Goal: Task Accomplishment & Management: Manage account settings

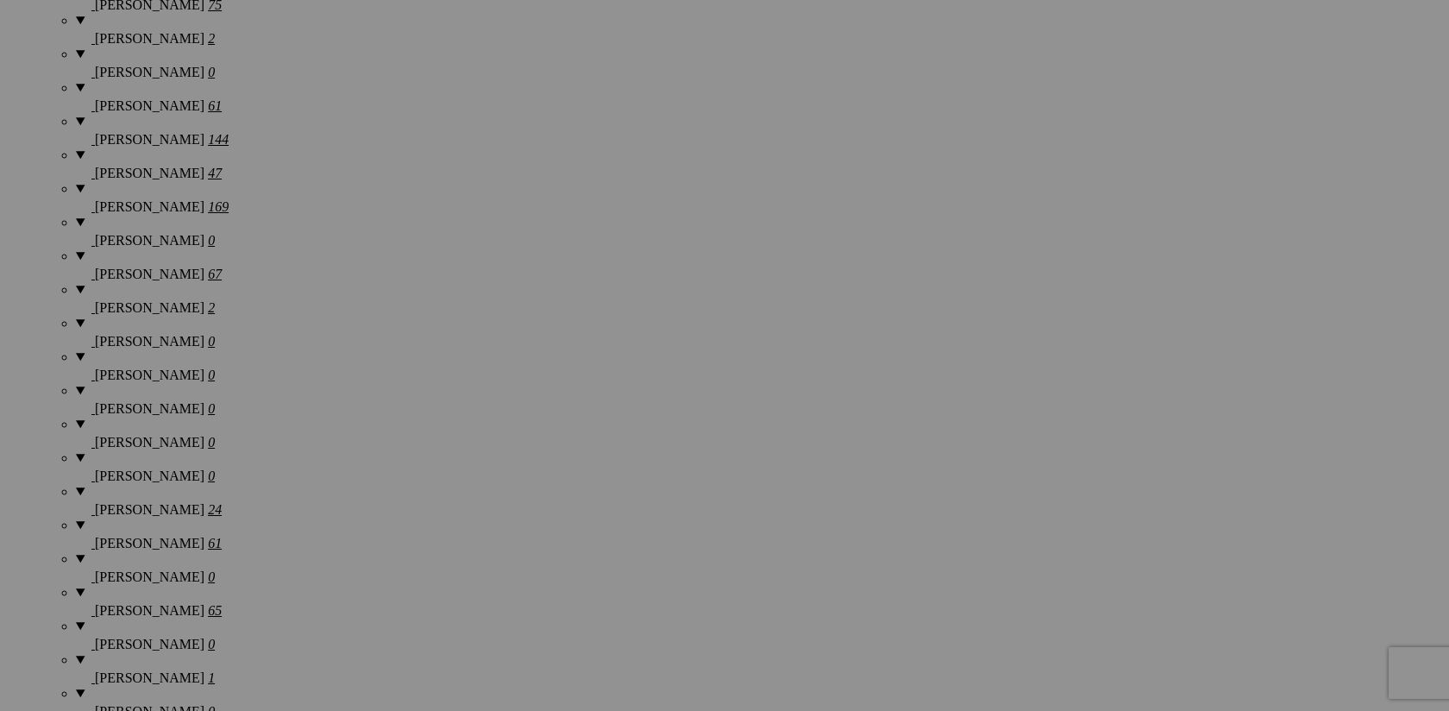
scroll to position [2055, 0]
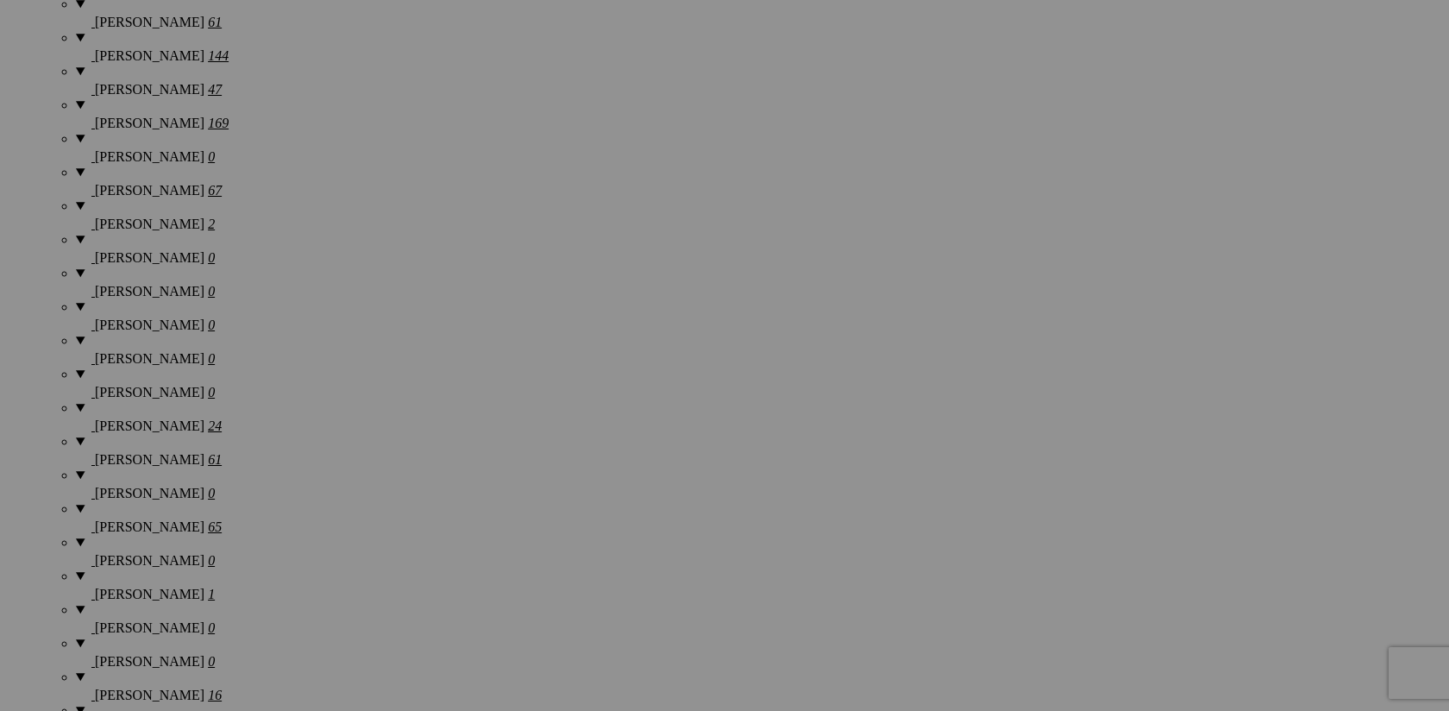
scroll to position [2155, 0]
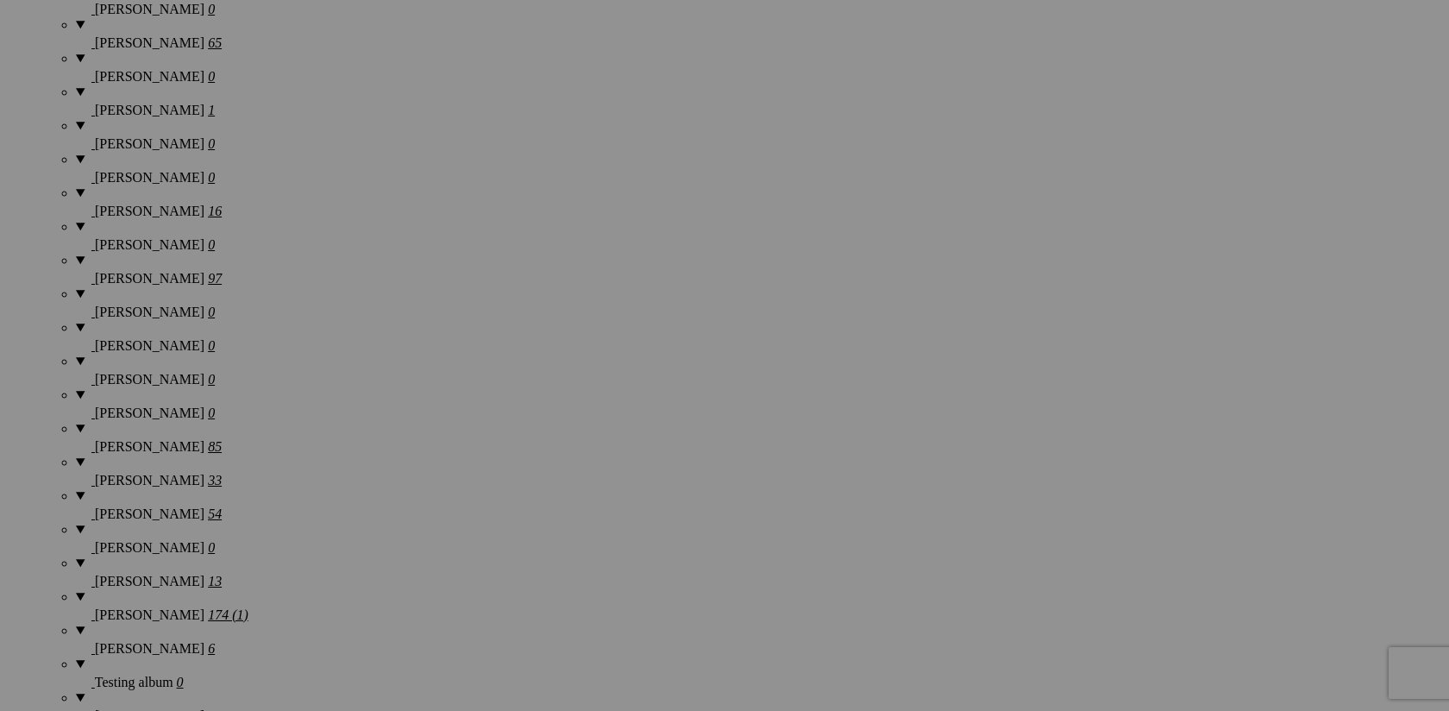
scroll to position [2632, 0]
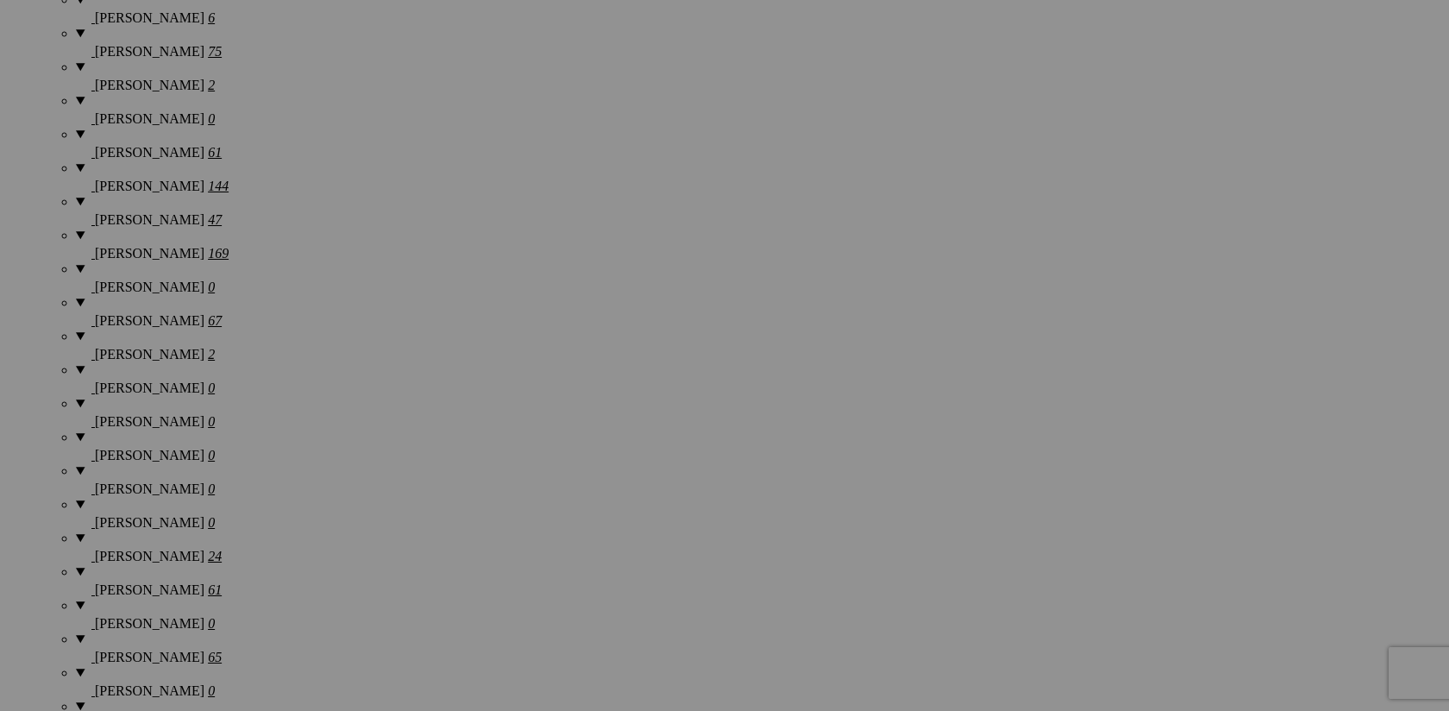
scroll to position [2011, 0]
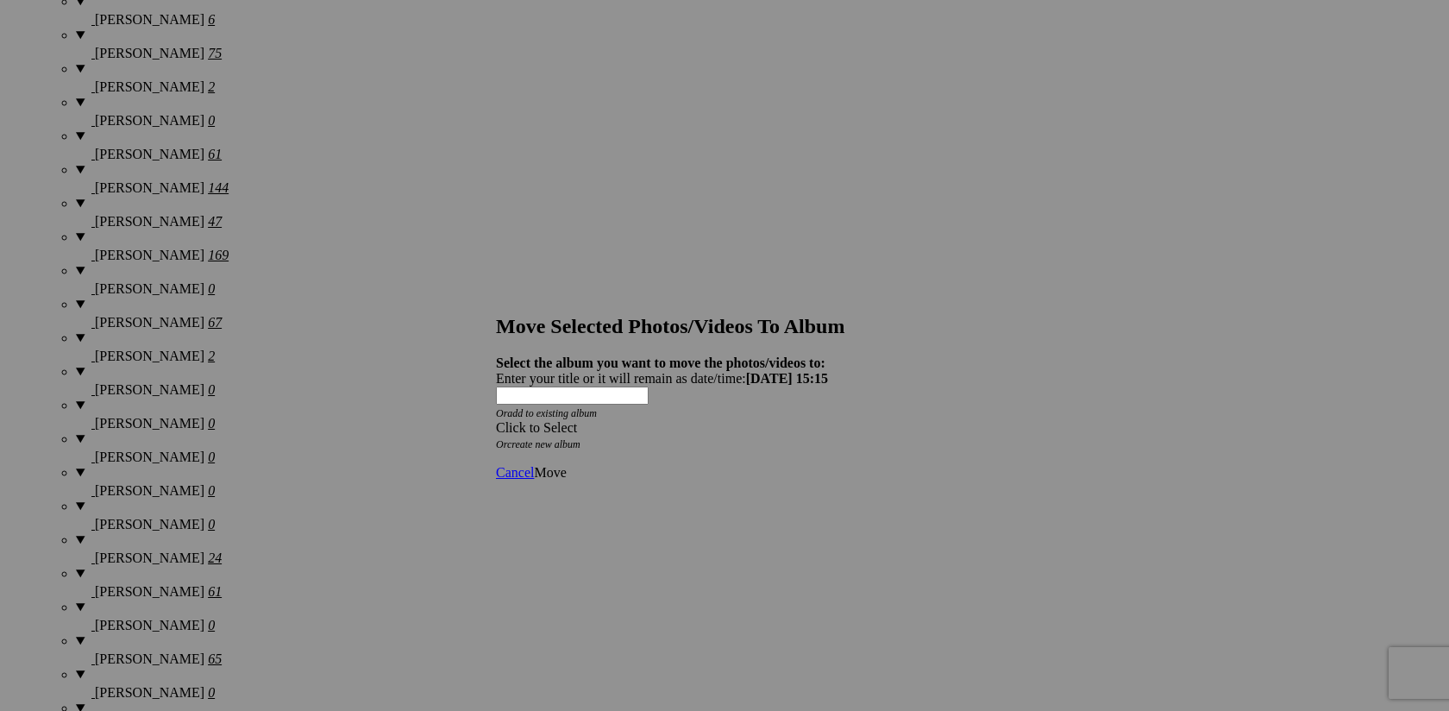
click at [496, 420] on span at bounding box center [496, 427] width 0 height 15
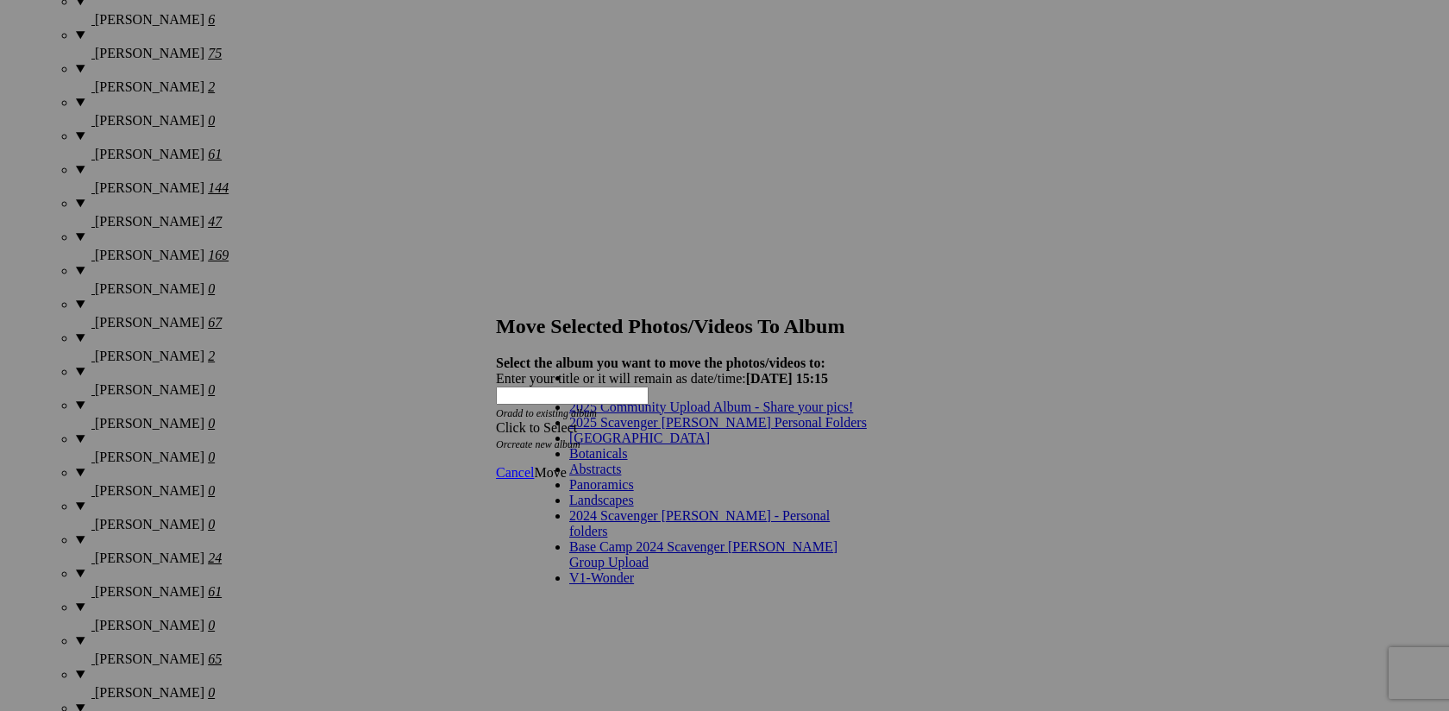
click at [734, 430] on link "2025 Scavenger [PERSON_NAME] Personal Folders" at bounding box center [718, 422] width 298 height 15
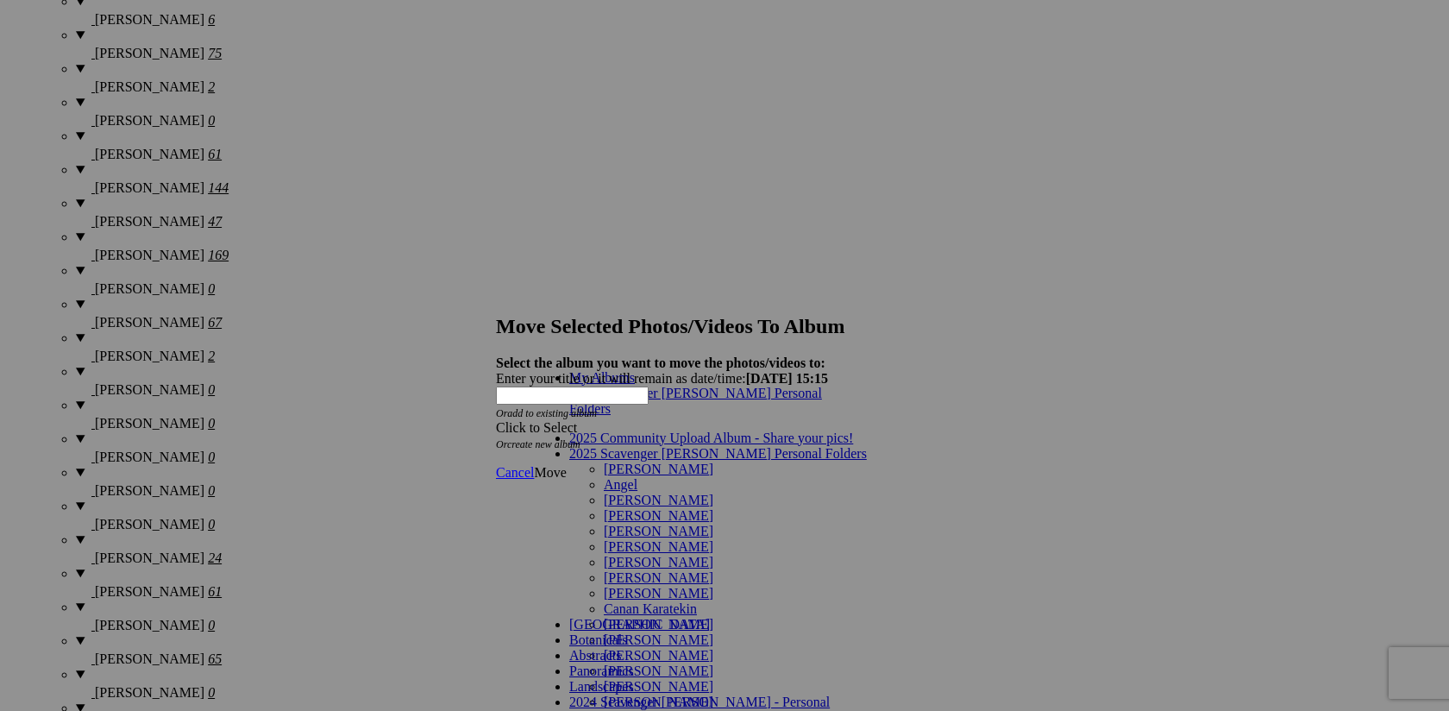
scroll to position [138, 0]
click at [678, 632] on link "[PERSON_NAME]" at bounding box center [659, 639] width 110 height 15
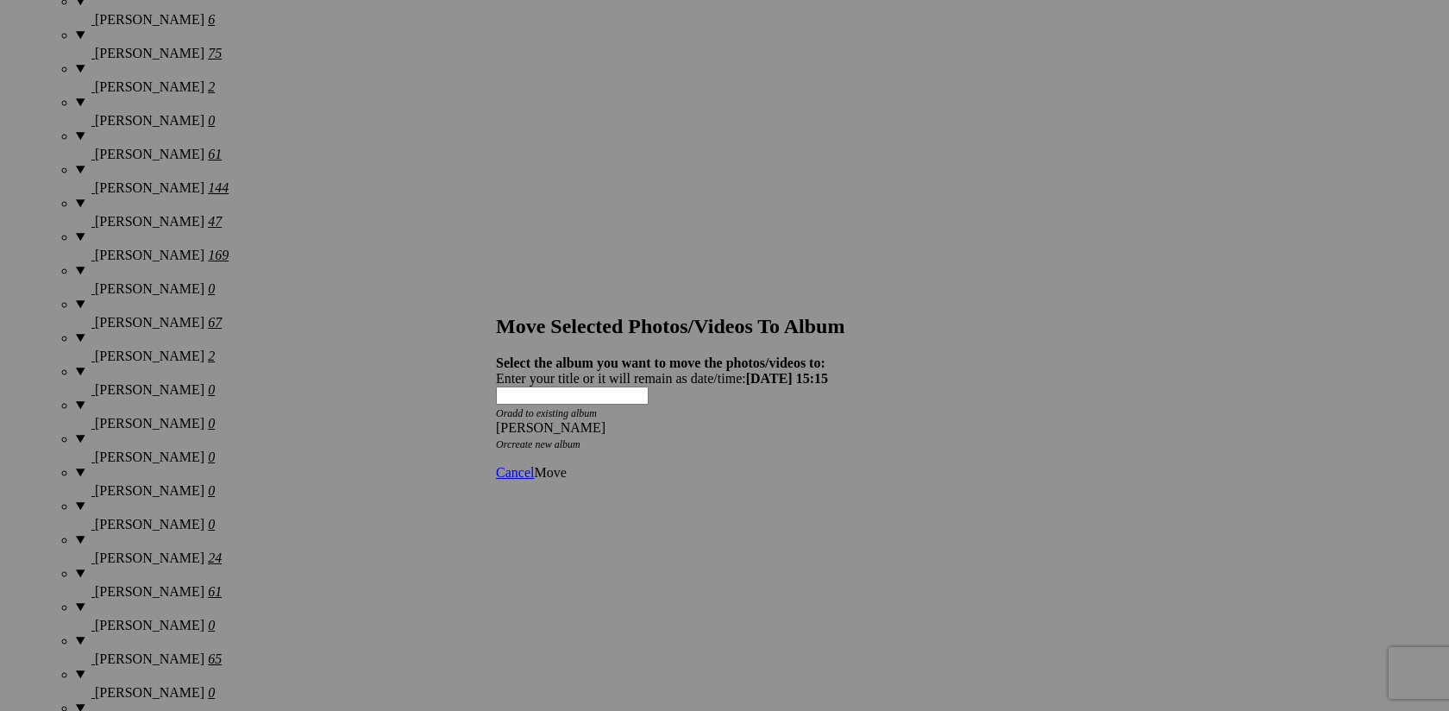
click at [566, 465] on span "Move" at bounding box center [550, 472] width 32 height 15
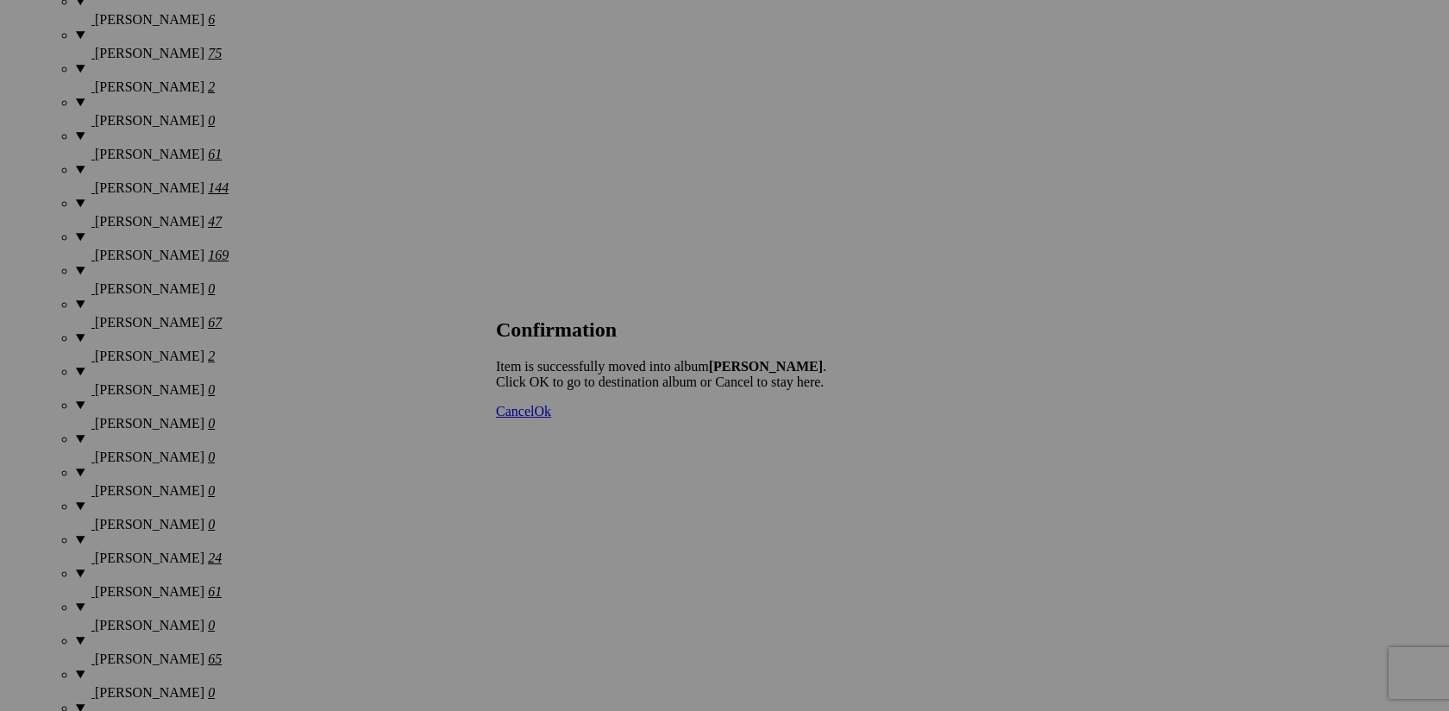
click at [534, 418] on span "Cancel" at bounding box center [515, 411] width 38 height 15
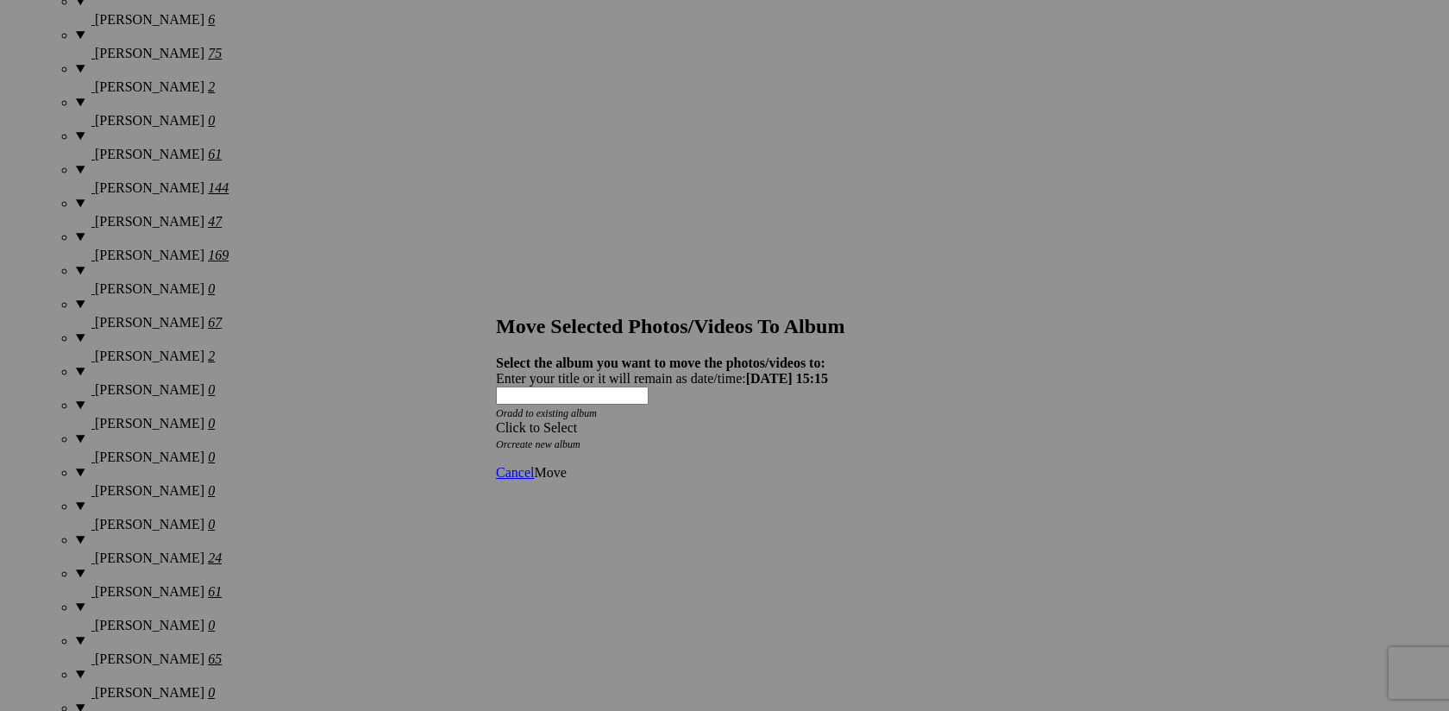
click at [496, 420] on span at bounding box center [496, 427] width 0 height 15
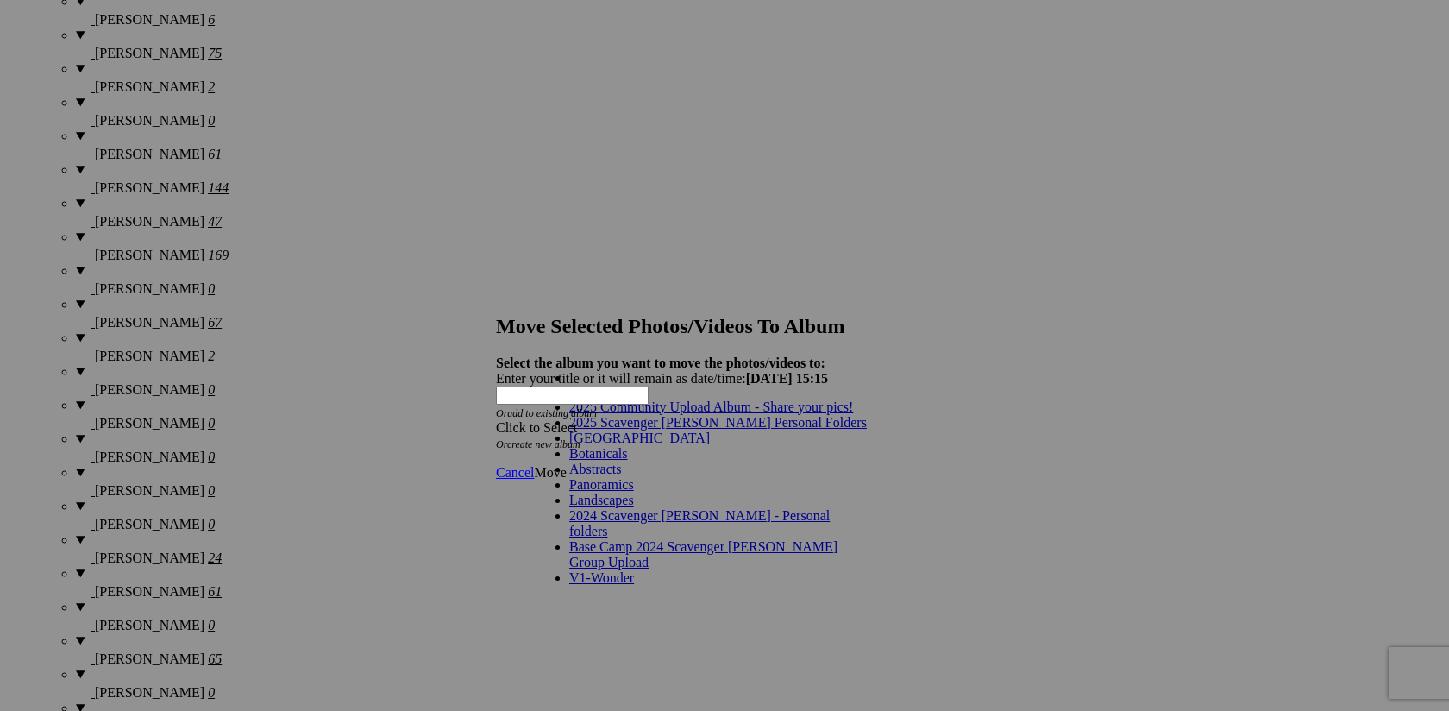
click at [766, 430] on link "2025 Scavenger [PERSON_NAME] Personal Folders" at bounding box center [718, 422] width 298 height 15
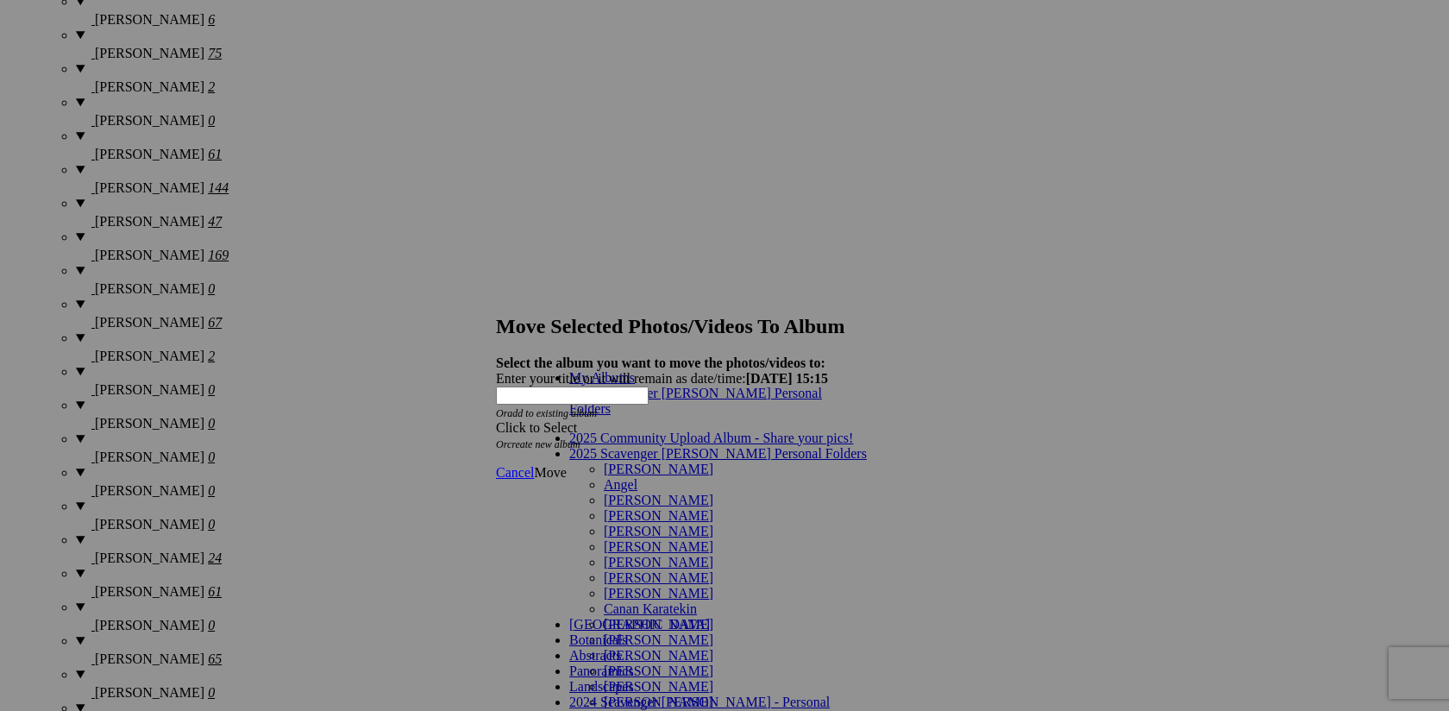
scroll to position [180, 0]
click at [632, 632] on link "[PERSON_NAME]" at bounding box center [659, 639] width 110 height 15
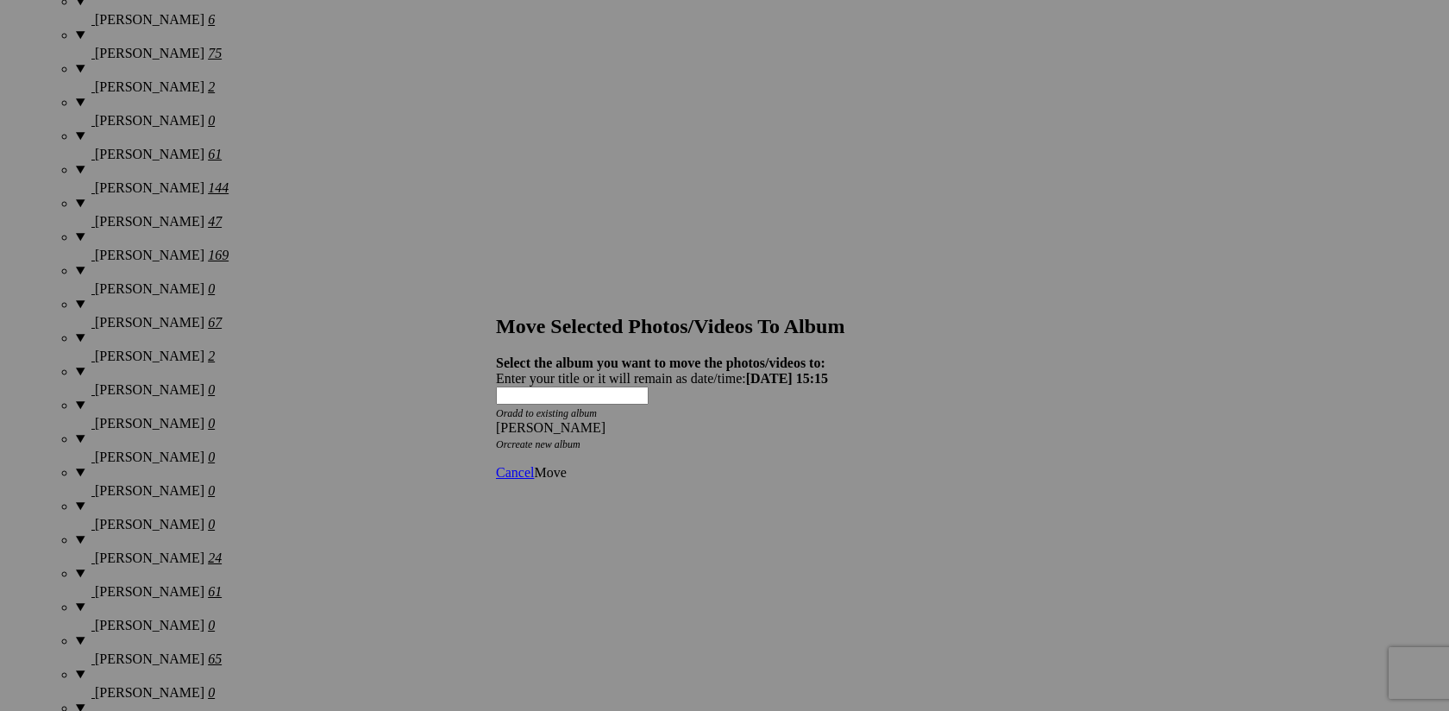
click at [566, 465] on link "Move" at bounding box center [550, 472] width 32 height 15
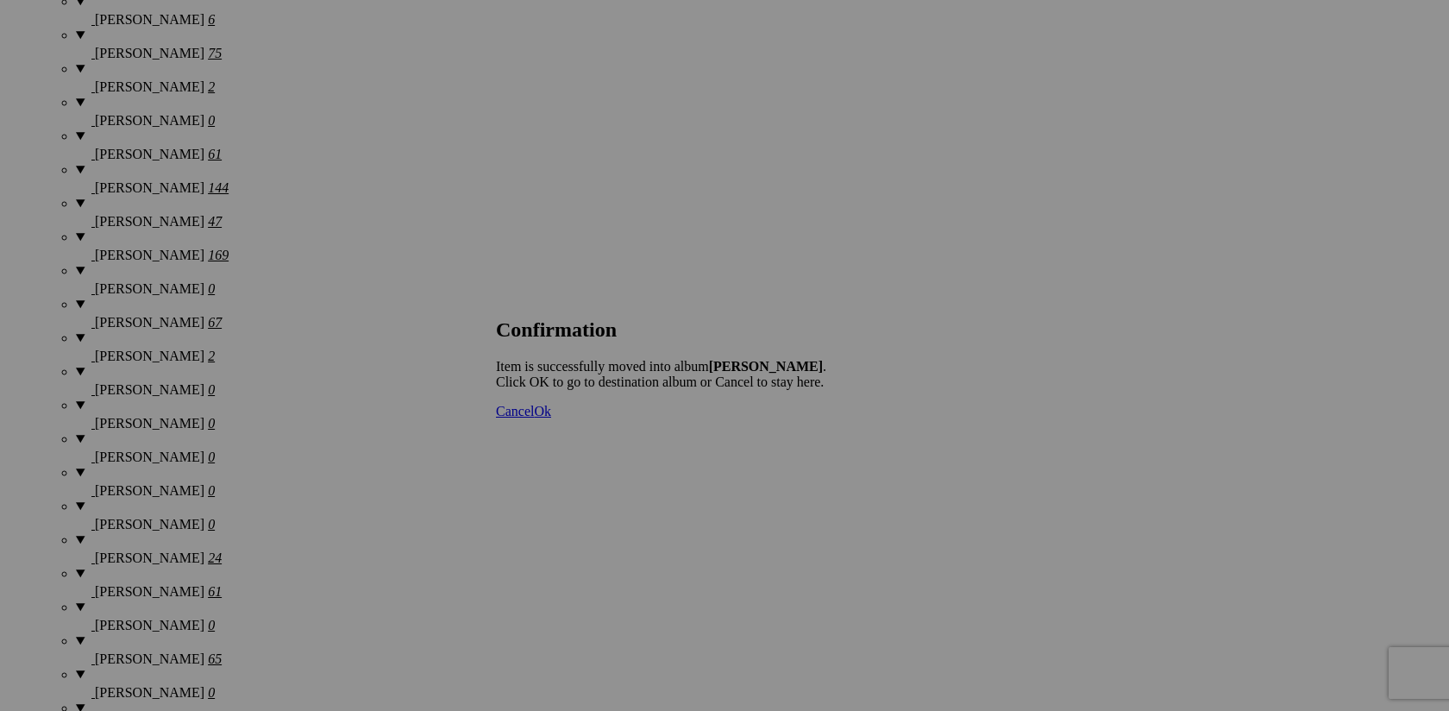
click at [534, 418] on span "Cancel" at bounding box center [515, 411] width 38 height 15
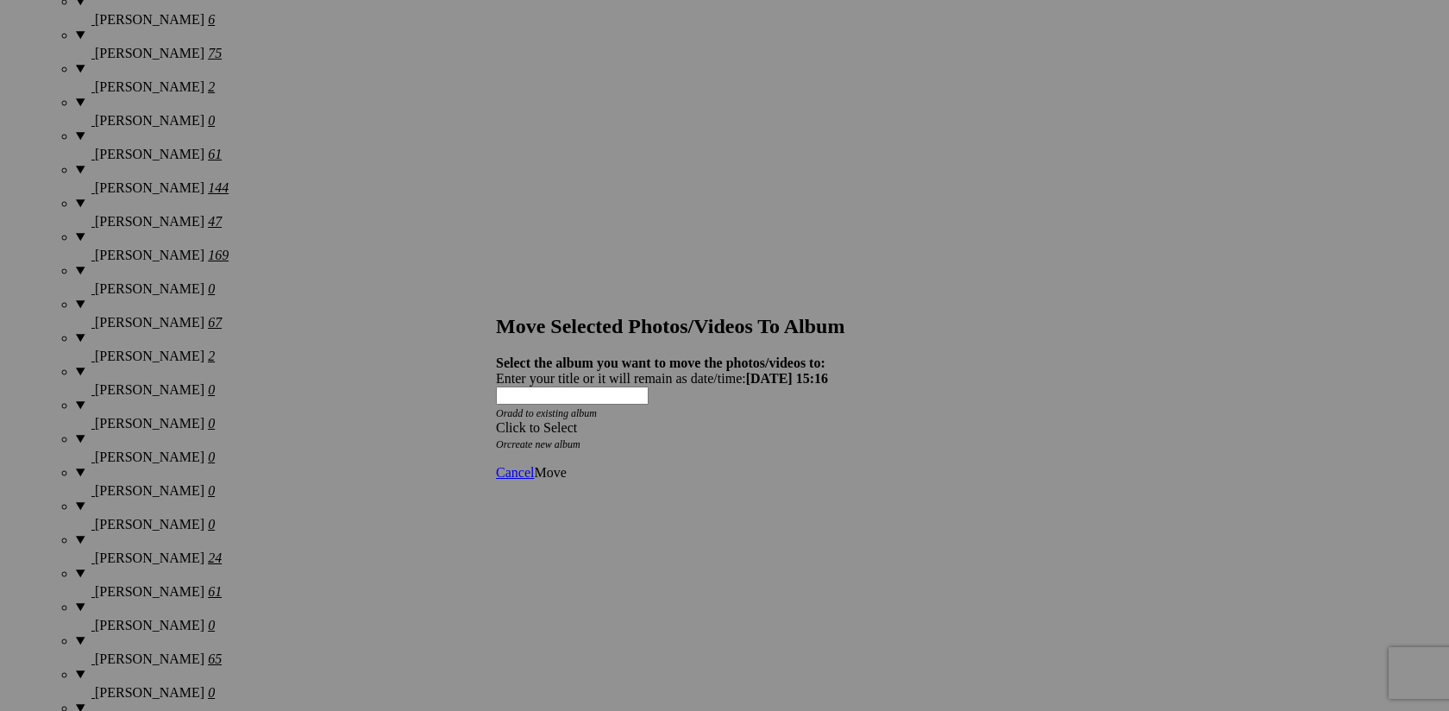
click at [496, 420] on span at bounding box center [496, 427] width 0 height 15
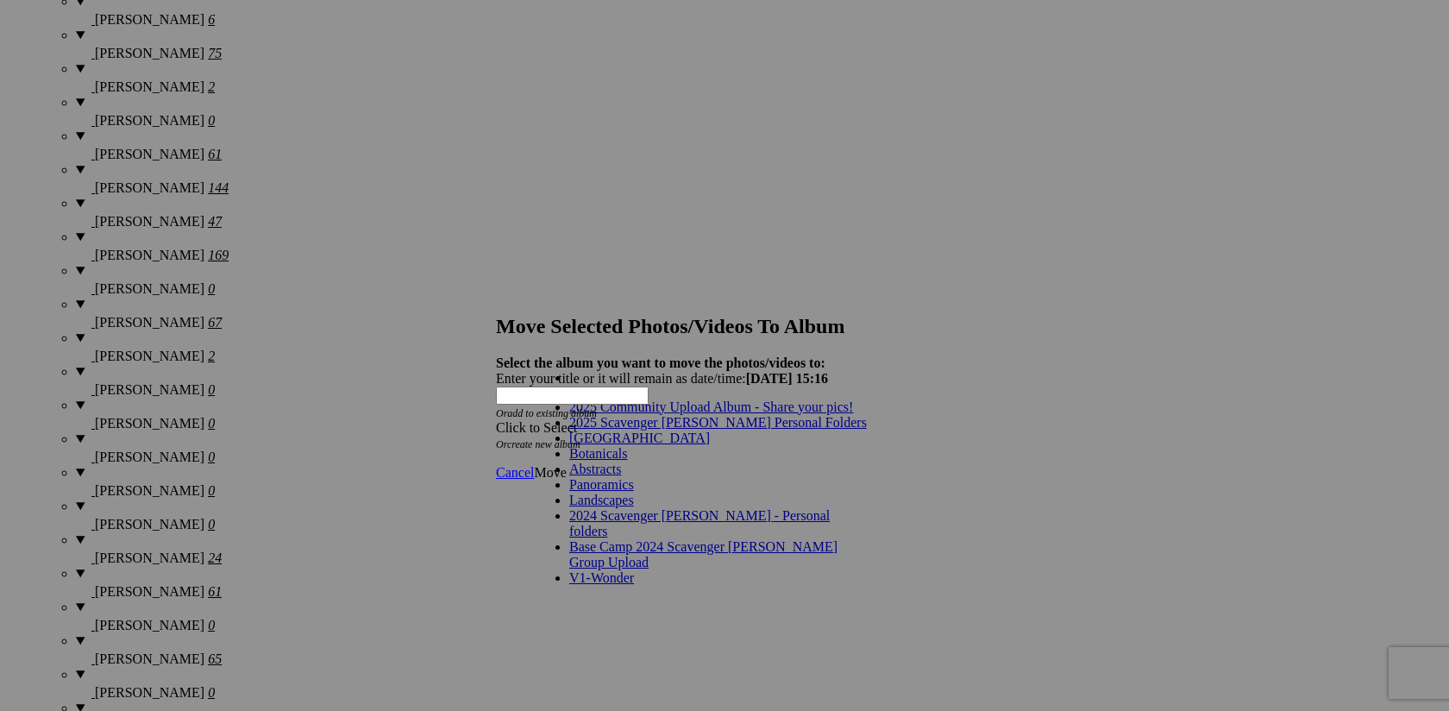
click at [744, 430] on link "2025 Scavenger [PERSON_NAME] Personal Folders" at bounding box center [718, 422] width 298 height 15
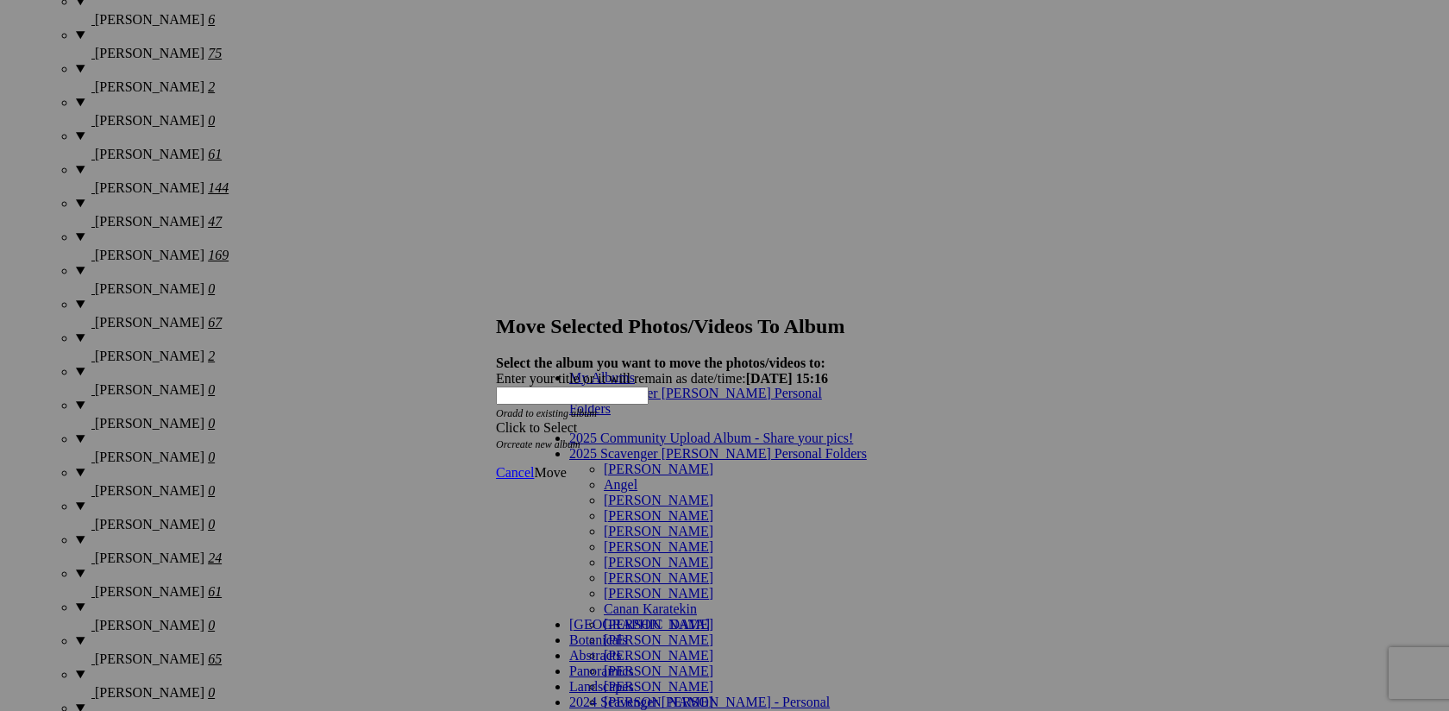
scroll to position [105, 0]
click at [642, 632] on link "[PERSON_NAME]" at bounding box center [659, 639] width 110 height 15
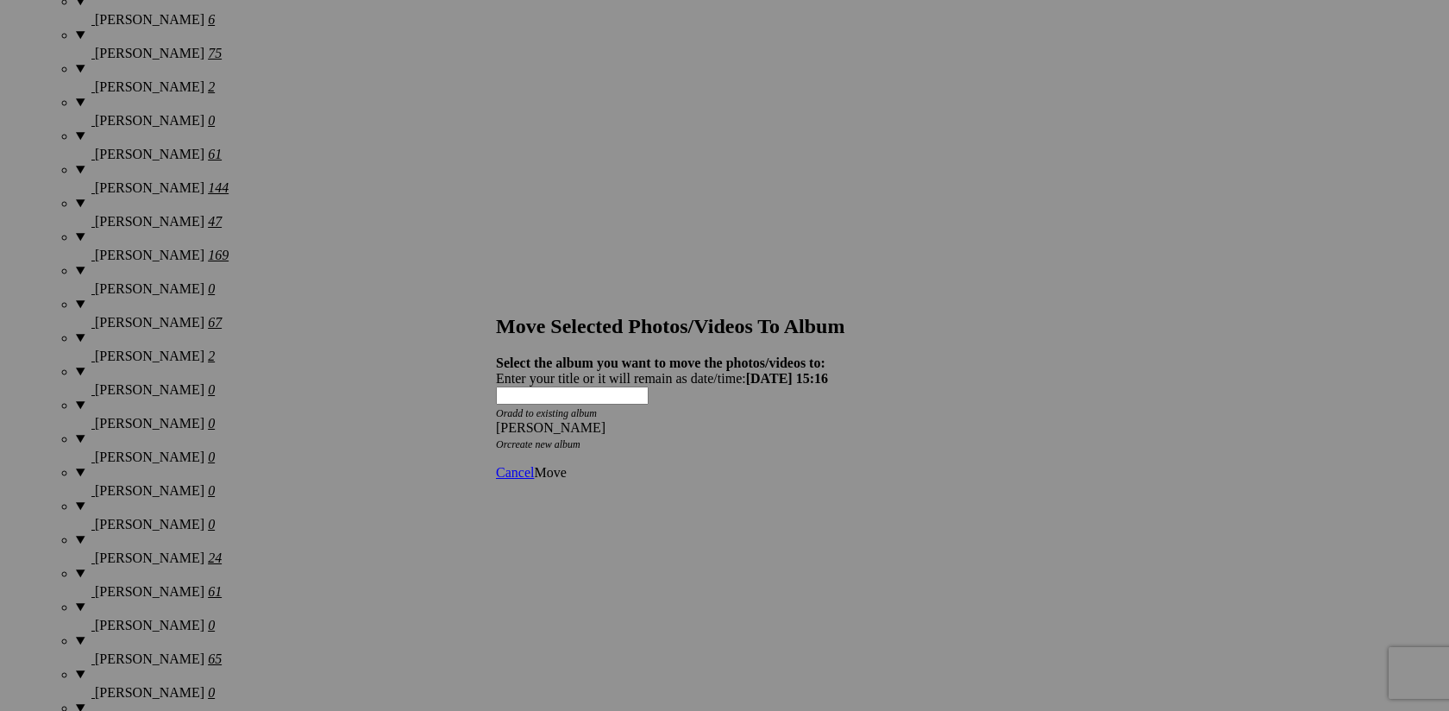
click at [566, 465] on span "Move" at bounding box center [550, 472] width 32 height 15
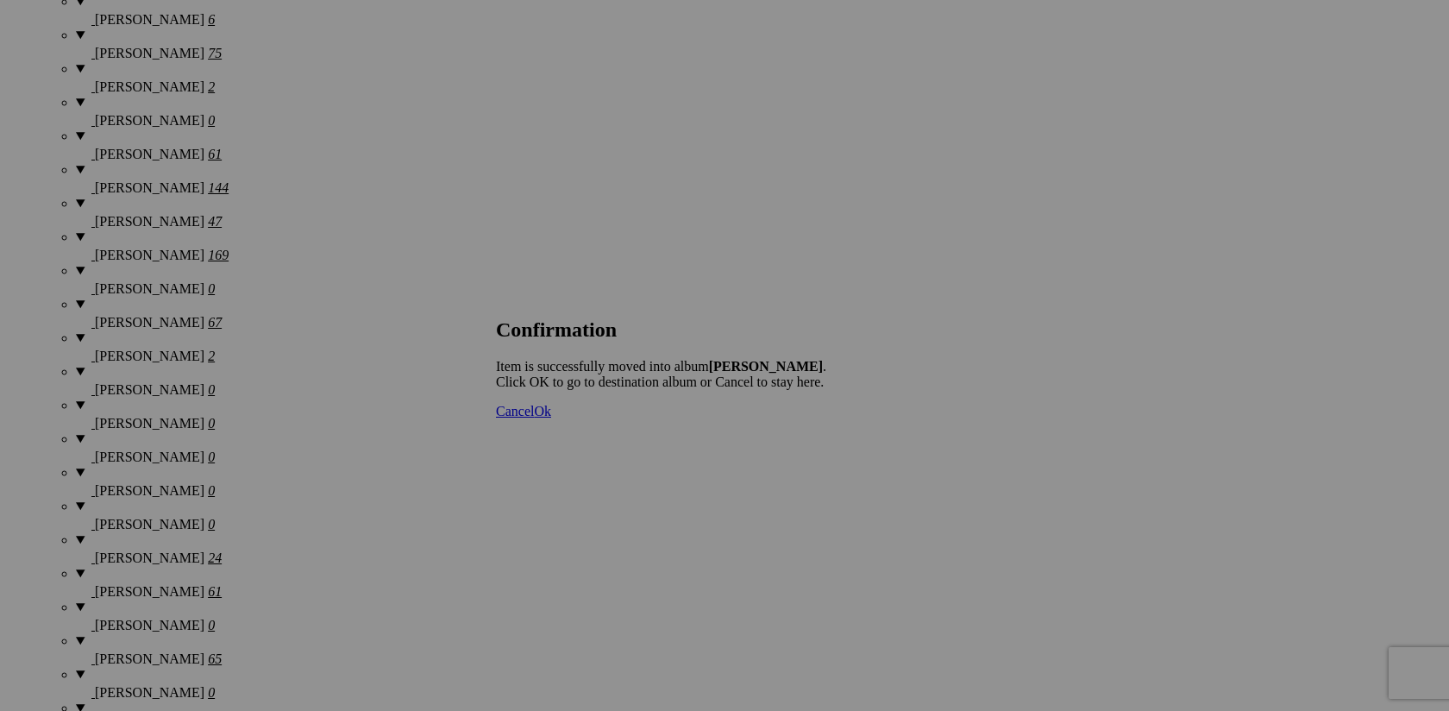
click at [534, 418] on span "Cancel" at bounding box center [515, 411] width 38 height 15
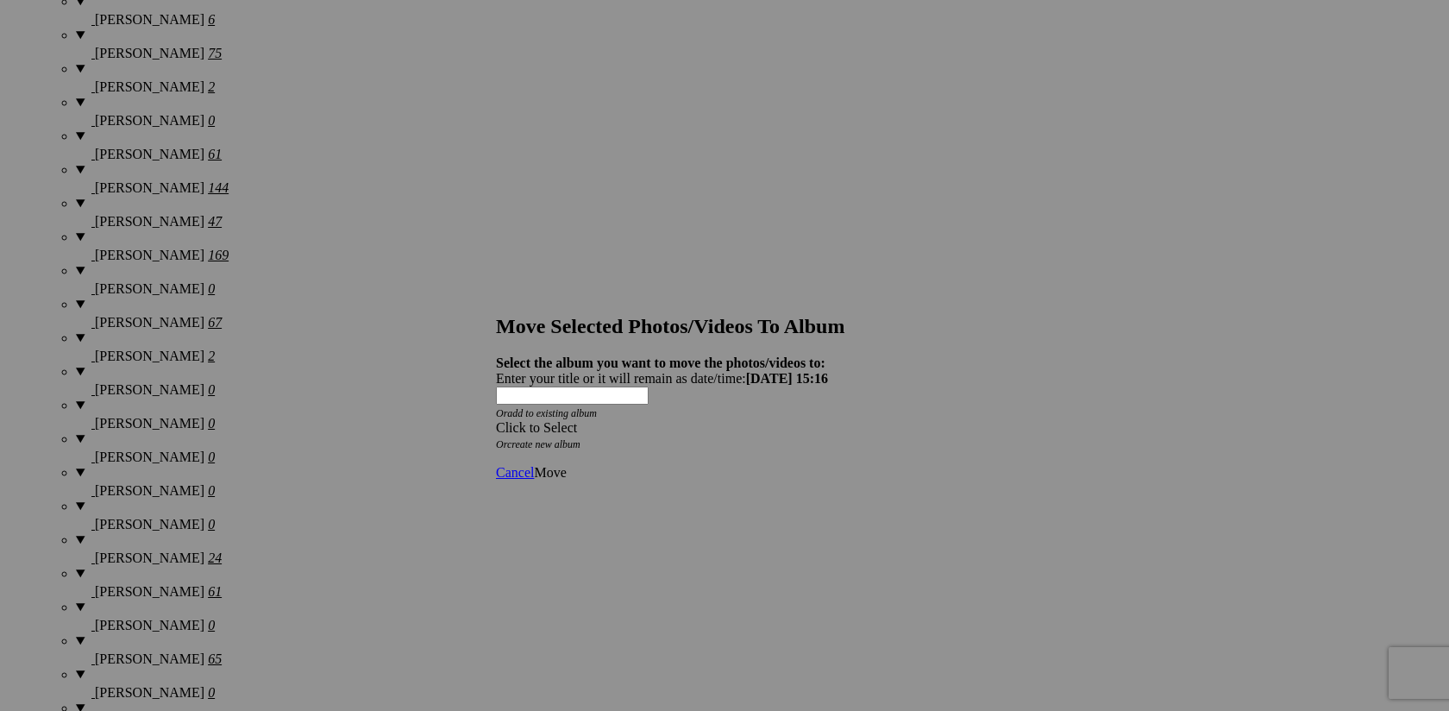
click at [496, 420] on span at bounding box center [496, 427] width 0 height 15
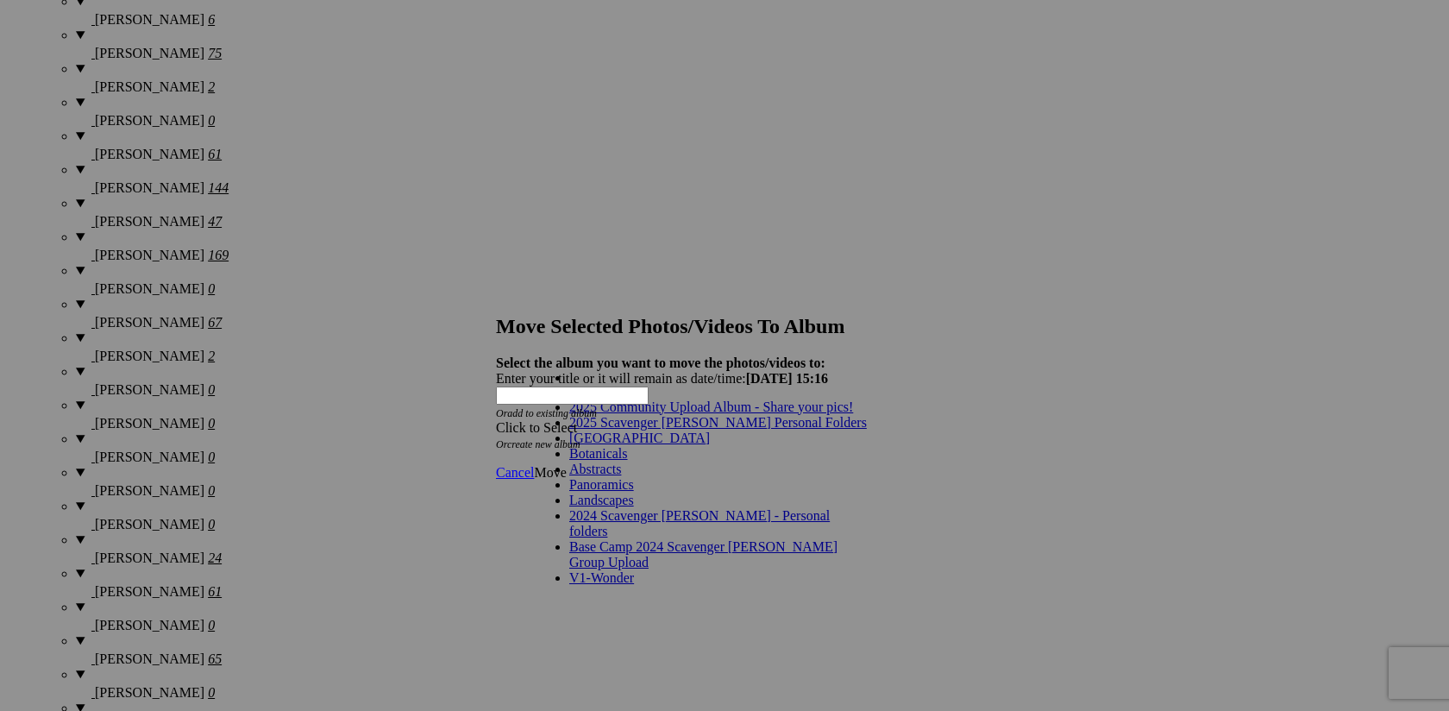
click at [727, 430] on link "2025 Scavenger [PERSON_NAME] Personal Folders" at bounding box center [718, 422] width 298 height 15
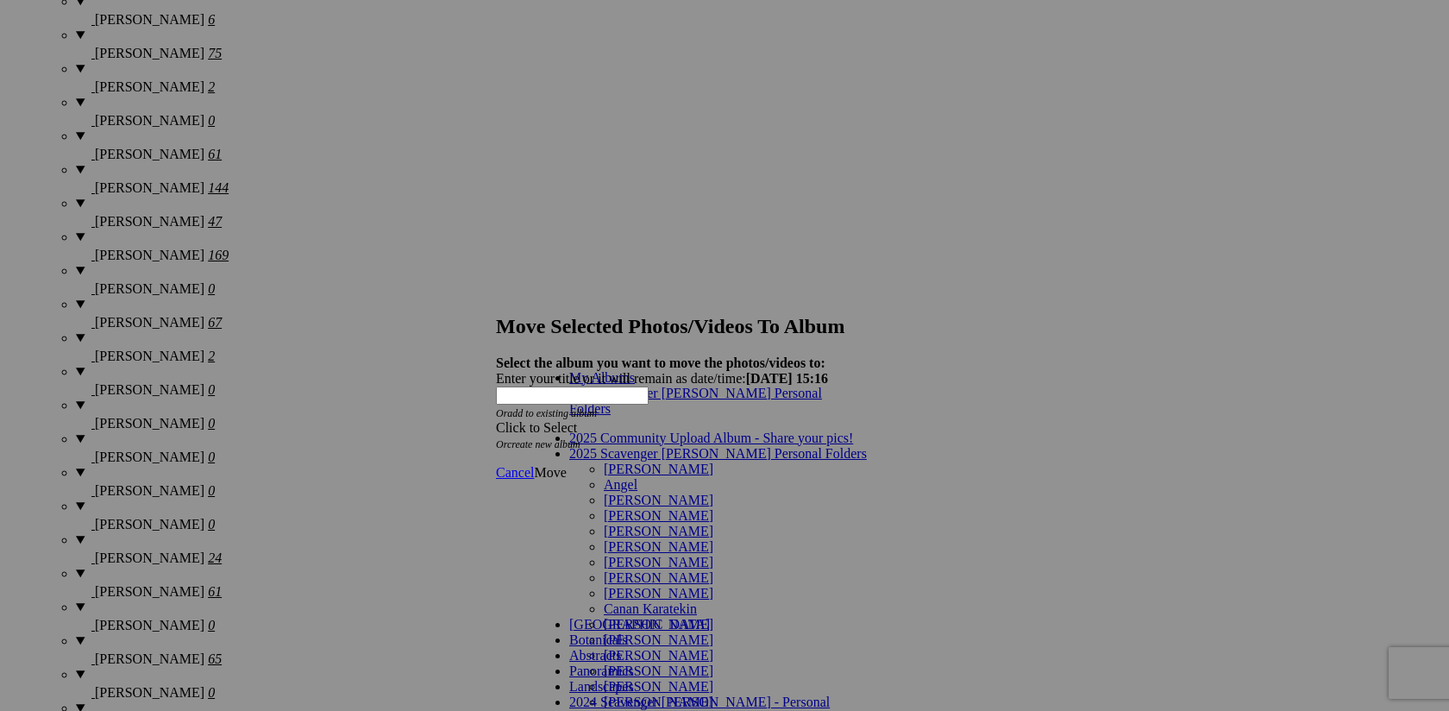
scroll to position [166, 0]
click at [664, 632] on link "[PERSON_NAME]" at bounding box center [659, 639] width 110 height 15
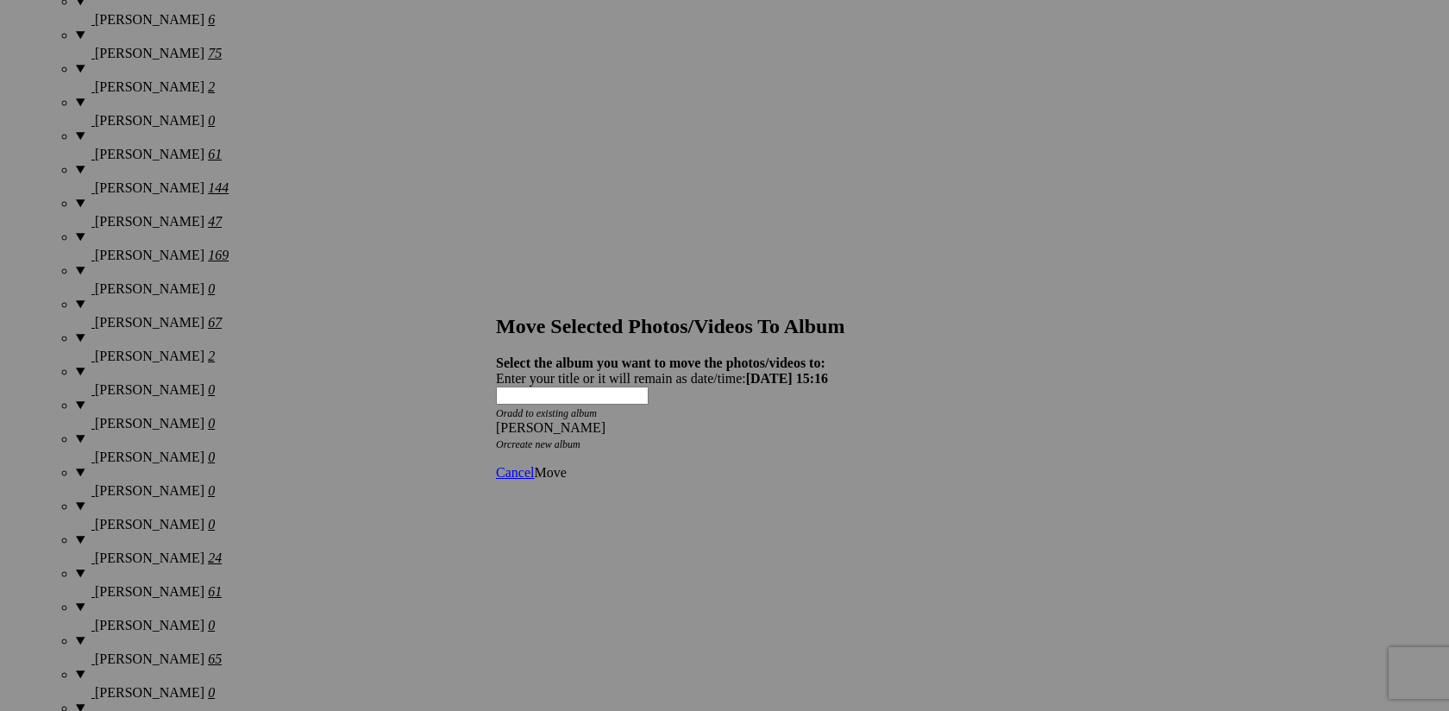
click at [566, 465] on link "Move" at bounding box center [550, 472] width 32 height 15
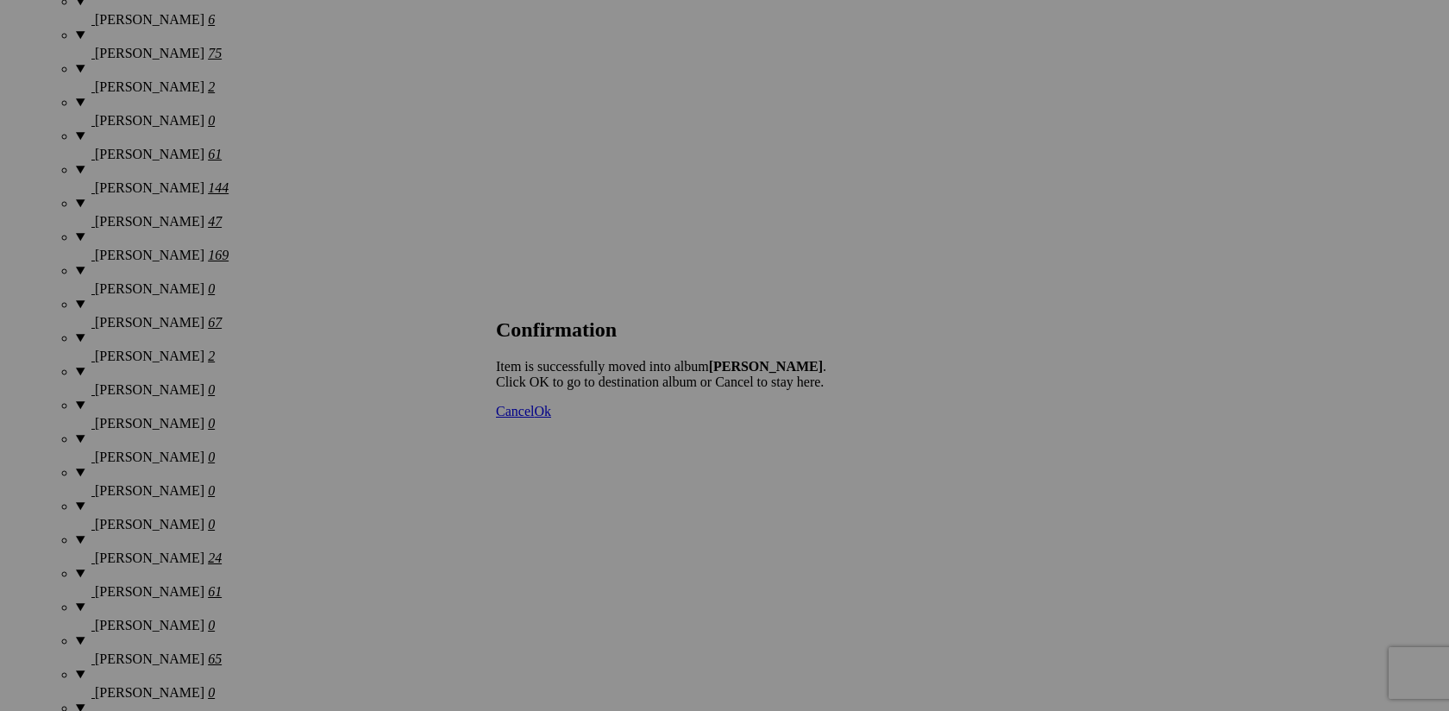
click at [534, 418] on span "Cancel" at bounding box center [515, 411] width 38 height 15
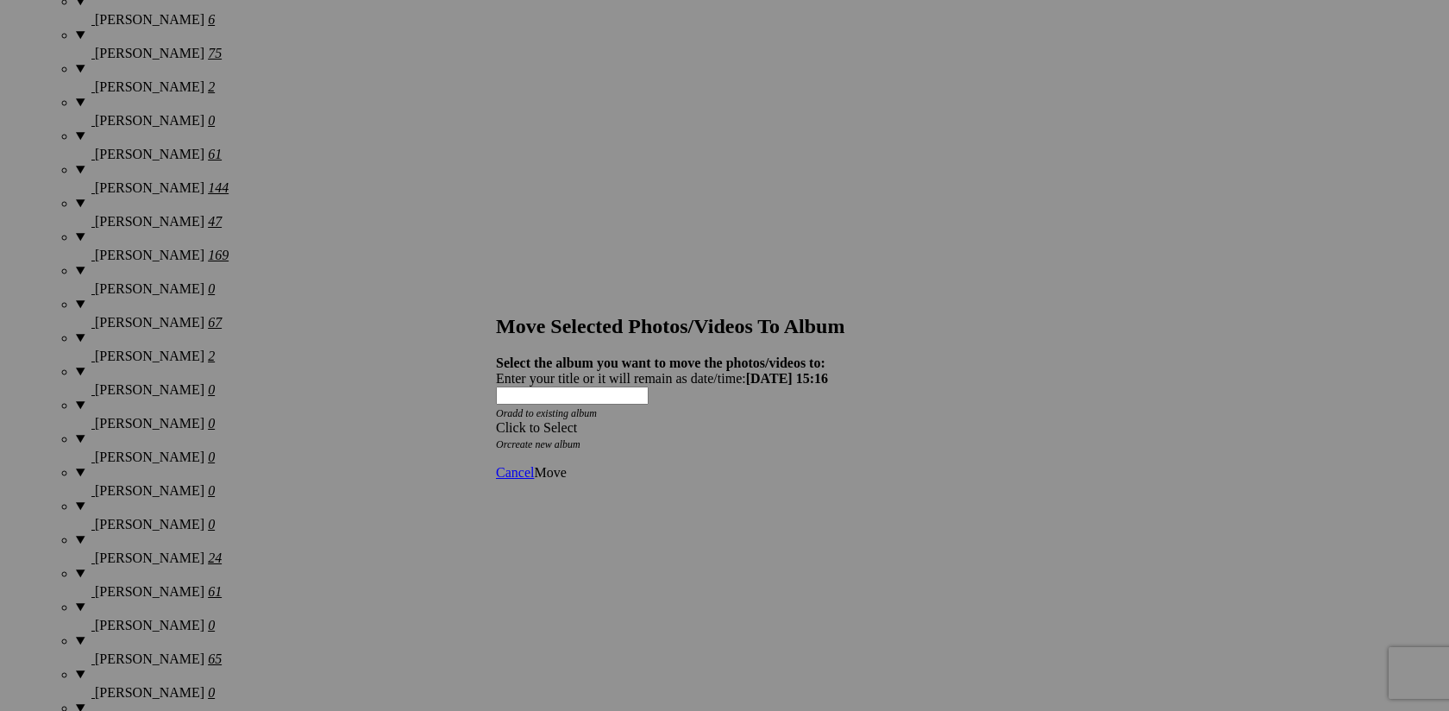
click at [496, 420] on span at bounding box center [496, 427] width 0 height 15
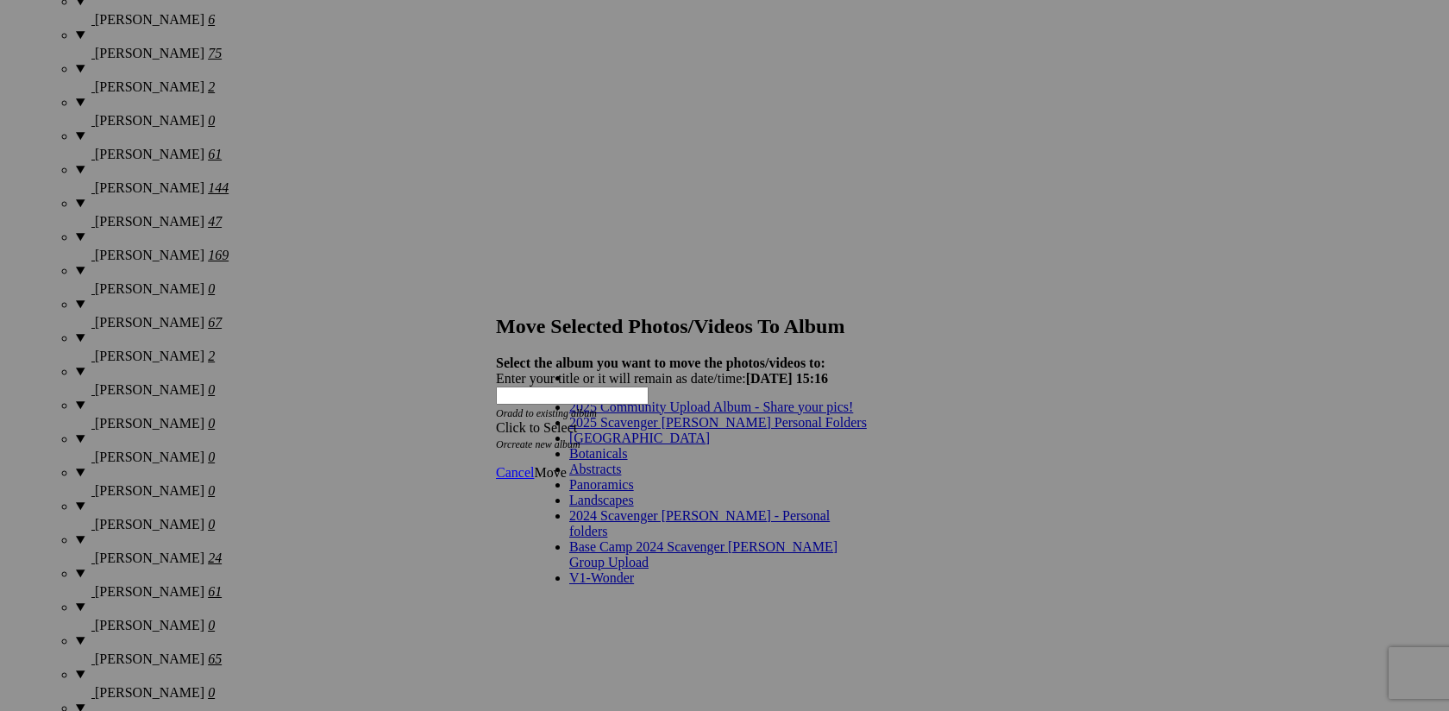
click at [717, 430] on span "2025 Scavenger [PERSON_NAME] Personal Folders" at bounding box center [718, 422] width 298 height 15
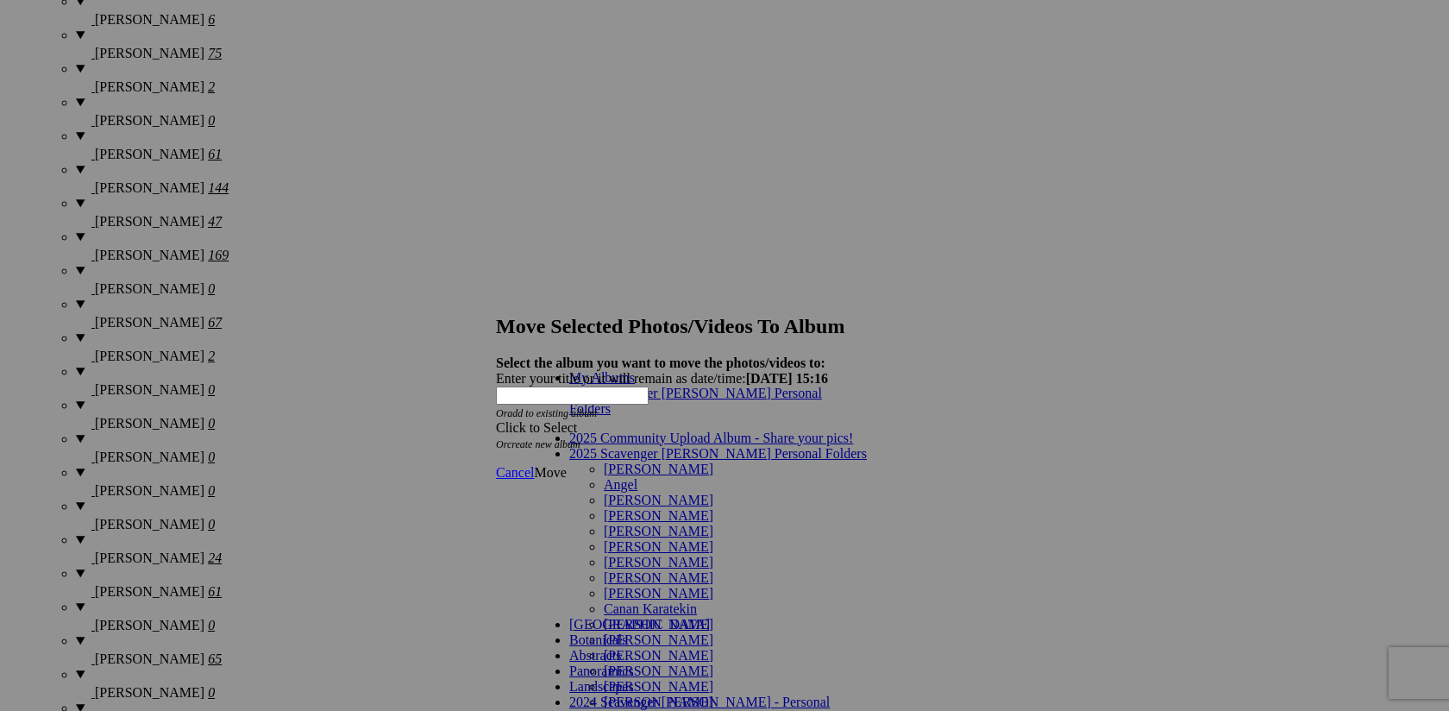
scroll to position [160, 0]
click at [681, 632] on link "[PERSON_NAME]" at bounding box center [659, 639] width 110 height 15
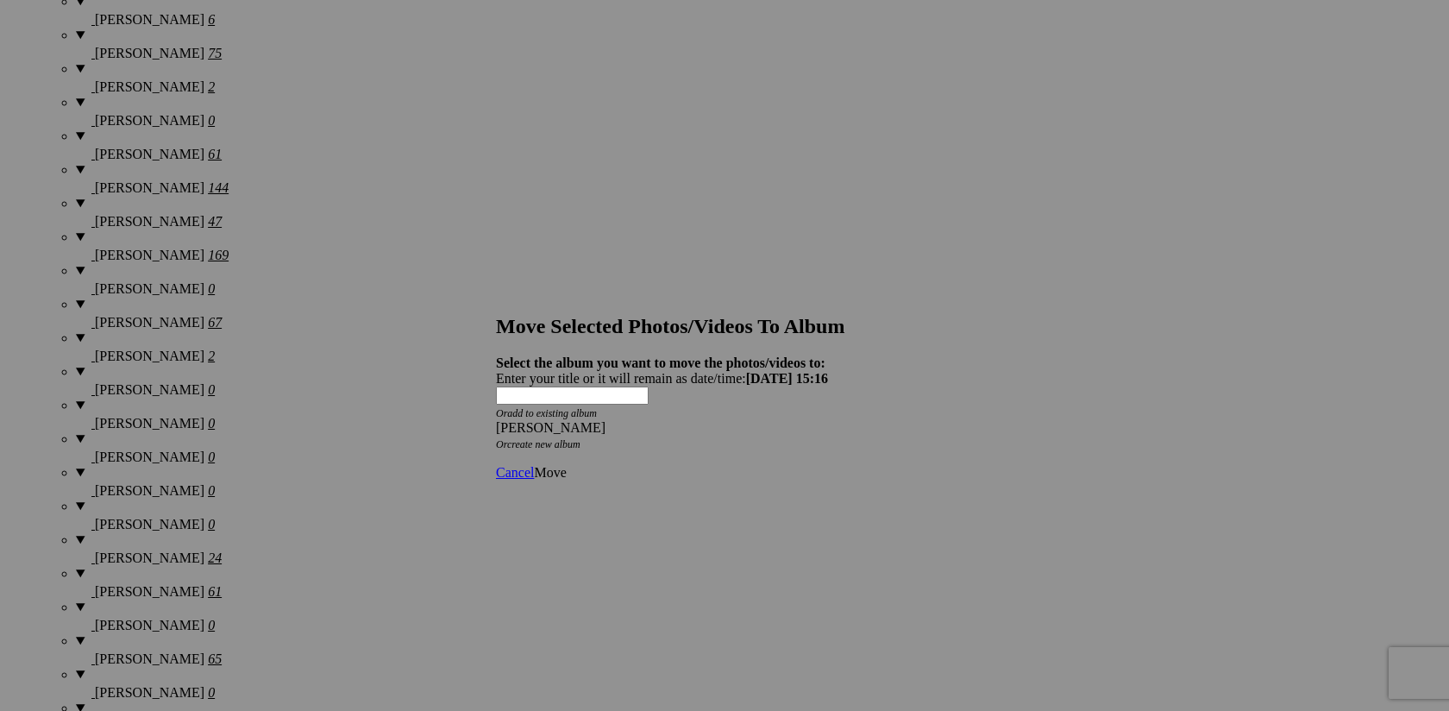
click at [566, 465] on span "Move" at bounding box center [550, 472] width 32 height 15
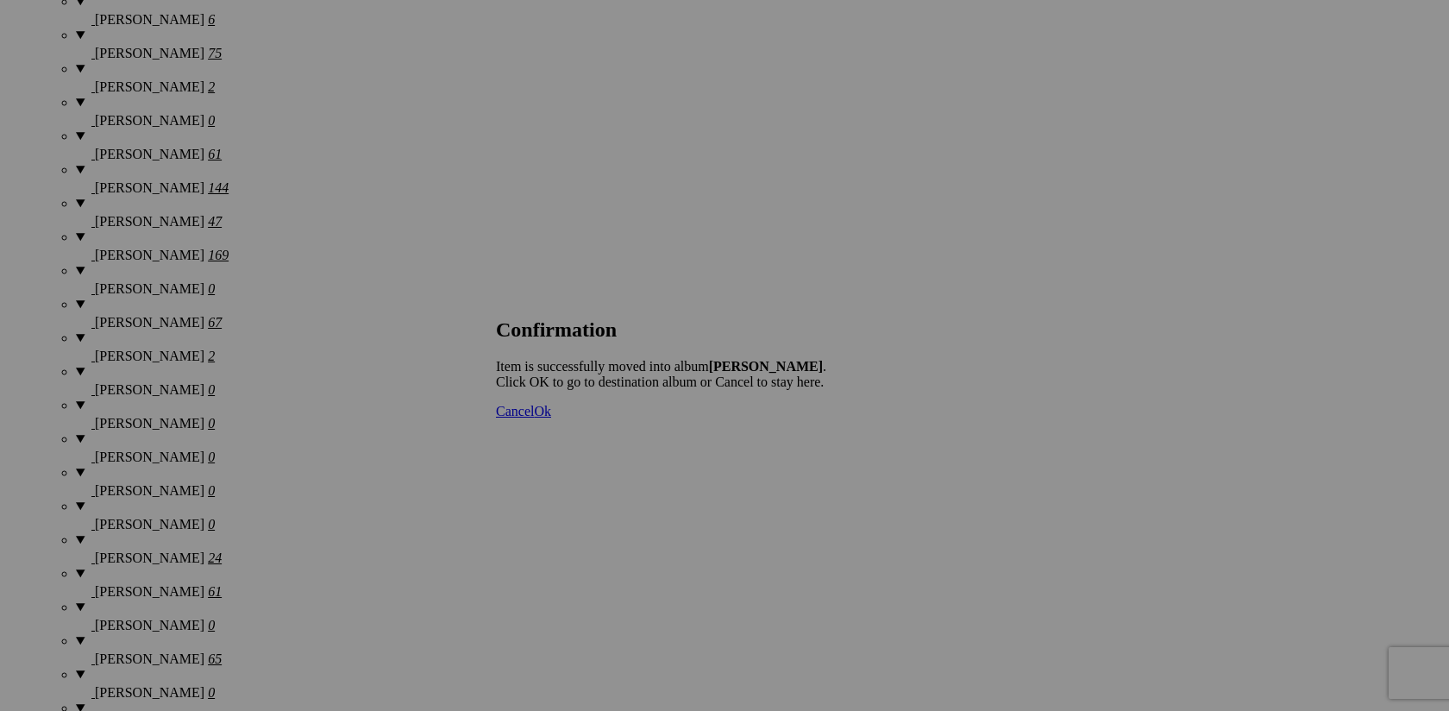
click at [534, 418] on span "Cancel" at bounding box center [515, 411] width 38 height 15
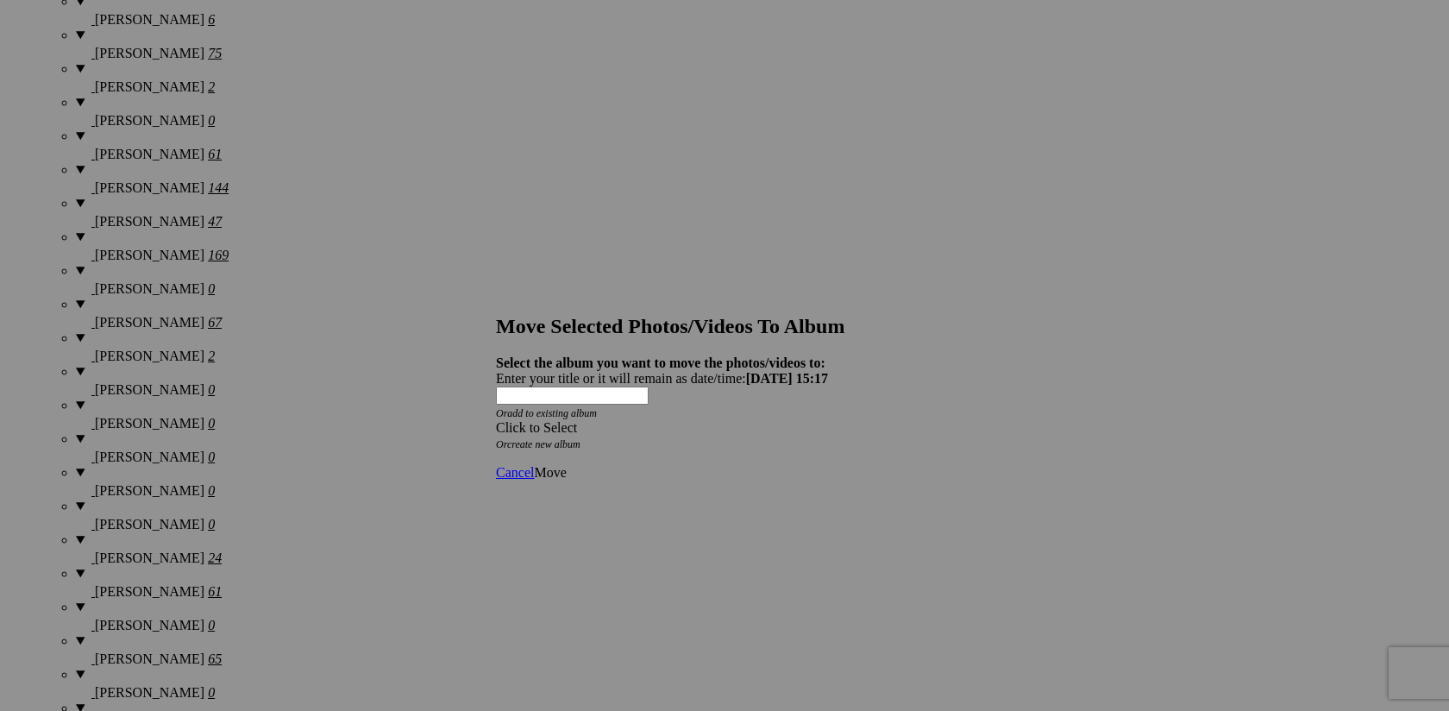
click at [496, 420] on span at bounding box center [496, 427] width 0 height 15
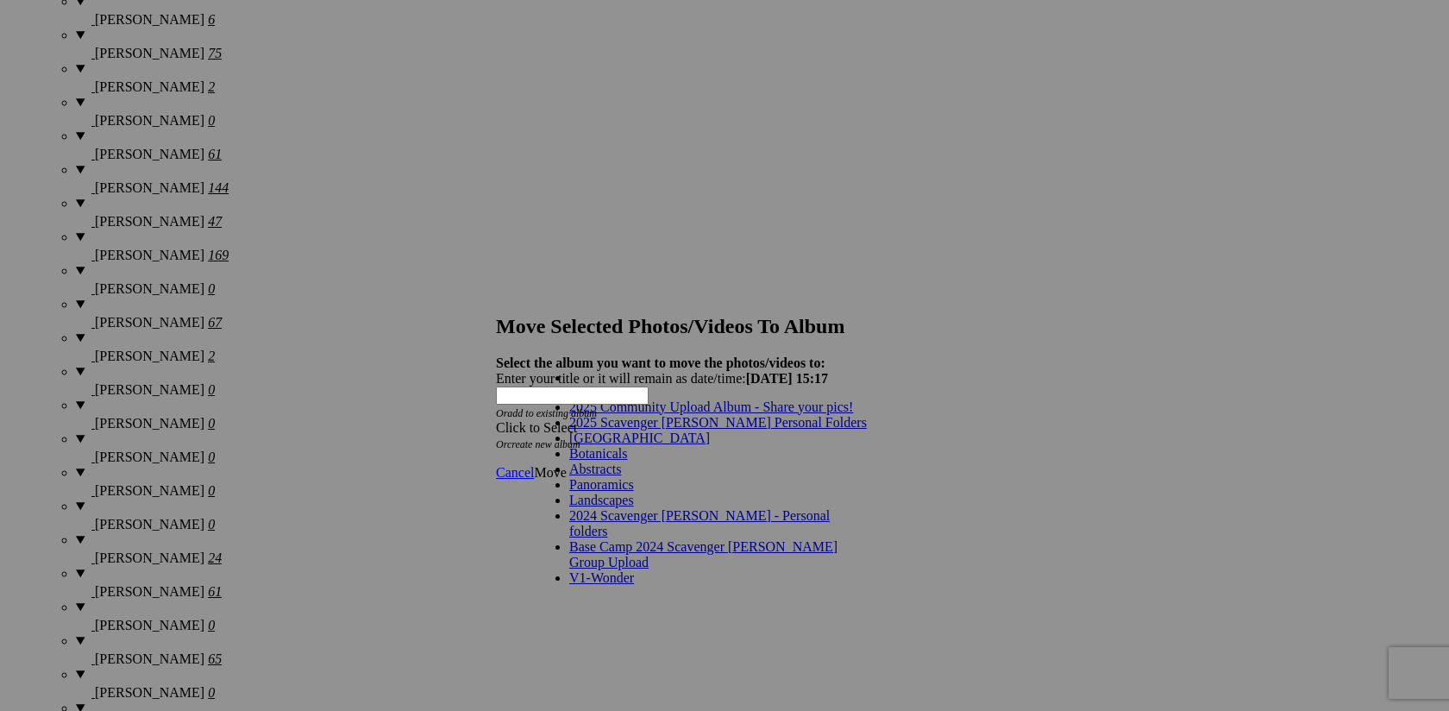
click at [766, 430] on link "2025 Scavenger [PERSON_NAME] Personal Folders" at bounding box center [718, 422] width 298 height 15
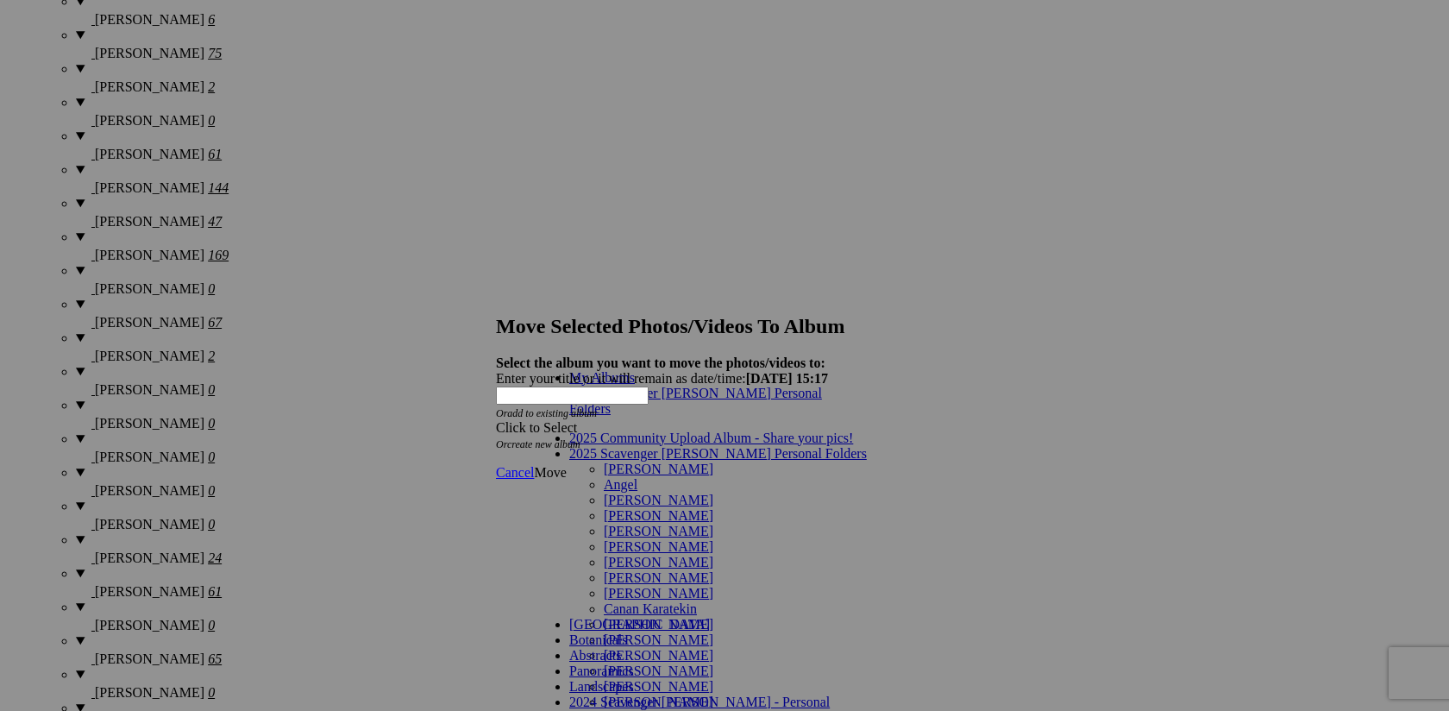
scroll to position [119, 0]
click at [694, 632] on link "[PERSON_NAME]" at bounding box center [659, 639] width 110 height 15
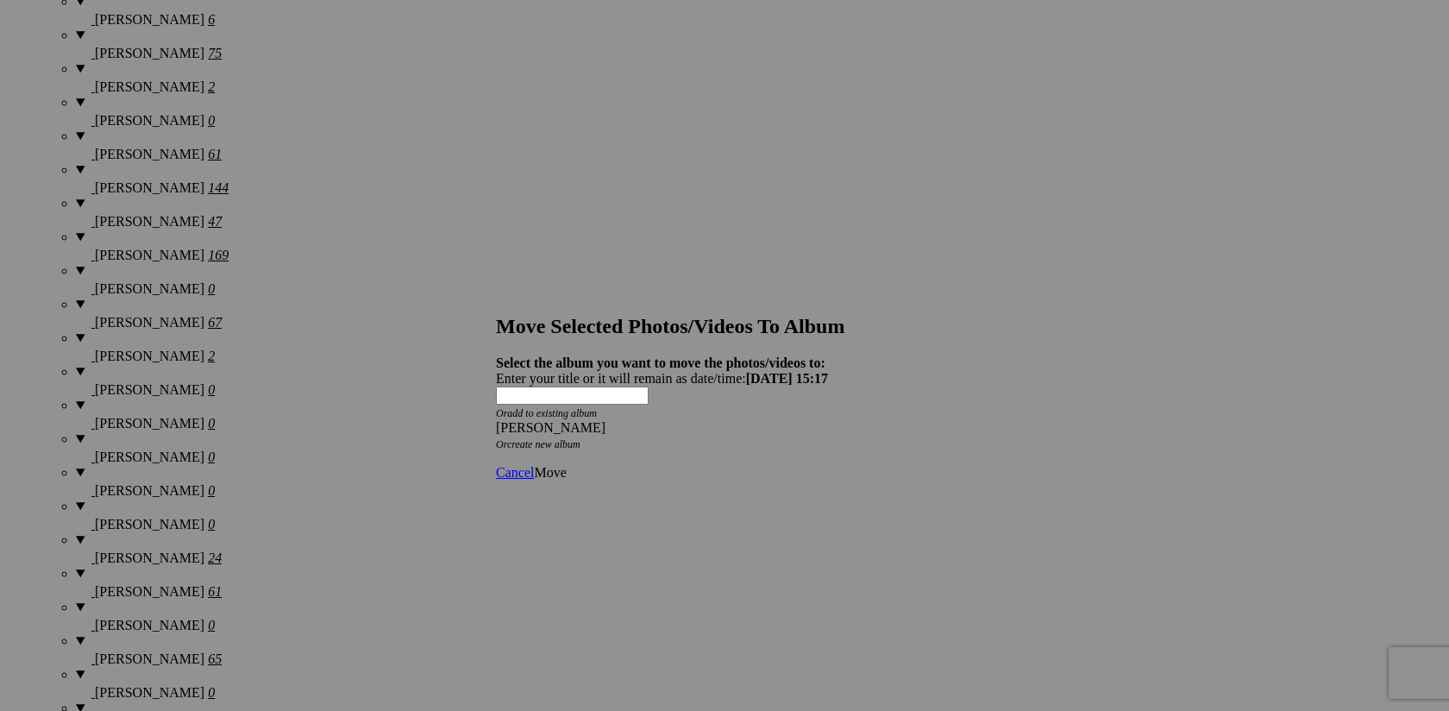
click at [566, 465] on span "Move" at bounding box center [550, 472] width 32 height 15
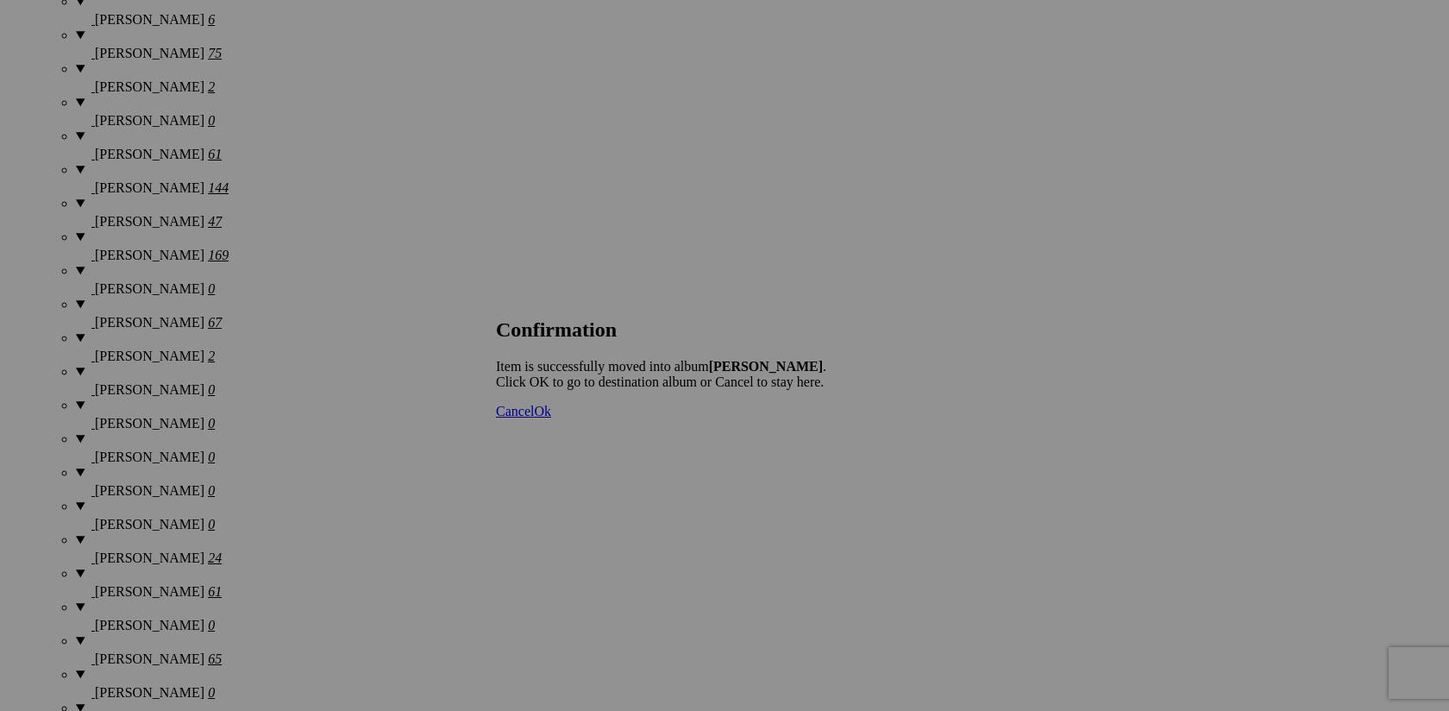
click at [534, 418] on span "Cancel" at bounding box center [515, 411] width 38 height 15
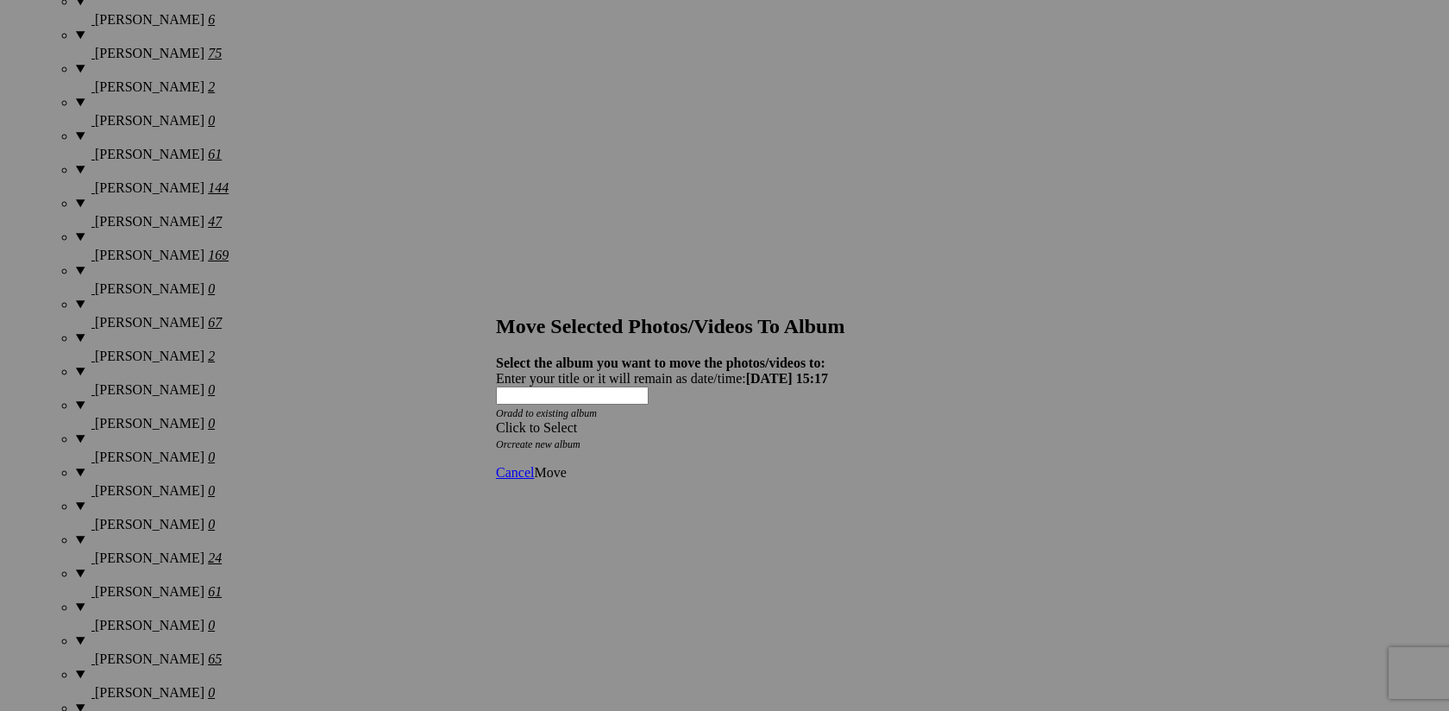
click at [496, 420] on span at bounding box center [496, 427] width 0 height 15
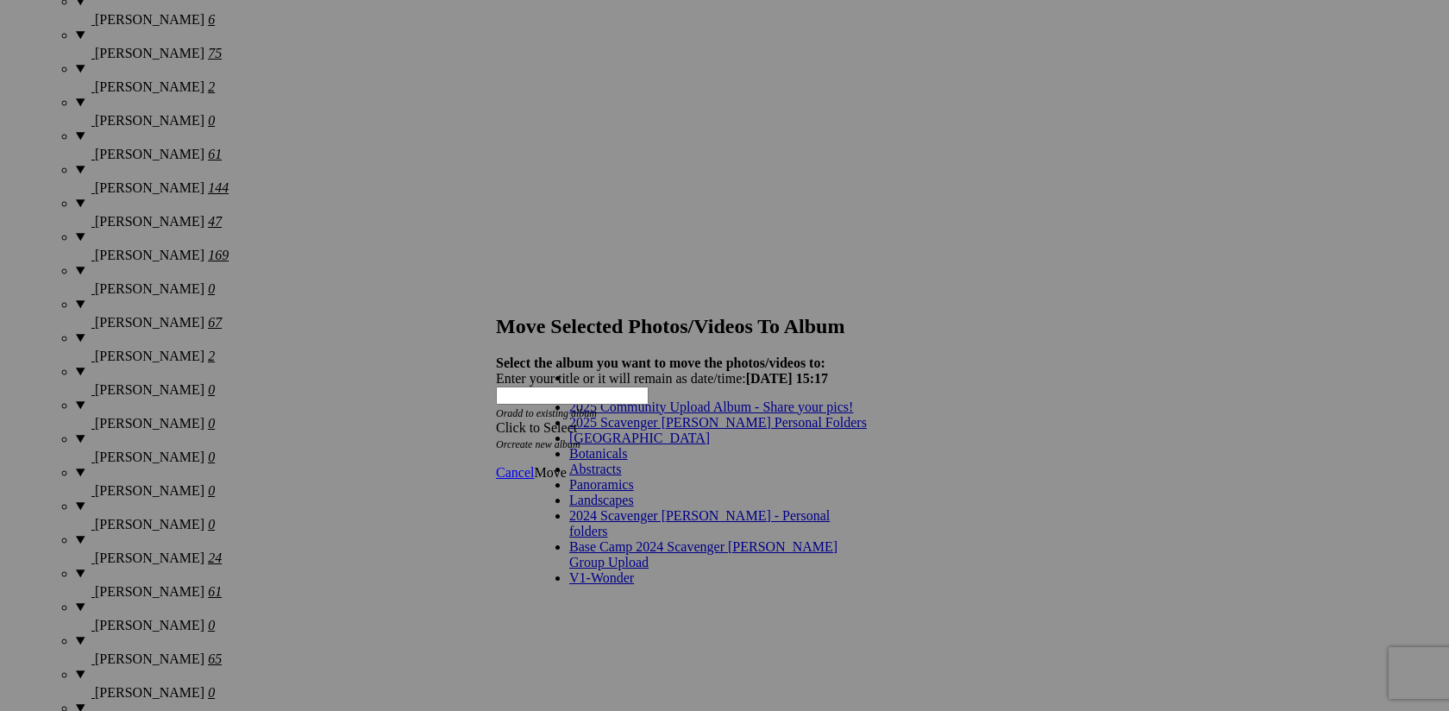
click at [769, 430] on link "2025 Scavenger [PERSON_NAME] Personal Folders" at bounding box center [718, 422] width 298 height 15
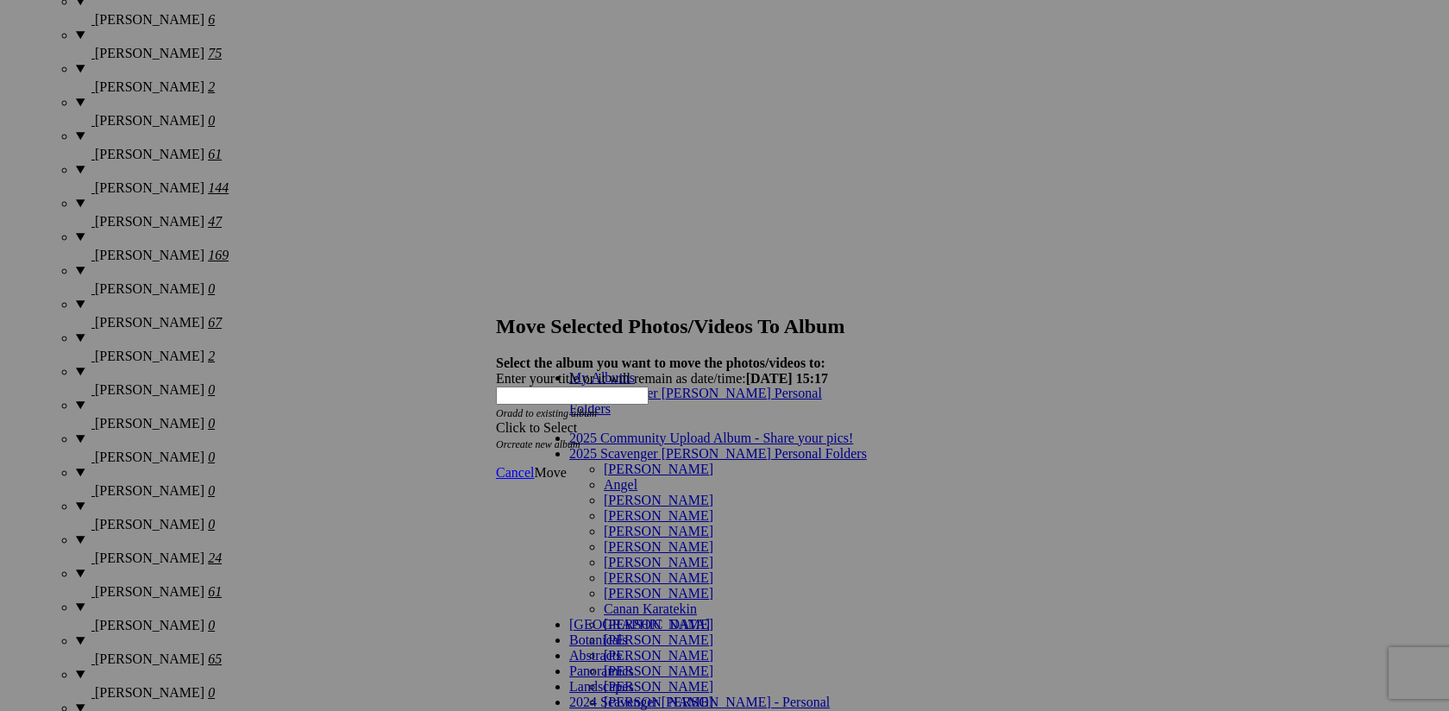
scroll to position [142, 0]
click at [706, 632] on link "[PERSON_NAME]" at bounding box center [659, 639] width 110 height 15
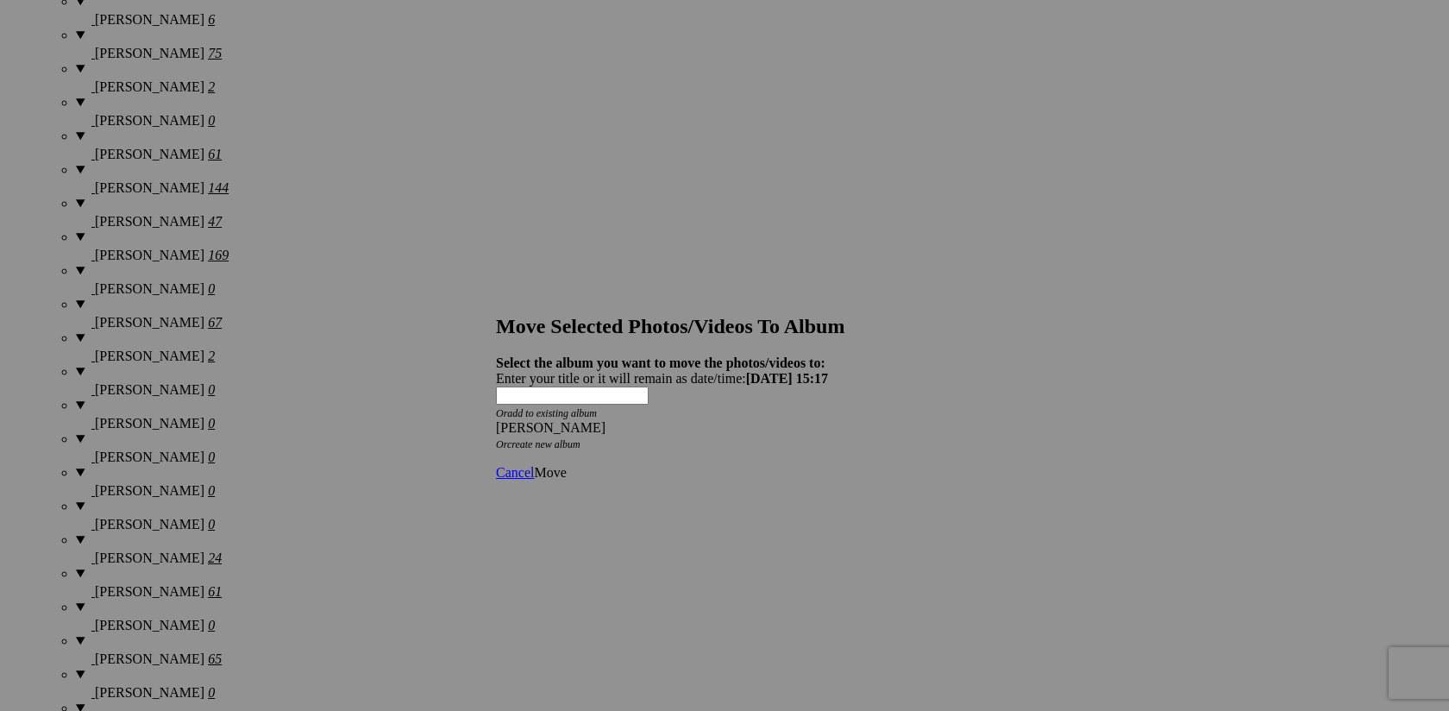
click at [566, 465] on span "Move" at bounding box center [550, 472] width 32 height 15
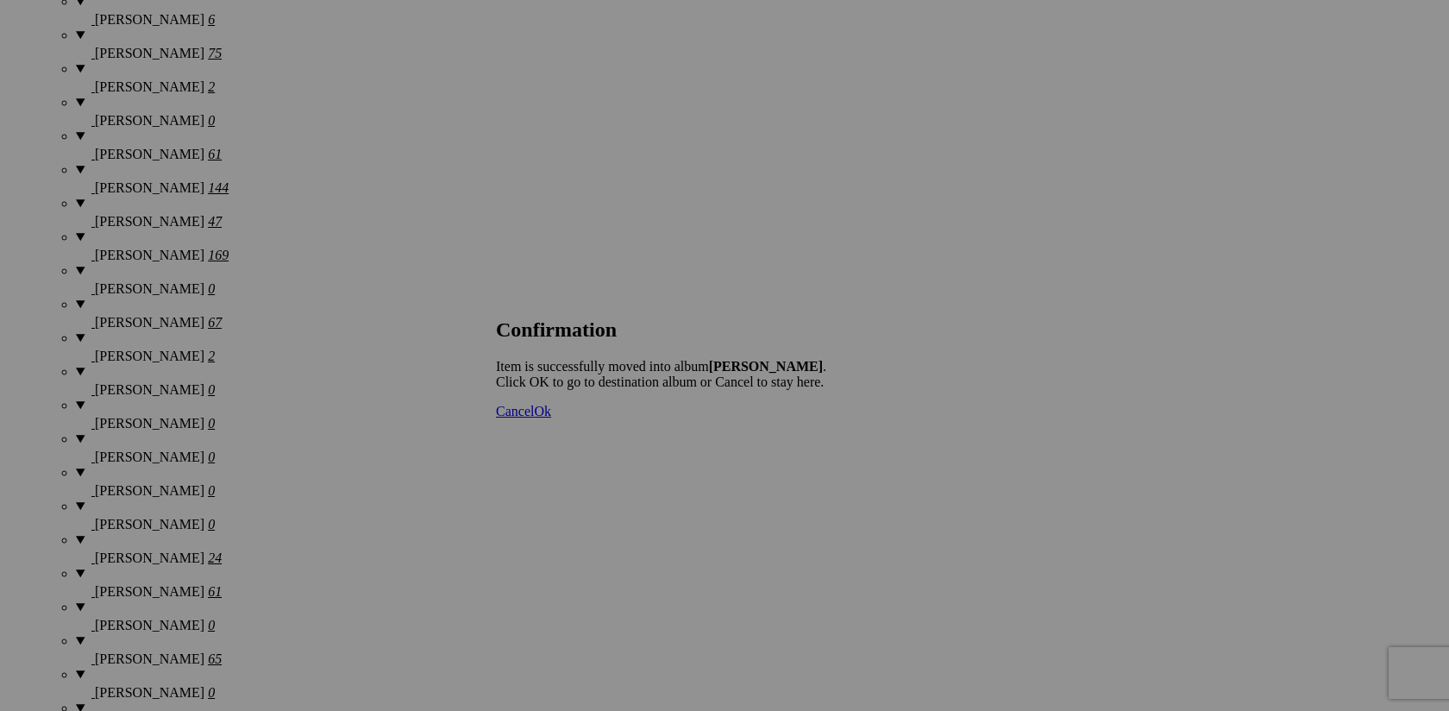
click at [534, 418] on span "Cancel" at bounding box center [515, 411] width 38 height 15
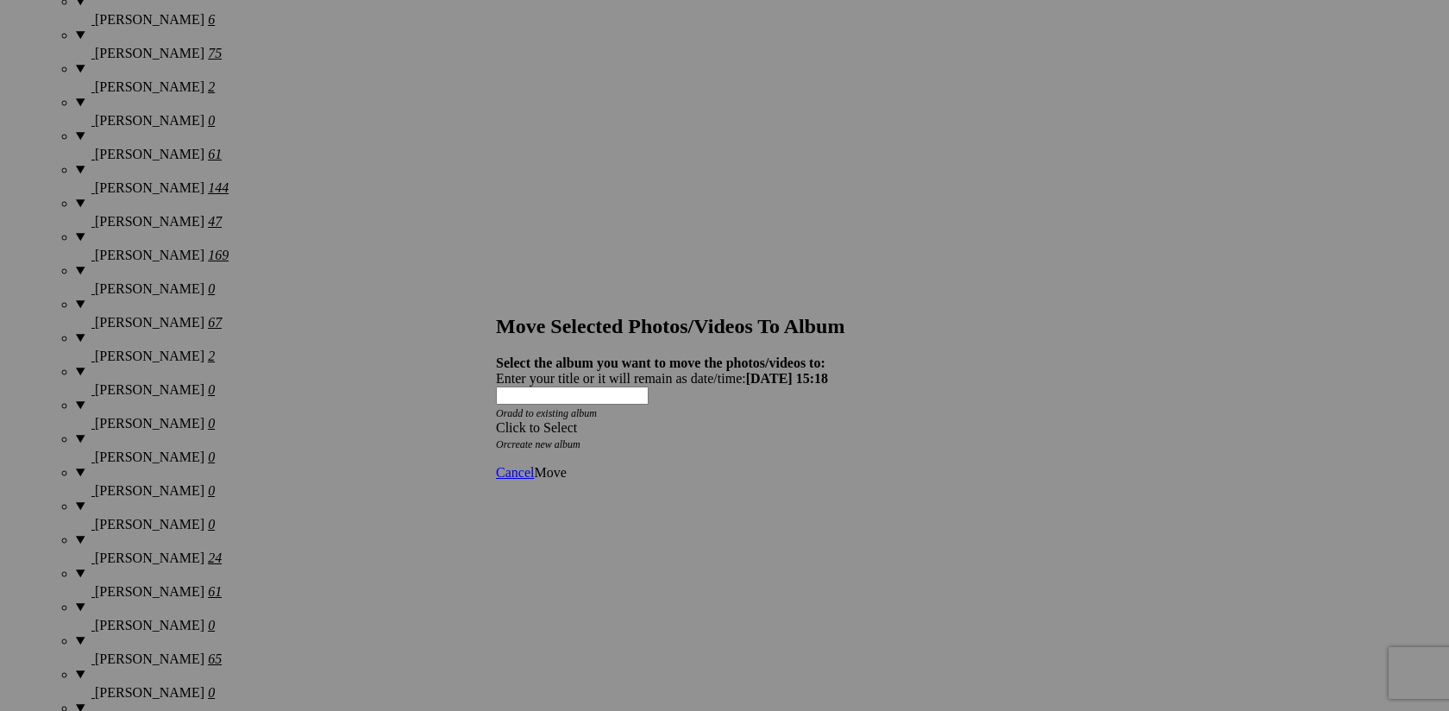
click at [496, 420] on span at bounding box center [496, 427] width 0 height 15
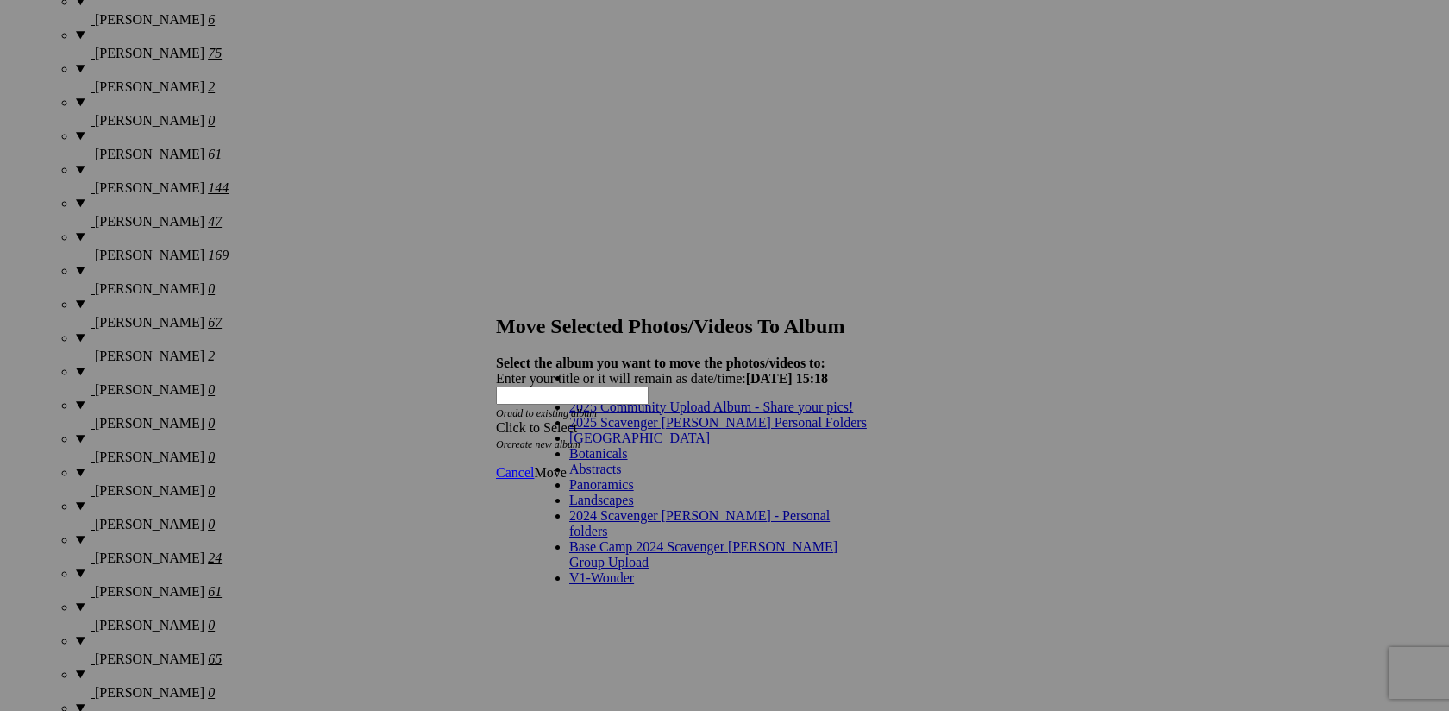
click at [765, 430] on link "2025 Scavenger [PERSON_NAME] Personal Folders" at bounding box center [718, 422] width 298 height 15
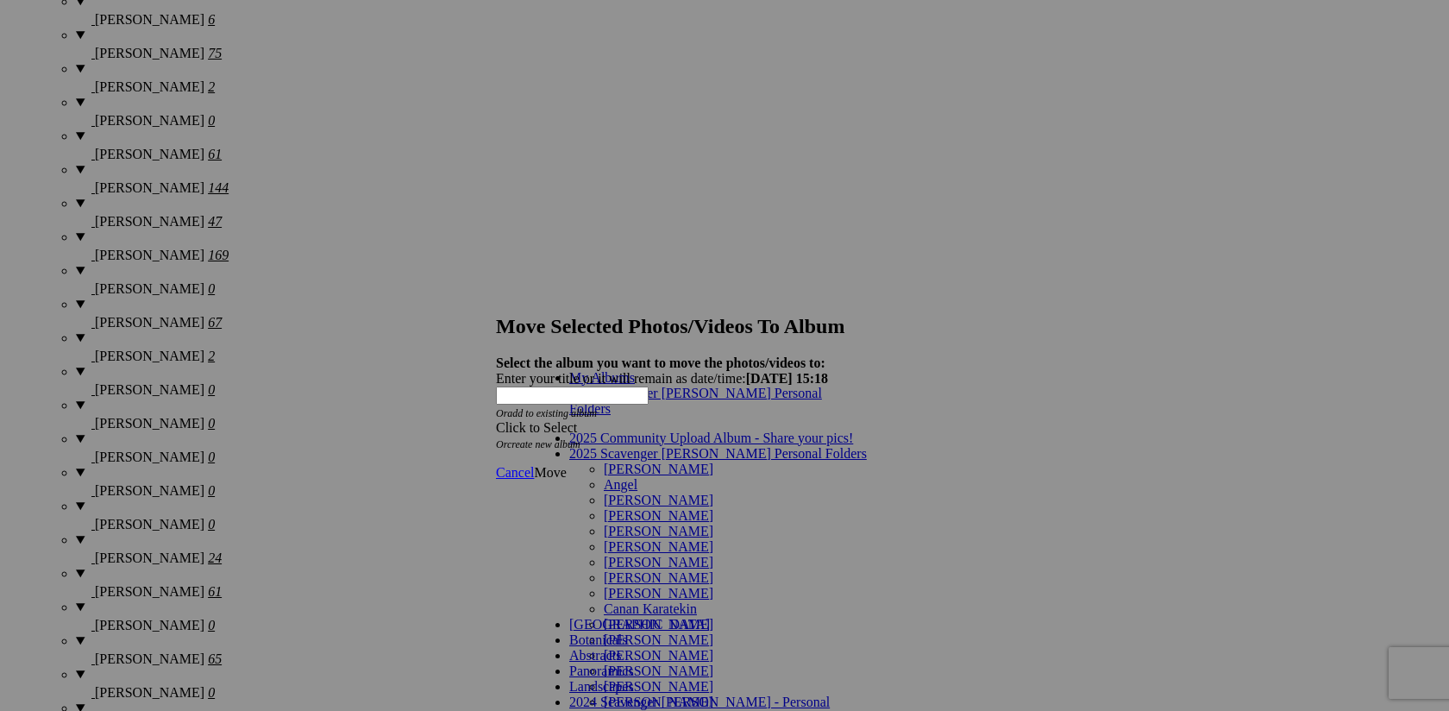
scroll to position [137, 0]
click at [695, 632] on link "[PERSON_NAME]" at bounding box center [659, 639] width 110 height 15
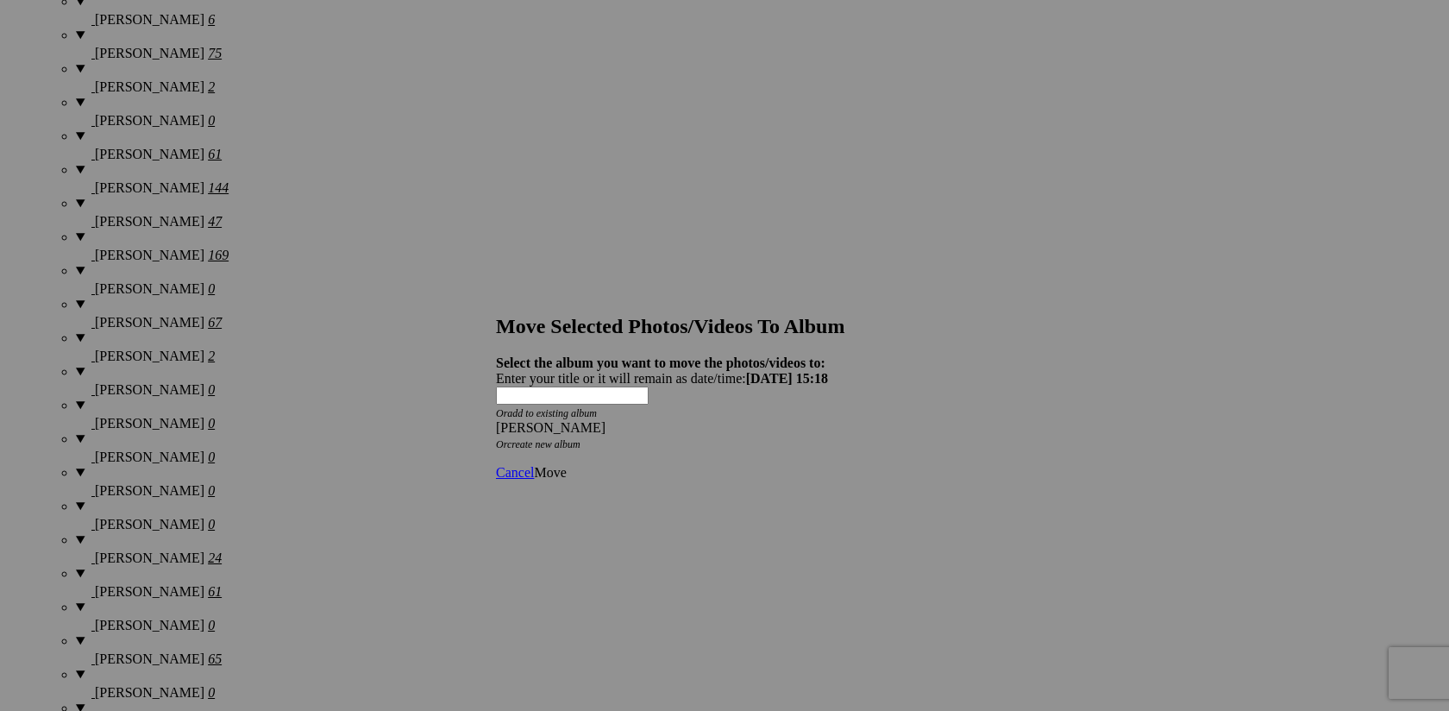
click at [566, 465] on span "Move" at bounding box center [550, 472] width 32 height 15
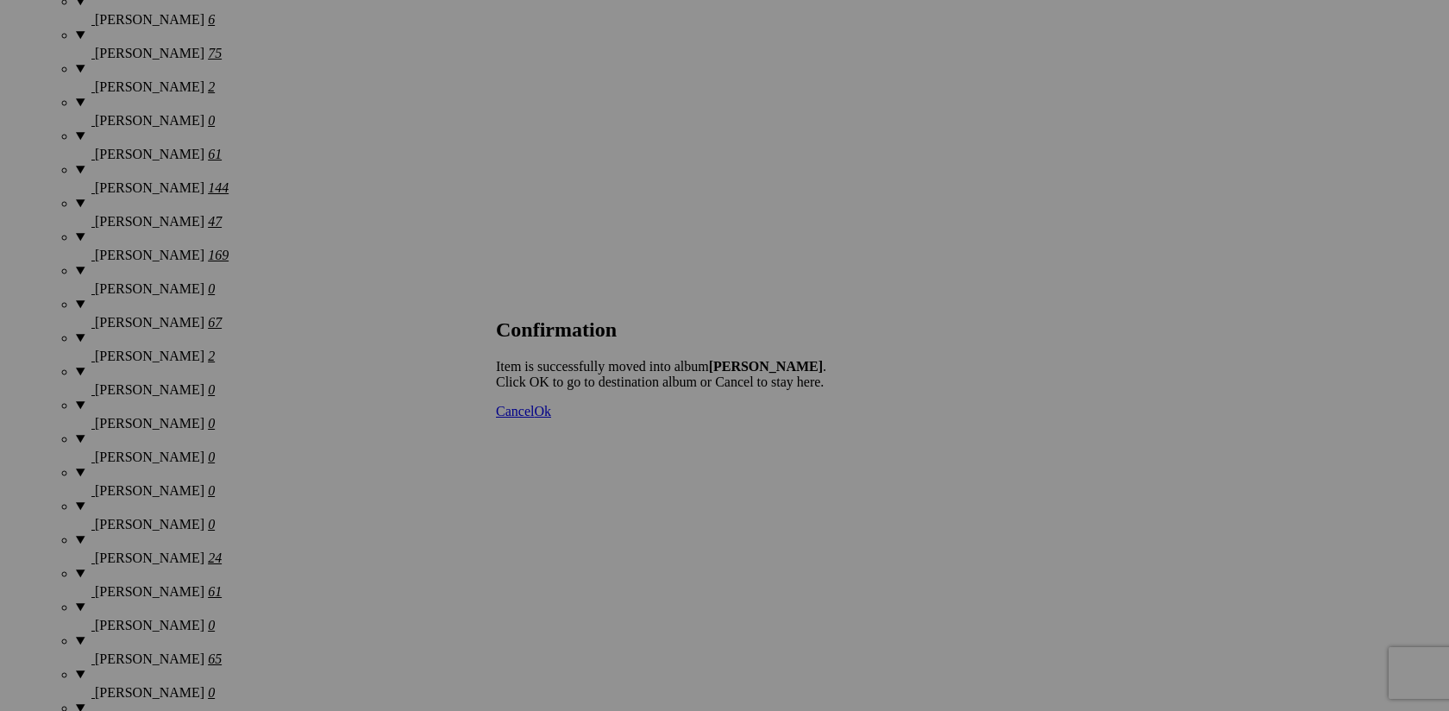
click at [534, 418] on span "Cancel" at bounding box center [515, 411] width 38 height 15
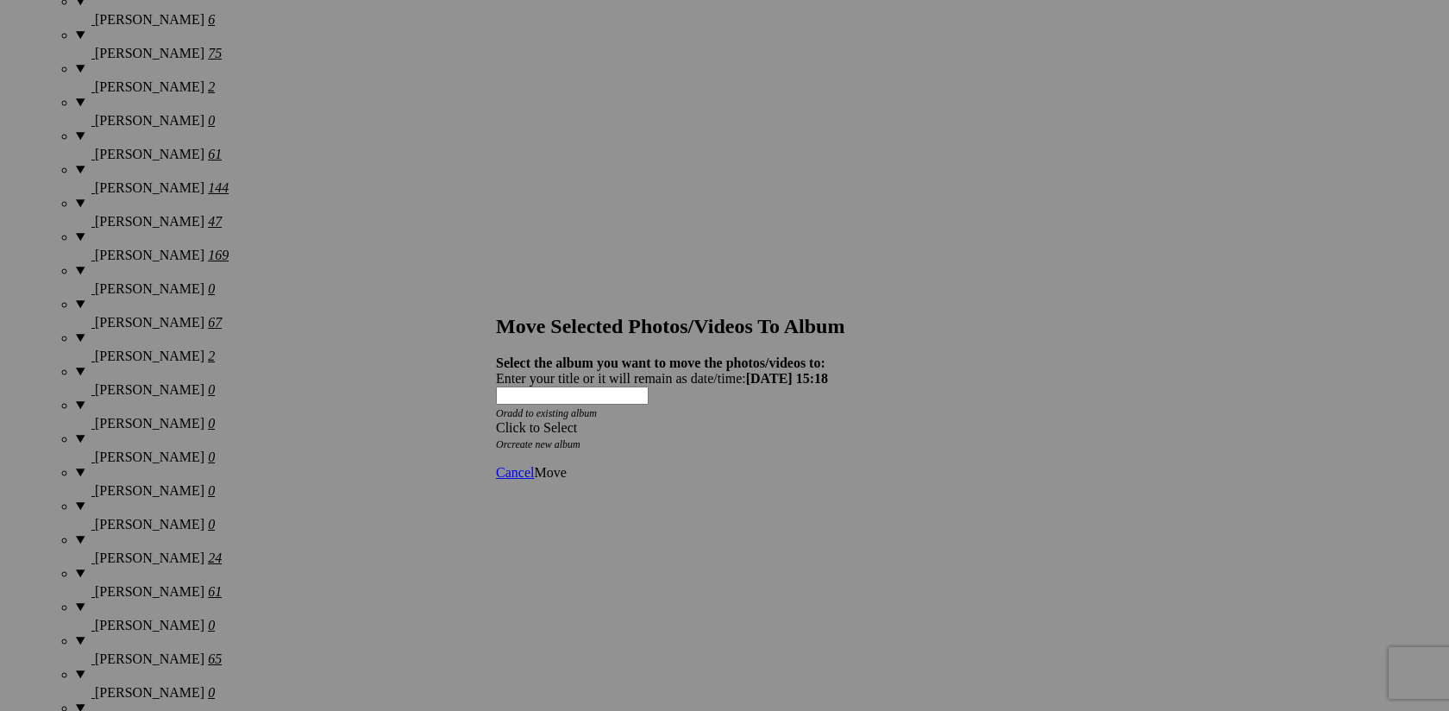
click at [496, 420] on span at bounding box center [496, 427] width 0 height 15
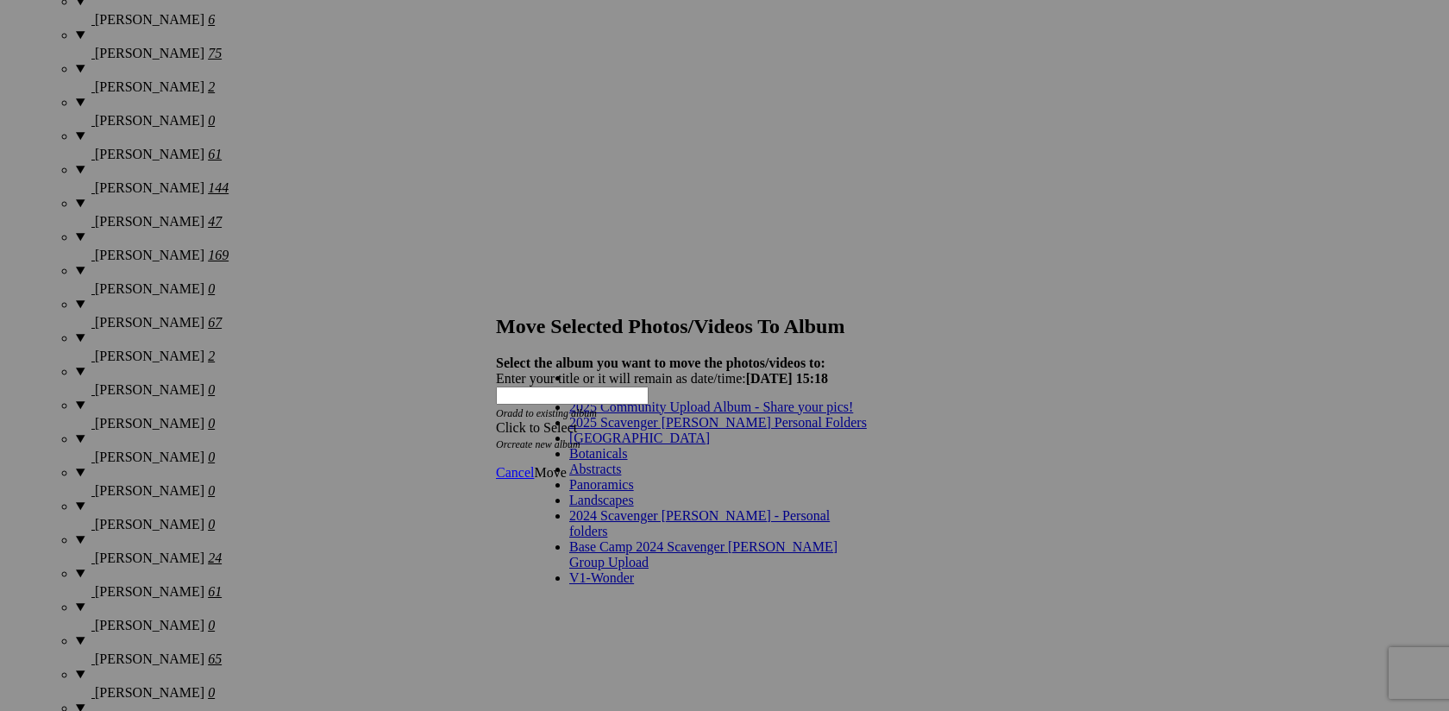
click at [776, 430] on link "2025 Scavenger [PERSON_NAME] Personal Folders" at bounding box center [718, 422] width 298 height 15
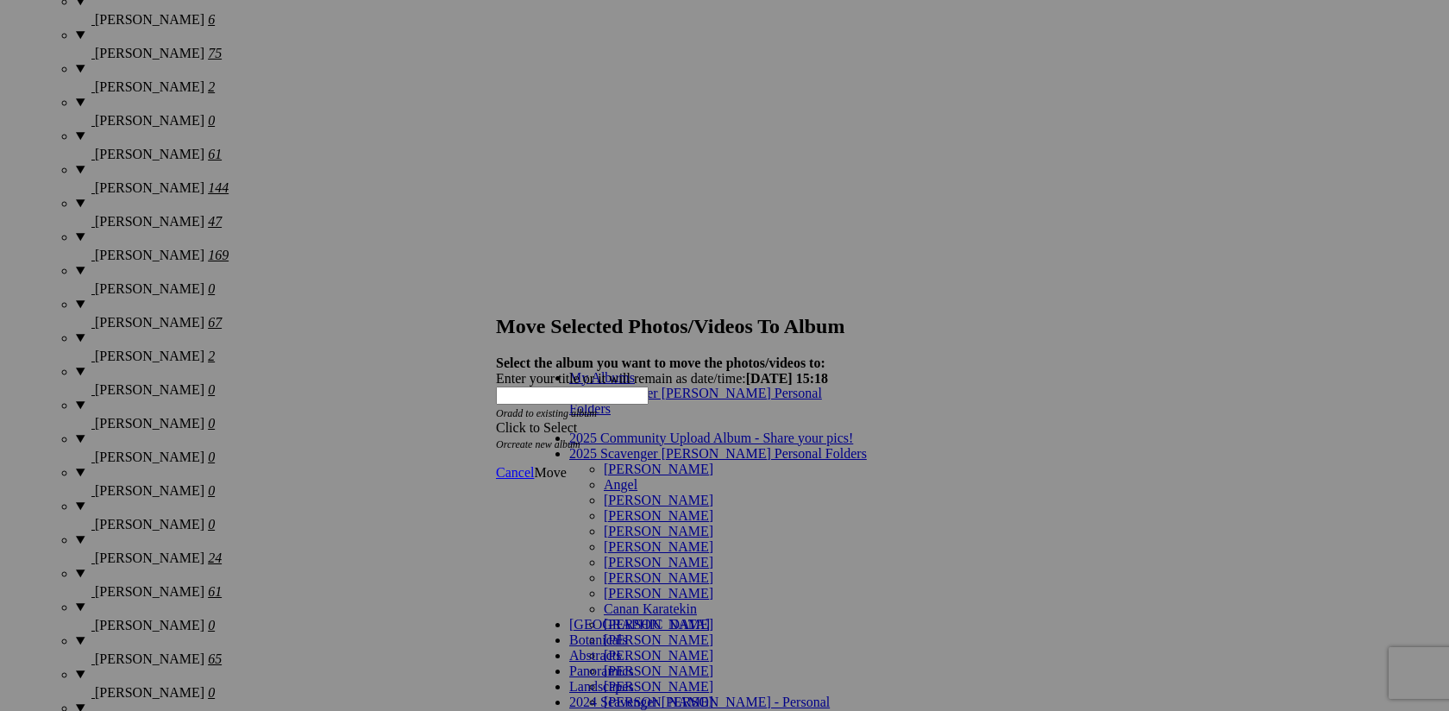
scroll to position [129, 0]
click at [690, 632] on link "[PERSON_NAME]" at bounding box center [659, 639] width 110 height 15
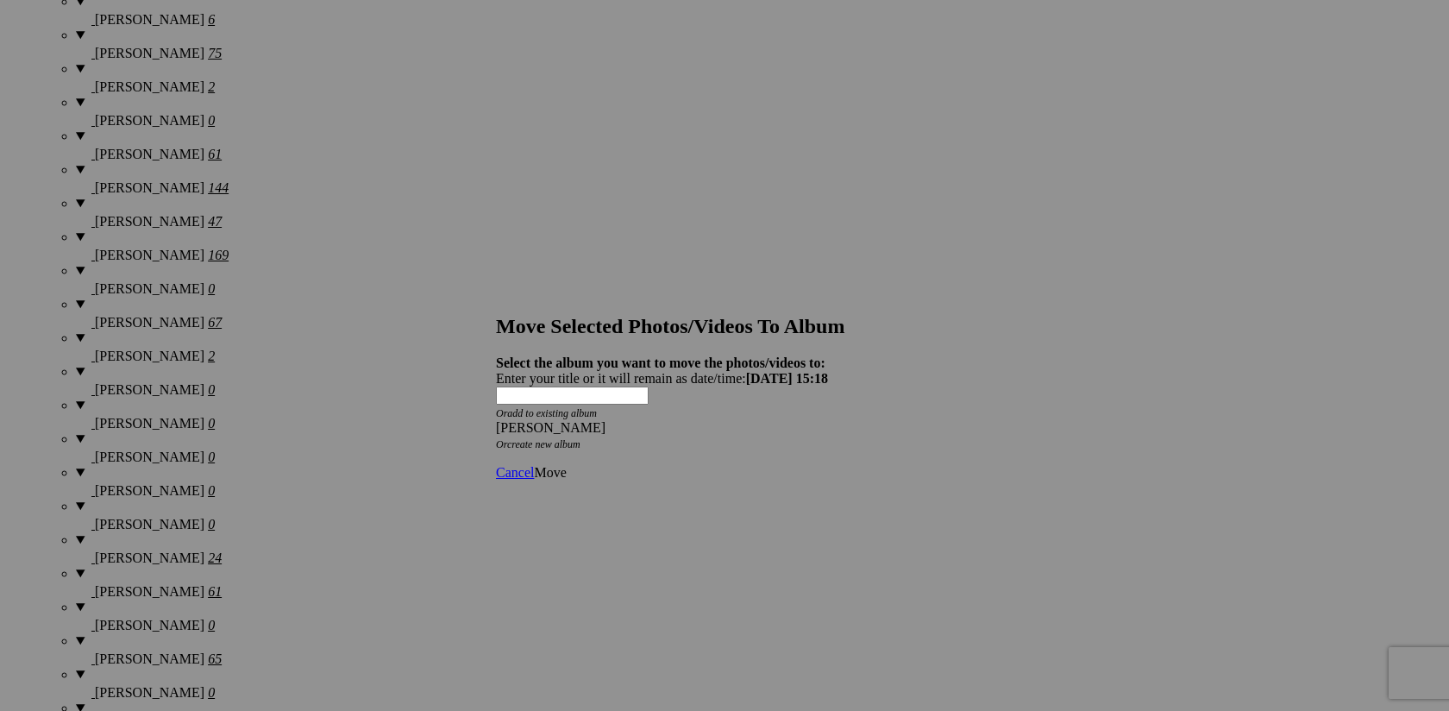
click at [566, 465] on span "Move" at bounding box center [550, 472] width 32 height 15
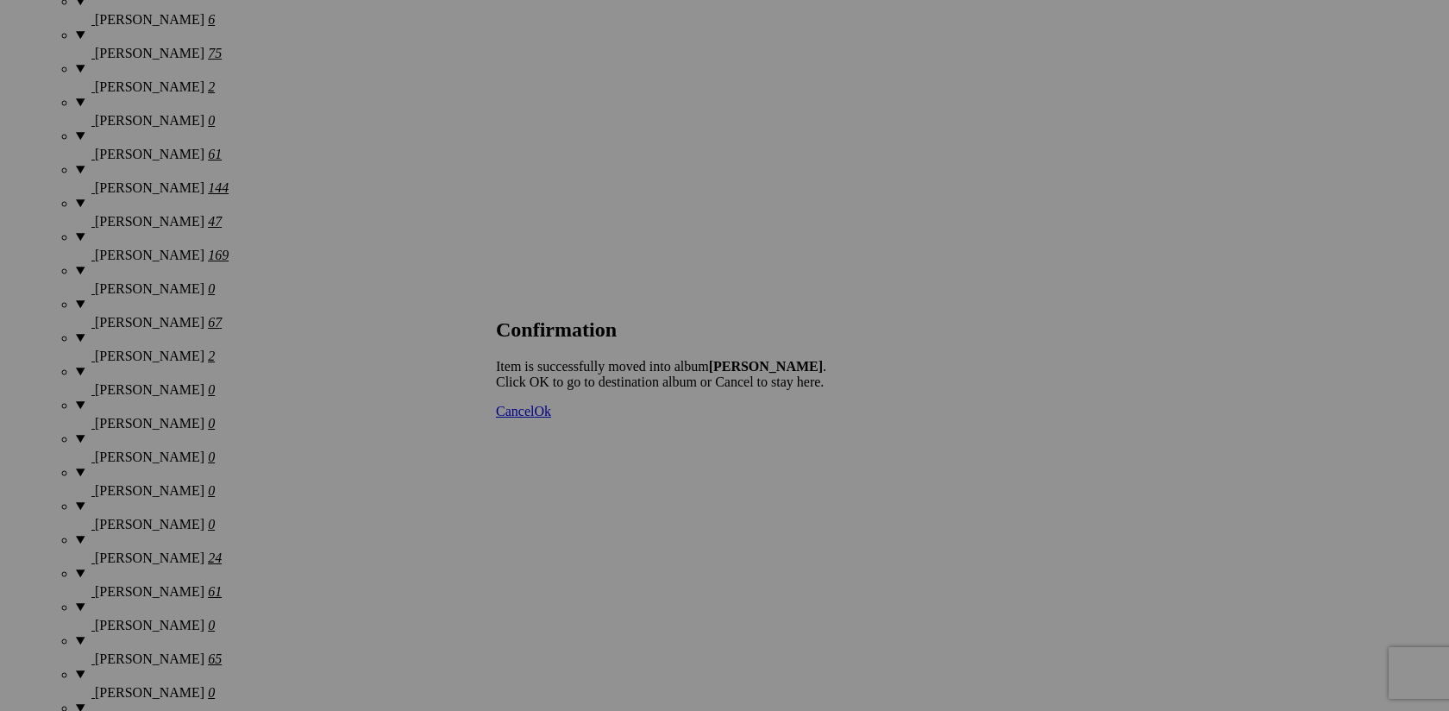
click at [534, 418] on span "Cancel" at bounding box center [515, 411] width 38 height 15
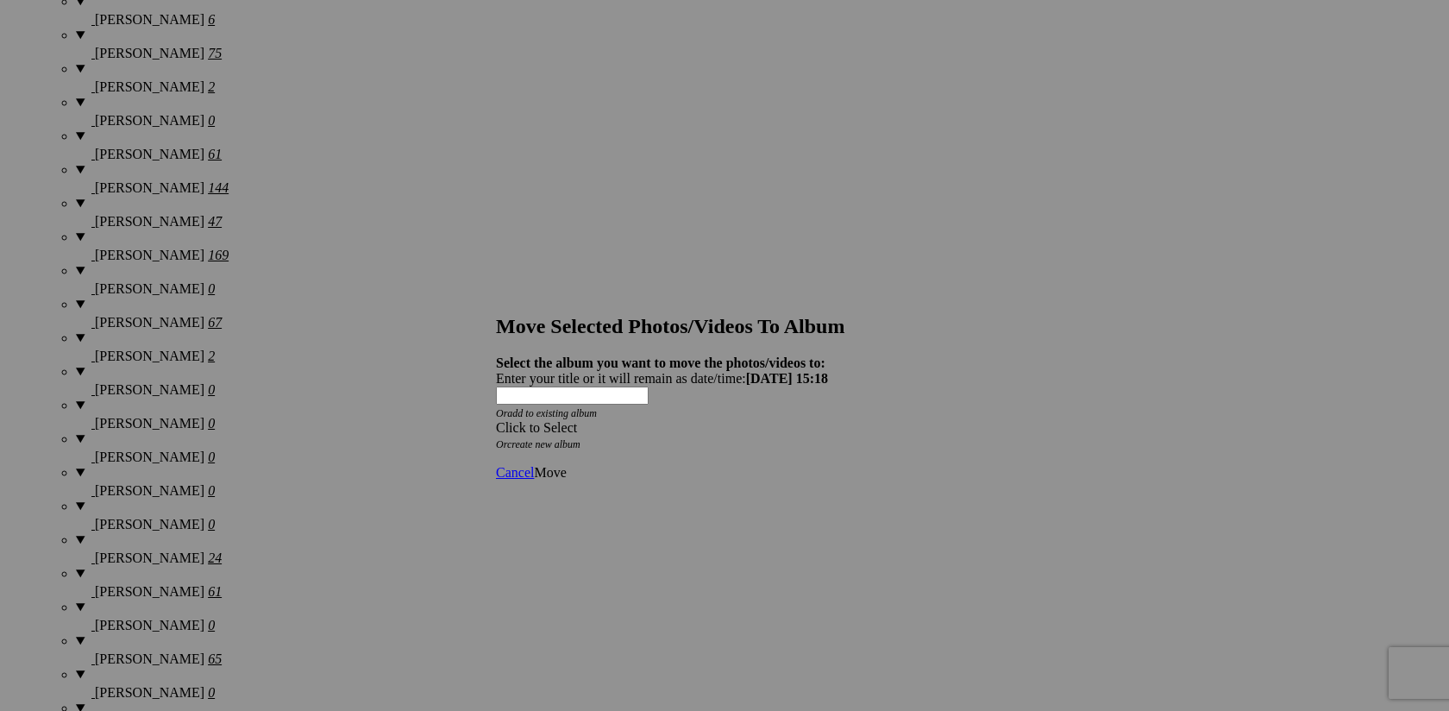
click at [496, 420] on span at bounding box center [496, 427] width 0 height 15
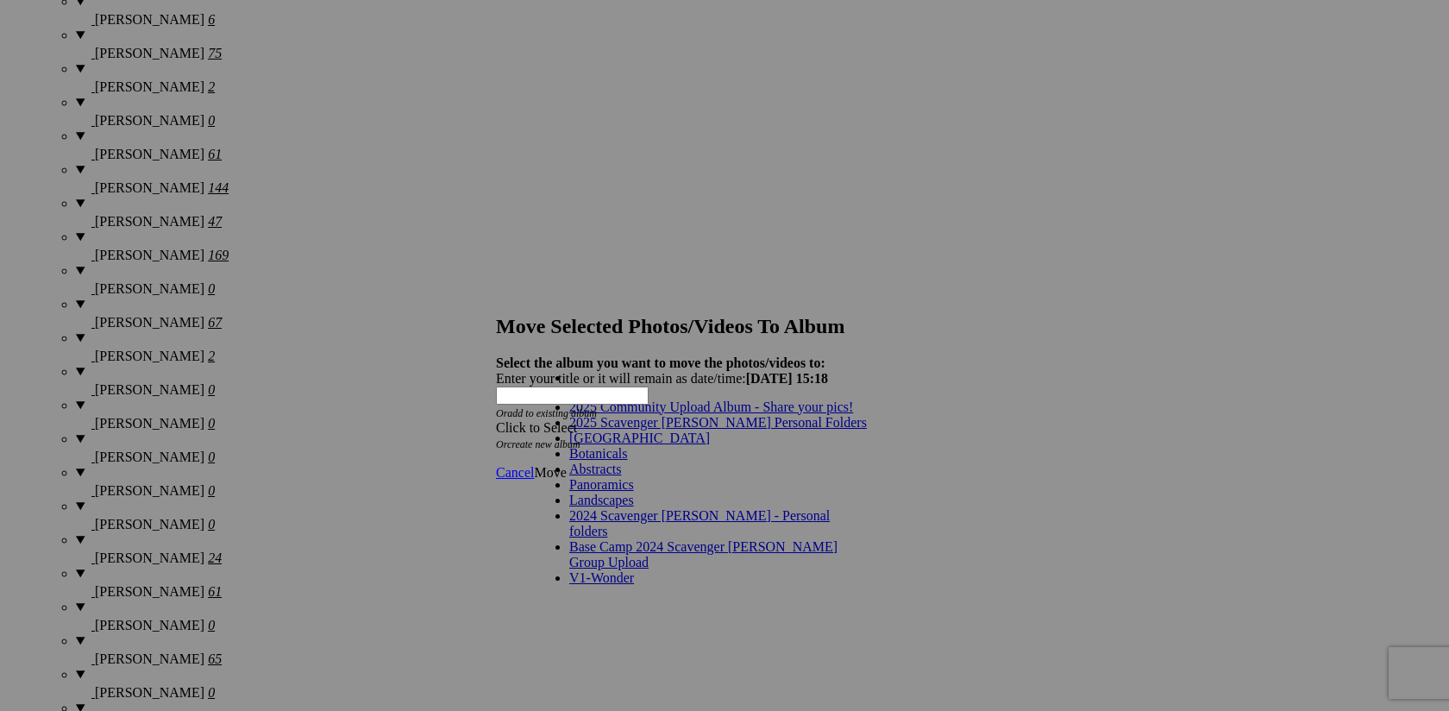
click at [778, 430] on link "2025 Scavenger [PERSON_NAME] Personal Folders" at bounding box center [718, 422] width 298 height 15
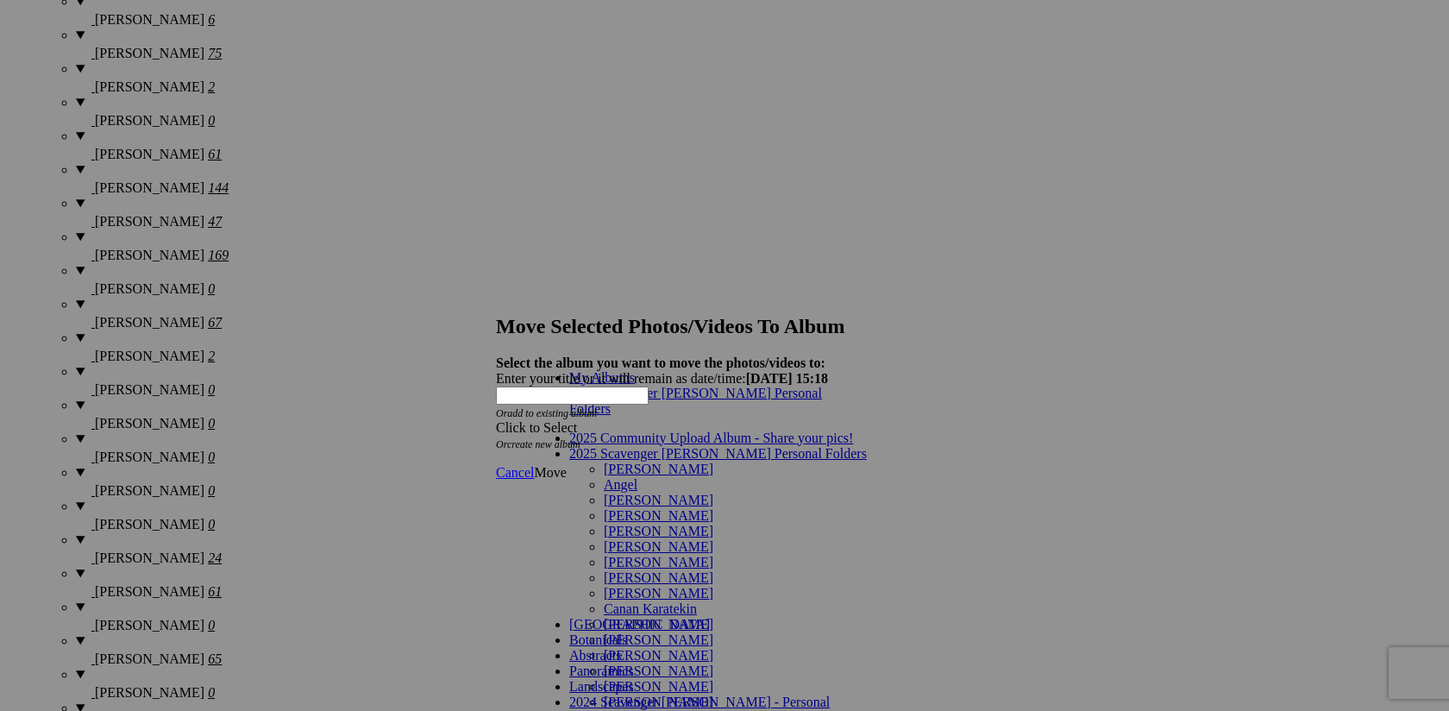
click at [681, 632] on link "[PERSON_NAME]" at bounding box center [659, 639] width 110 height 15
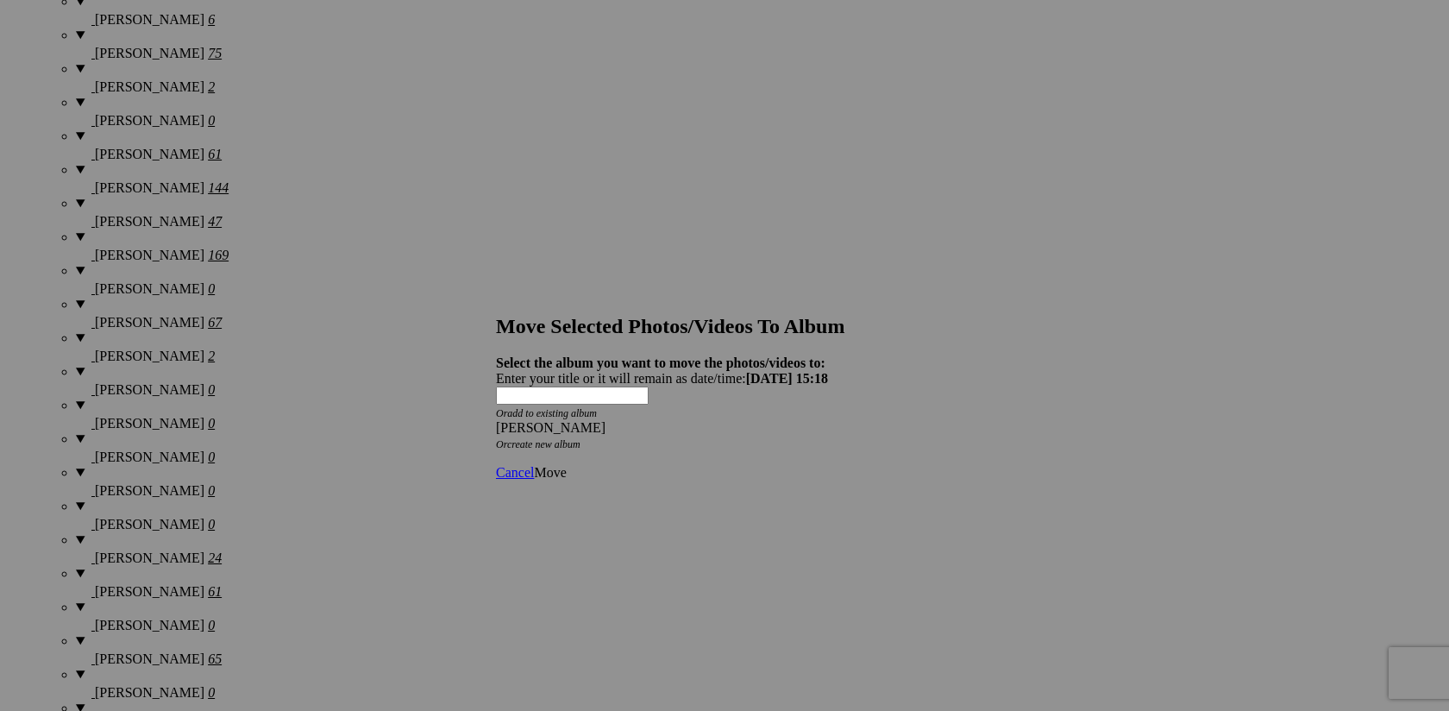
click at [566, 465] on span "Move" at bounding box center [550, 472] width 32 height 15
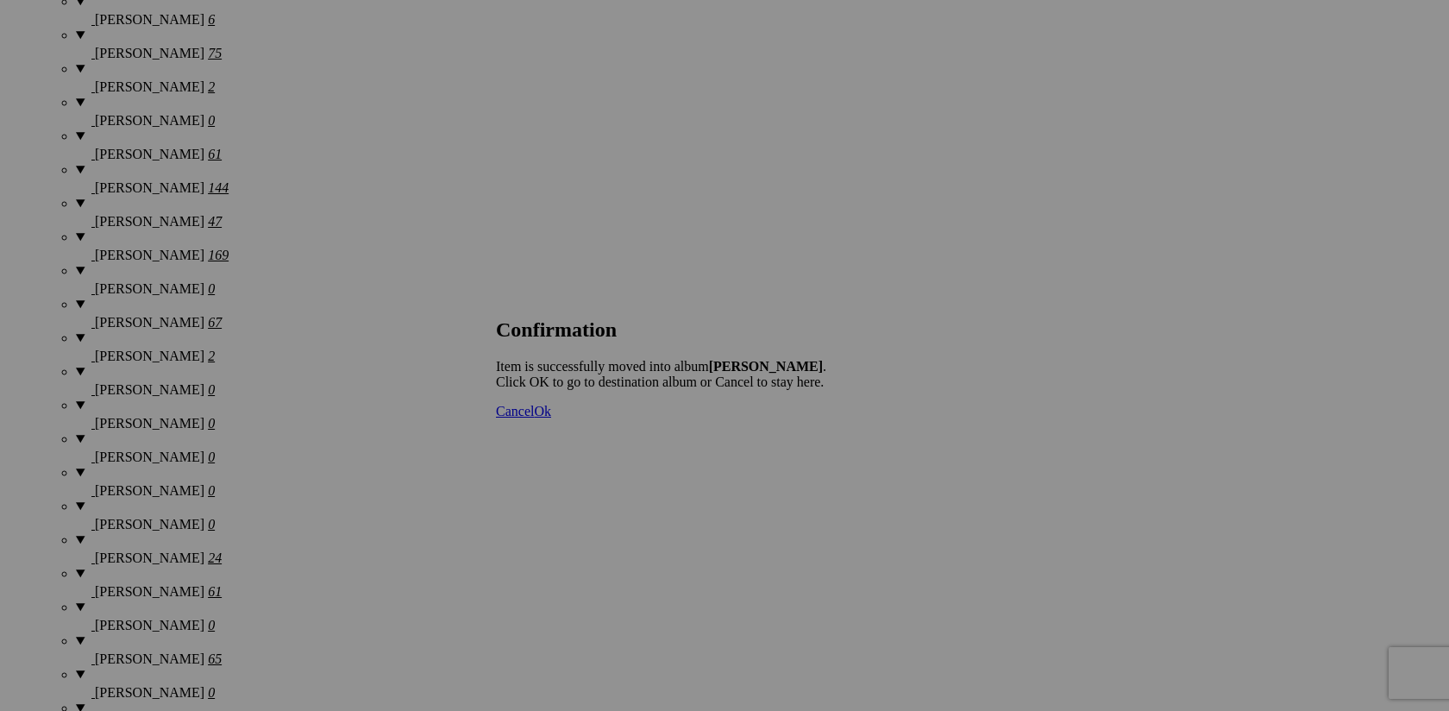
click at [534, 418] on span "Cancel" at bounding box center [515, 411] width 38 height 15
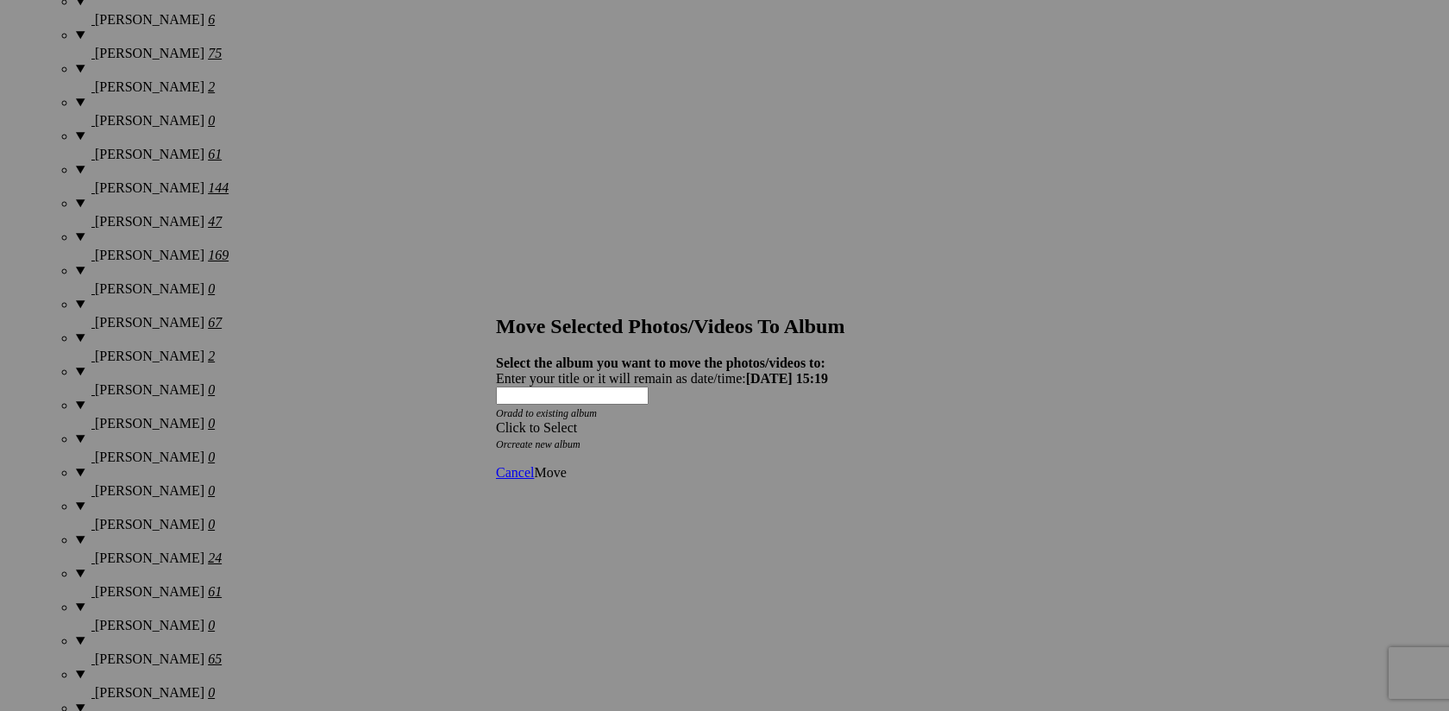
click at [496, 420] on span at bounding box center [496, 427] width 0 height 15
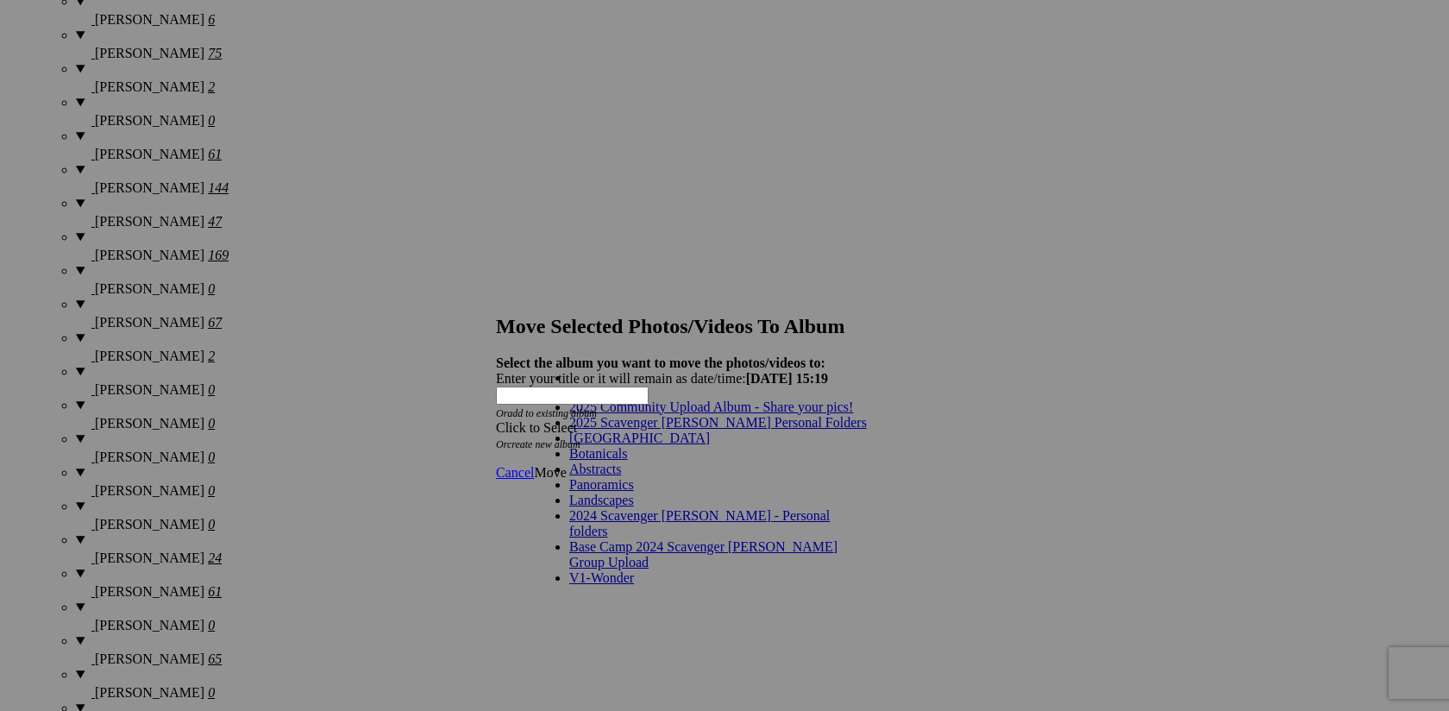
click at [763, 430] on link "2025 Scavenger [PERSON_NAME] Personal Folders" at bounding box center [718, 422] width 298 height 15
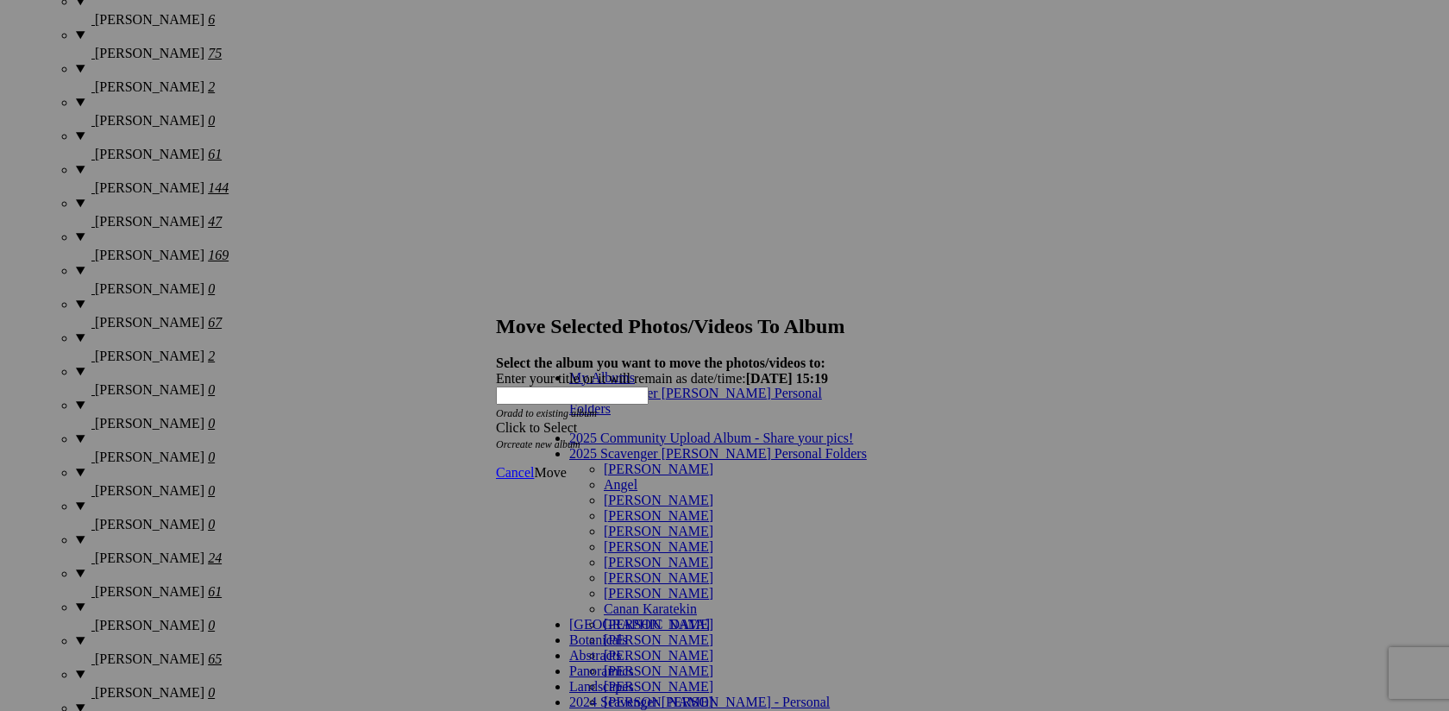
scroll to position [160, 0]
click at [658, 632] on link "[PERSON_NAME]" at bounding box center [659, 639] width 110 height 15
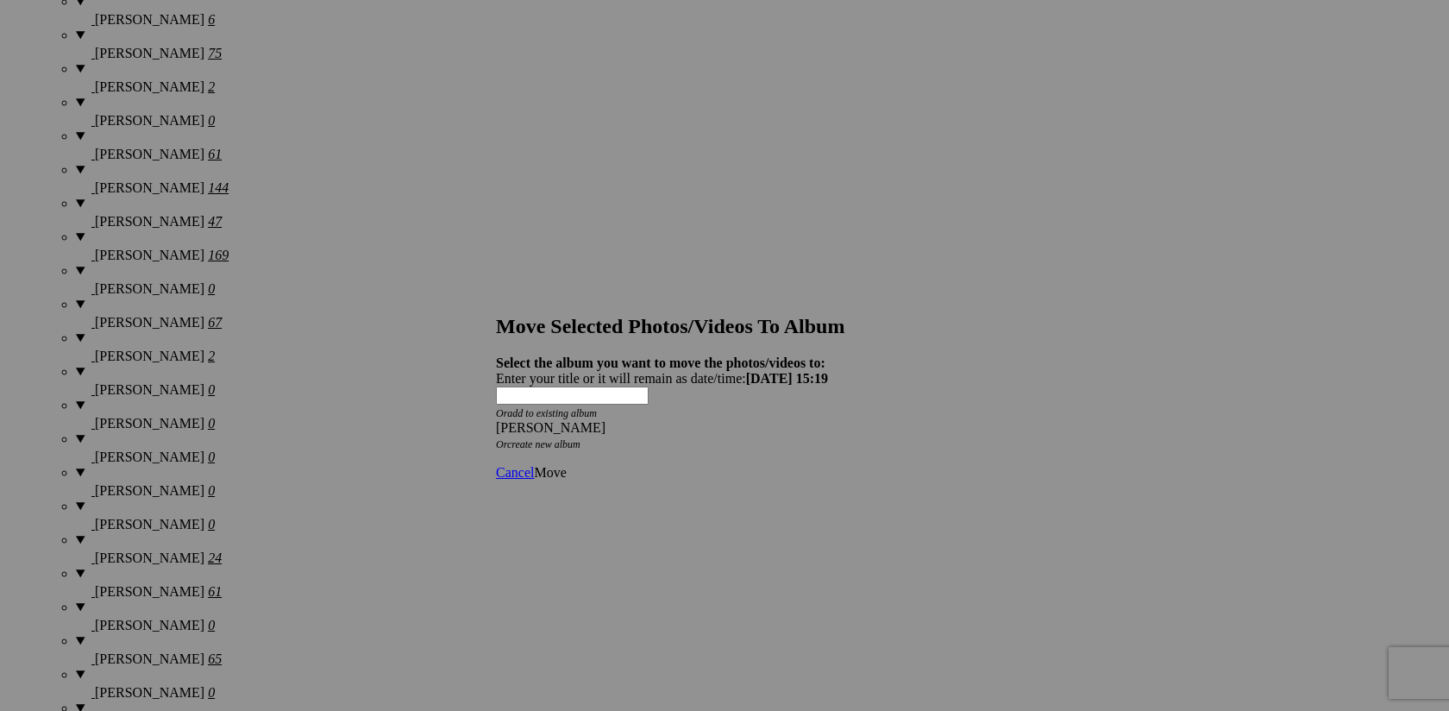
click at [566, 465] on span "Move" at bounding box center [550, 472] width 32 height 15
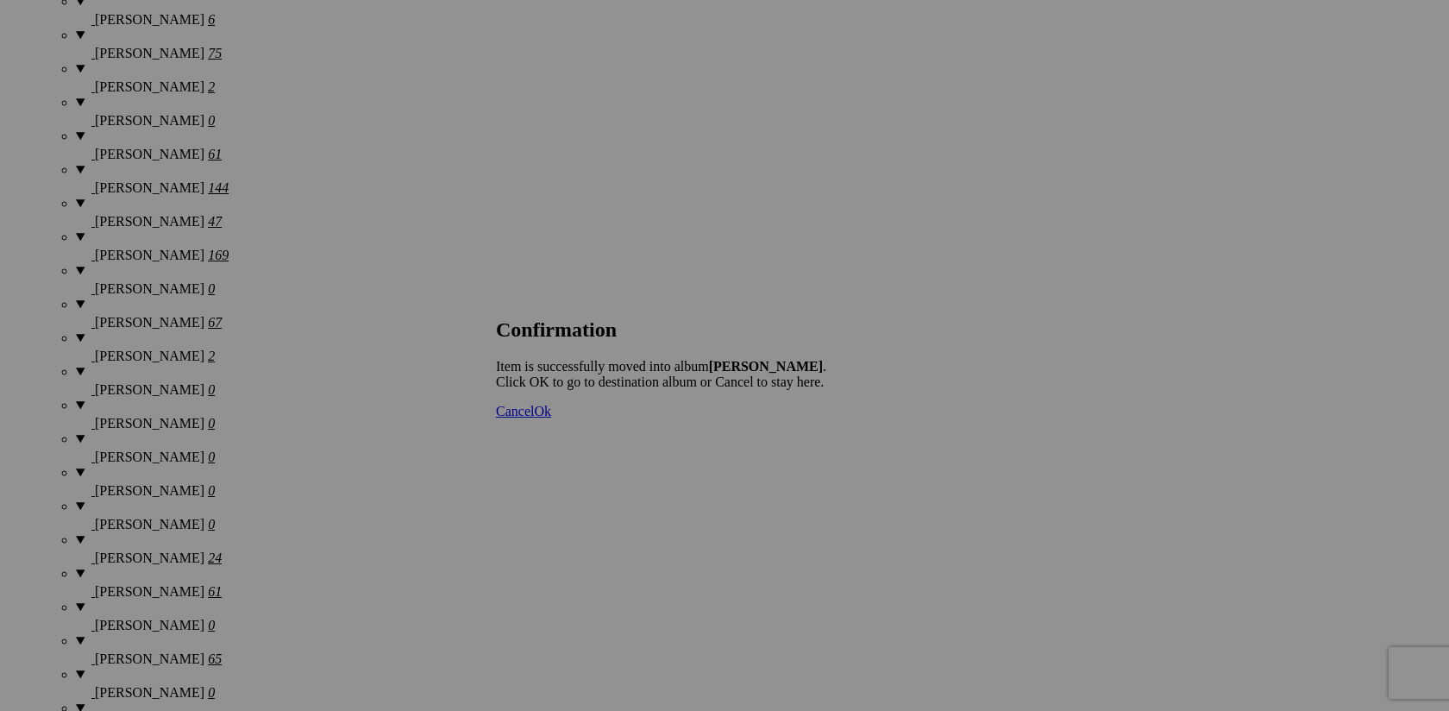
click at [534, 418] on span "Cancel" at bounding box center [515, 411] width 38 height 15
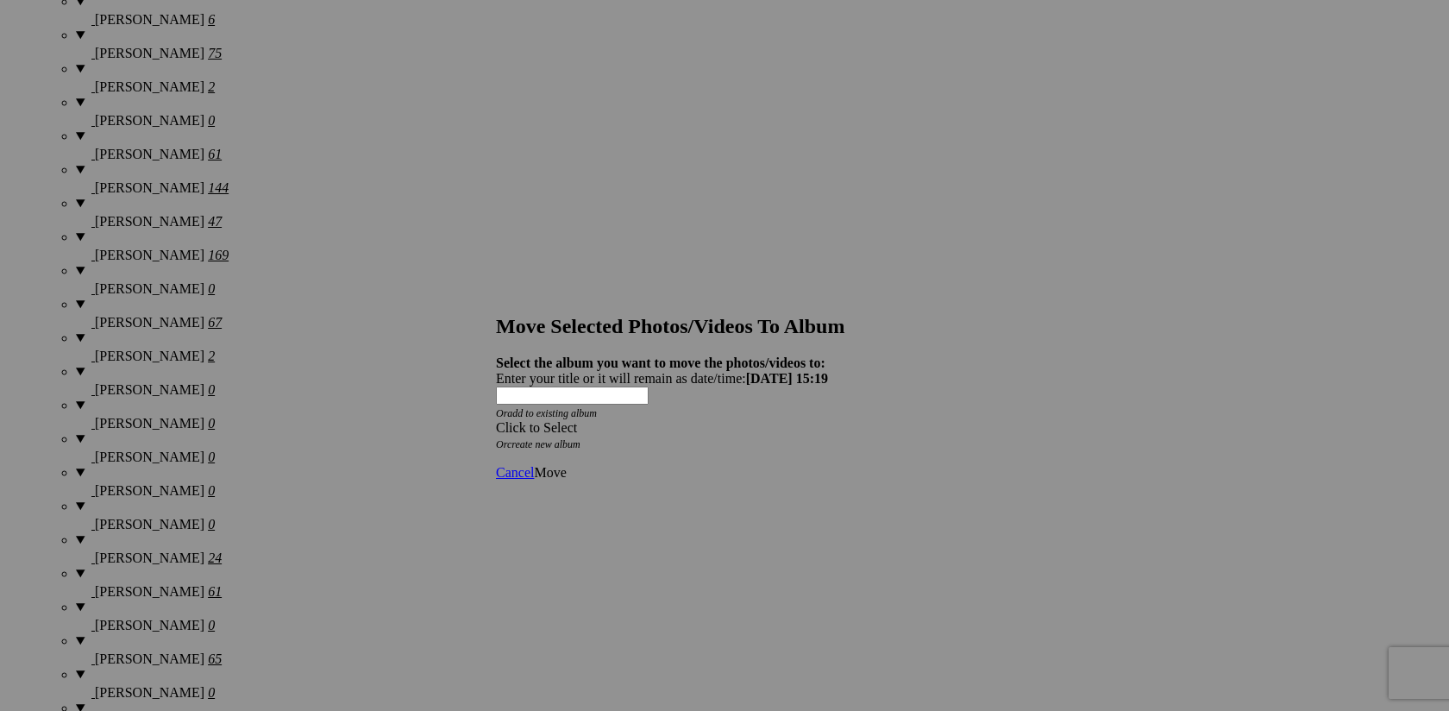
click at [496, 420] on span at bounding box center [496, 427] width 0 height 15
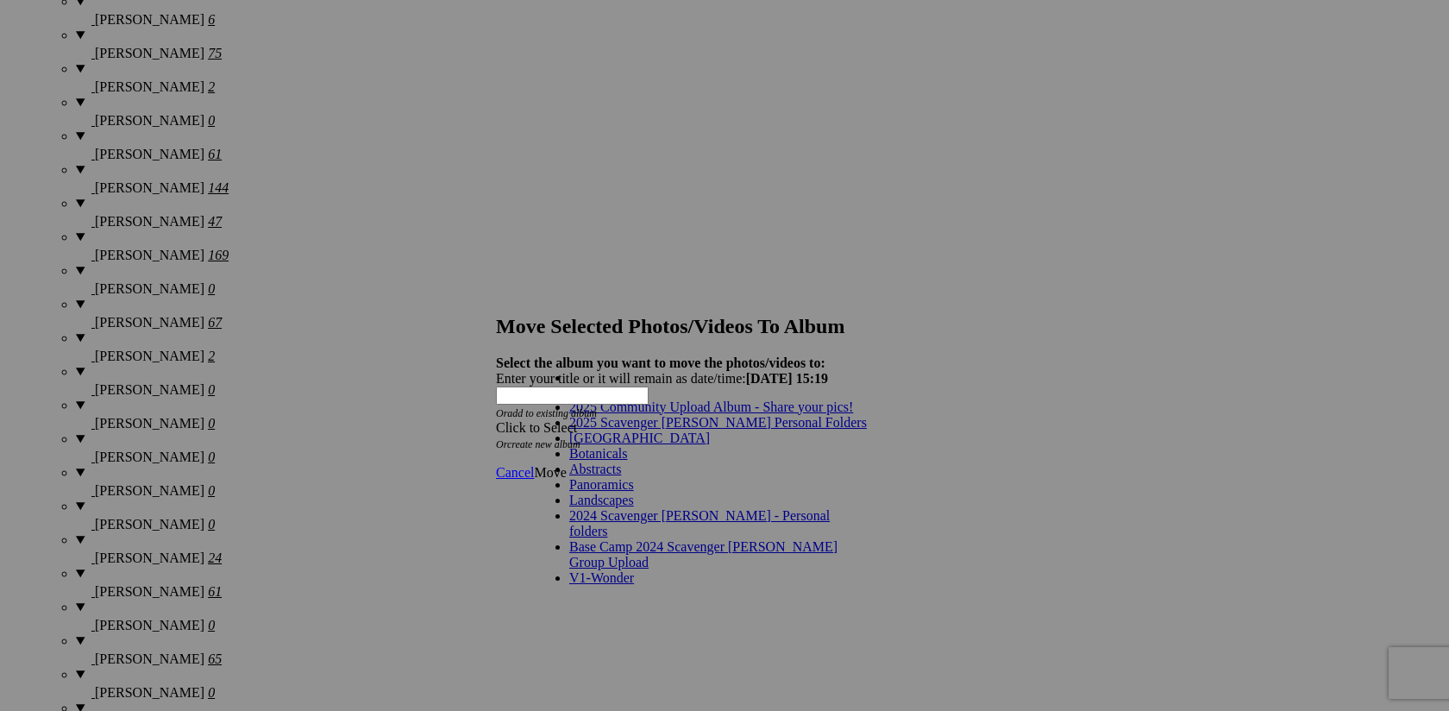
click at [769, 430] on link "2025 Scavenger [PERSON_NAME] Personal Folders" at bounding box center [718, 422] width 298 height 15
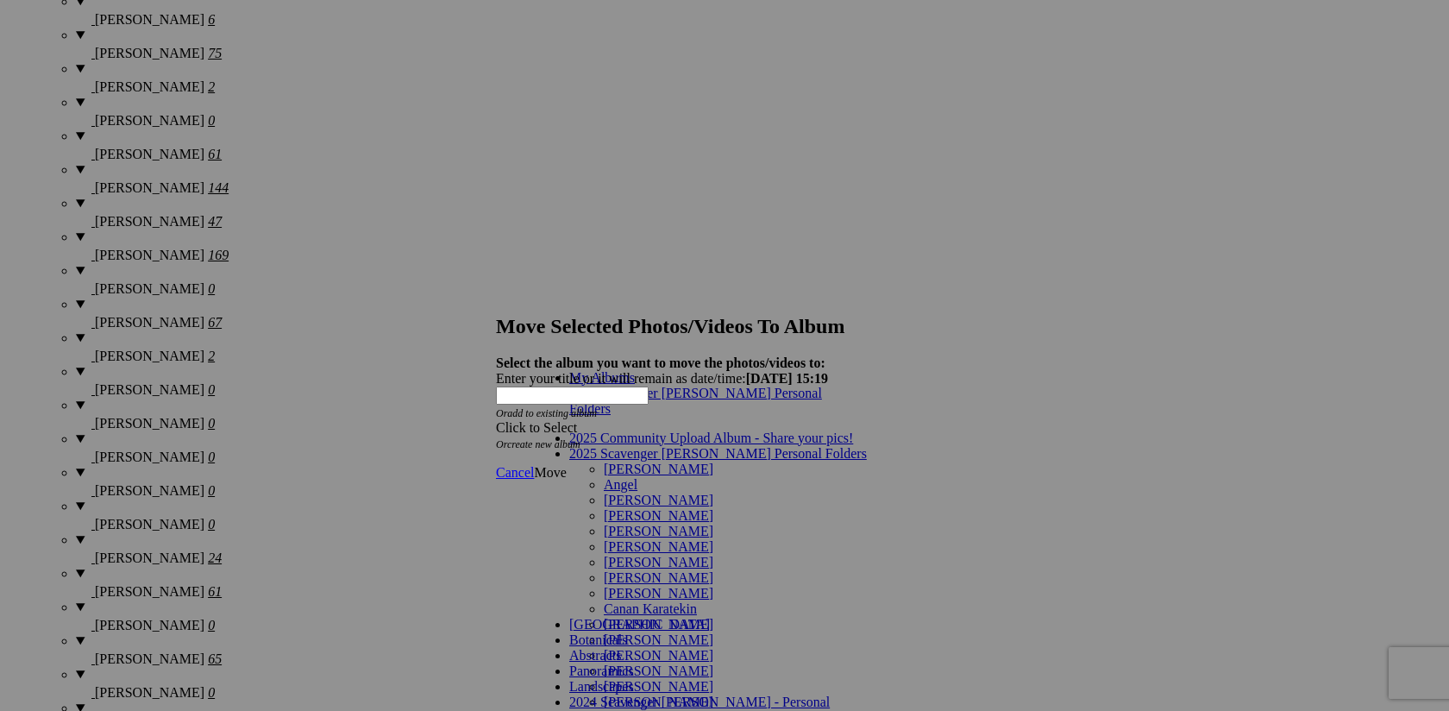
scroll to position [156, 0]
click at [701, 632] on link "[PERSON_NAME]" at bounding box center [659, 639] width 110 height 15
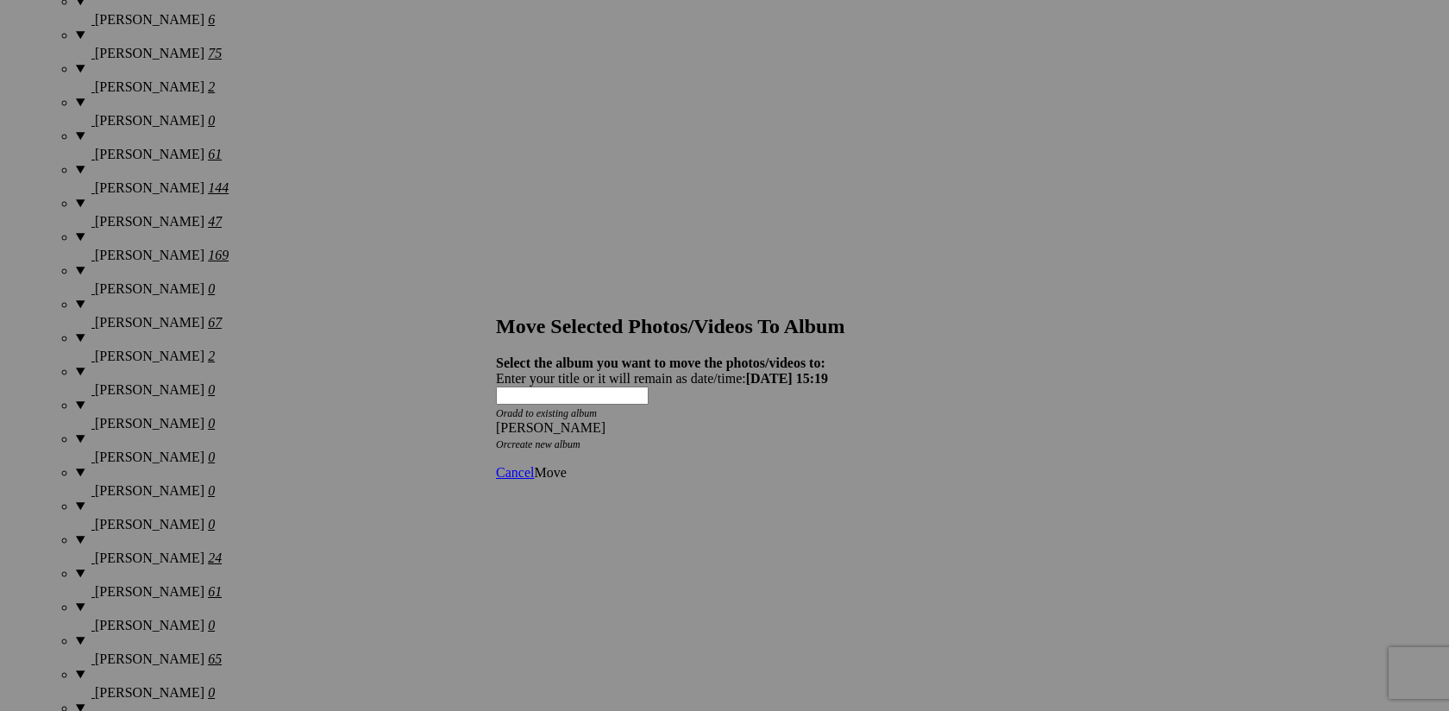
click at [566, 465] on span "Move" at bounding box center [550, 472] width 32 height 15
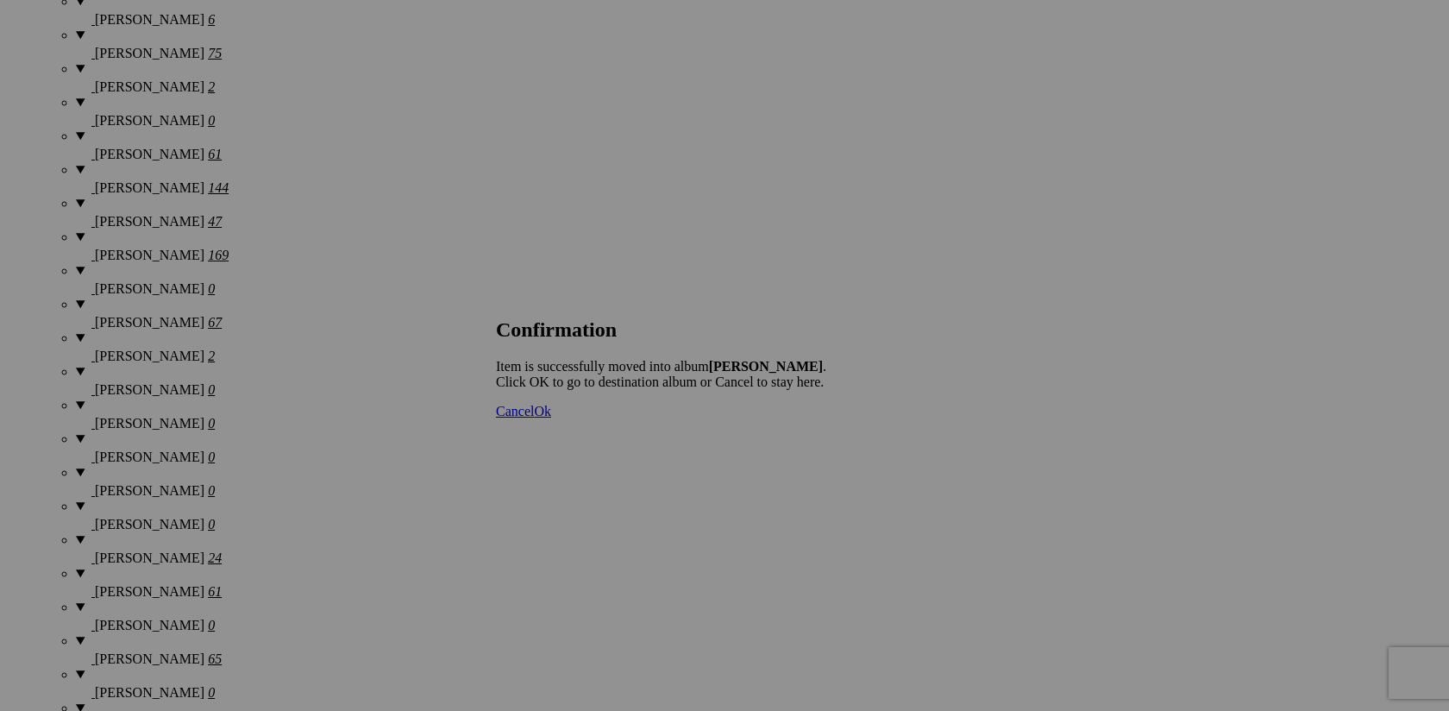
click at [534, 418] on span "Cancel" at bounding box center [515, 411] width 38 height 15
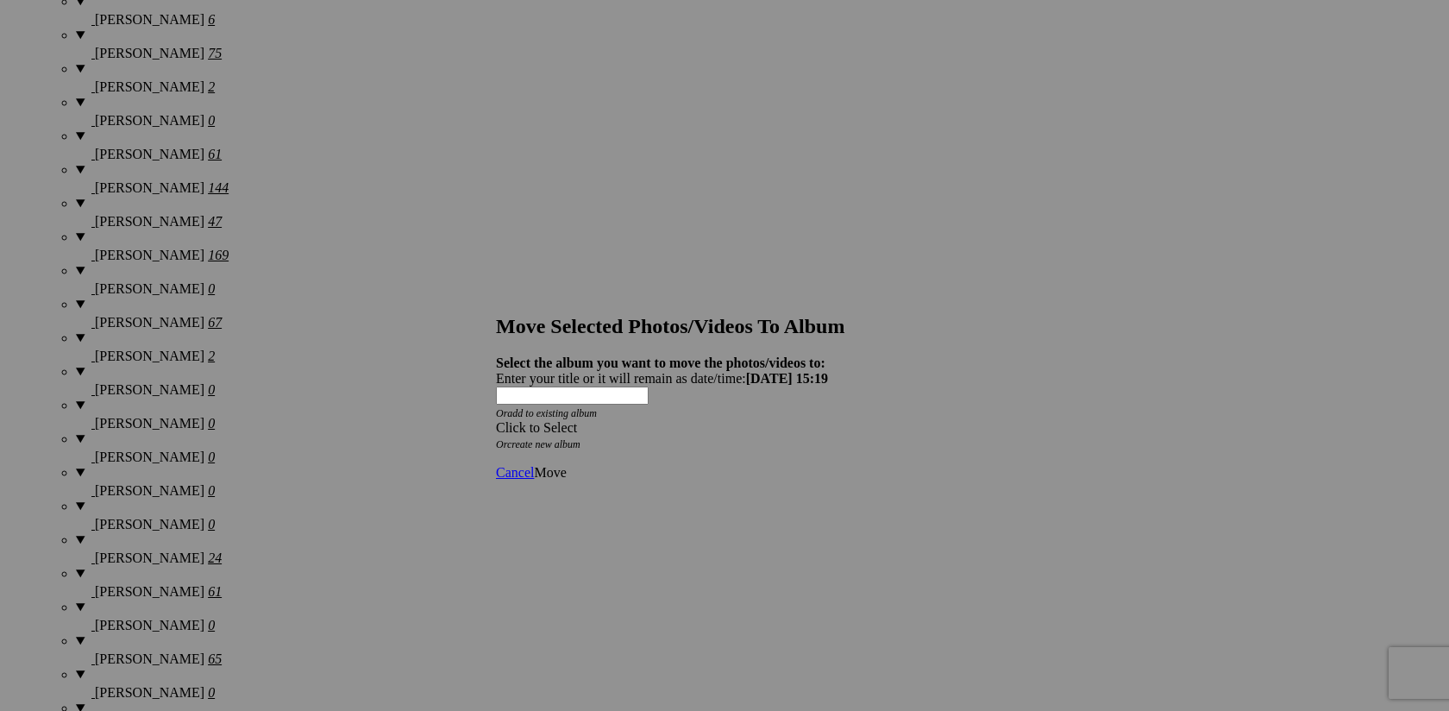
click at [496, 420] on span at bounding box center [496, 427] width 0 height 15
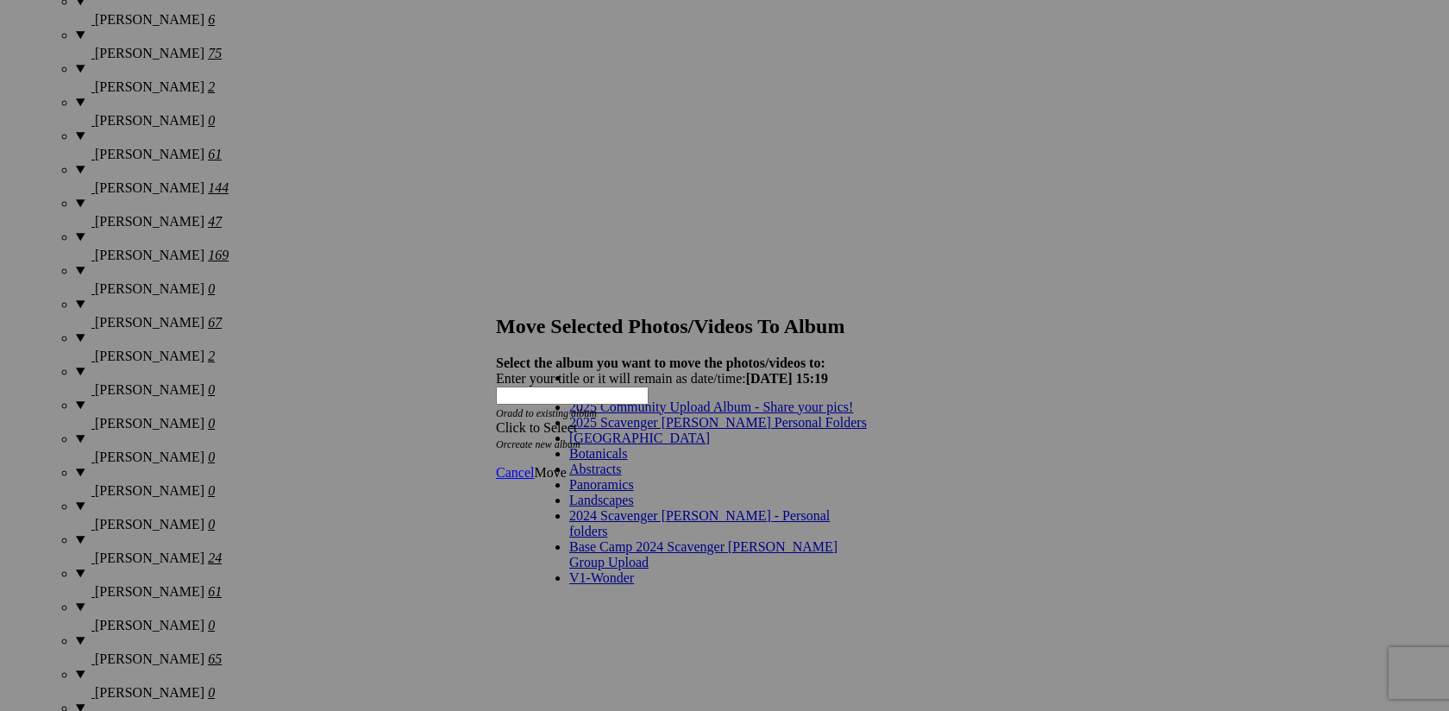
click at [765, 430] on link "2025 Scavenger [PERSON_NAME] Personal Folders" at bounding box center [718, 422] width 298 height 15
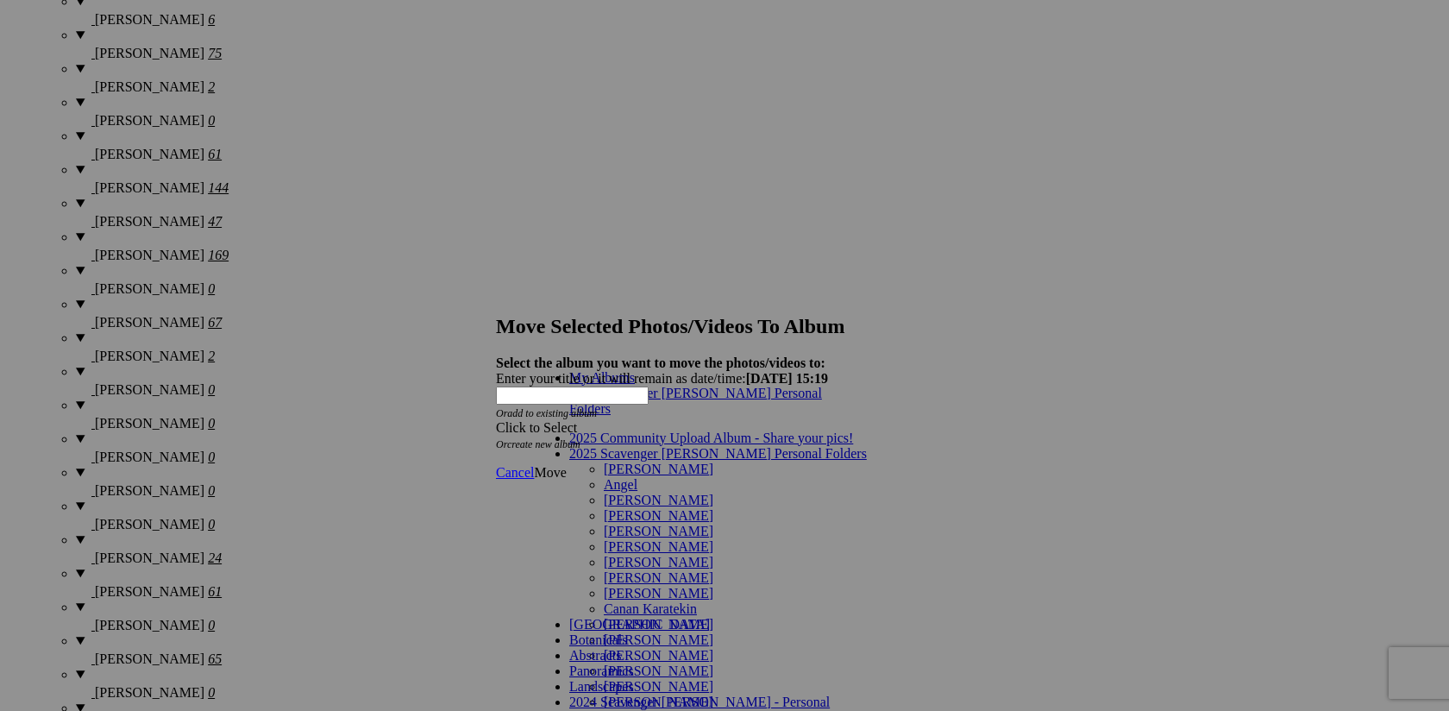
scroll to position [138, 0]
click at [713, 632] on link "[PERSON_NAME]" at bounding box center [659, 639] width 110 height 15
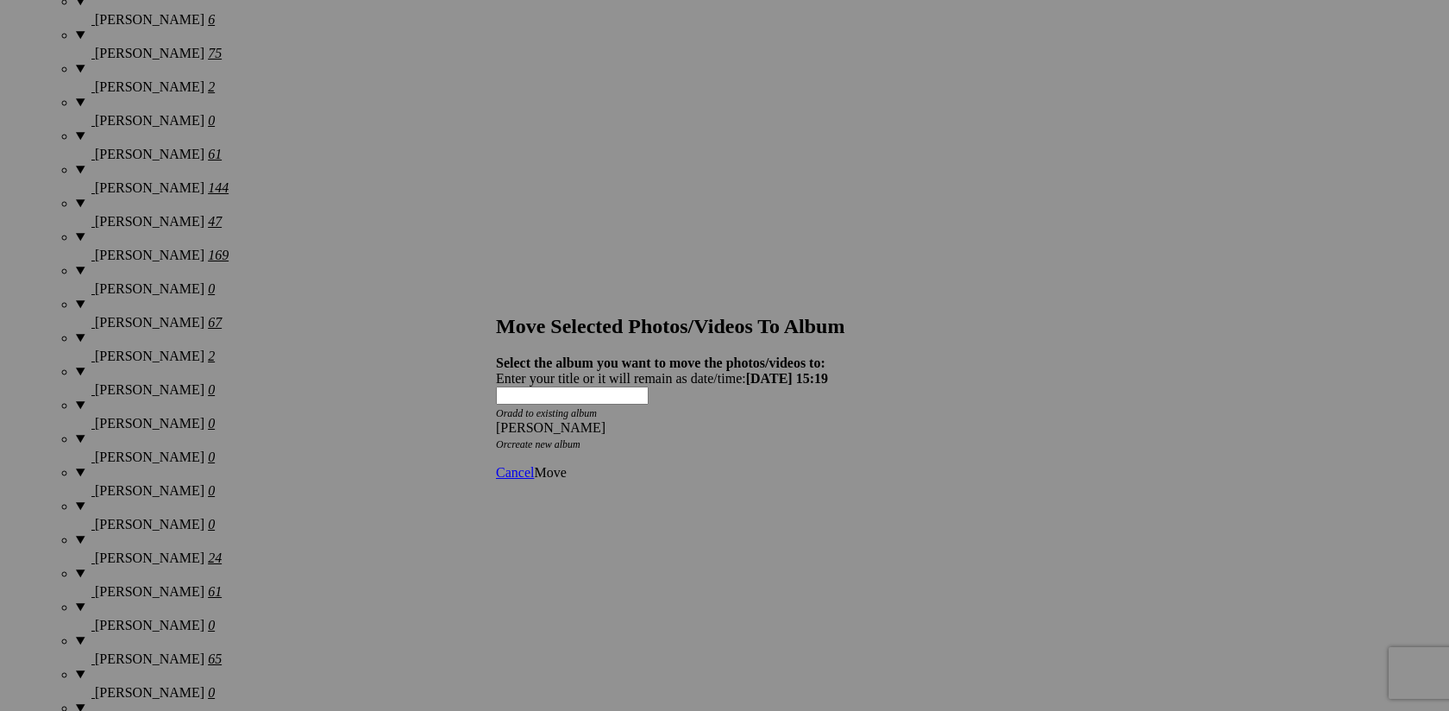
click at [566, 465] on span "Move" at bounding box center [550, 472] width 32 height 15
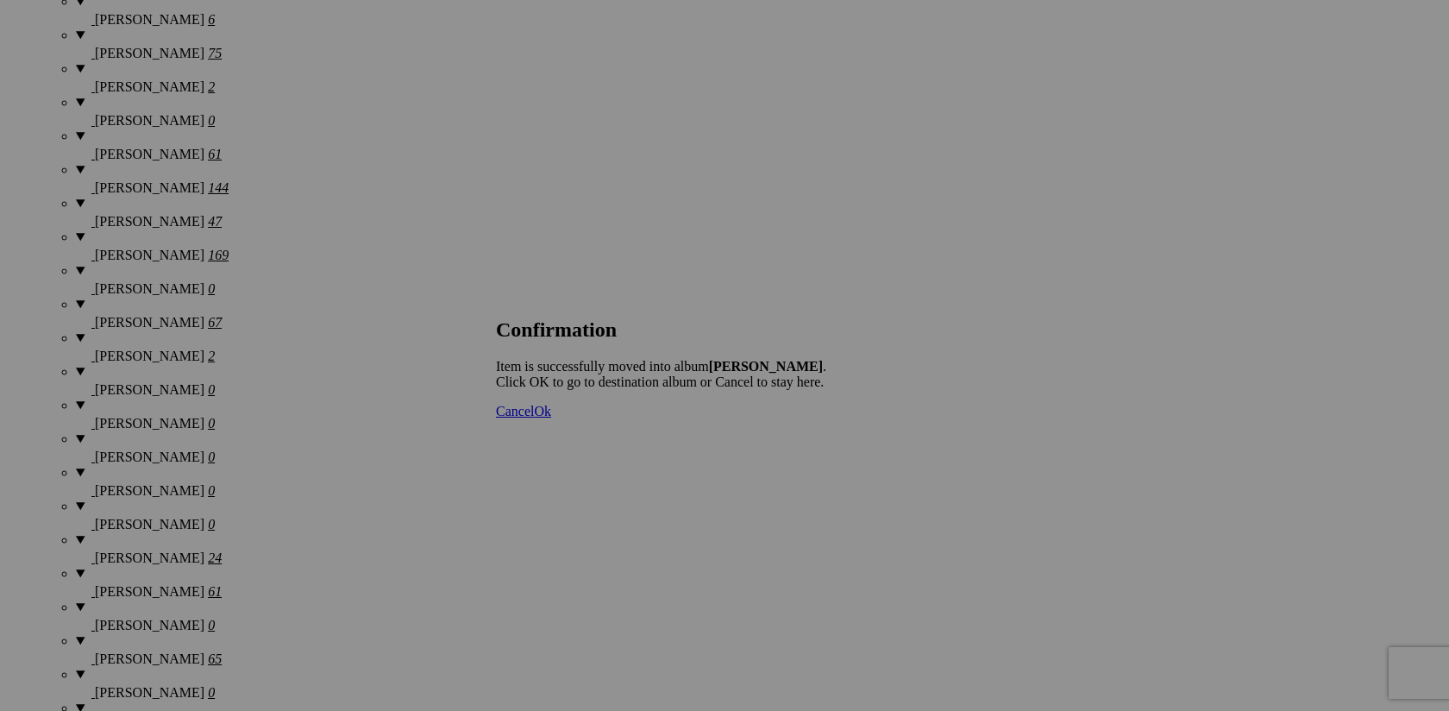
click at [534, 418] on span "Cancel" at bounding box center [515, 411] width 38 height 15
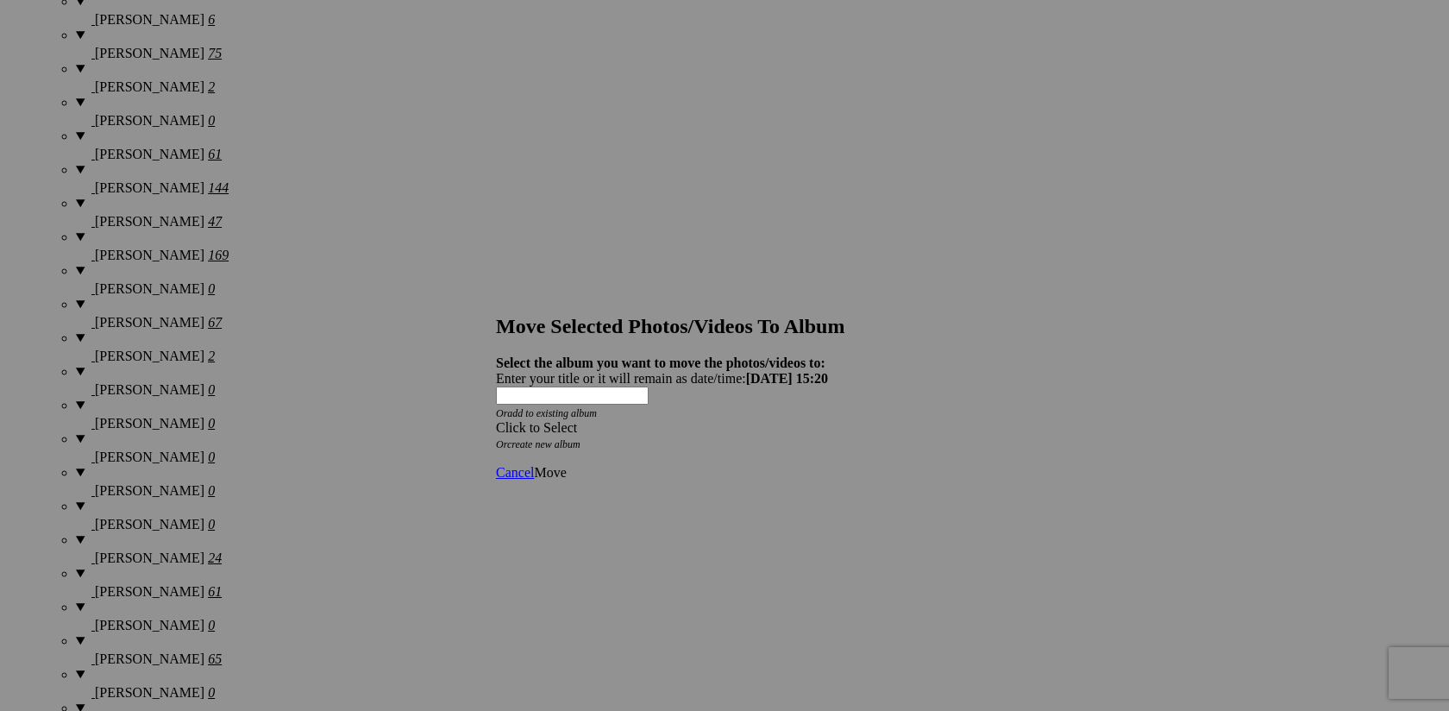
click at [496, 420] on span at bounding box center [496, 427] width 0 height 15
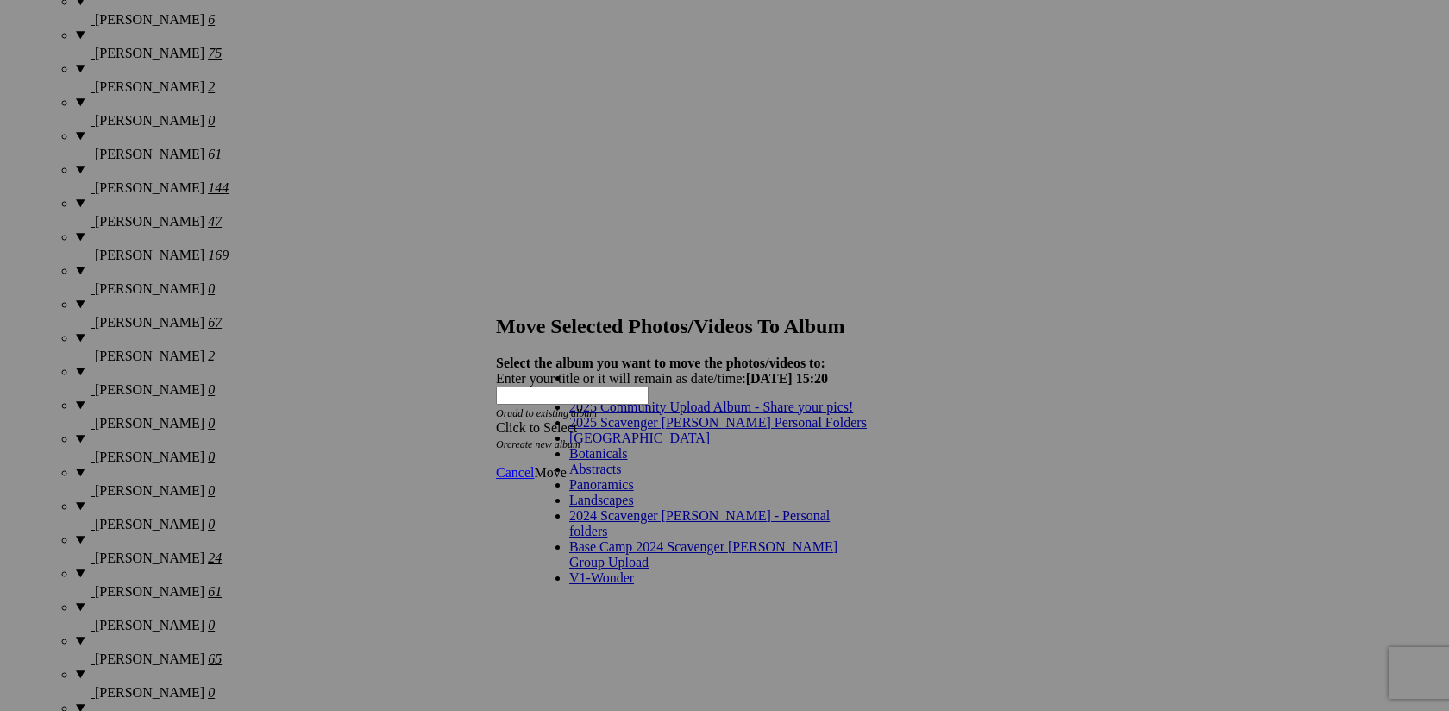
click at [760, 430] on link "2025 Scavenger [PERSON_NAME] Personal Folders" at bounding box center [718, 422] width 298 height 15
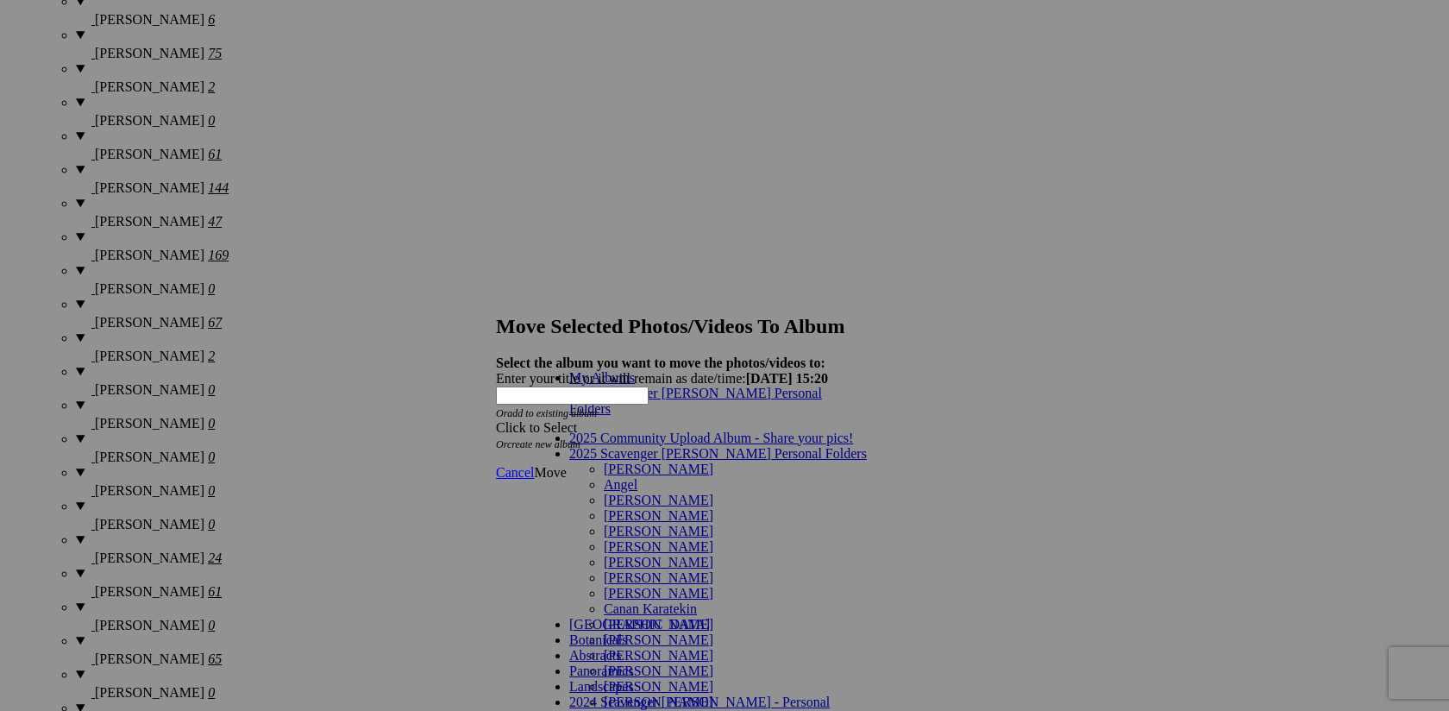
scroll to position [185, 0]
click at [644, 632] on link "[PERSON_NAME]" at bounding box center [659, 639] width 110 height 15
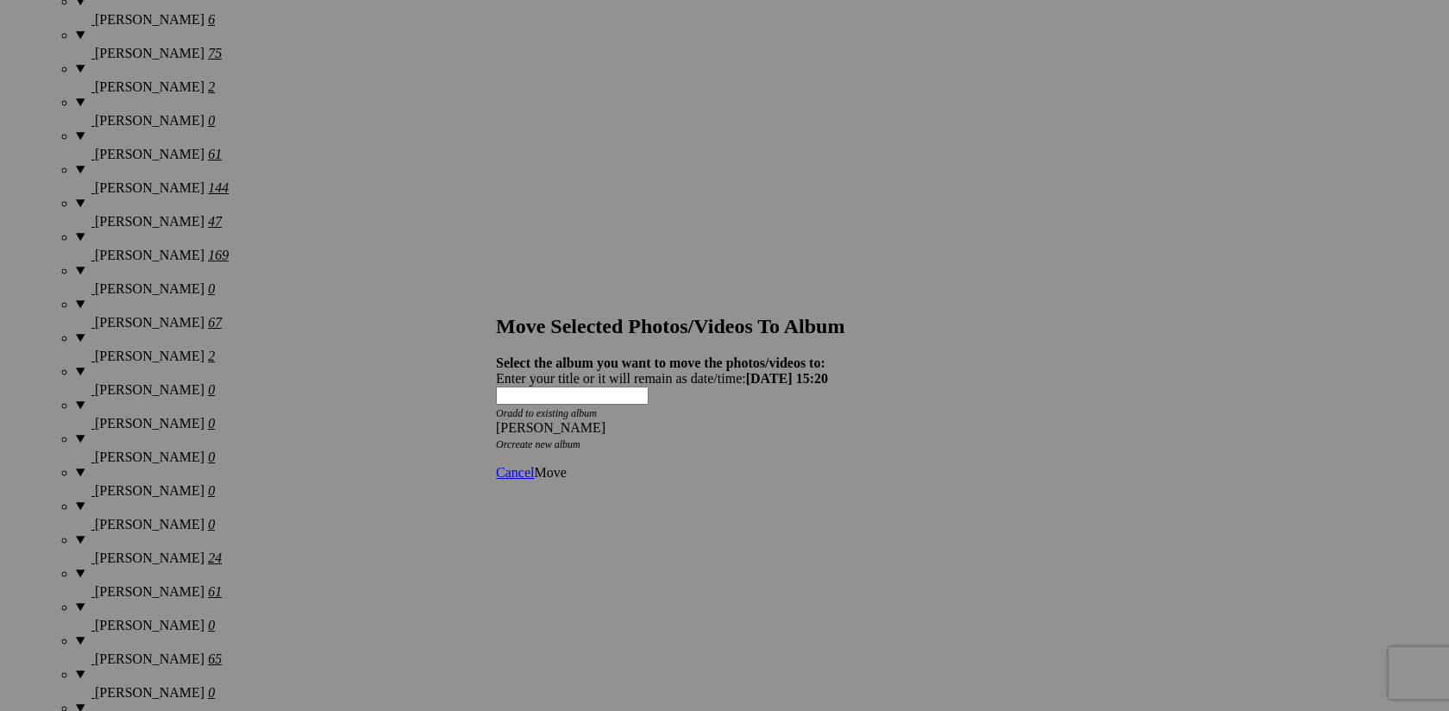
click at [566, 465] on span "Move" at bounding box center [550, 472] width 32 height 15
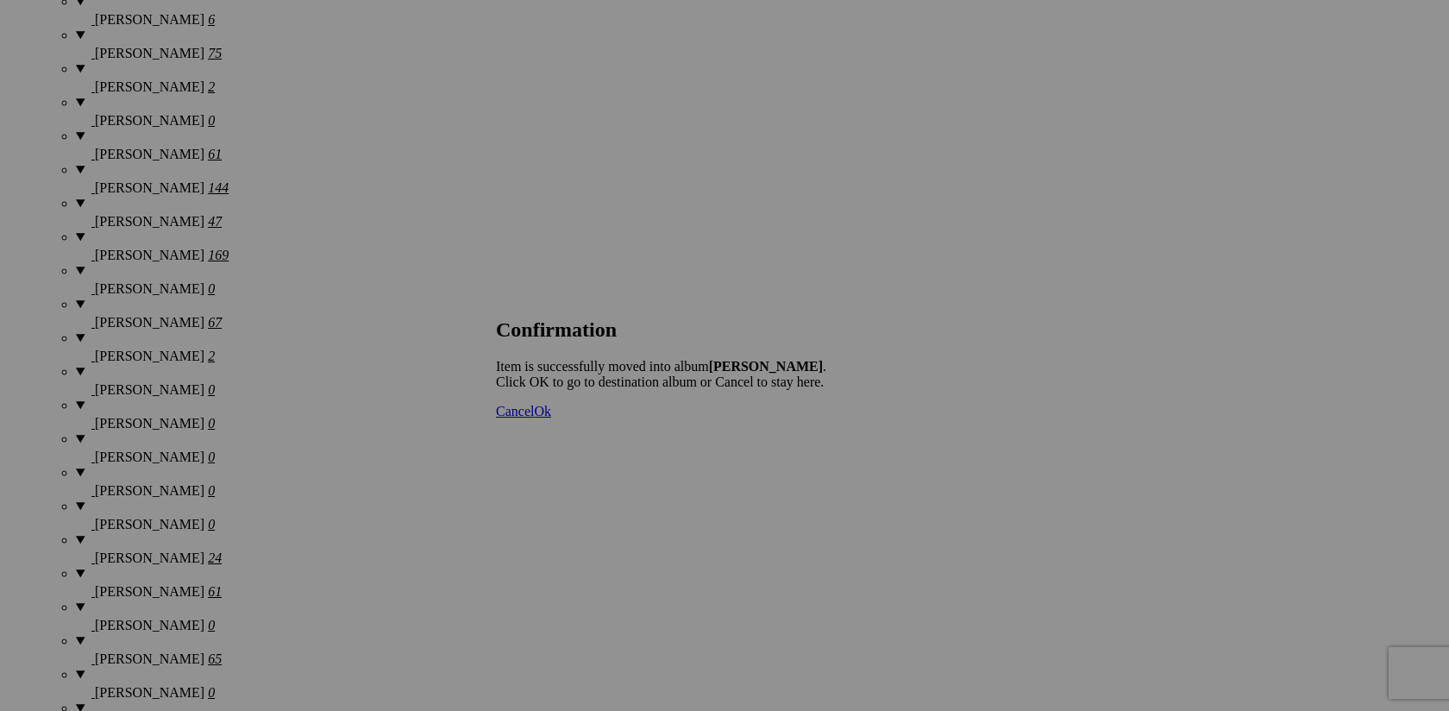
click at [534, 418] on span "Cancel" at bounding box center [515, 411] width 38 height 15
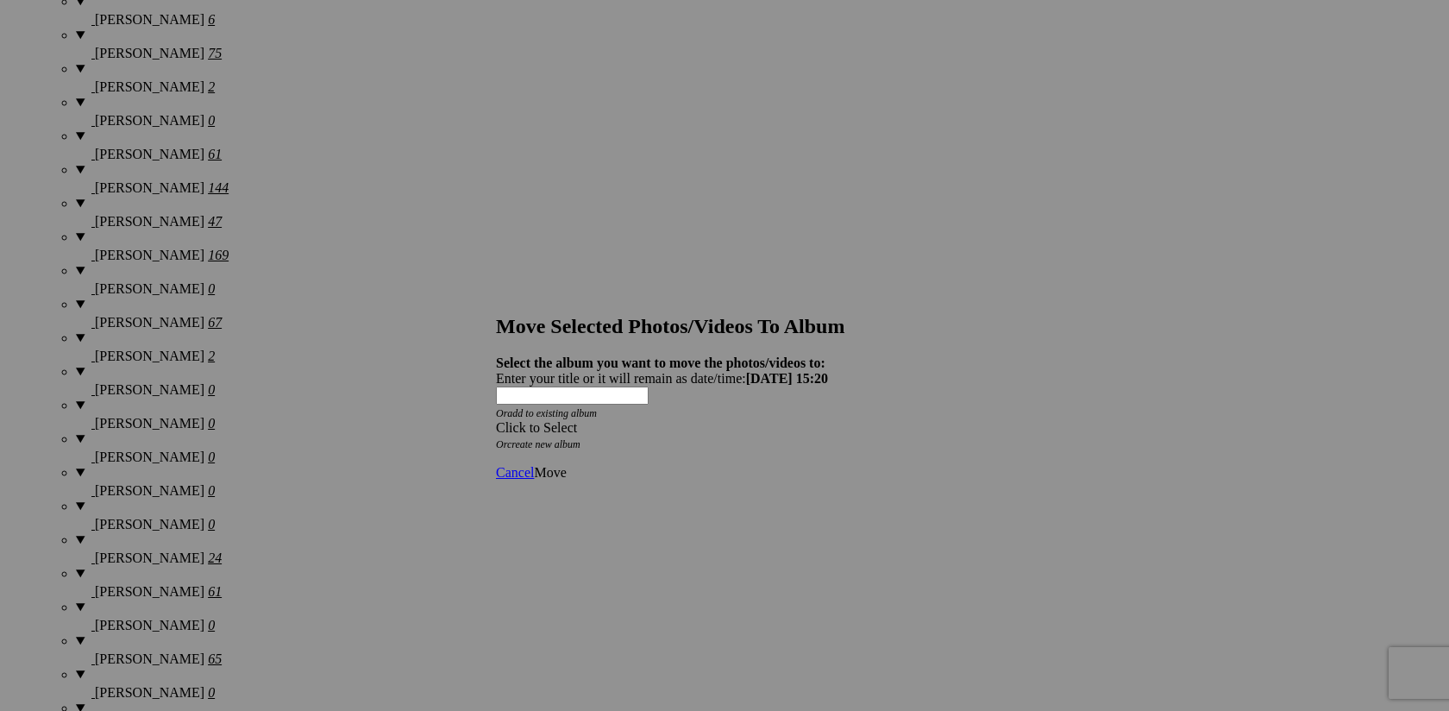
click at [496, 420] on span at bounding box center [496, 427] width 0 height 15
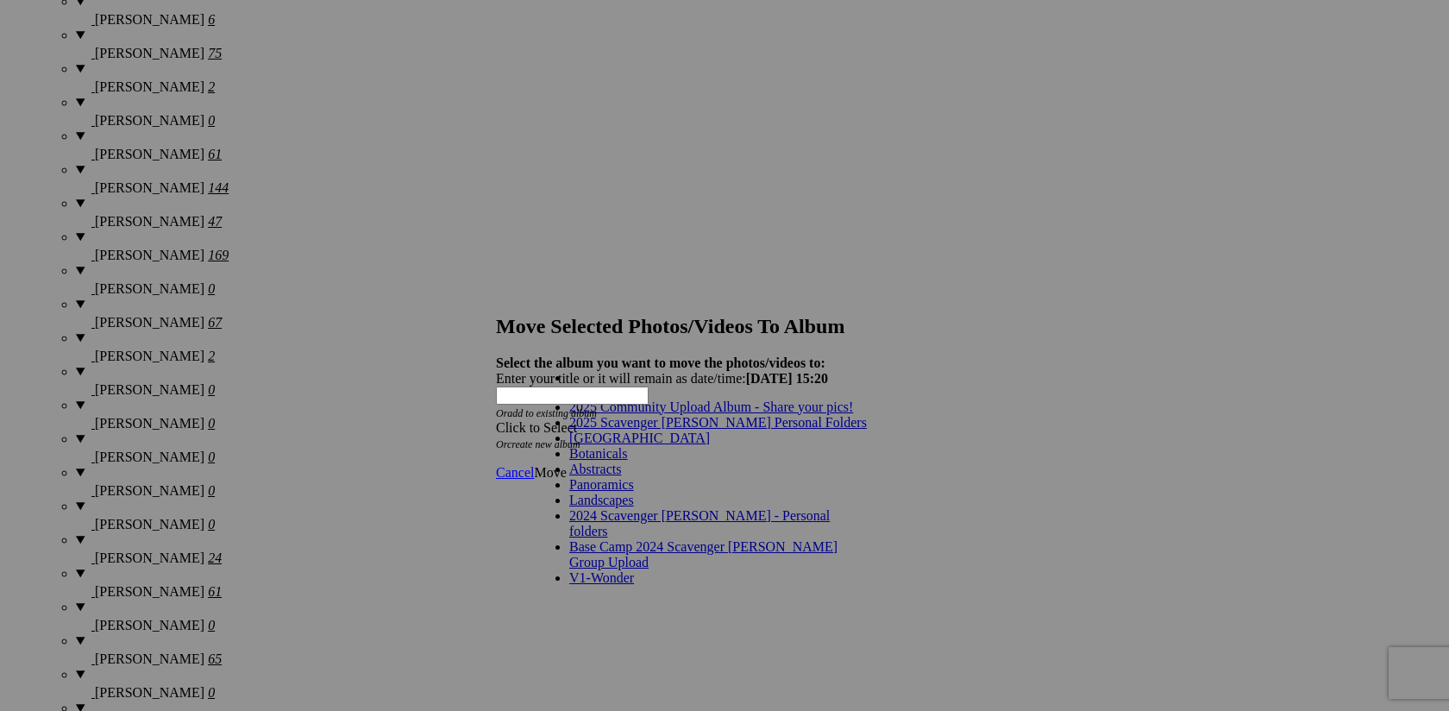
click at [751, 430] on link "2025 Scavenger [PERSON_NAME] Personal Folders" at bounding box center [718, 422] width 298 height 15
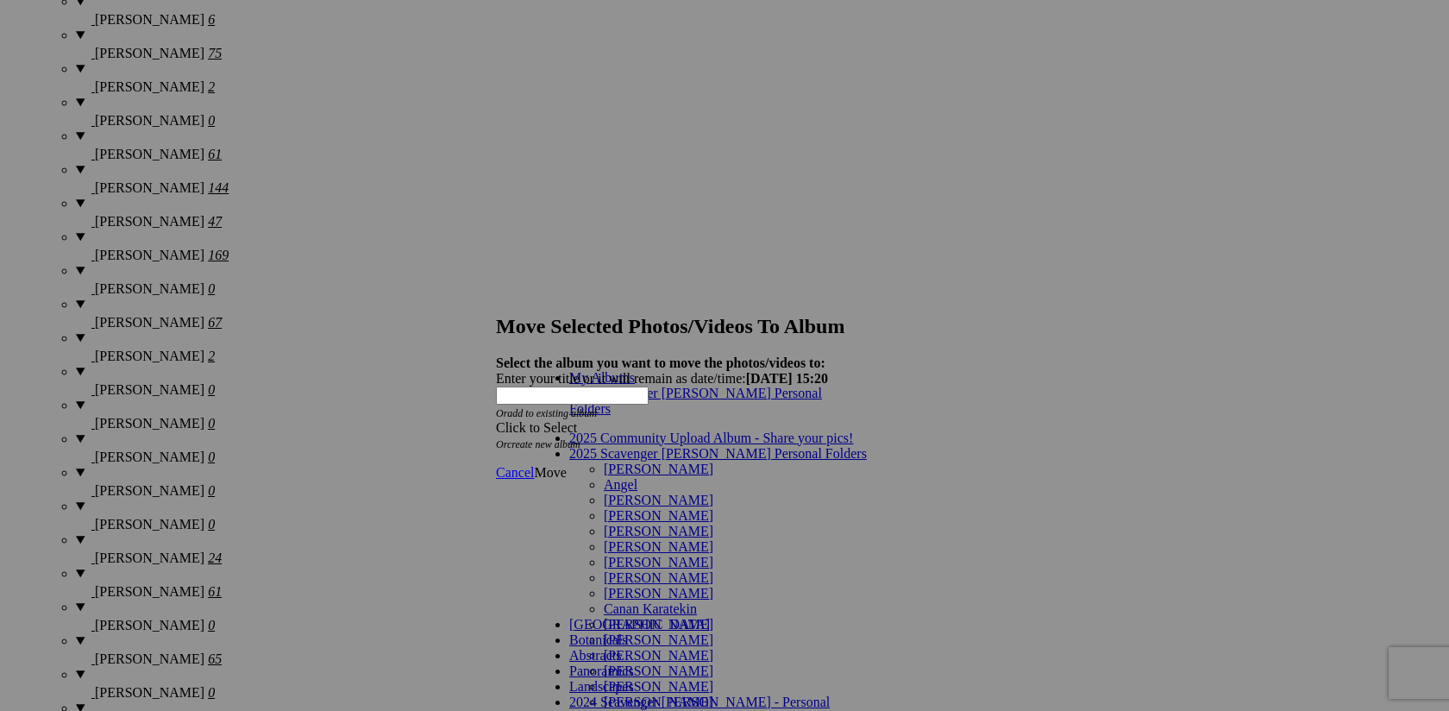
scroll to position [156, 0]
click at [627, 632] on link "[PERSON_NAME]" at bounding box center [659, 639] width 110 height 15
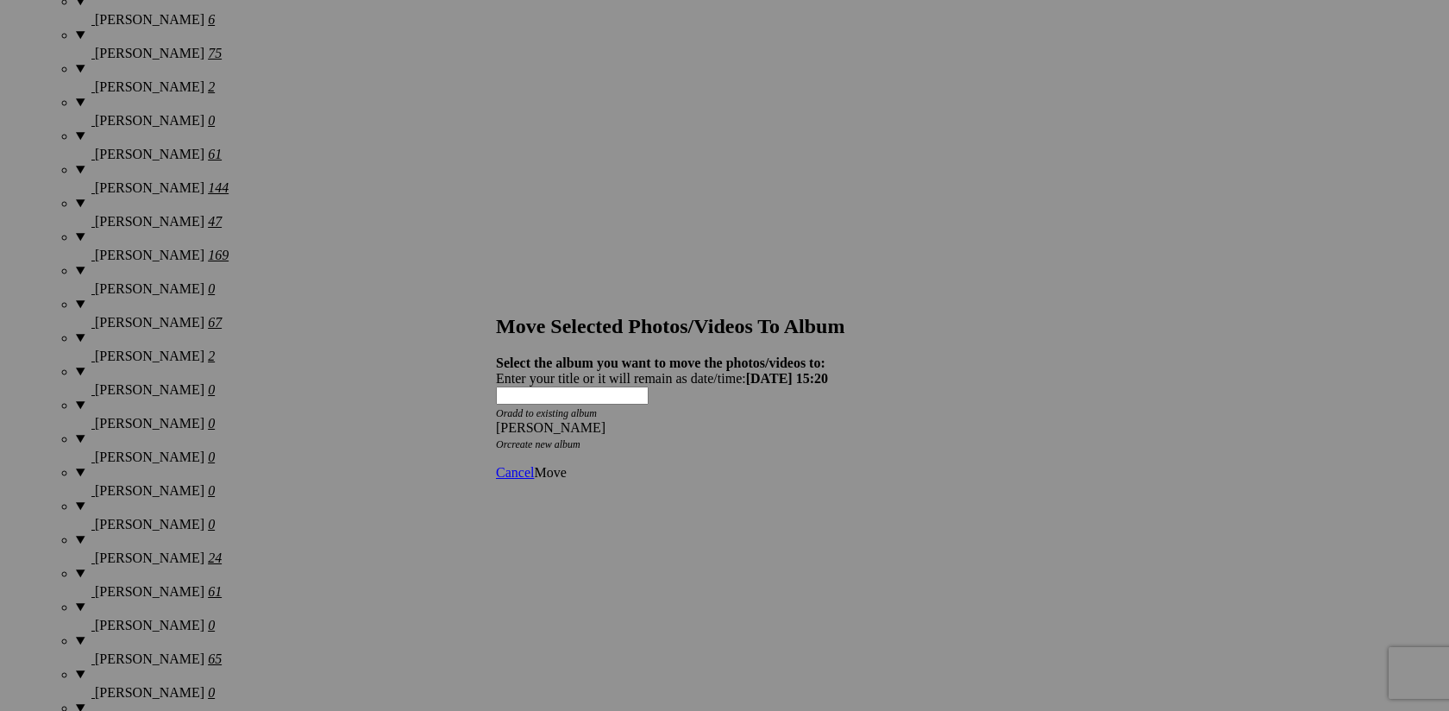
click at [566, 465] on span "Move" at bounding box center [550, 472] width 32 height 15
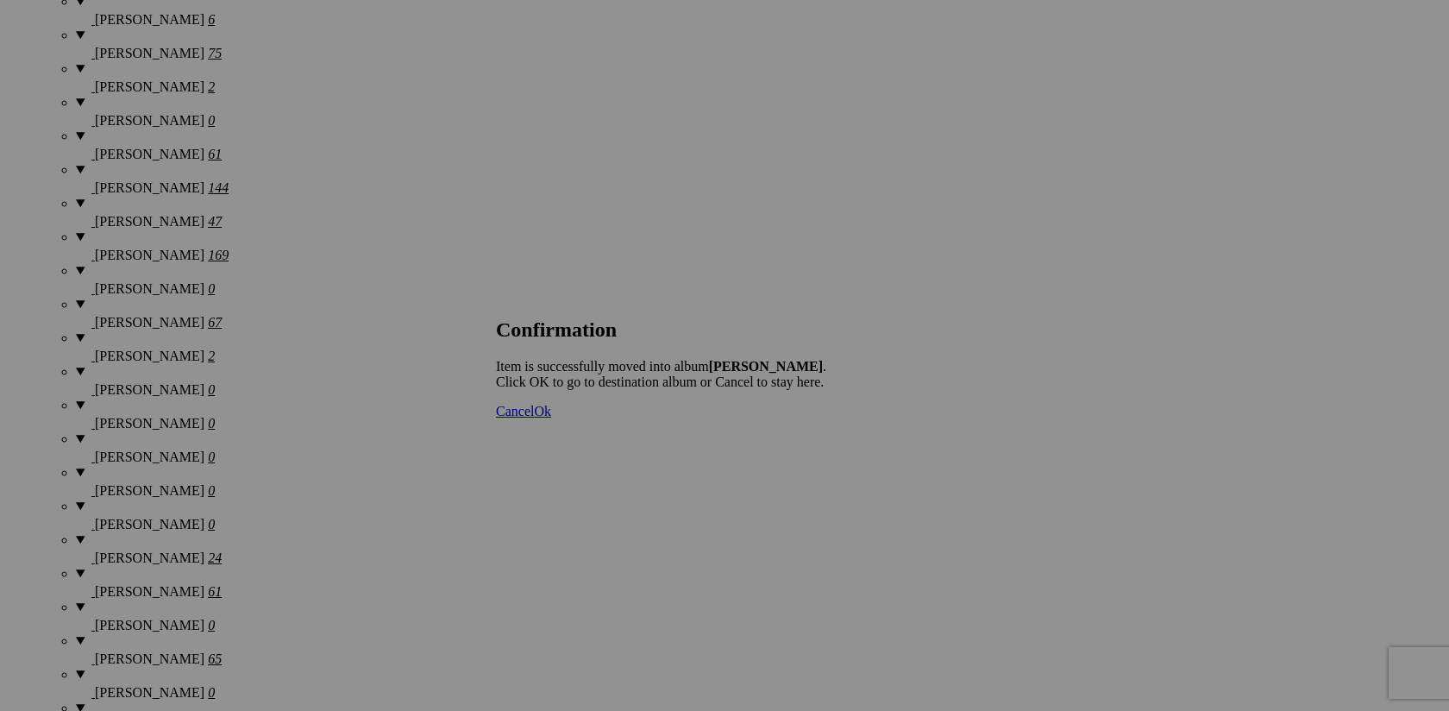
click at [534, 418] on span "Cancel" at bounding box center [515, 411] width 38 height 15
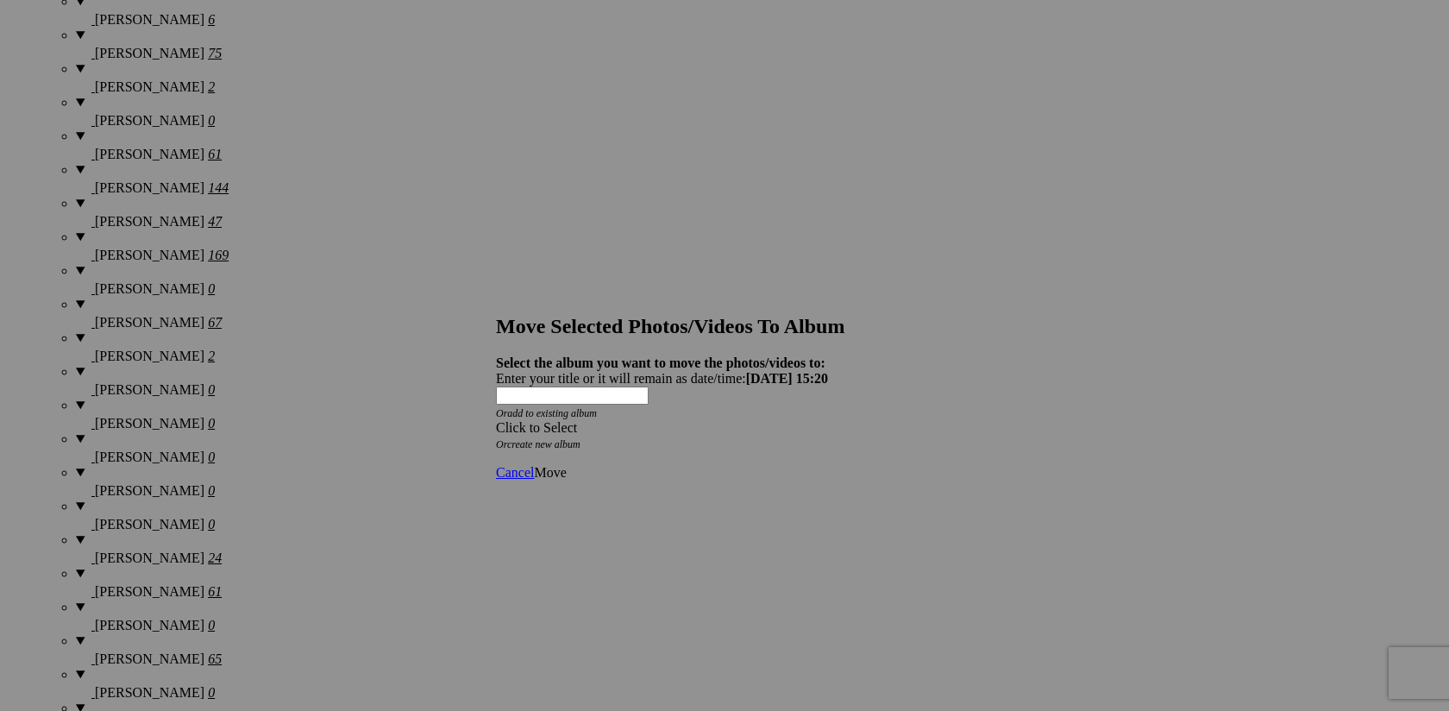
click at [496, 420] on span at bounding box center [496, 427] width 0 height 15
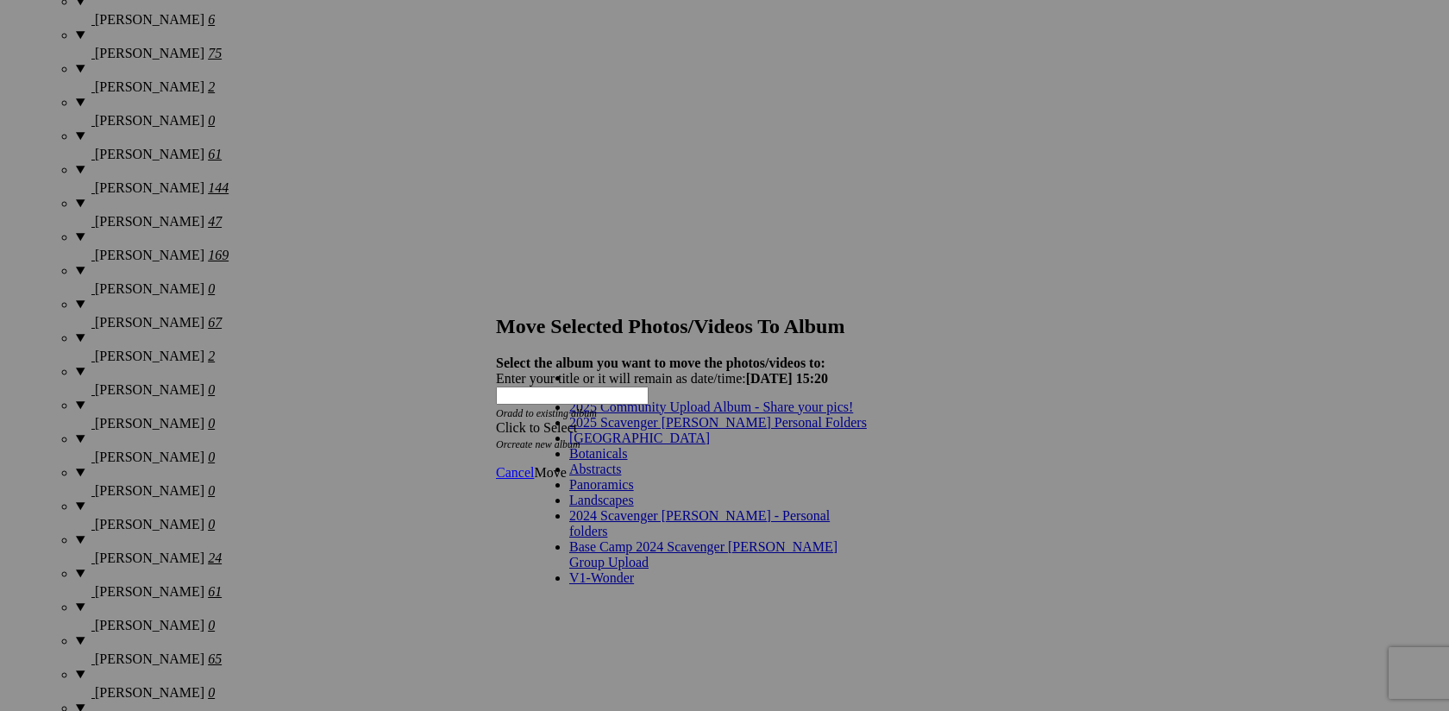
click at [750, 430] on link "2025 Scavenger [PERSON_NAME] Personal Folders" at bounding box center [718, 422] width 298 height 15
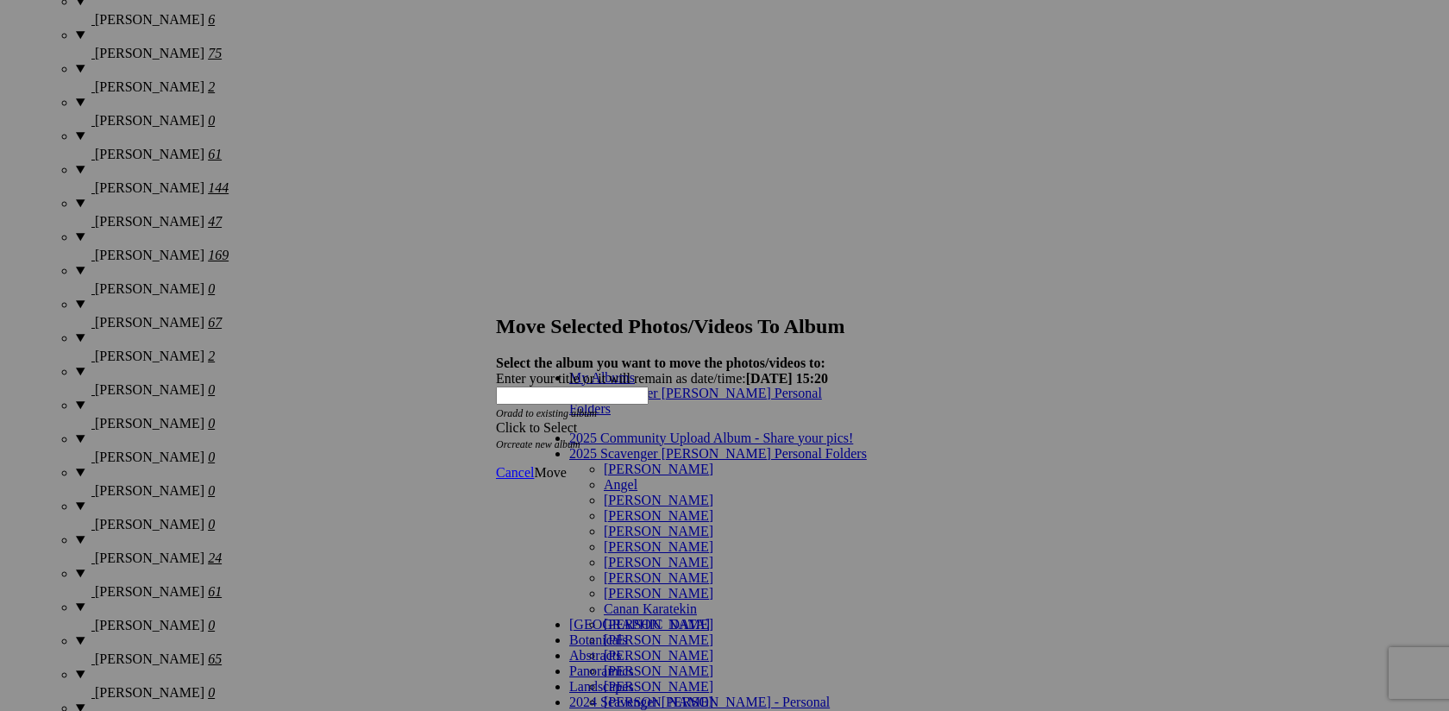
scroll to position [155, 0]
click at [709, 632] on link "[PERSON_NAME]" at bounding box center [659, 639] width 110 height 15
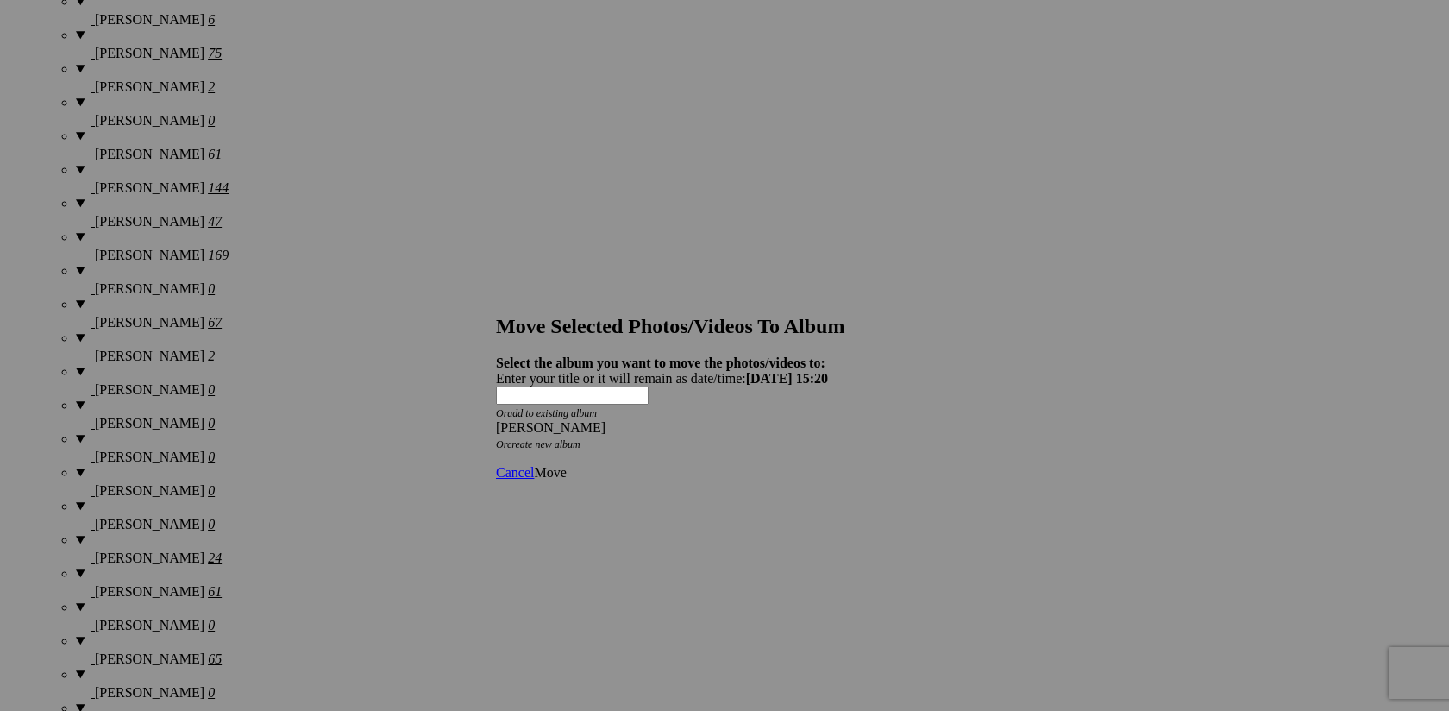
click at [566, 465] on span "Move" at bounding box center [550, 472] width 32 height 15
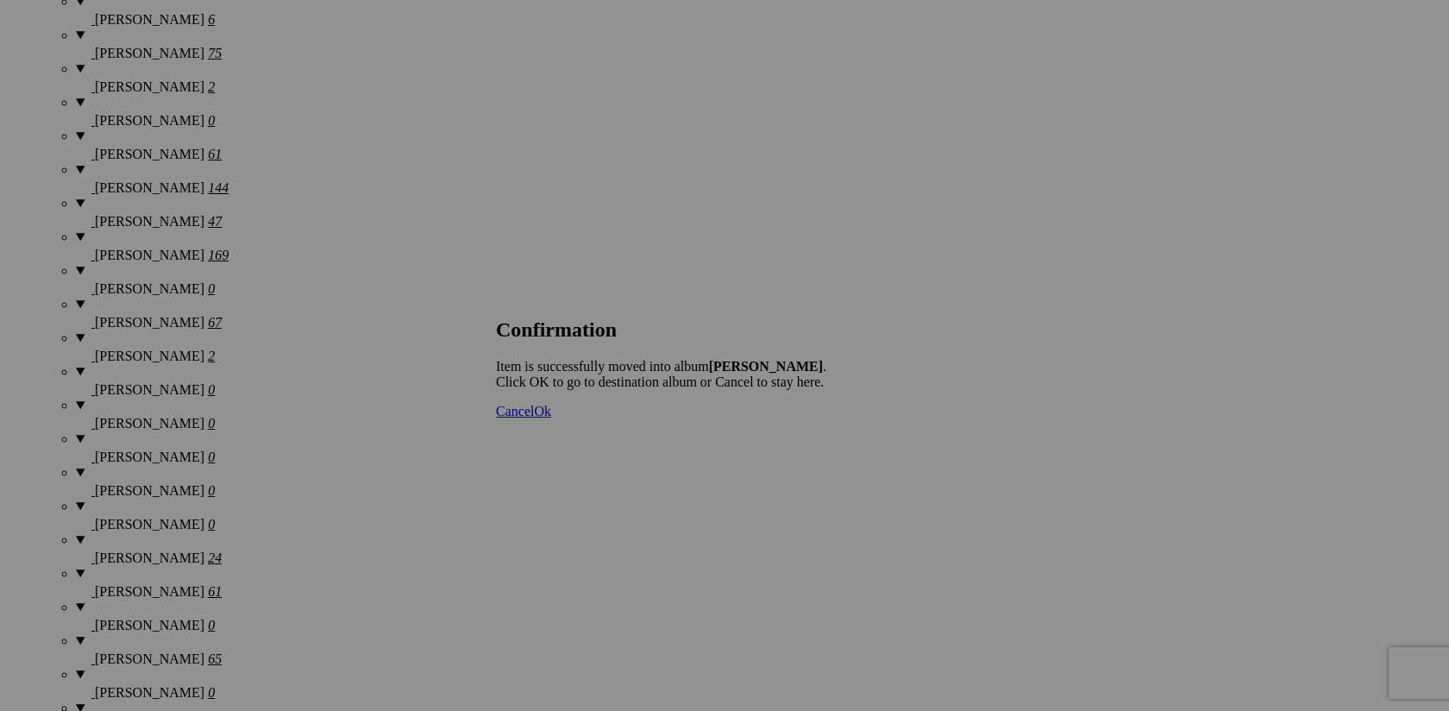
click at [534, 418] on span "Cancel" at bounding box center [515, 411] width 38 height 15
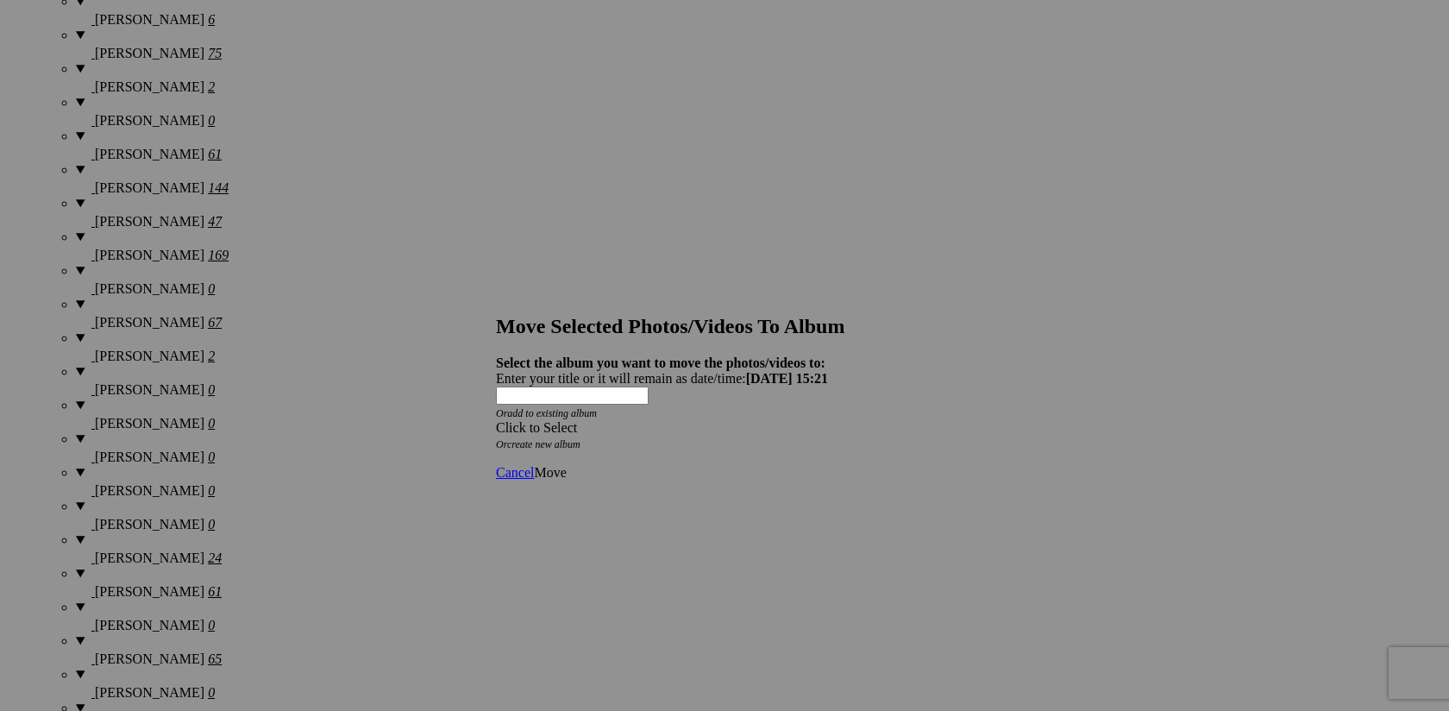
click at [496, 420] on span at bounding box center [496, 427] width 0 height 15
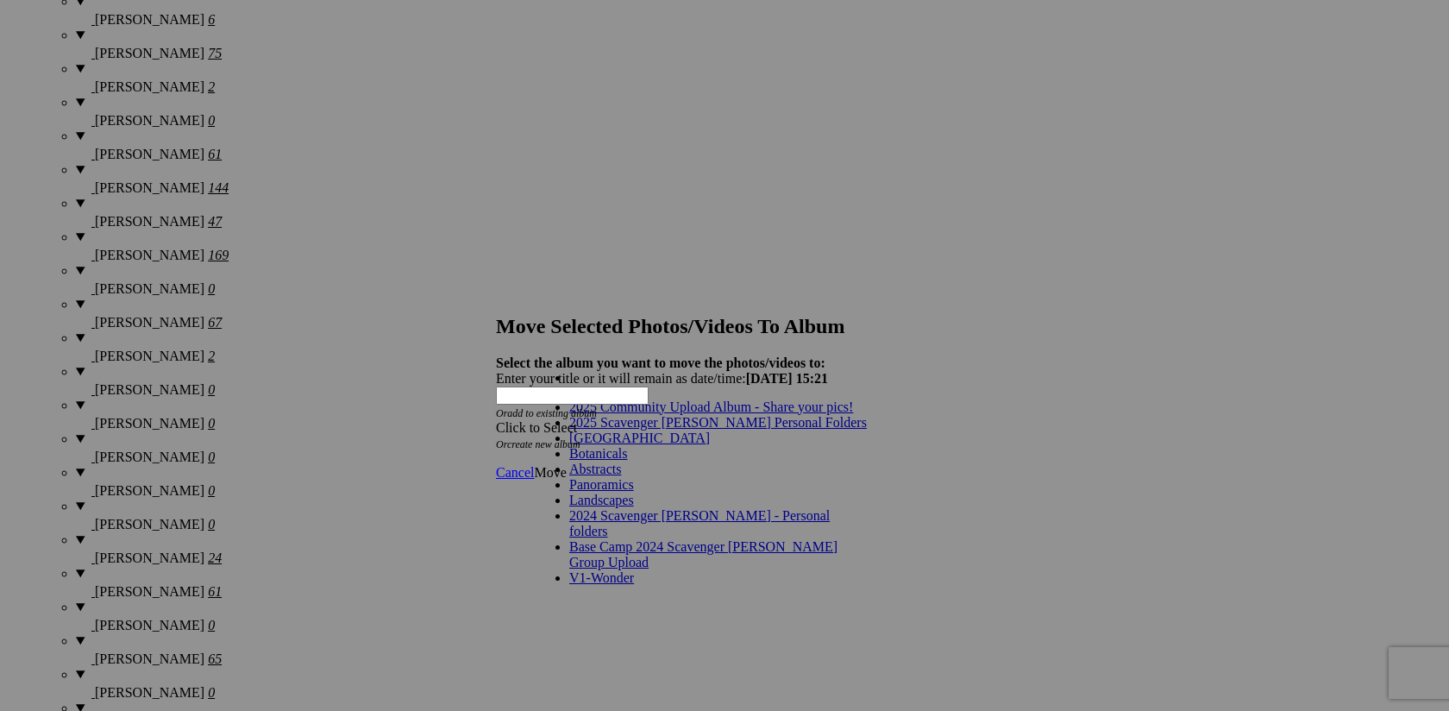
click at [714, 430] on span "2025 Scavenger [PERSON_NAME] Personal Folders" at bounding box center [718, 422] width 298 height 15
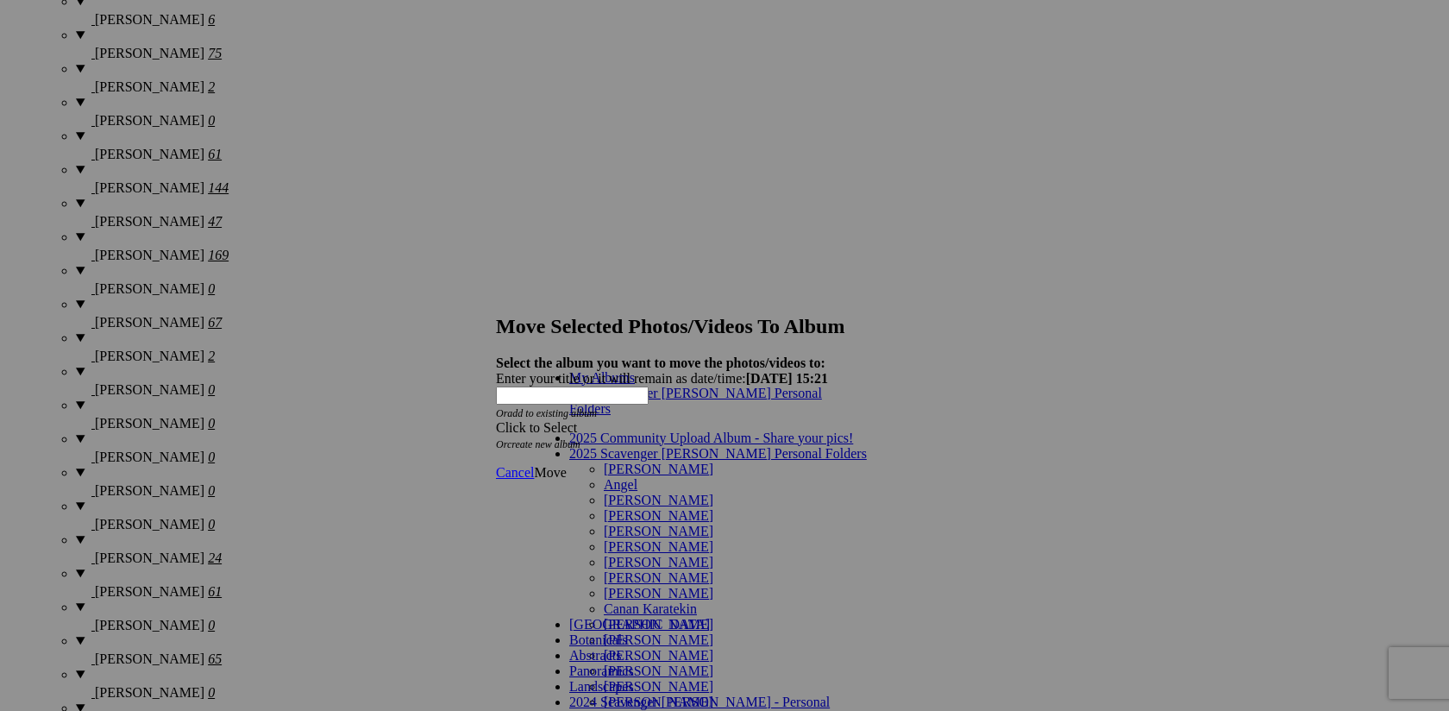
scroll to position [133, 0]
click at [639, 632] on link "[PERSON_NAME]" at bounding box center [659, 639] width 110 height 15
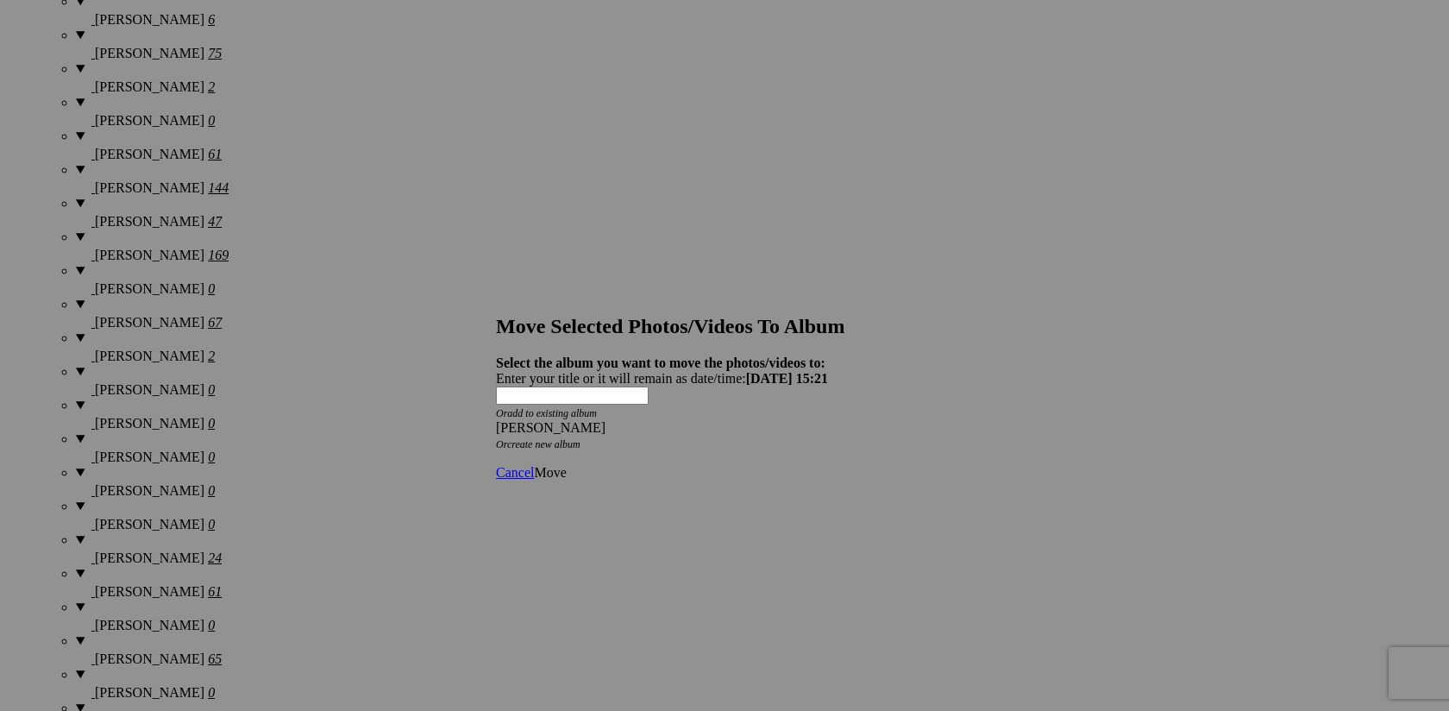
click at [566, 465] on span "Move" at bounding box center [550, 472] width 32 height 15
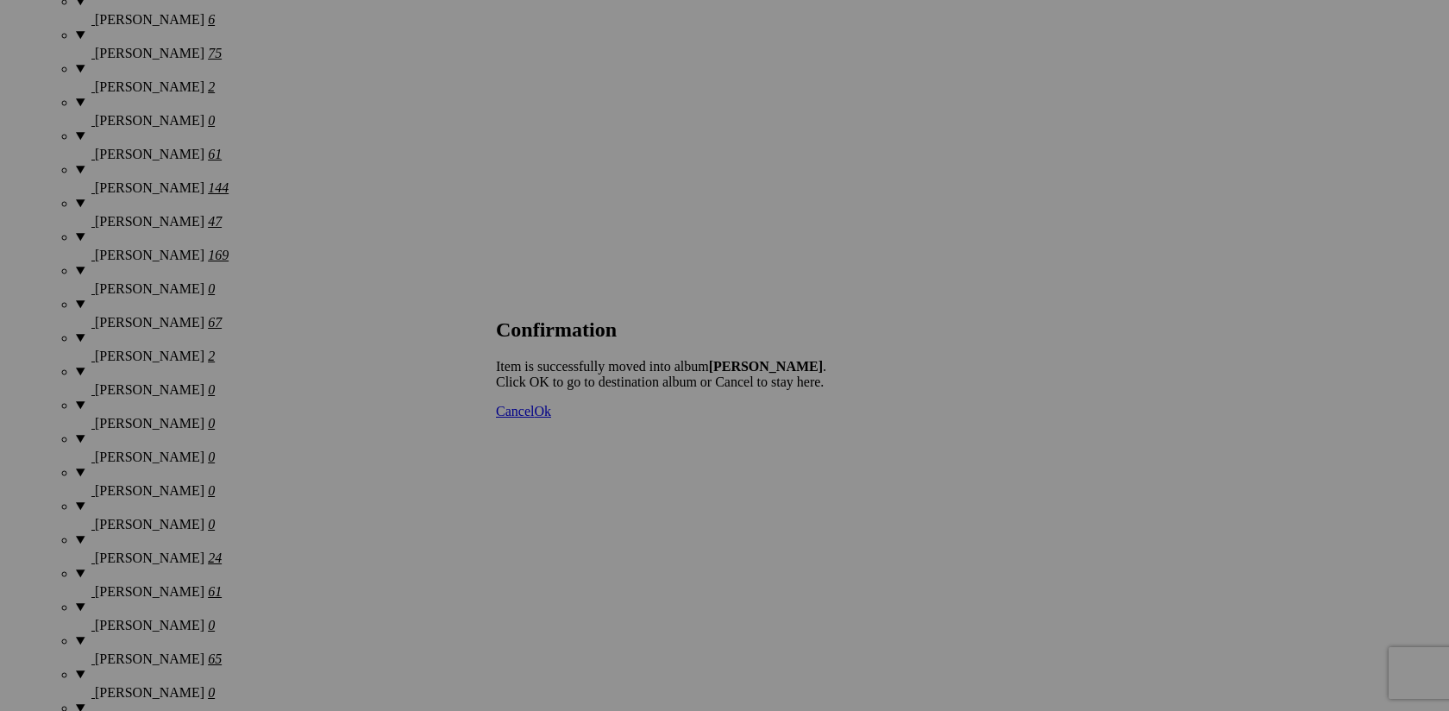
click at [534, 418] on span "Cancel" at bounding box center [515, 411] width 38 height 15
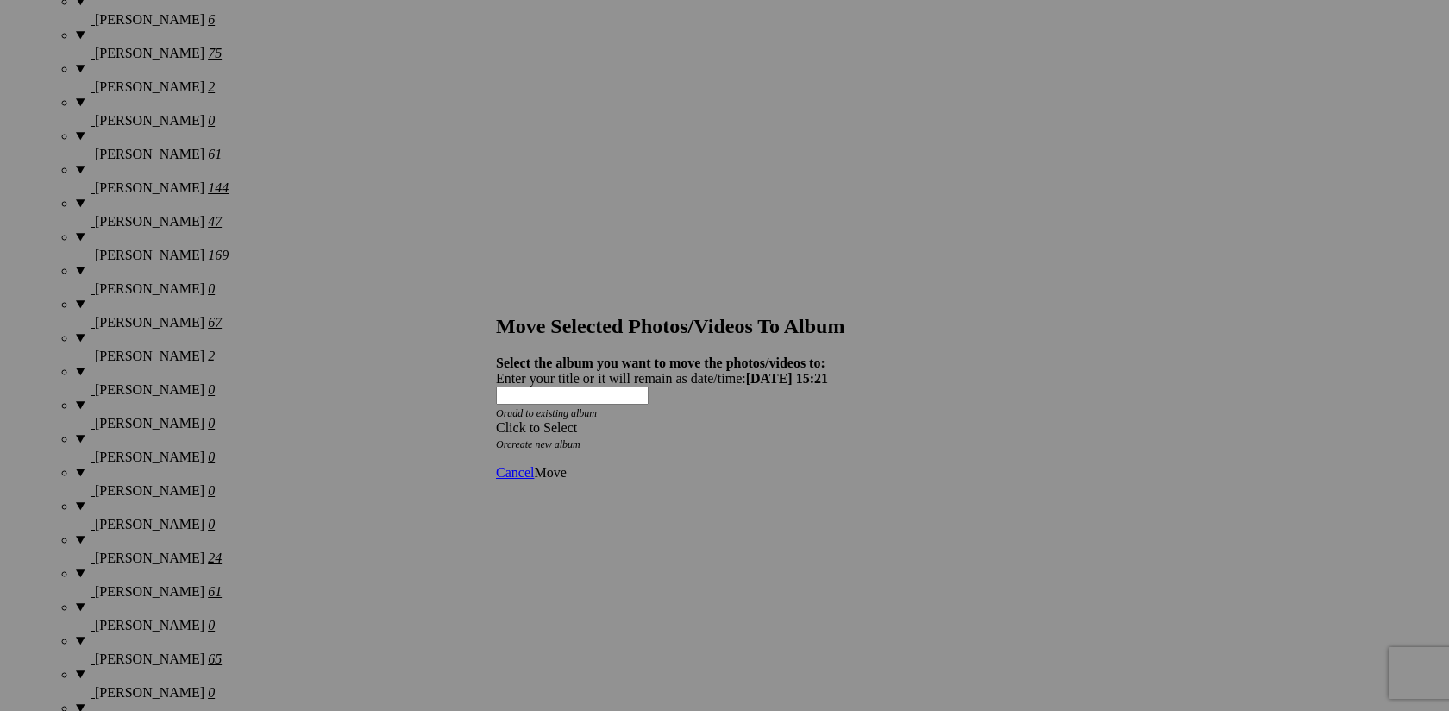
click at [496, 420] on span at bounding box center [496, 427] width 0 height 15
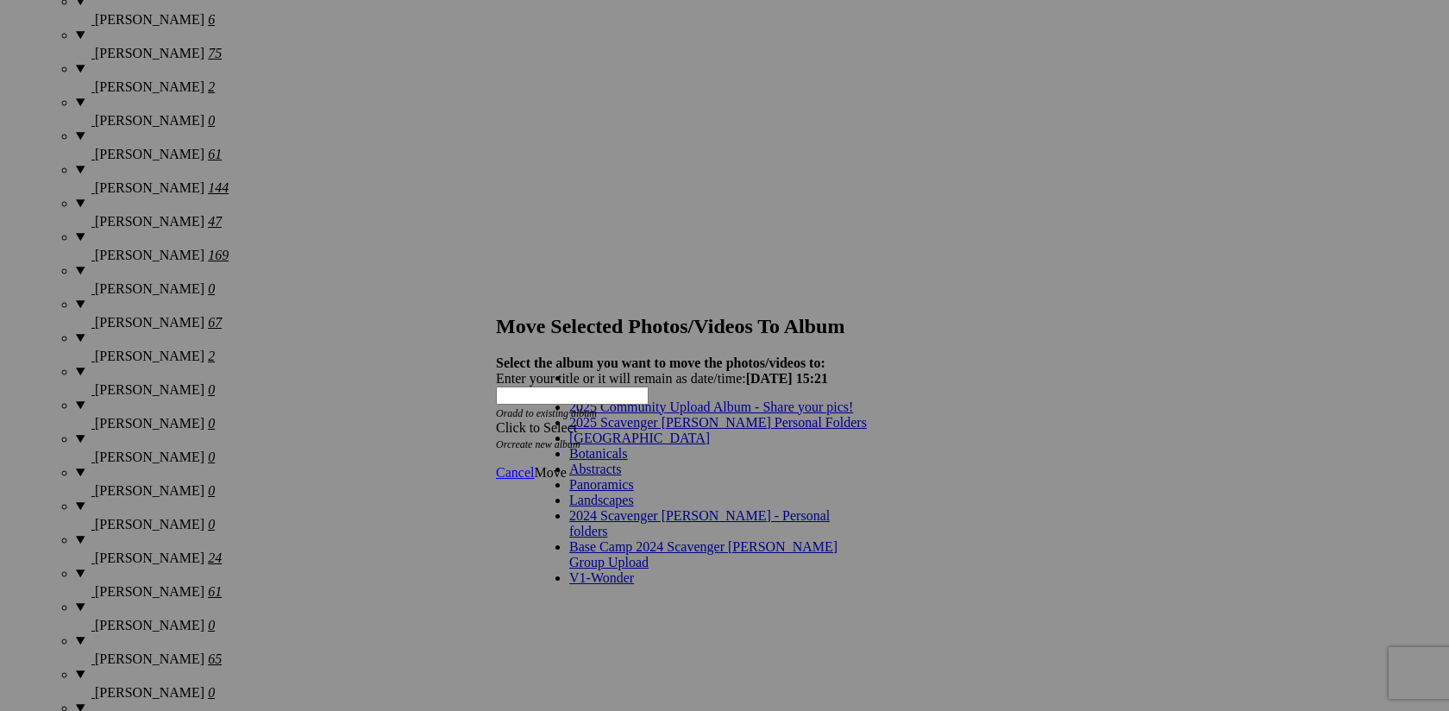
click at [757, 430] on link "2025 Scavenger [PERSON_NAME] Personal Folders" at bounding box center [718, 422] width 298 height 15
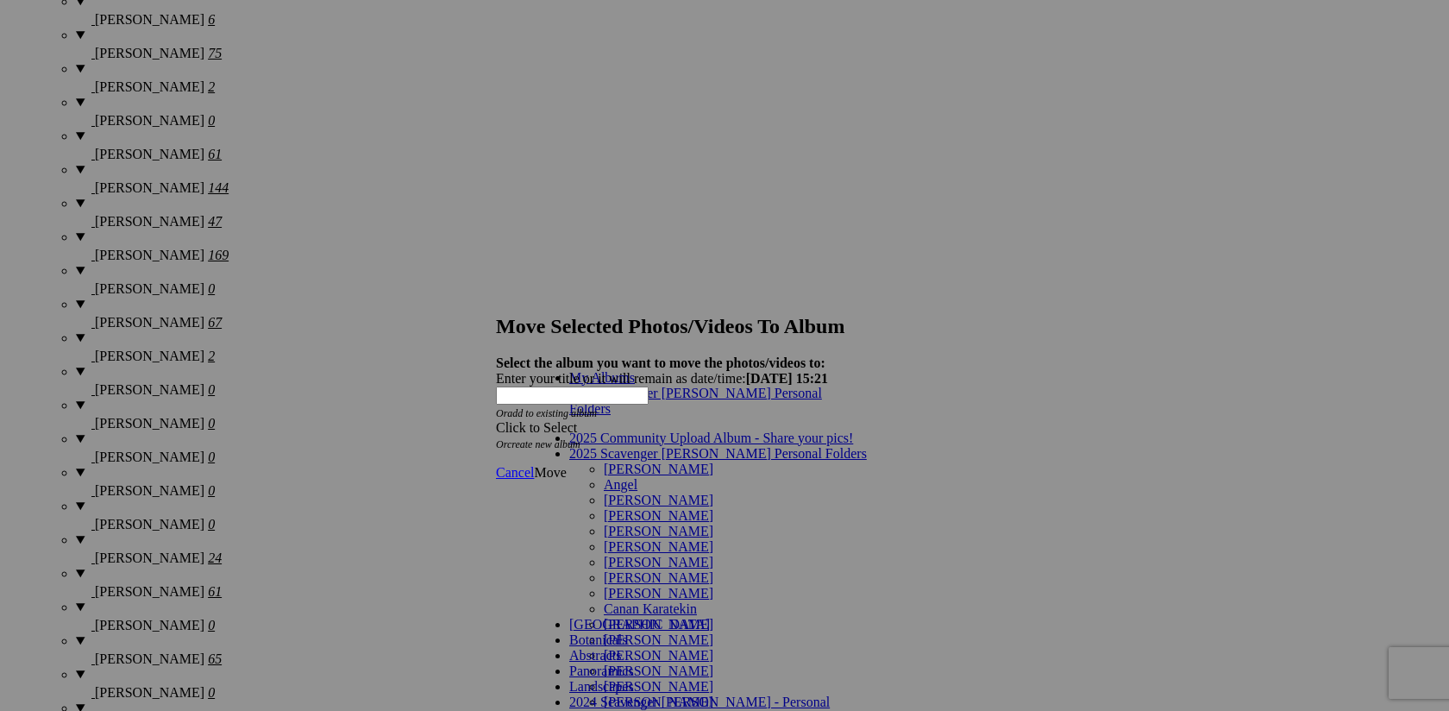
scroll to position [112, 0]
click at [713, 632] on link "[PERSON_NAME]" at bounding box center [659, 639] width 110 height 15
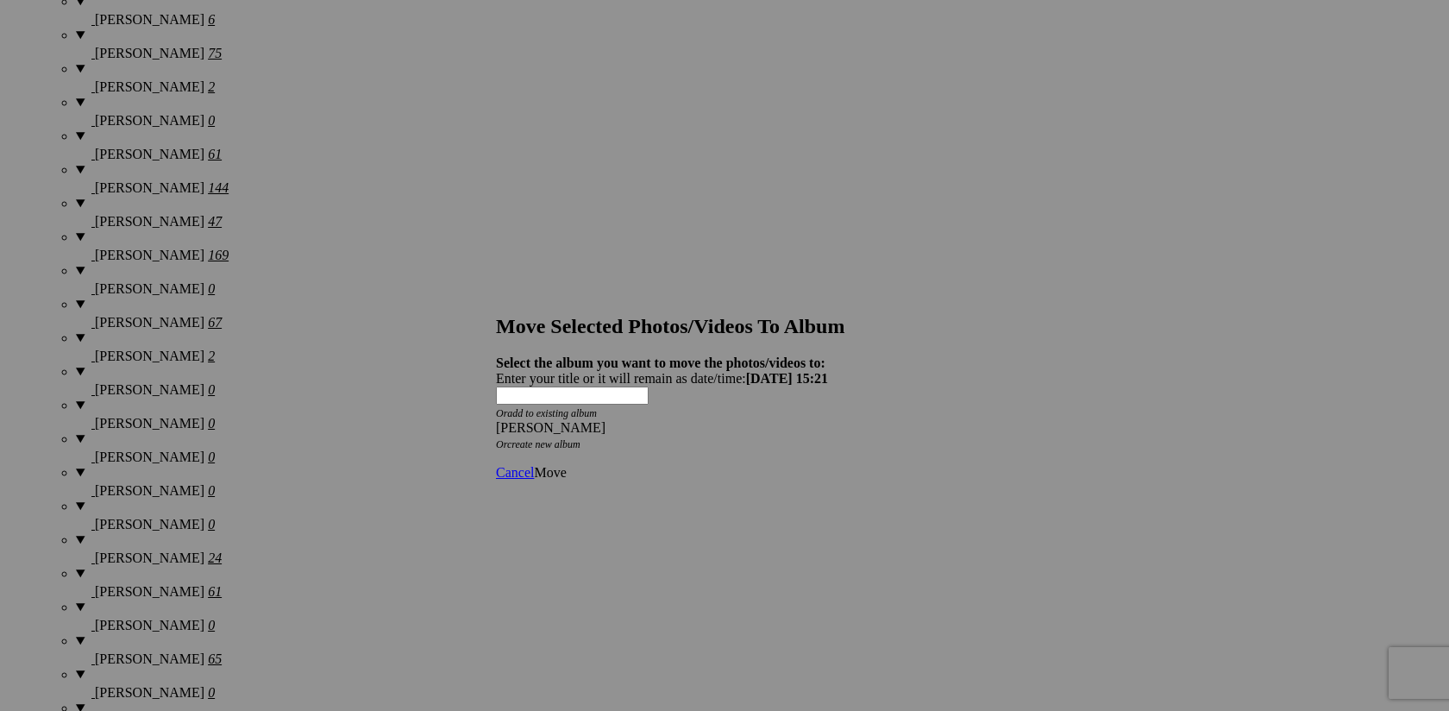
click at [566, 465] on span "Move" at bounding box center [550, 472] width 32 height 15
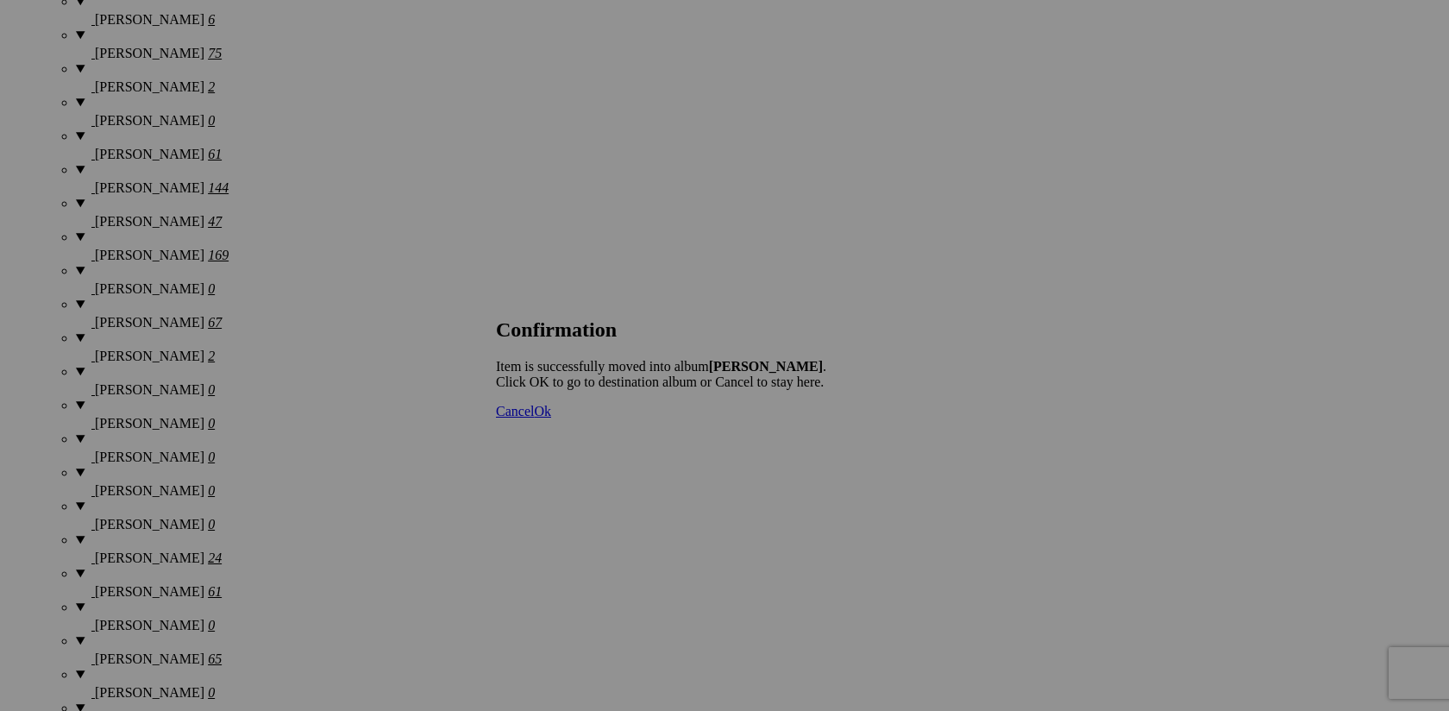
click at [534, 418] on span "Cancel" at bounding box center [515, 411] width 38 height 15
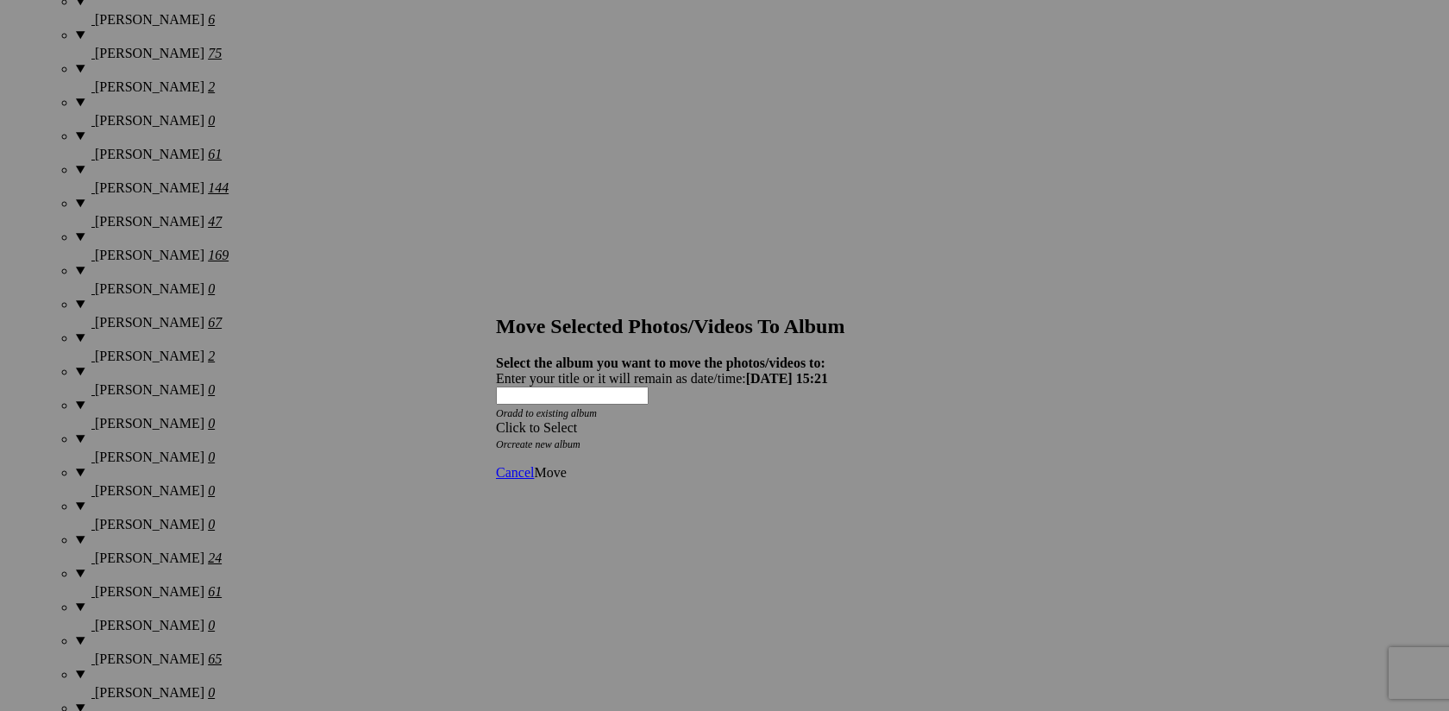
click at [496, 420] on span at bounding box center [496, 427] width 0 height 15
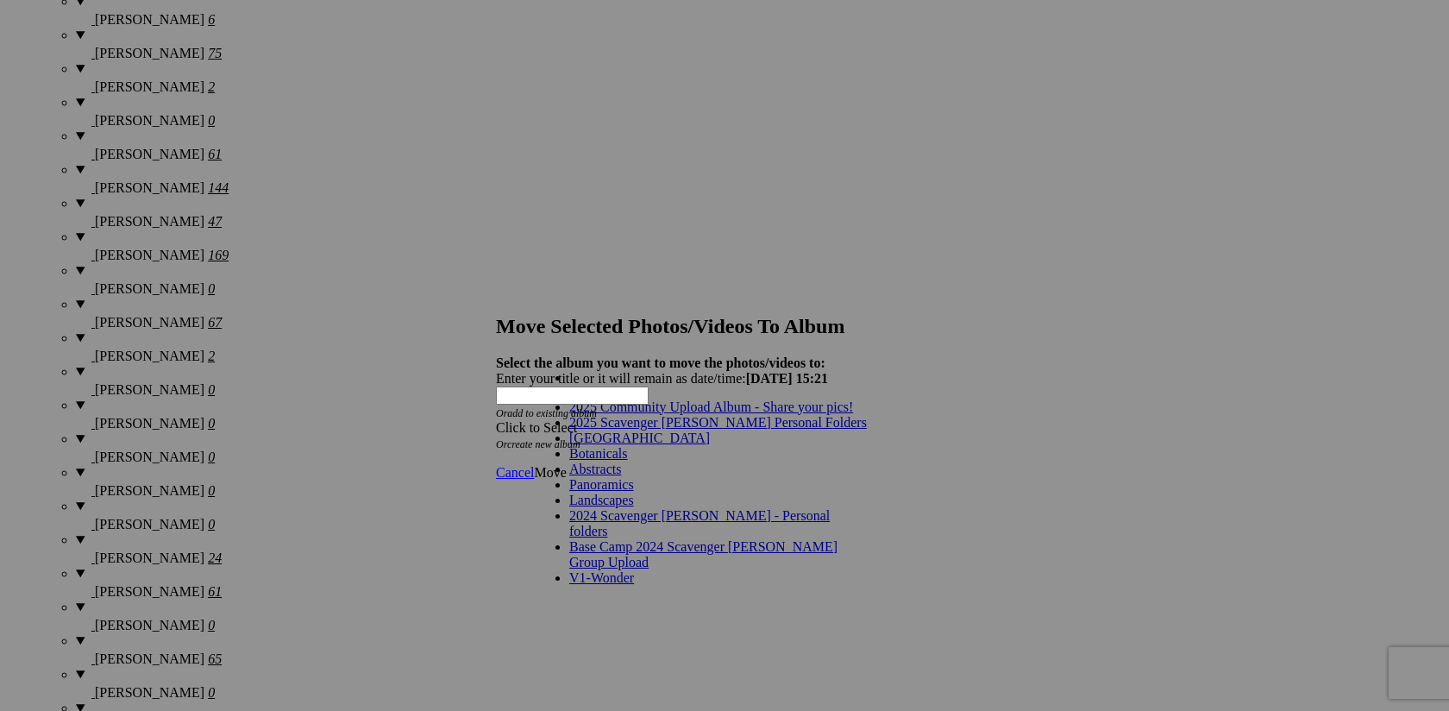
click at [738, 430] on link "2025 Scavenger [PERSON_NAME] Personal Folders" at bounding box center [718, 422] width 298 height 15
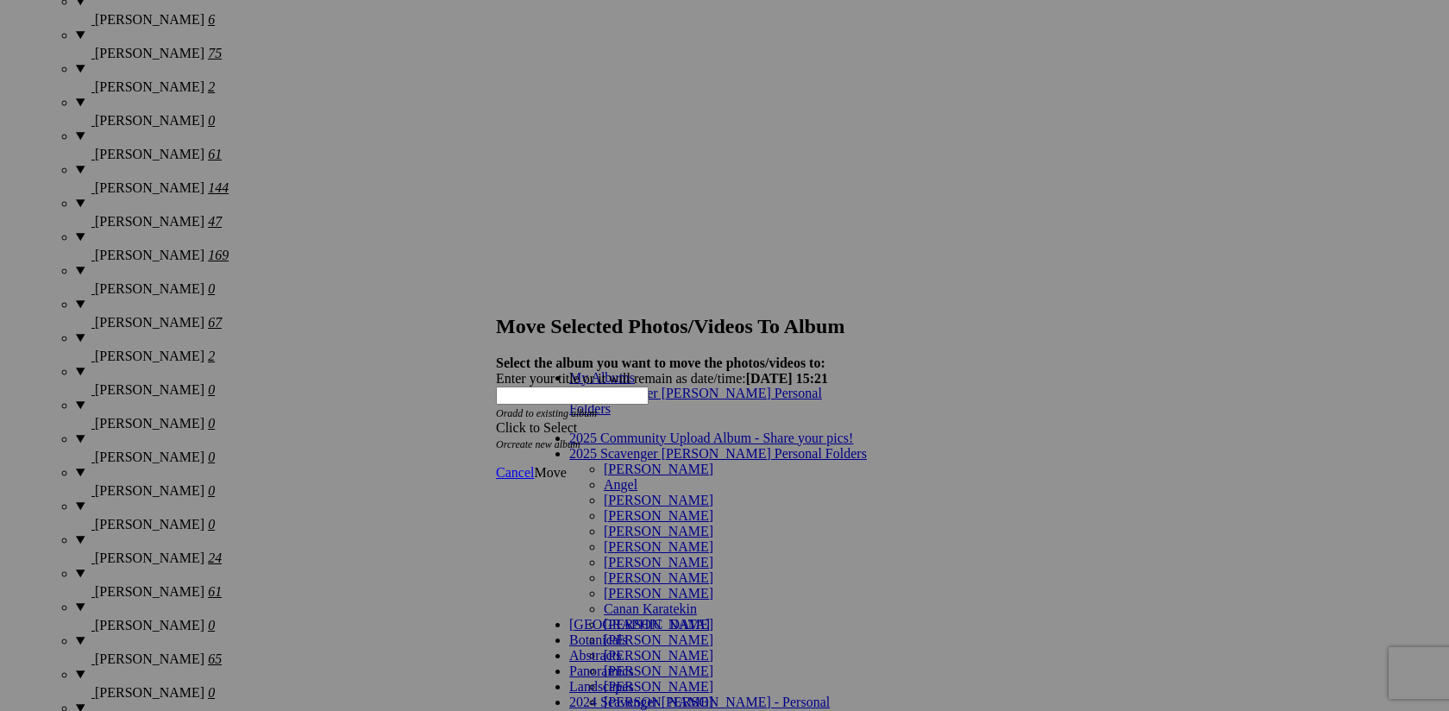
scroll to position [181, 0]
click at [708, 632] on link "[PERSON_NAME]" at bounding box center [659, 639] width 110 height 15
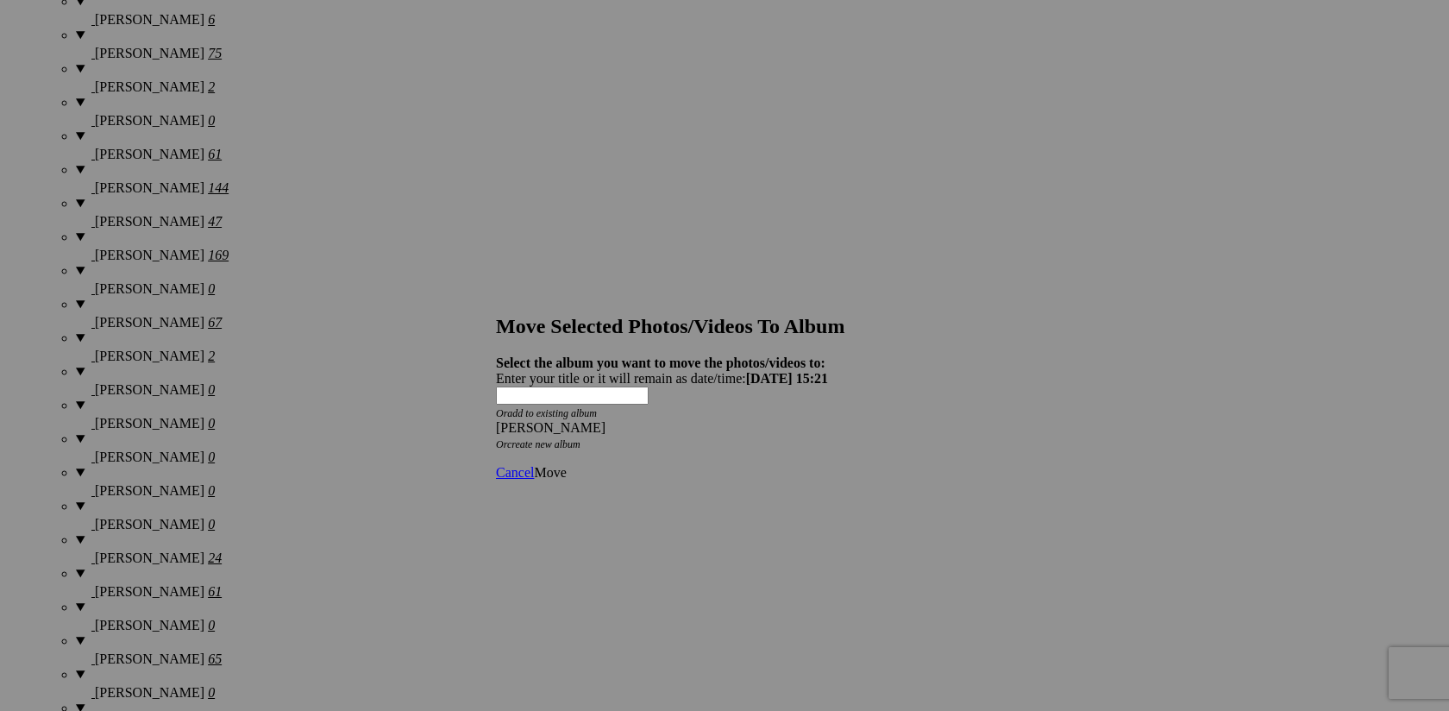
click at [566, 465] on span "Move" at bounding box center [550, 472] width 32 height 15
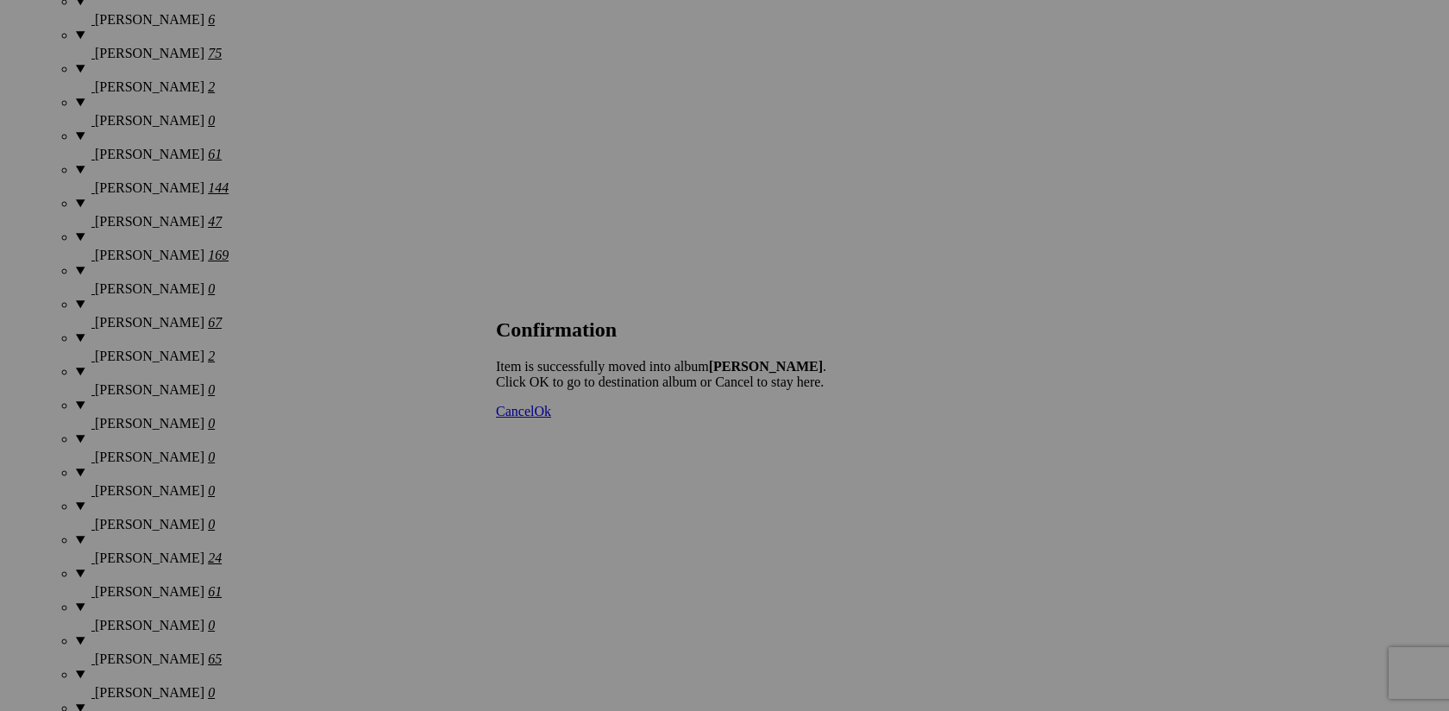
click at [534, 418] on span "Cancel" at bounding box center [515, 411] width 38 height 15
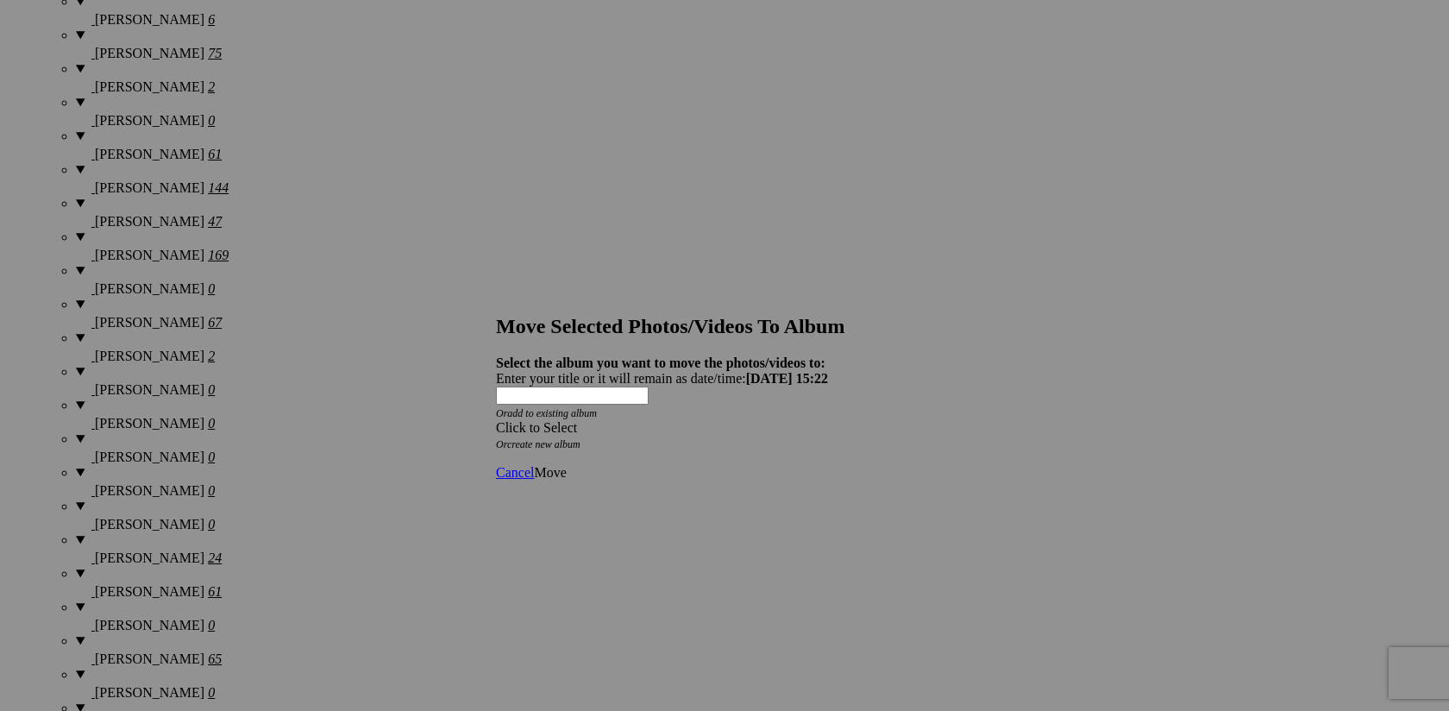
click at [496, 420] on span at bounding box center [496, 427] width 0 height 15
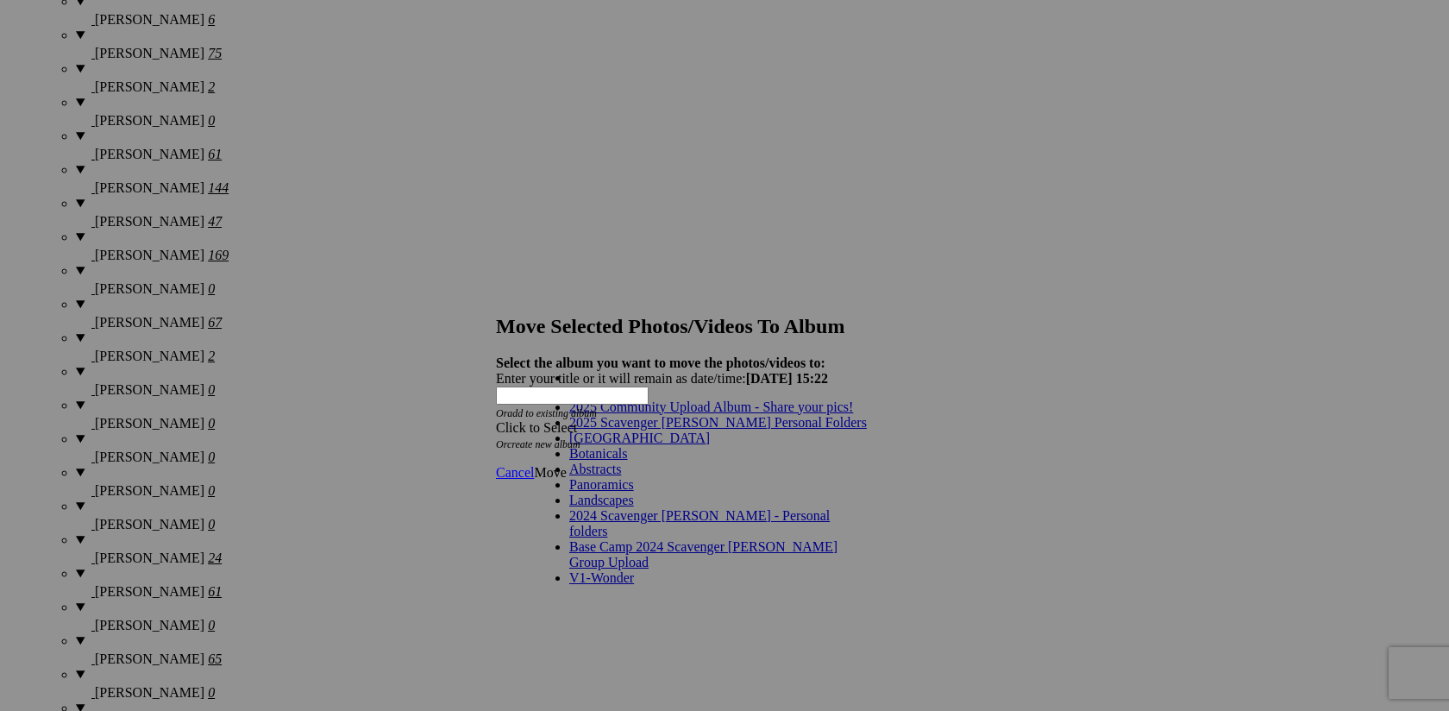
click at [763, 430] on link "2025 Scavenger [PERSON_NAME] Personal Folders" at bounding box center [718, 422] width 298 height 15
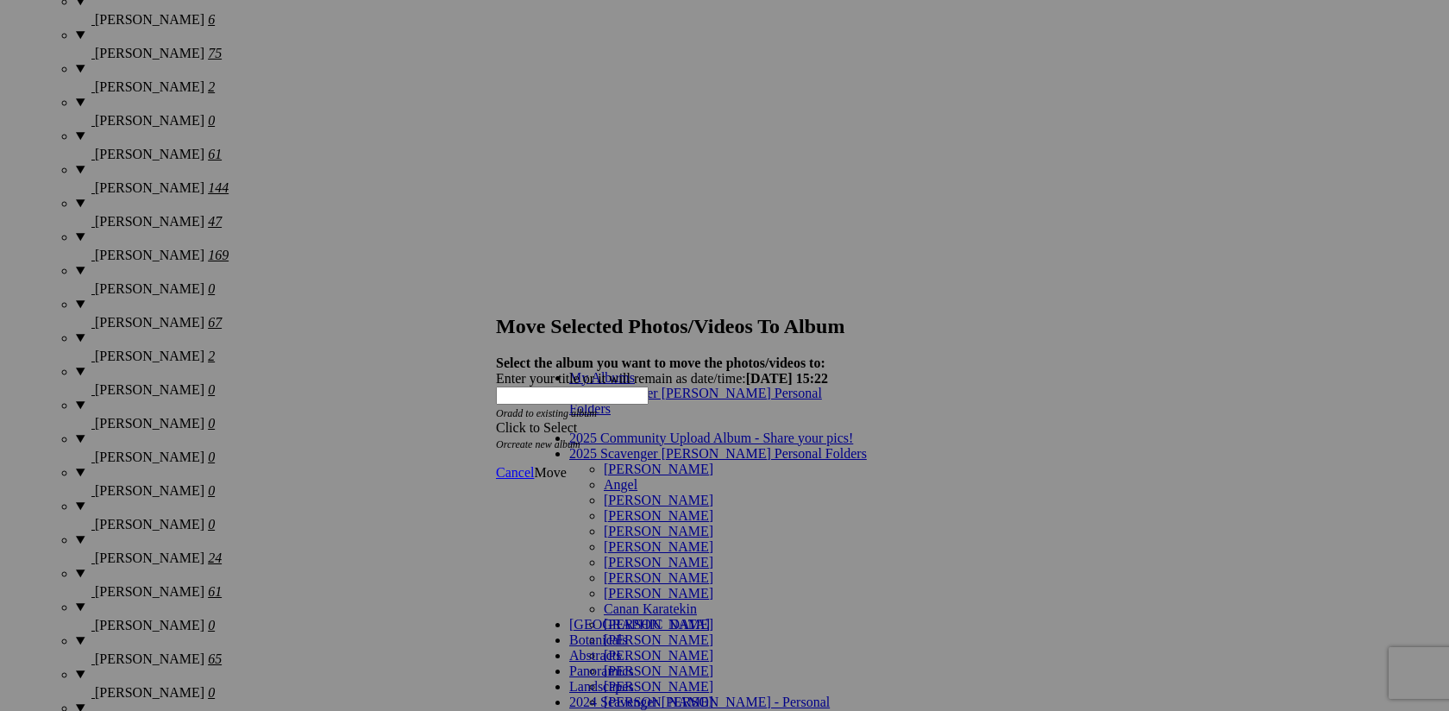
scroll to position [140, 0]
click at [675, 632] on link "[PERSON_NAME]" at bounding box center [659, 639] width 110 height 15
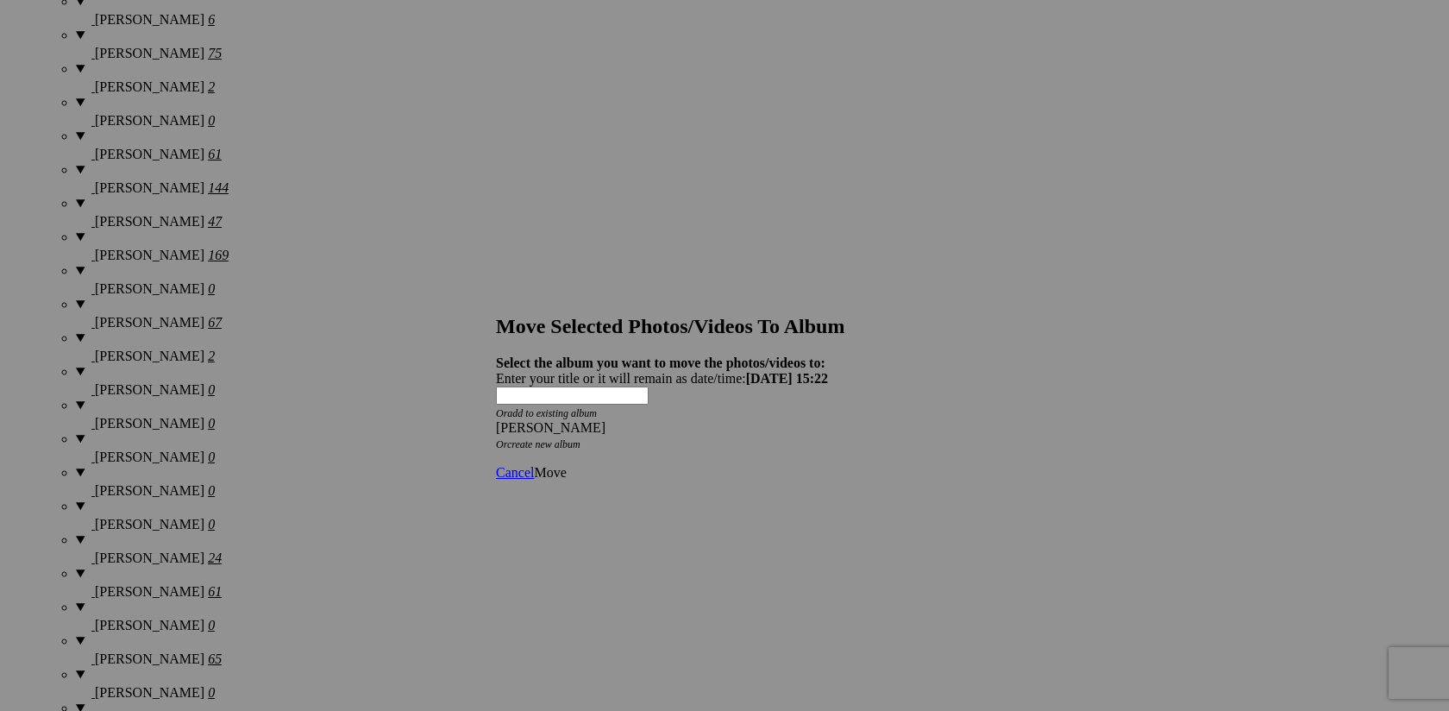
click at [566, 465] on span "Move" at bounding box center [550, 472] width 32 height 15
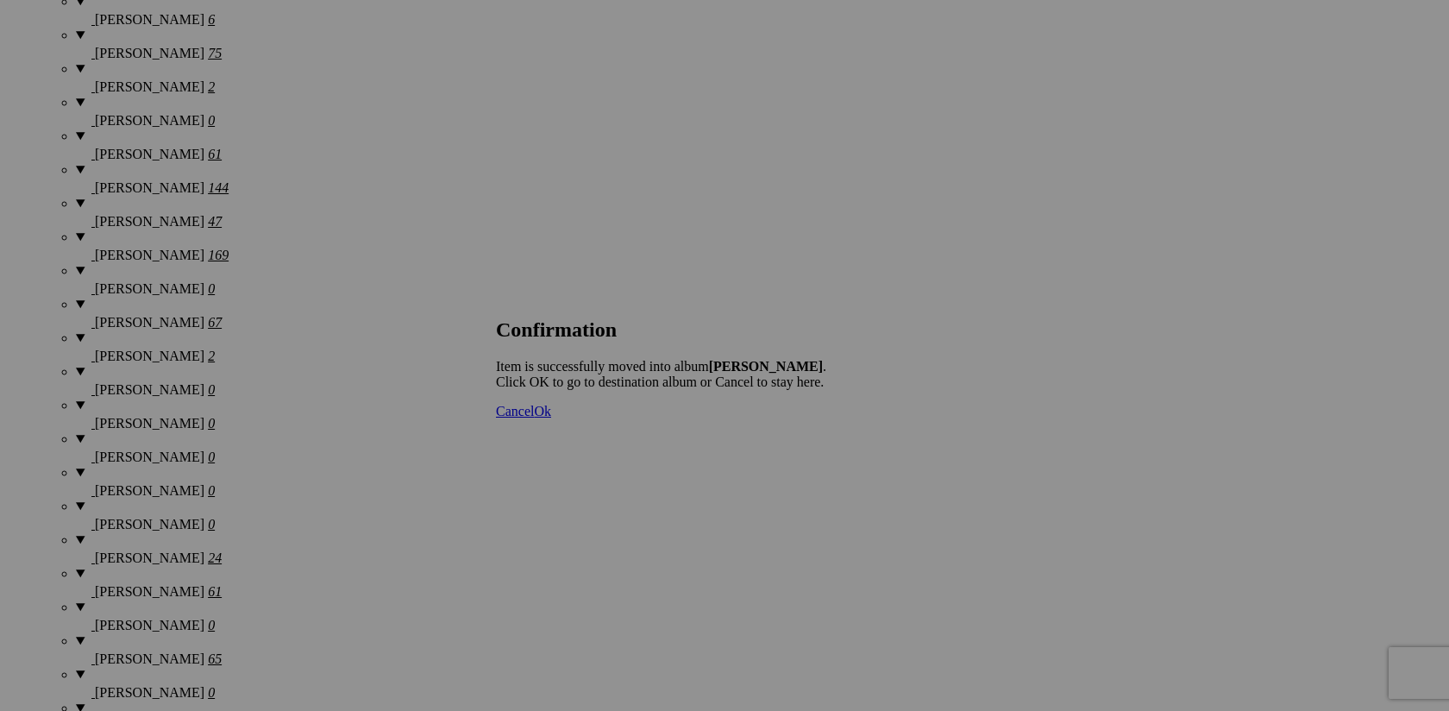
click at [534, 418] on span "Cancel" at bounding box center [515, 411] width 38 height 15
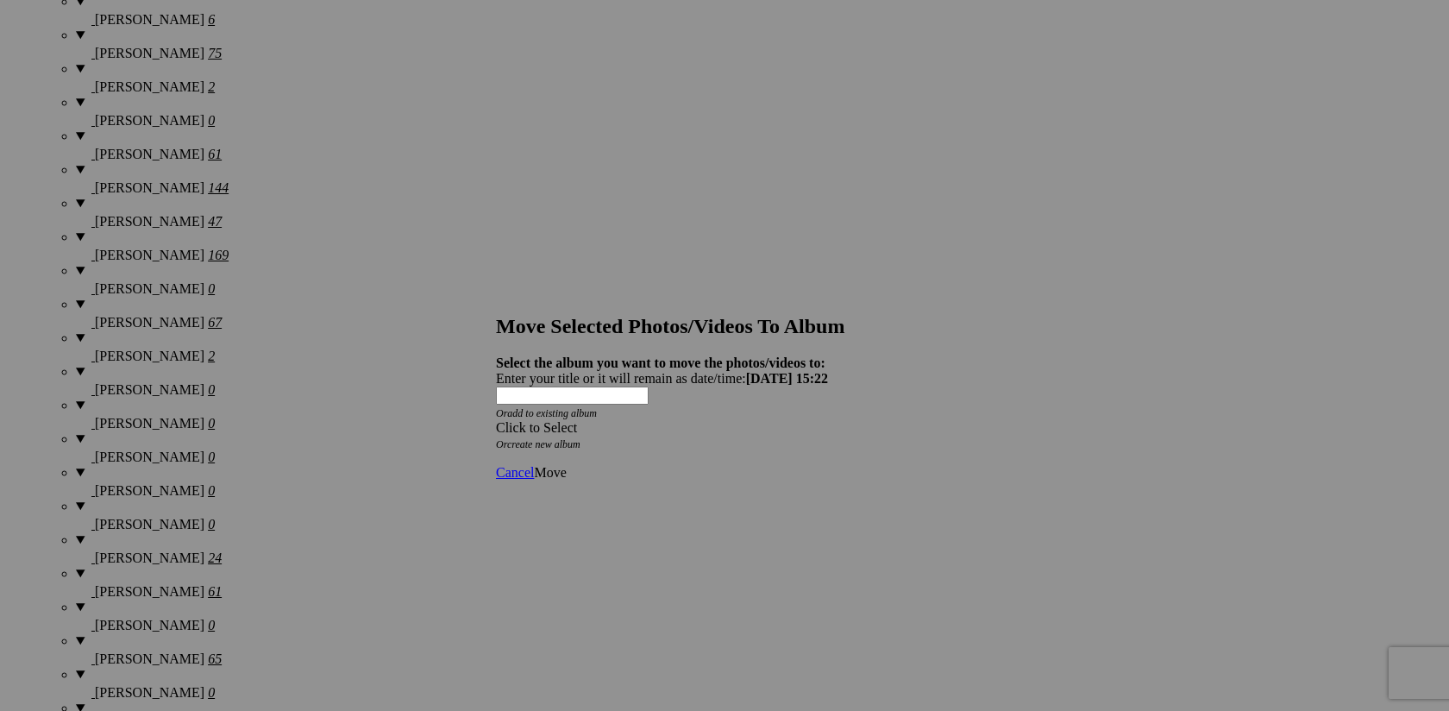
click at [496, 420] on span at bounding box center [496, 427] width 0 height 15
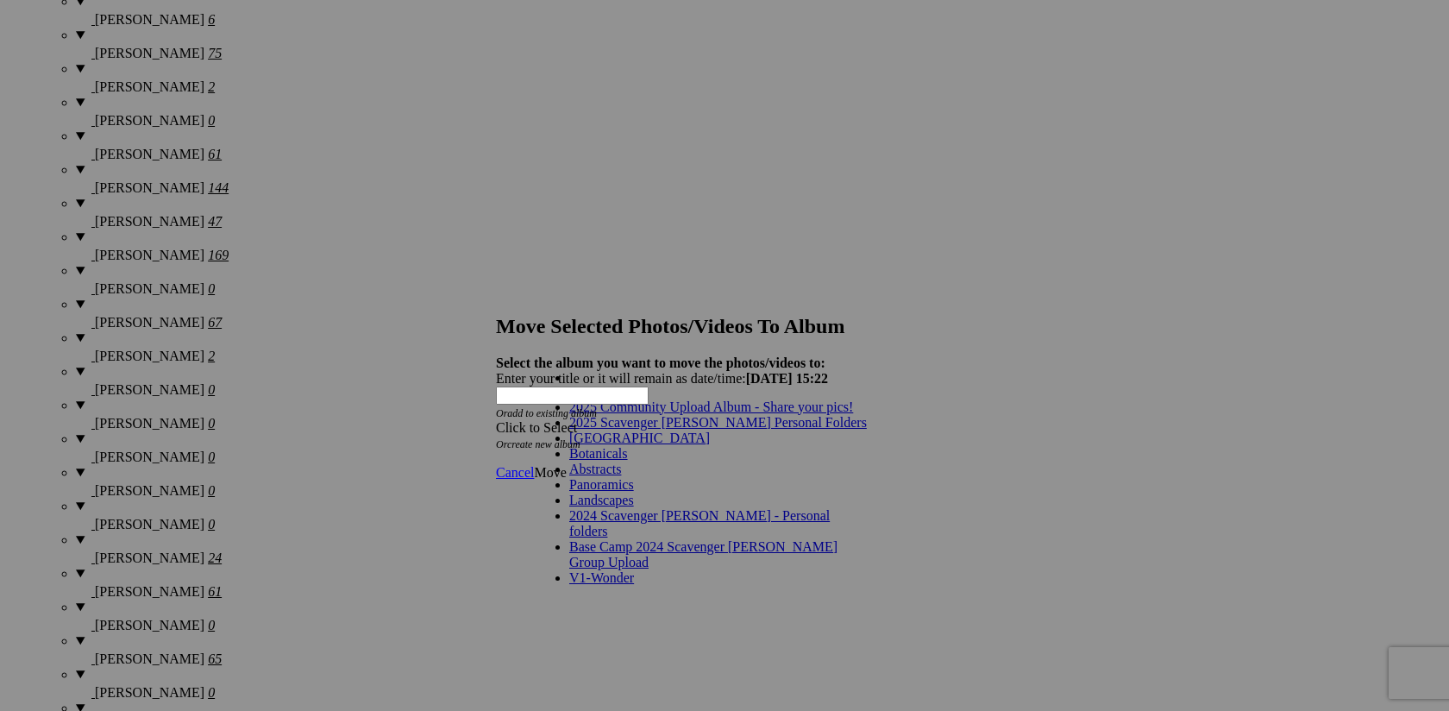
click at [762, 430] on link "2025 Scavenger [PERSON_NAME] Personal Folders" at bounding box center [718, 422] width 298 height 15
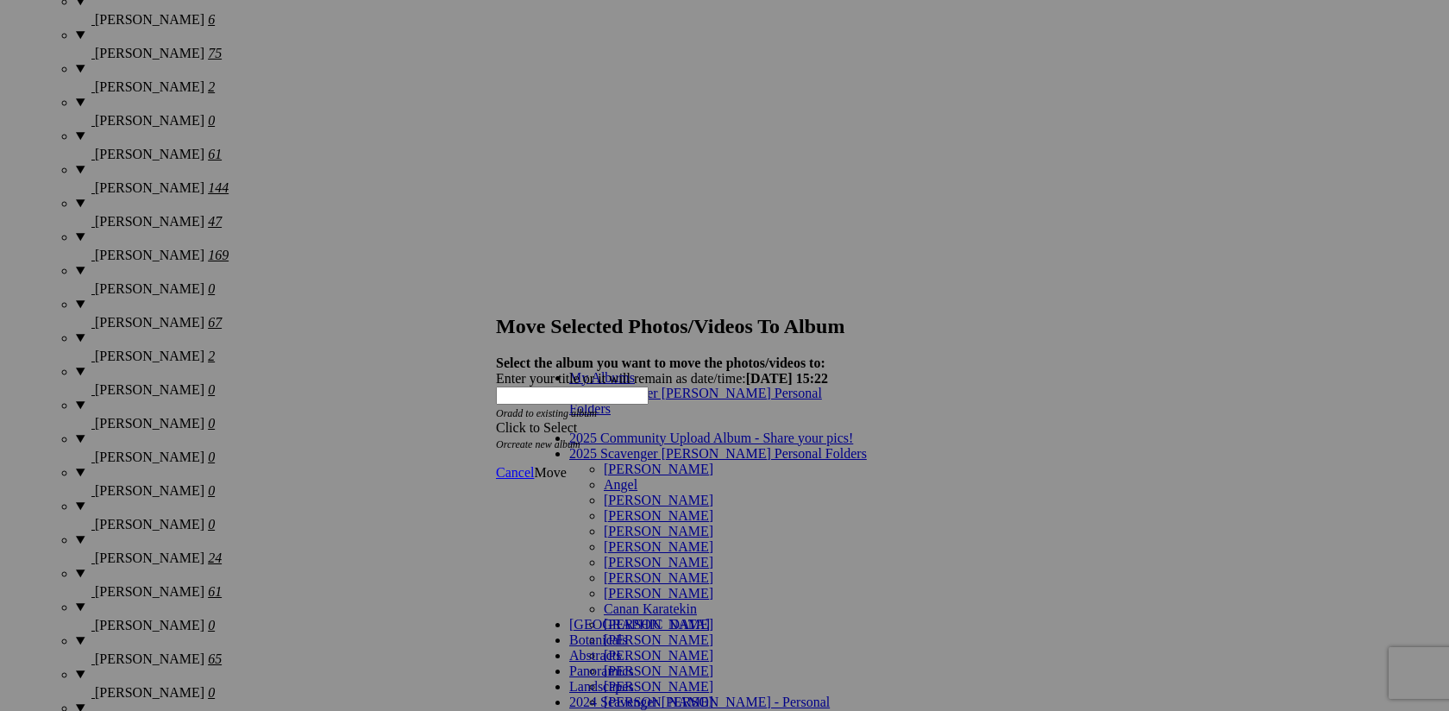
scroll to position [175, 0]
click at [711, 632] on link "[PERSON_NAME]" at bounding box center [659, 639] width 110 height 15
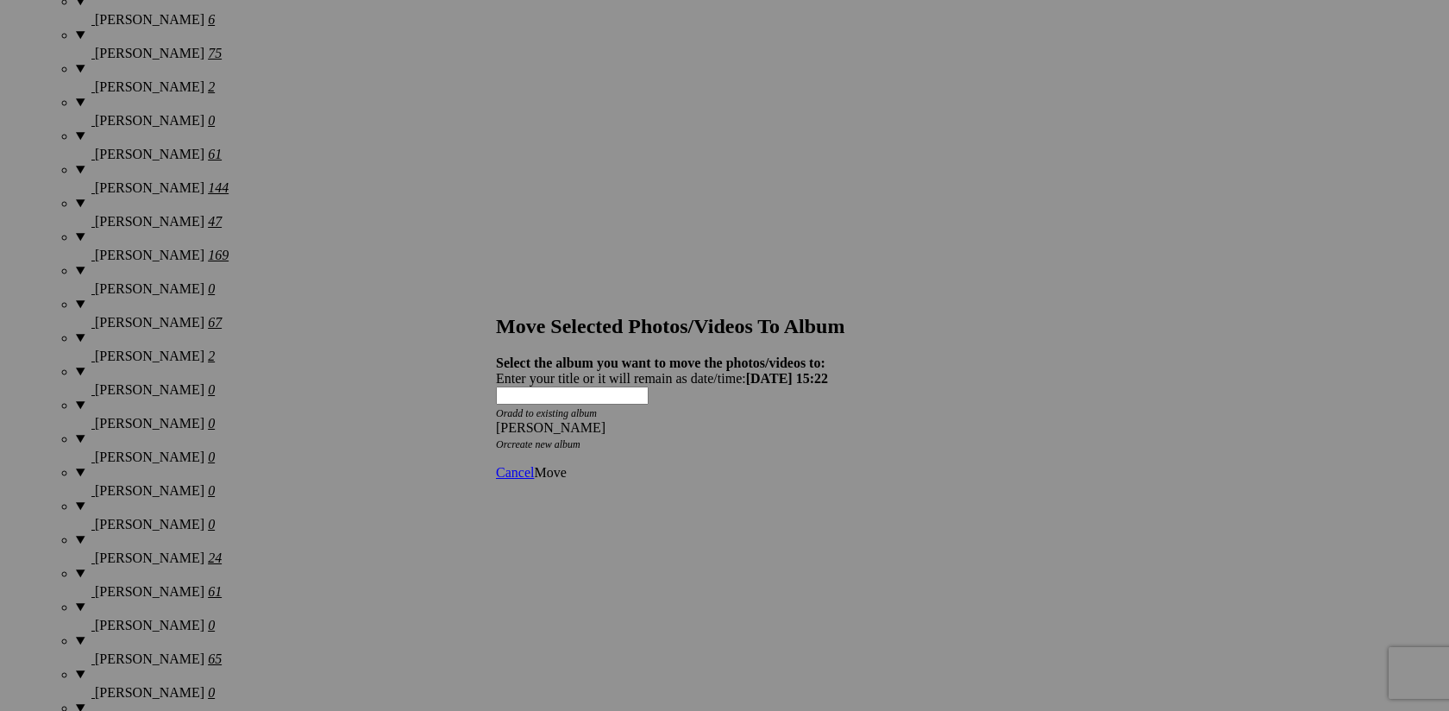
click at [566, 465] on span "Move" at bounding box center [550, 472] width 32 height 15
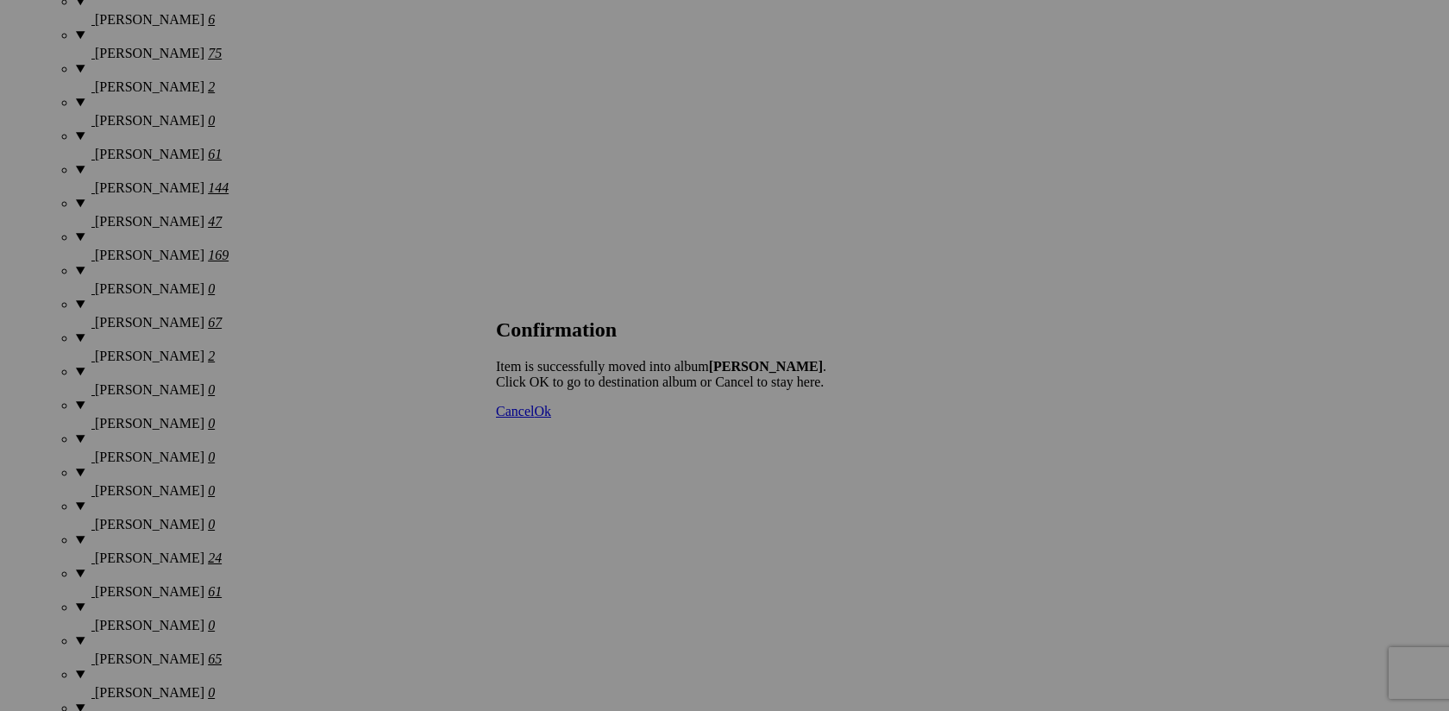
click at [534, 418] on span "Cancel" at bounding box center [515, 411] width 38 height 15
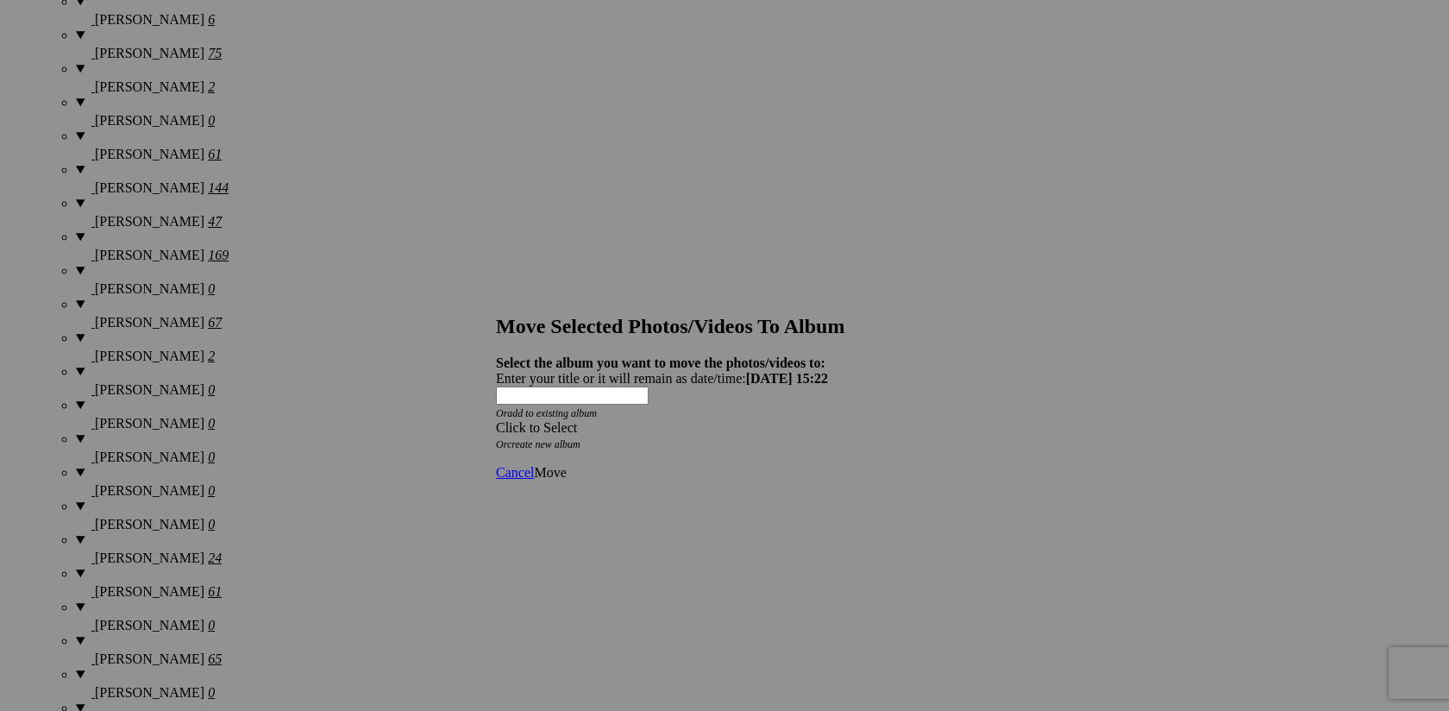
click at [496, 420] on span at bounding box center [496, 427] width 0 height 15
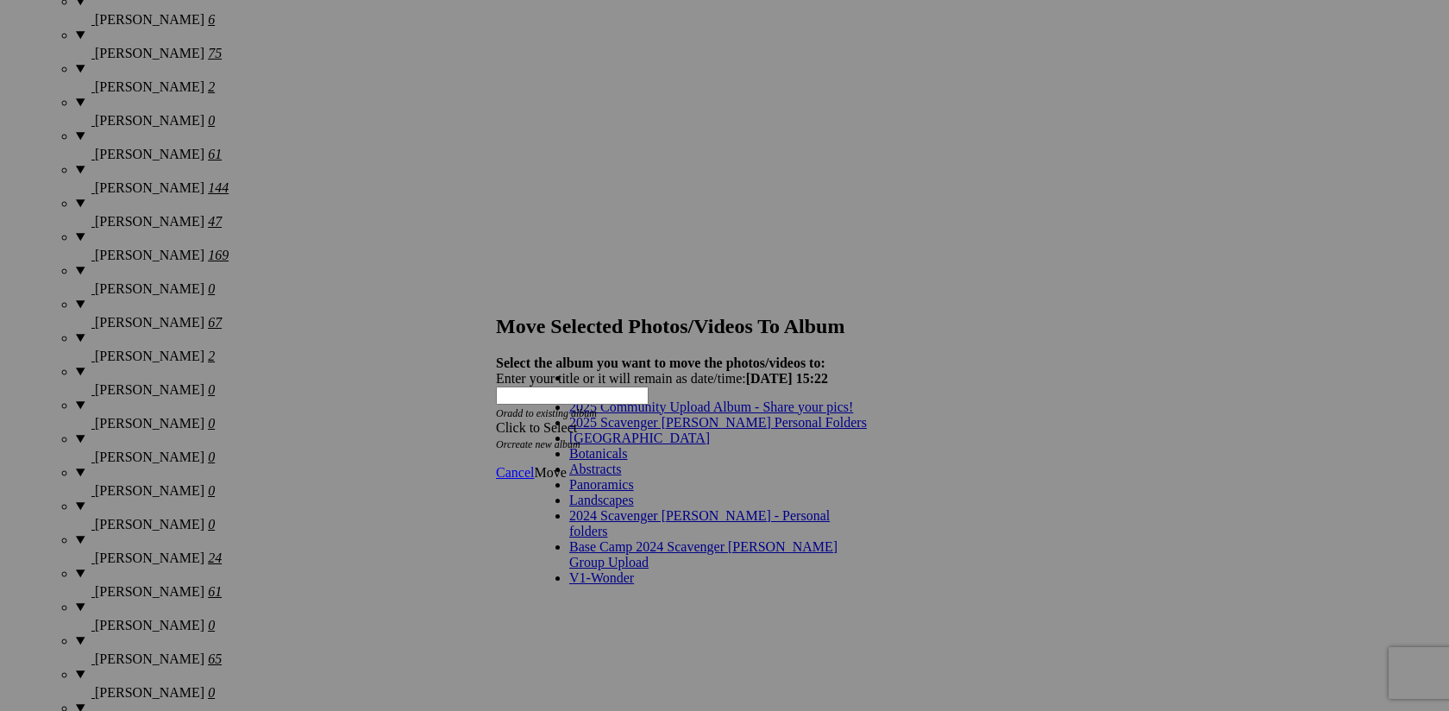
click at [757, 430] on link "2025 Scavenger [PERSON_NAME] Personal Folders" at bounding box center [718, 422] width 298 height 15
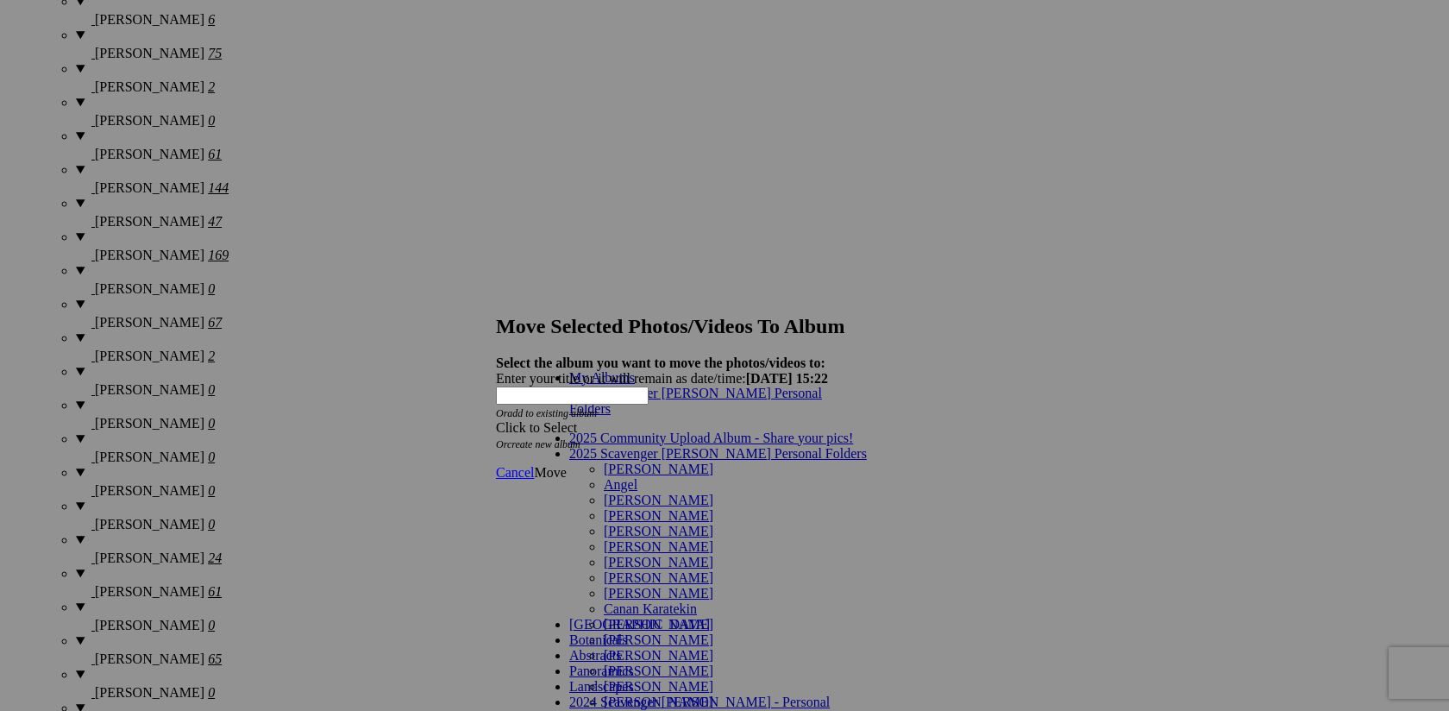
scroll to position [152, 0]
click at [709, 632] on link "[PERSON_NAME]" at bounding box center [659, 639] width 110 height 15
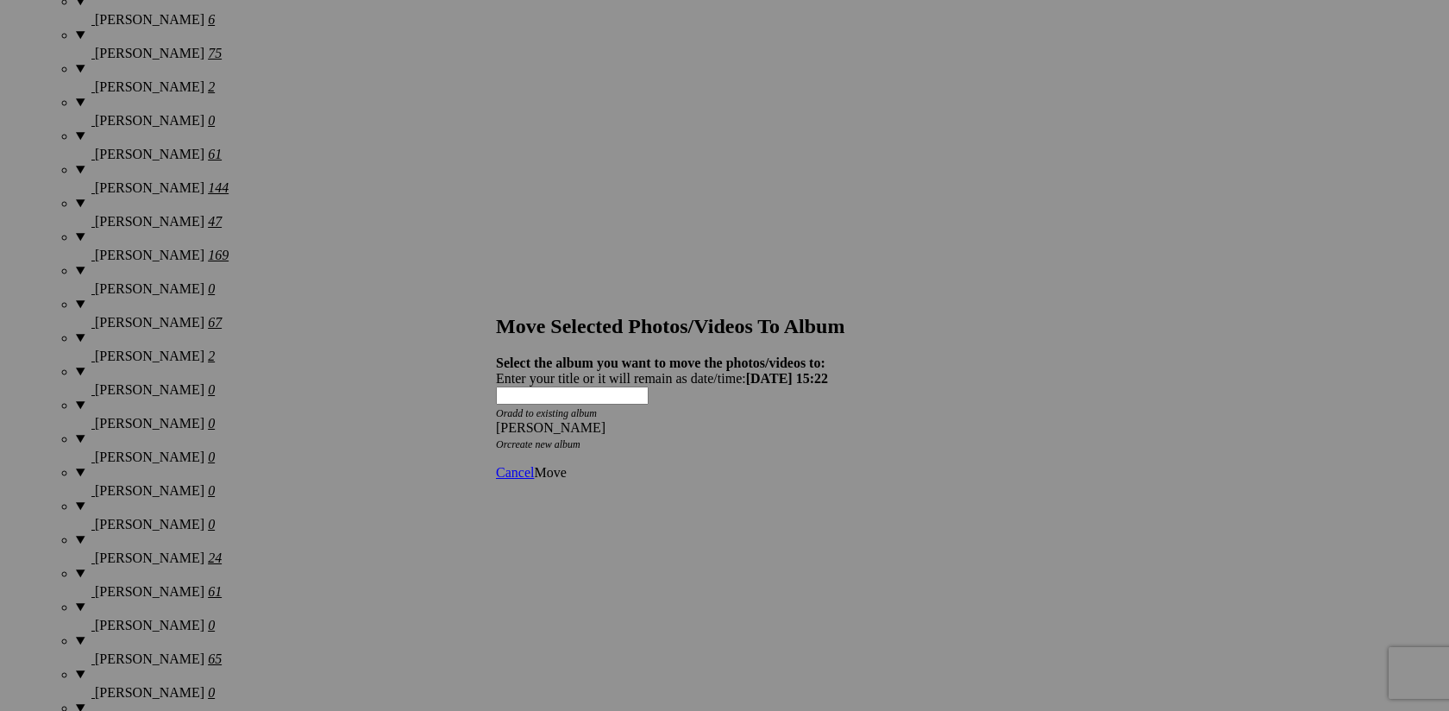
click at [566, 465] on link "Move" at bounding box center [550, 472] width 32 height 15
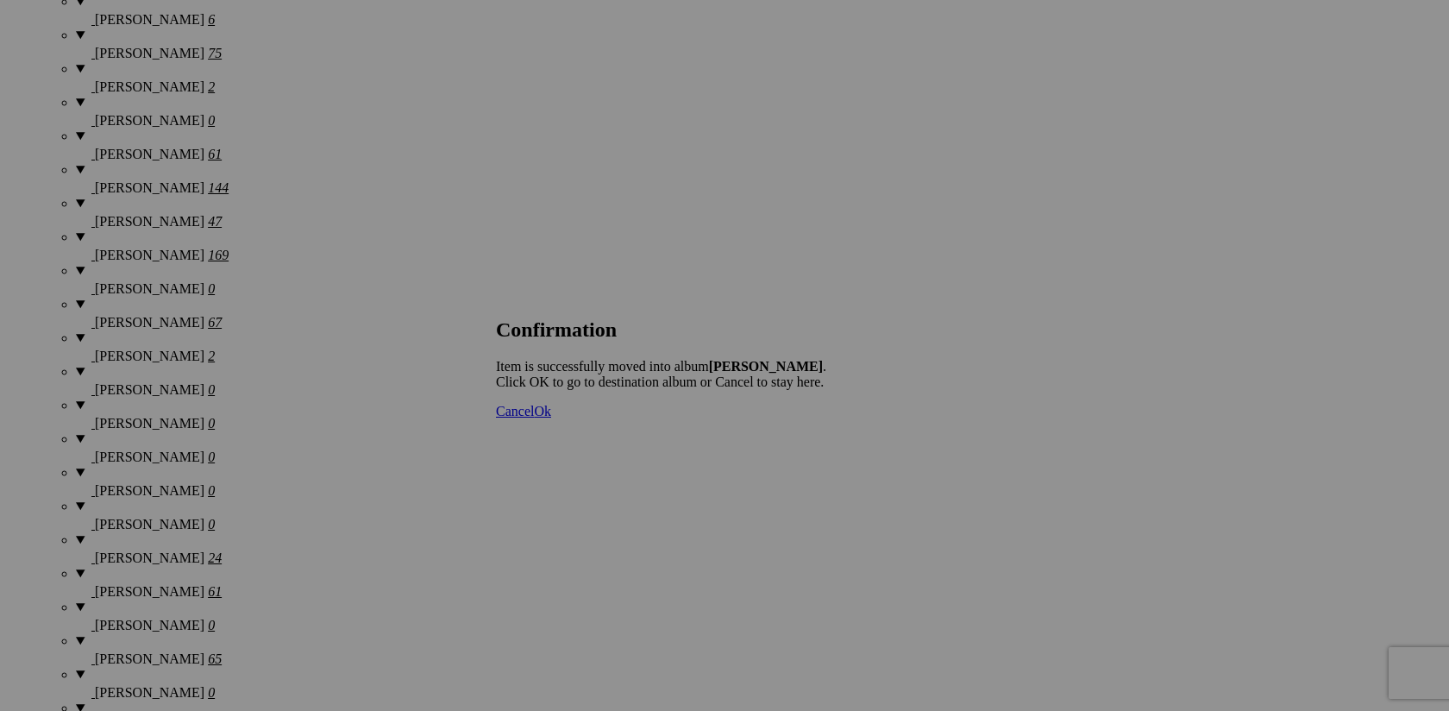
click at [551, 418] on span "Ok" at bounding box center [542, 411] width 17 height 15
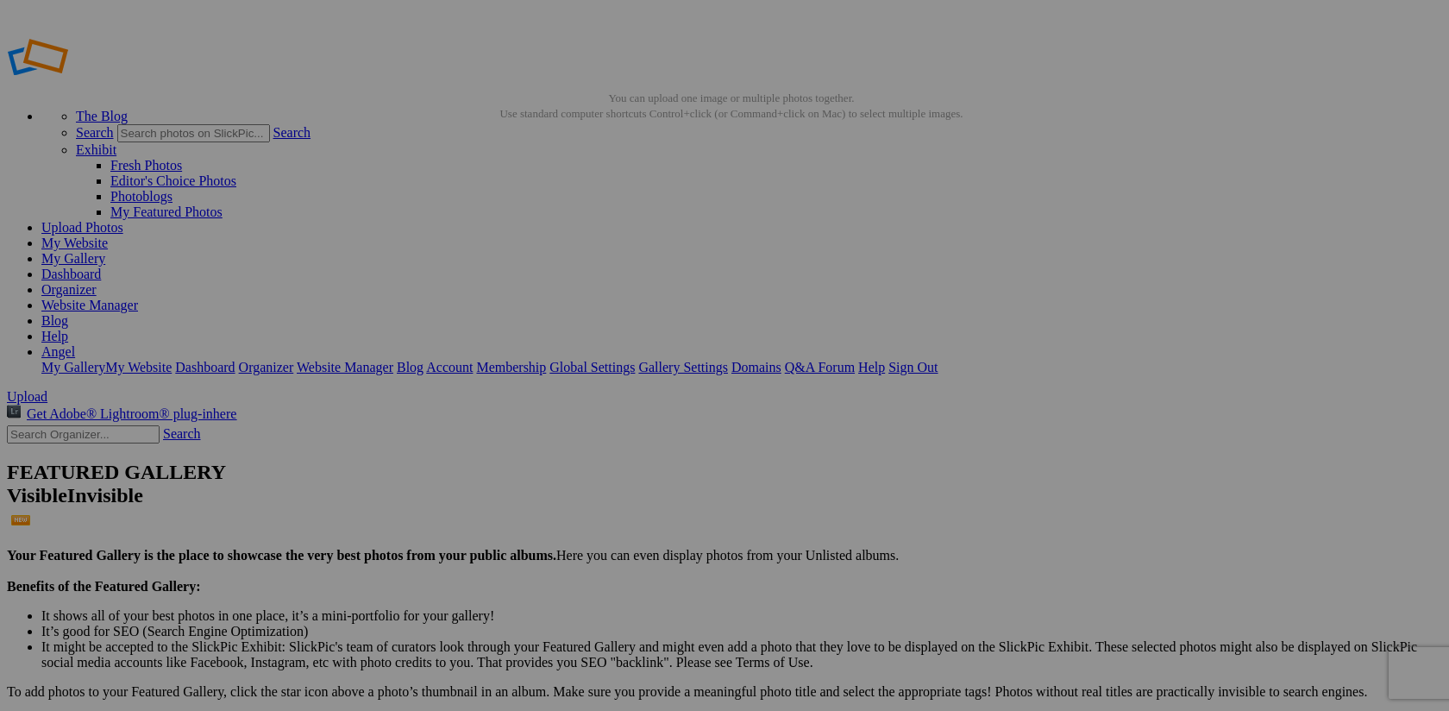
scroll to position [2011, 0]
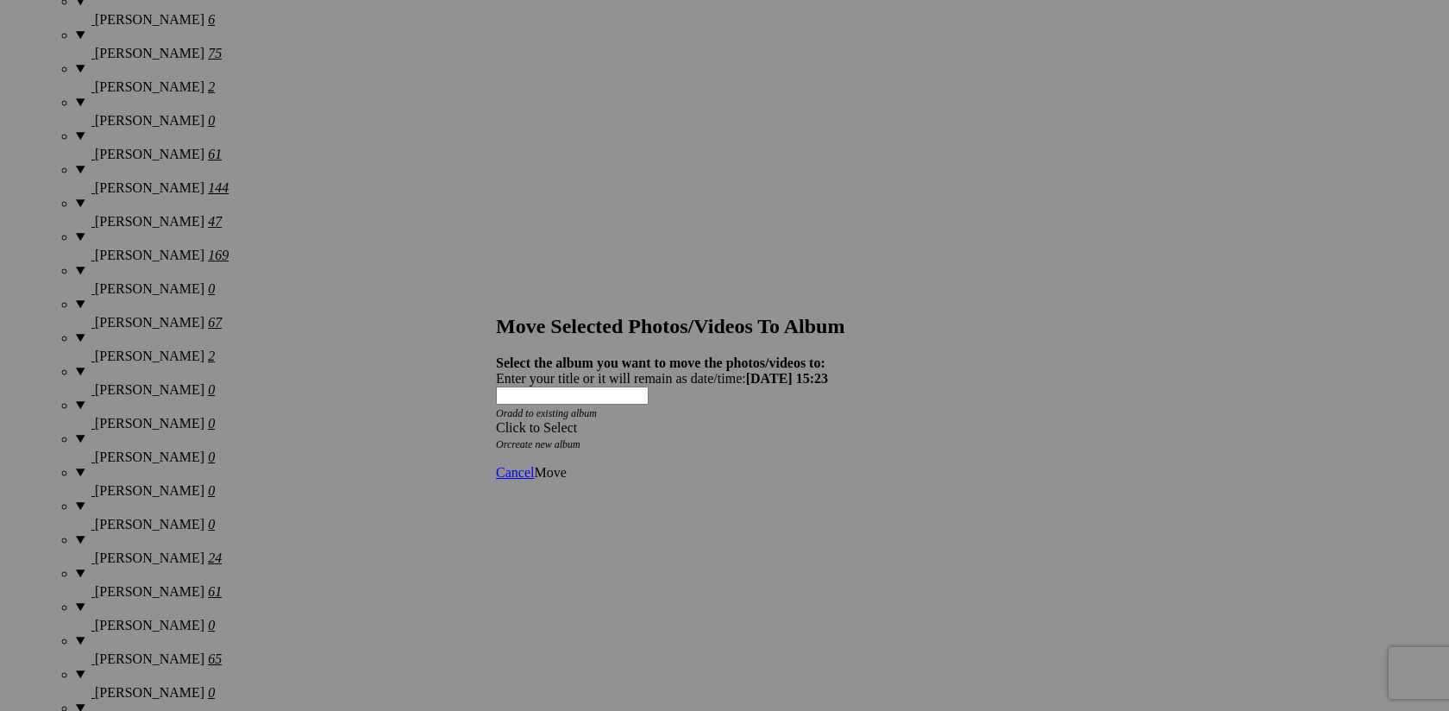
click at [496, 420] on span at bounding box center [496, 427] width 0 height 15
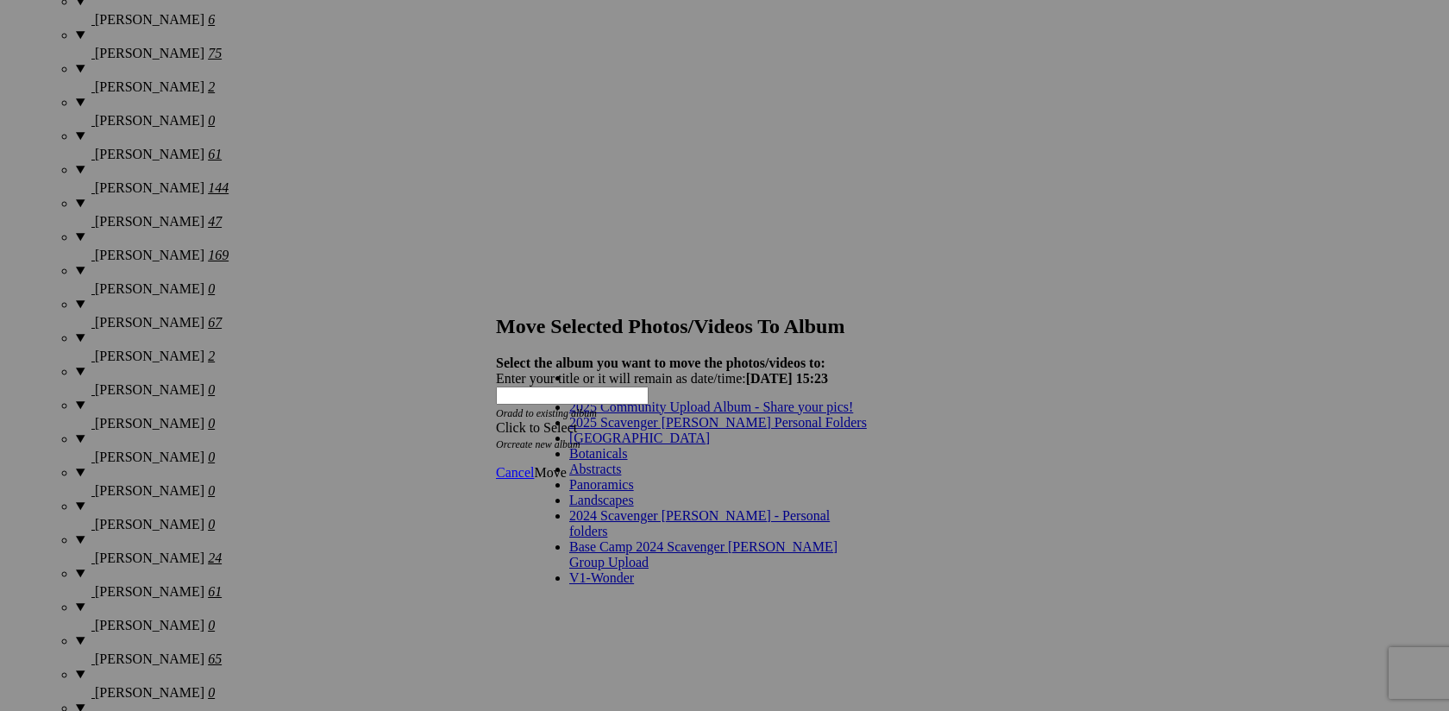
click at [748, 430] on link "2025 Scavenger [PERSON_NAME] Personal Folders" at bounding box center [718, 422] width 298 height 15
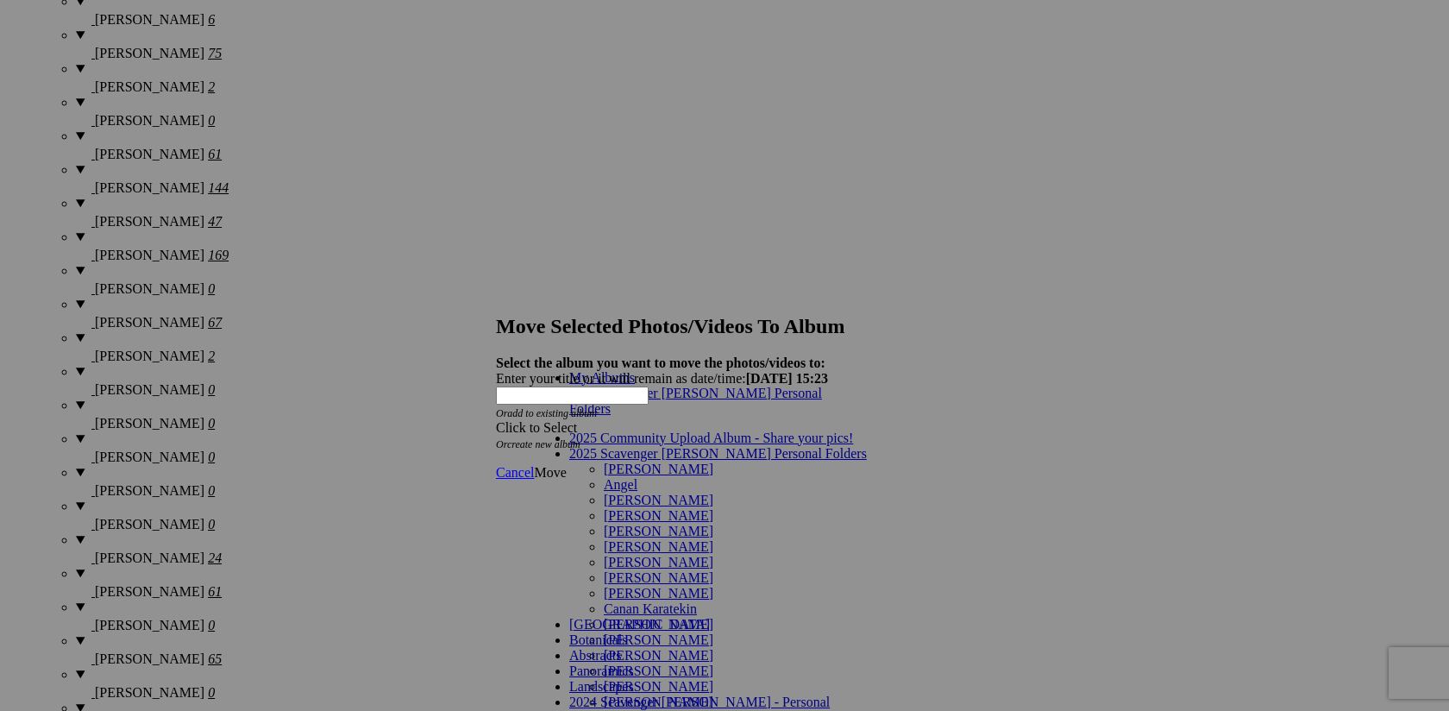
scroll to position [208, 0]
click at [683, 632] on link "[PERSON_NAME]" at bounding box center [659, 639] width 110 height 15
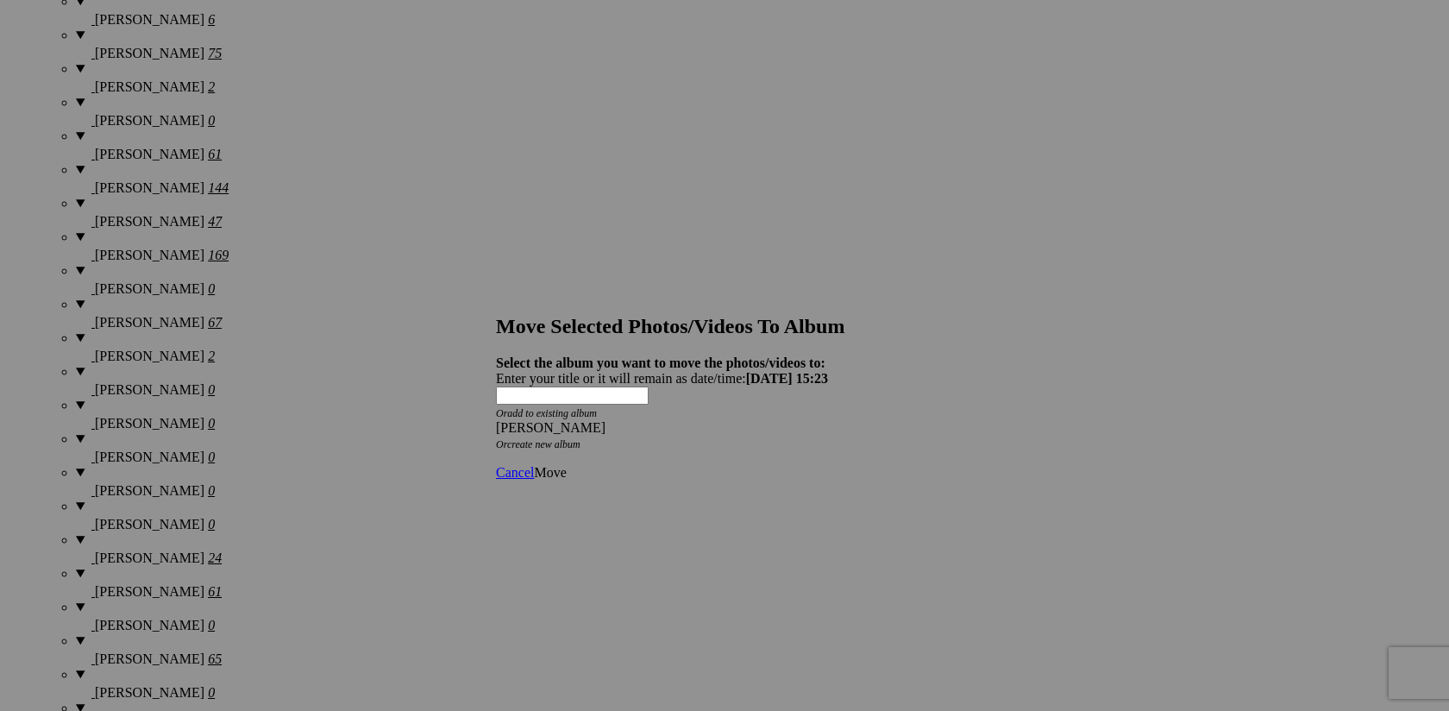
click at [566, 465] on span "Move" at bounding box center [550, 472] width 32 height 15
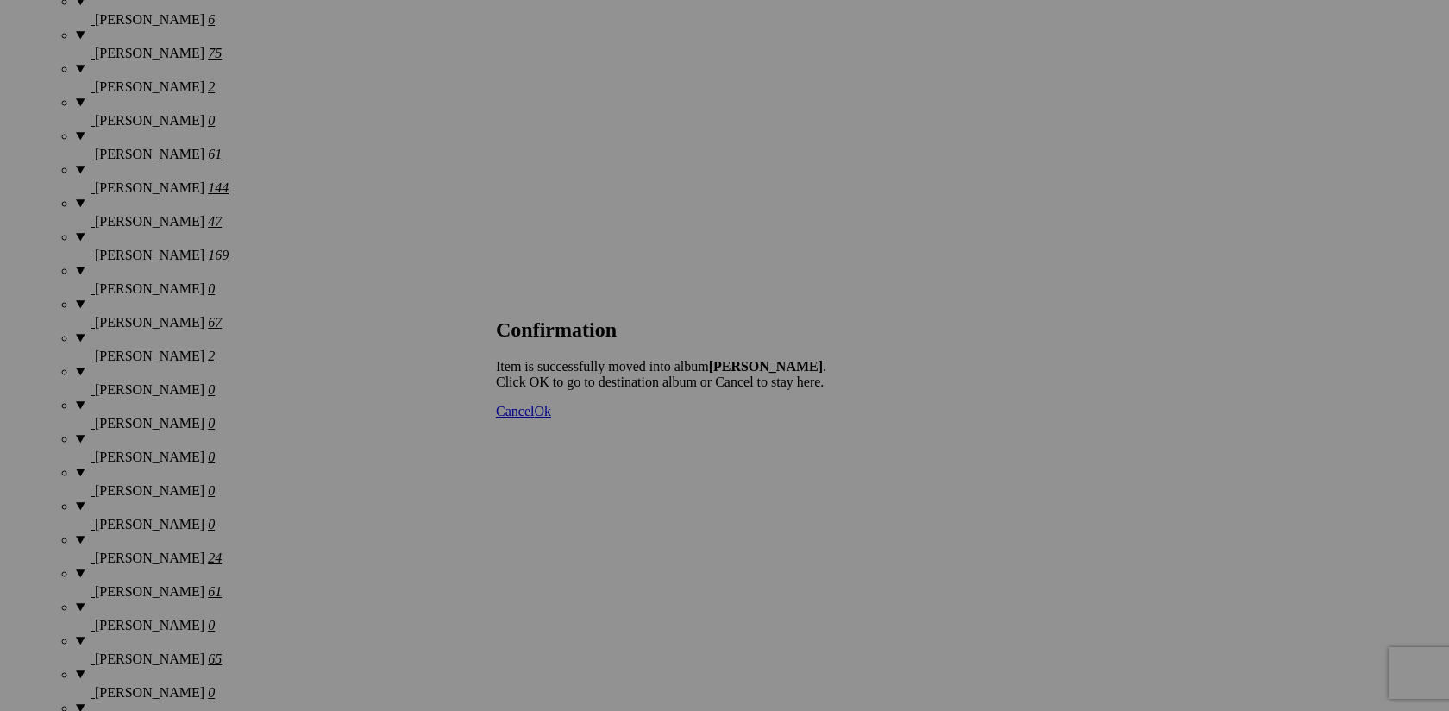
click at [534, 418] on span "Cancel" at bounding box center [515, 411] width 38 height 15
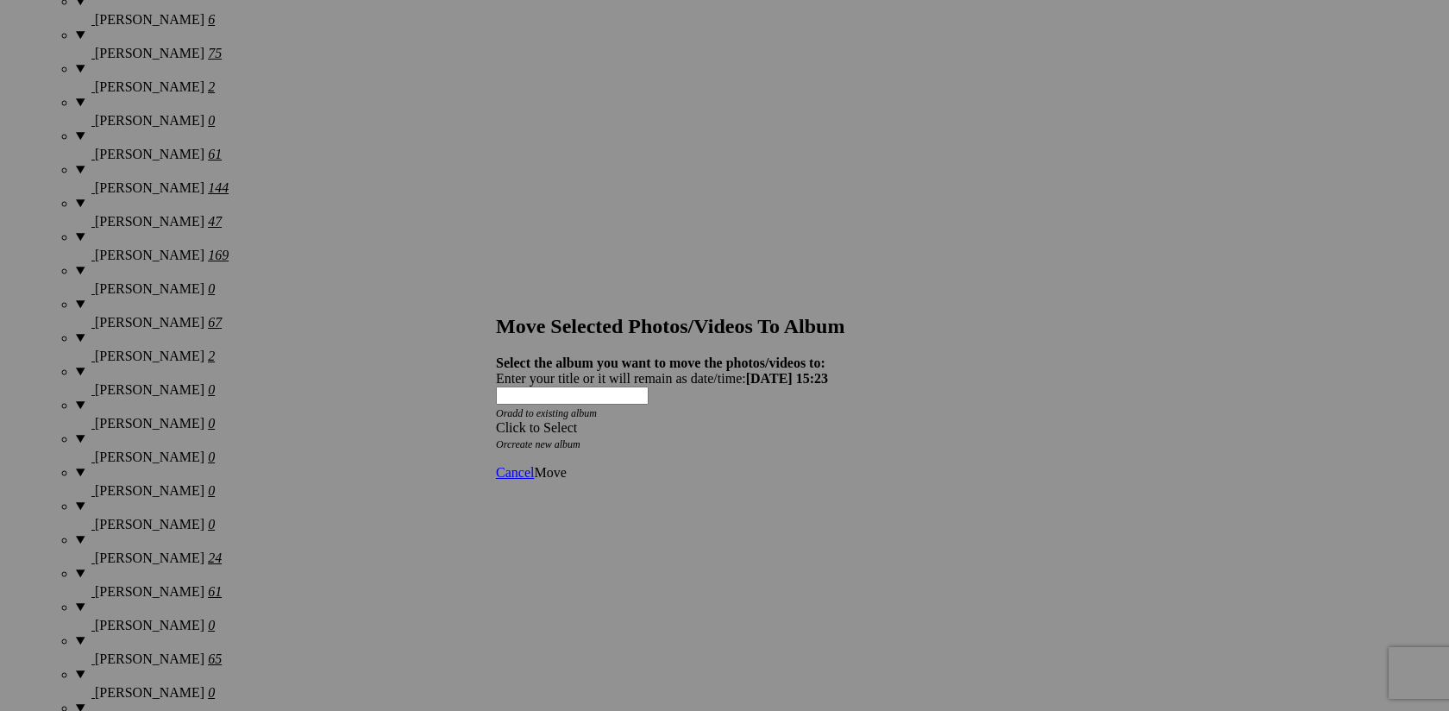
click at [496, 420] on span at bounding box center [496, 427] width 0 height 15
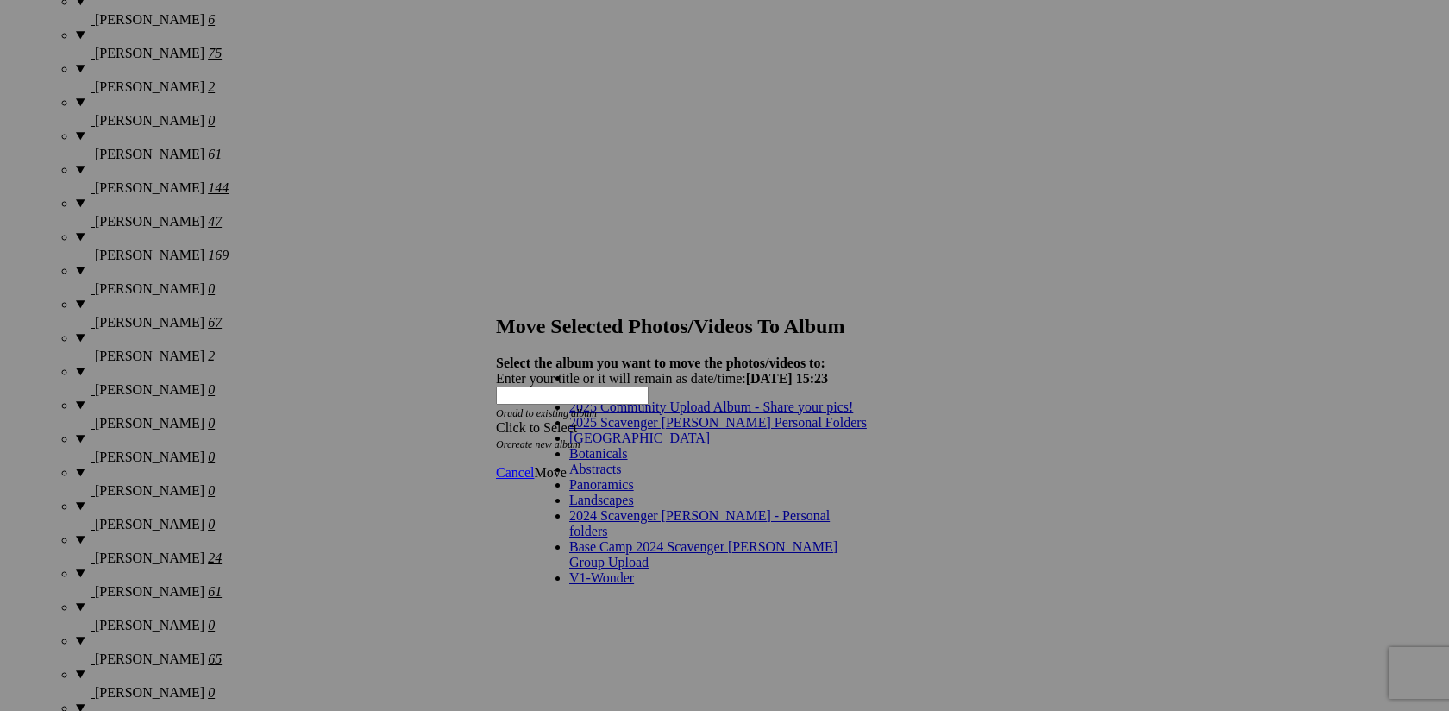
click at [779, 430] on link "2025 Scavenger [PERSON_NAME] Personal Folders" at bounding box center [718, 422] width 298 height 15
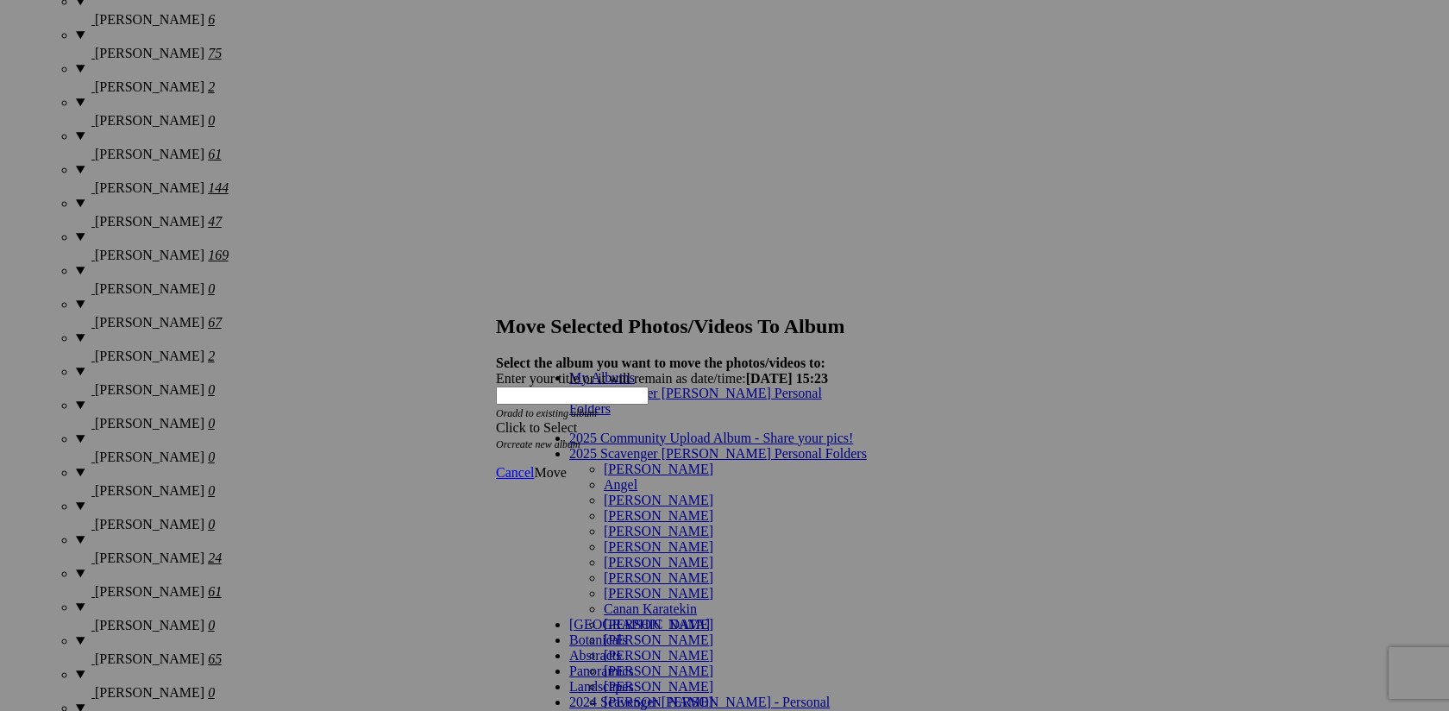
scroll to position [143, 0]
click at [713, 632] on link "[PERSON_NAME]" at bounding box center [659, 639] width 110 height 15
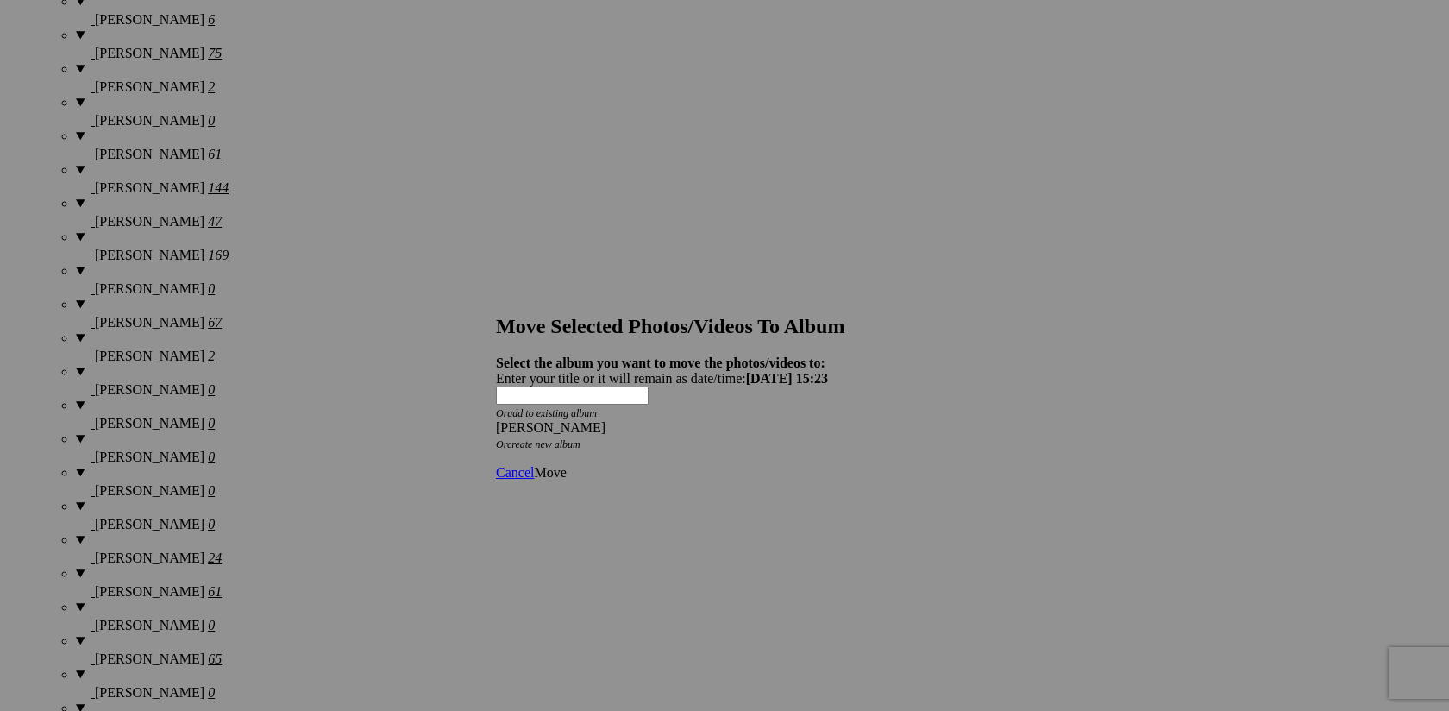
click at [566, 465] on span "Move" at bounding box center [550, 472] width 32 height 15
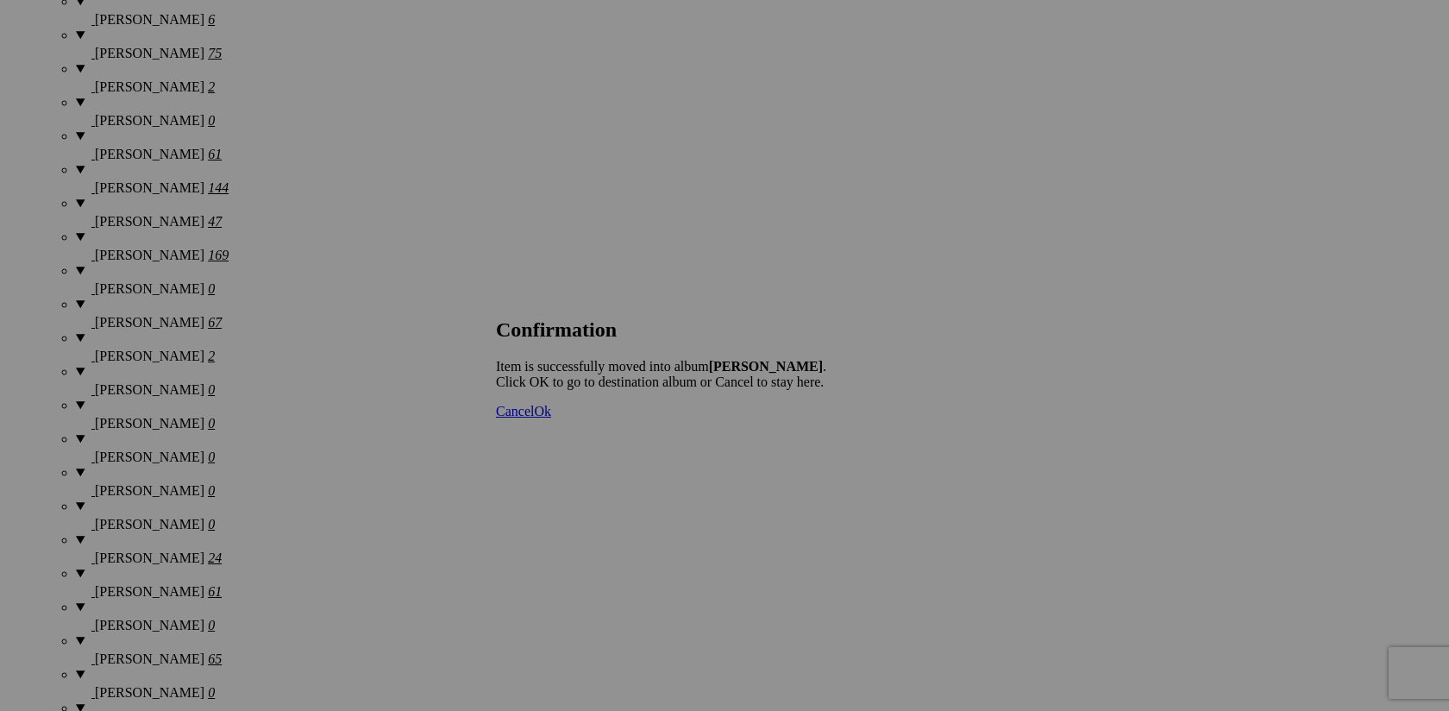
click at [534, 418] on span "Cancel" at bounding box center [515, 411] width 38 height 15
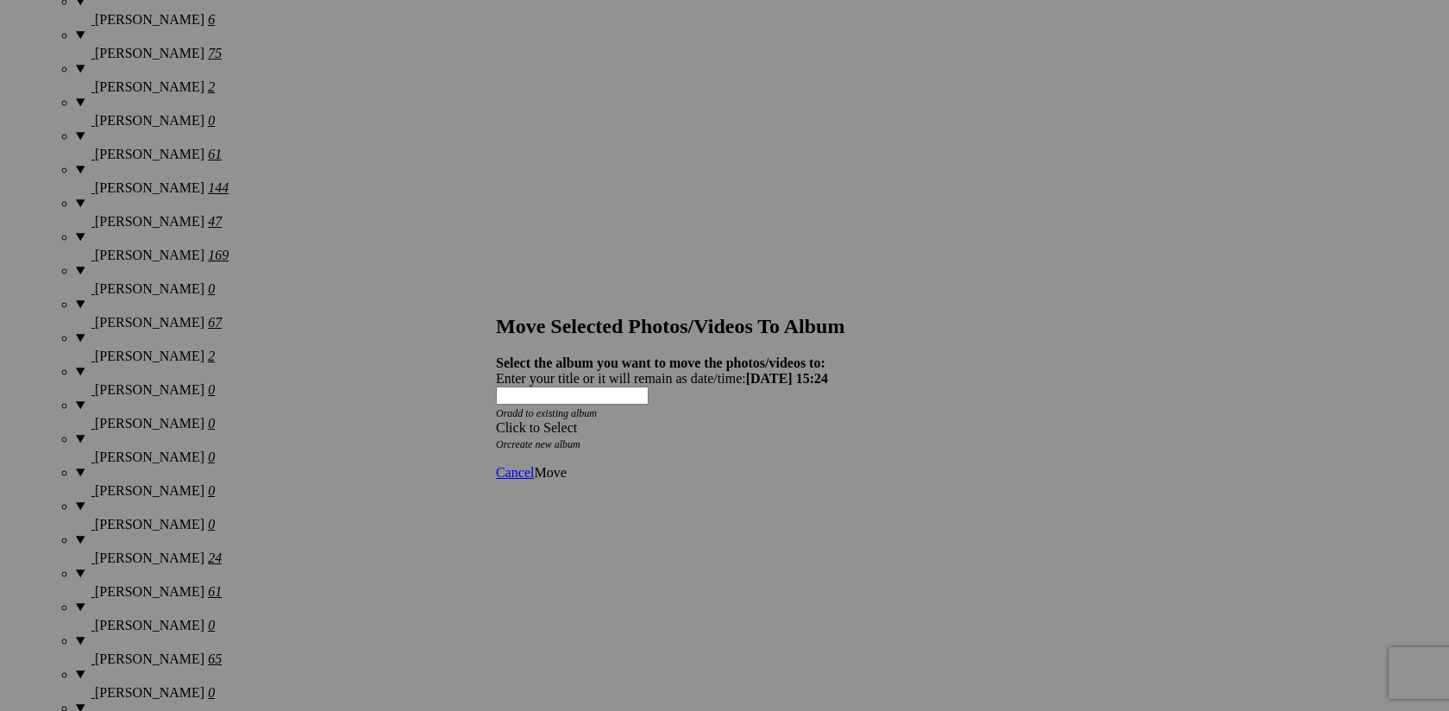
click at [496, 420] on span at bounding box center [496, 427] width 0 height 15
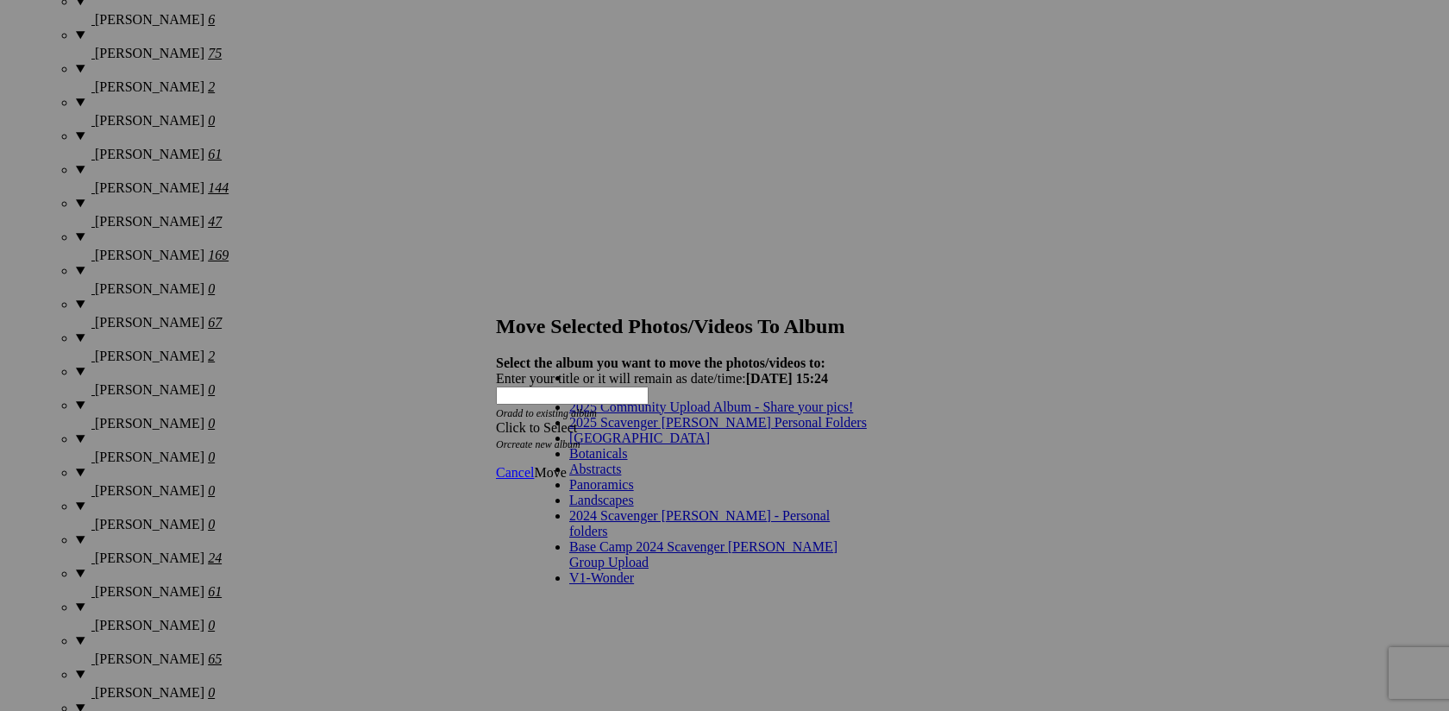
click at [741, 430] on link "2025 Scavenger [PERSON_NAME] Personal Folders" at bounding box center [718, 422] width 298 height 15
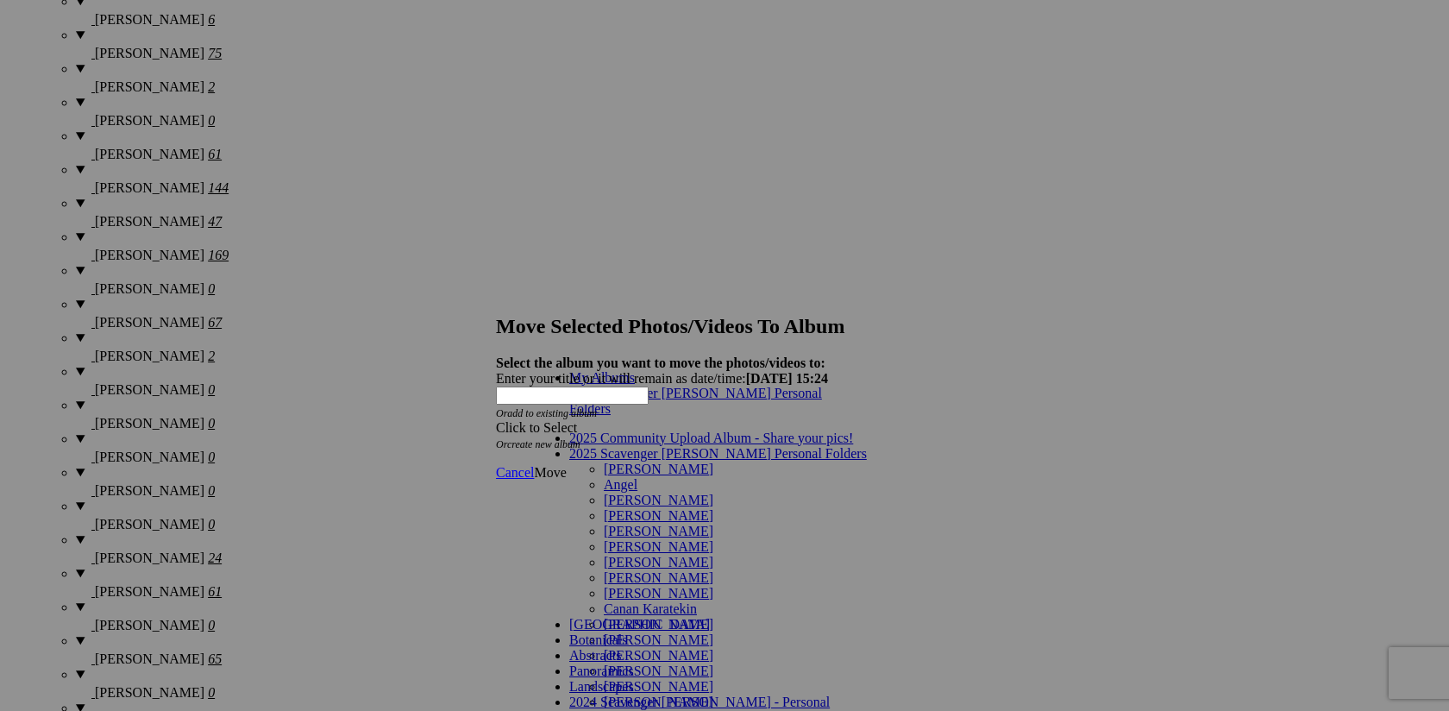
scroll to position [140, 0]
click at [695, 632] on link "[PERSON_NAME]" at bounding box center [659, 639] width 110 height 15
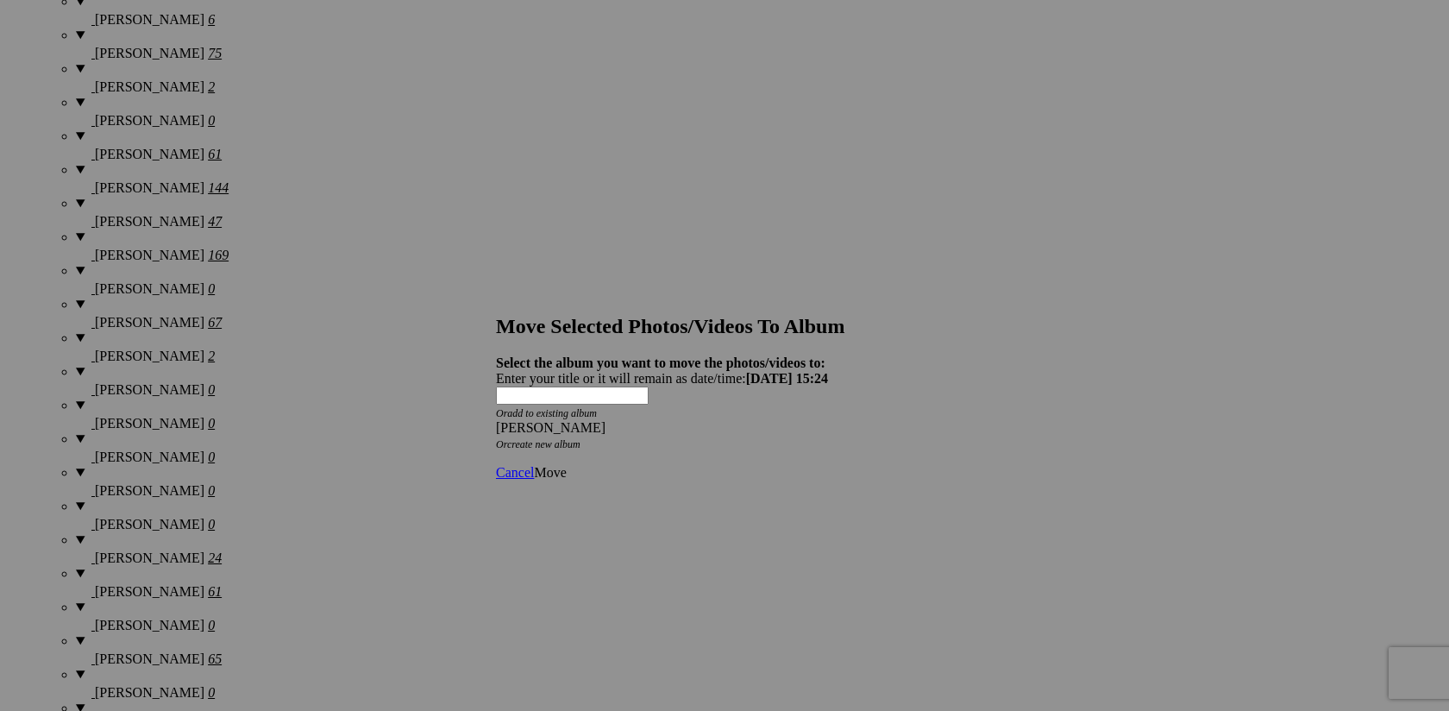
click at [566, 465] on span "Move" at bounding box center [550, 472] width 32 height 15
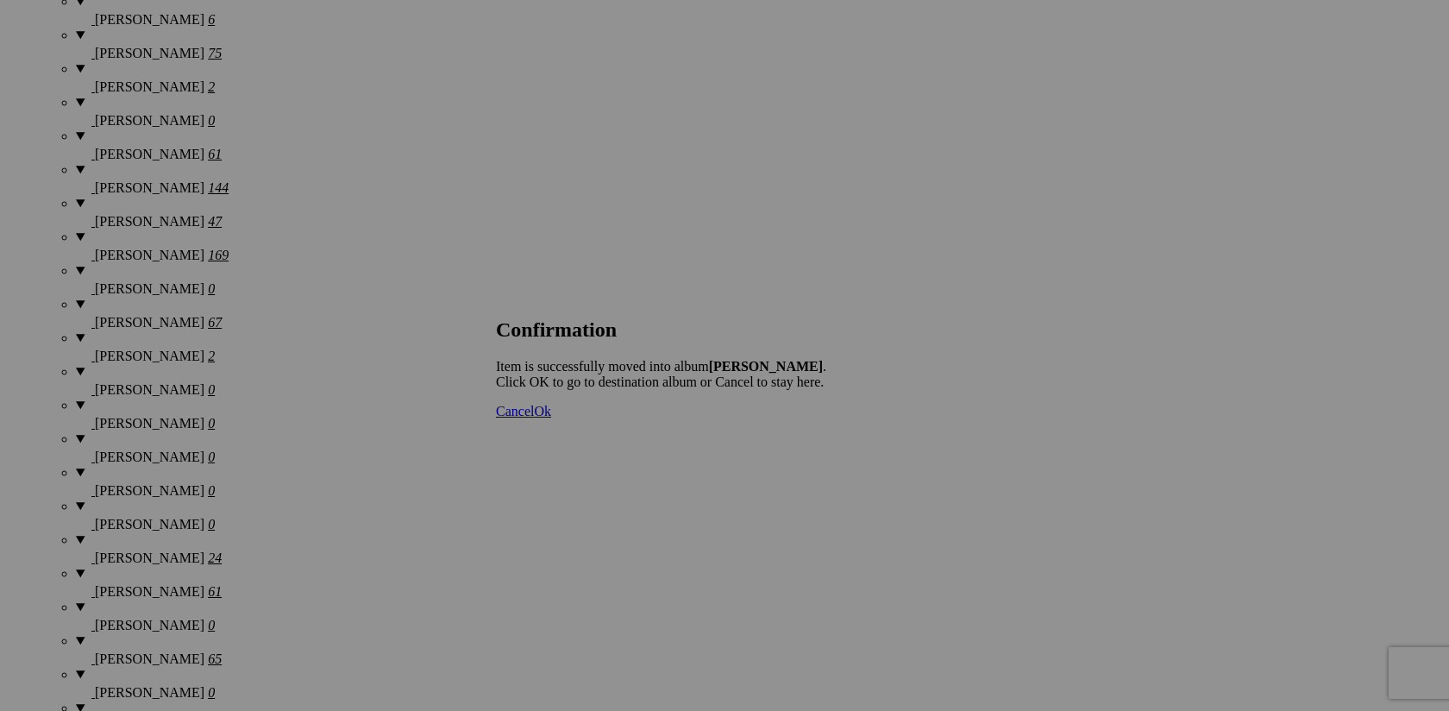
click at [534, 418] on span "Cancel" at bounding box center [515, 411] width 38 height 15
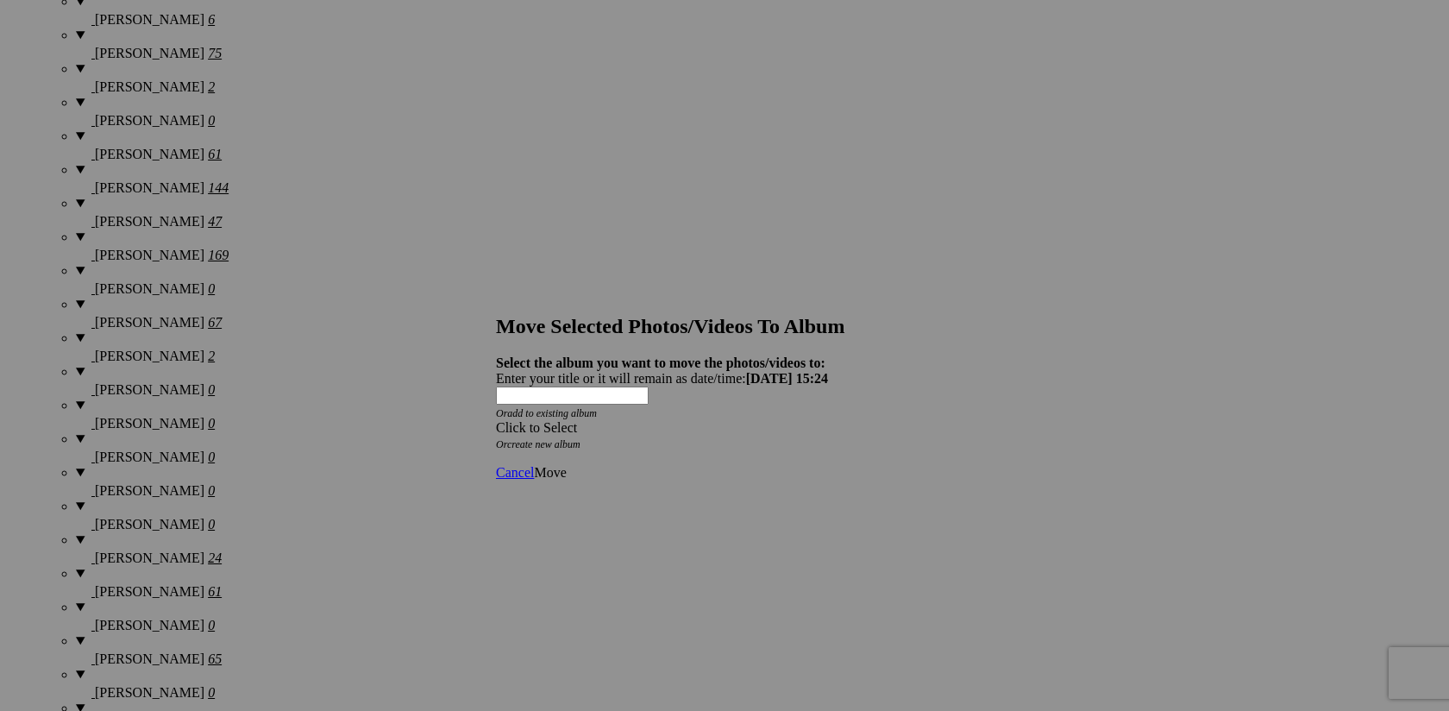
click at [496, 420] on span at bounding box center [496, 427] width 0 height 15
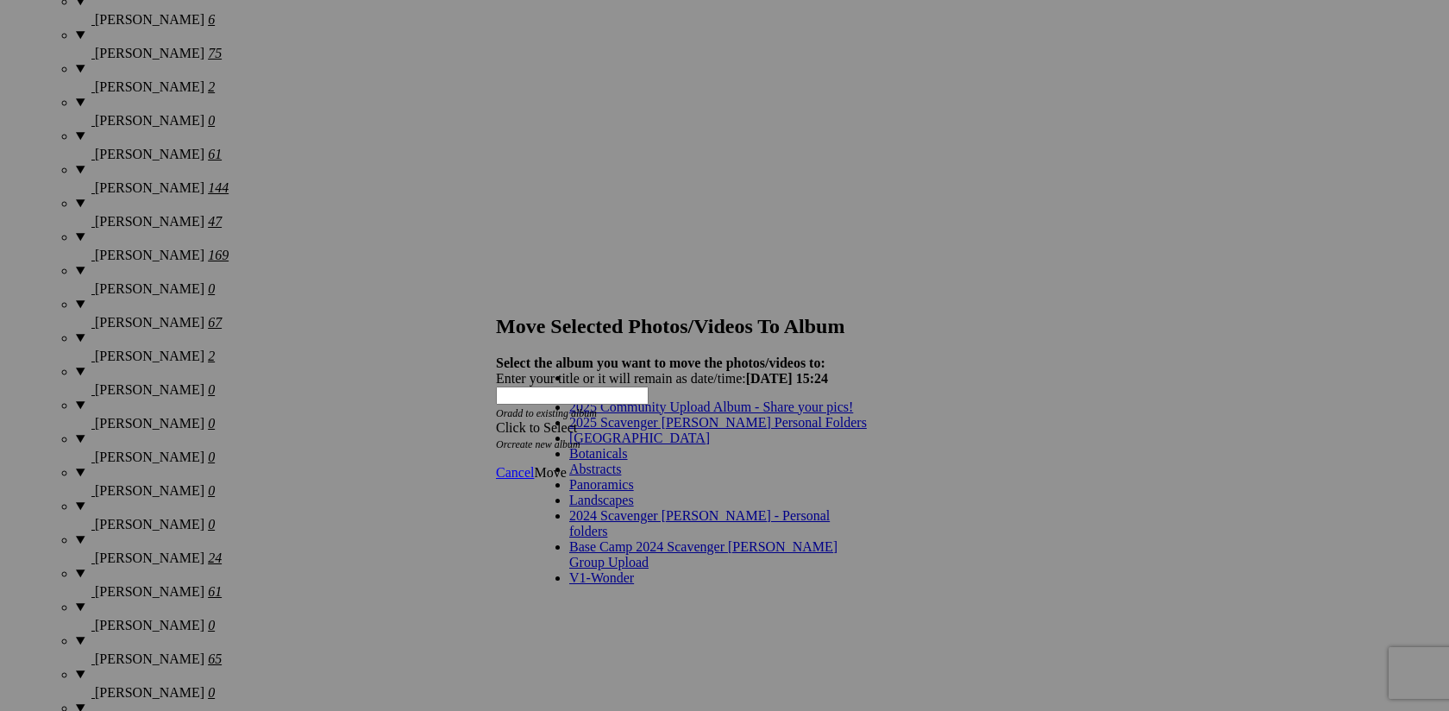
click at [788, 430] on link "2025 Scavenger [PERSON_NAME] Personal Folders" at bounding box center [718, 422] width 298 height 15
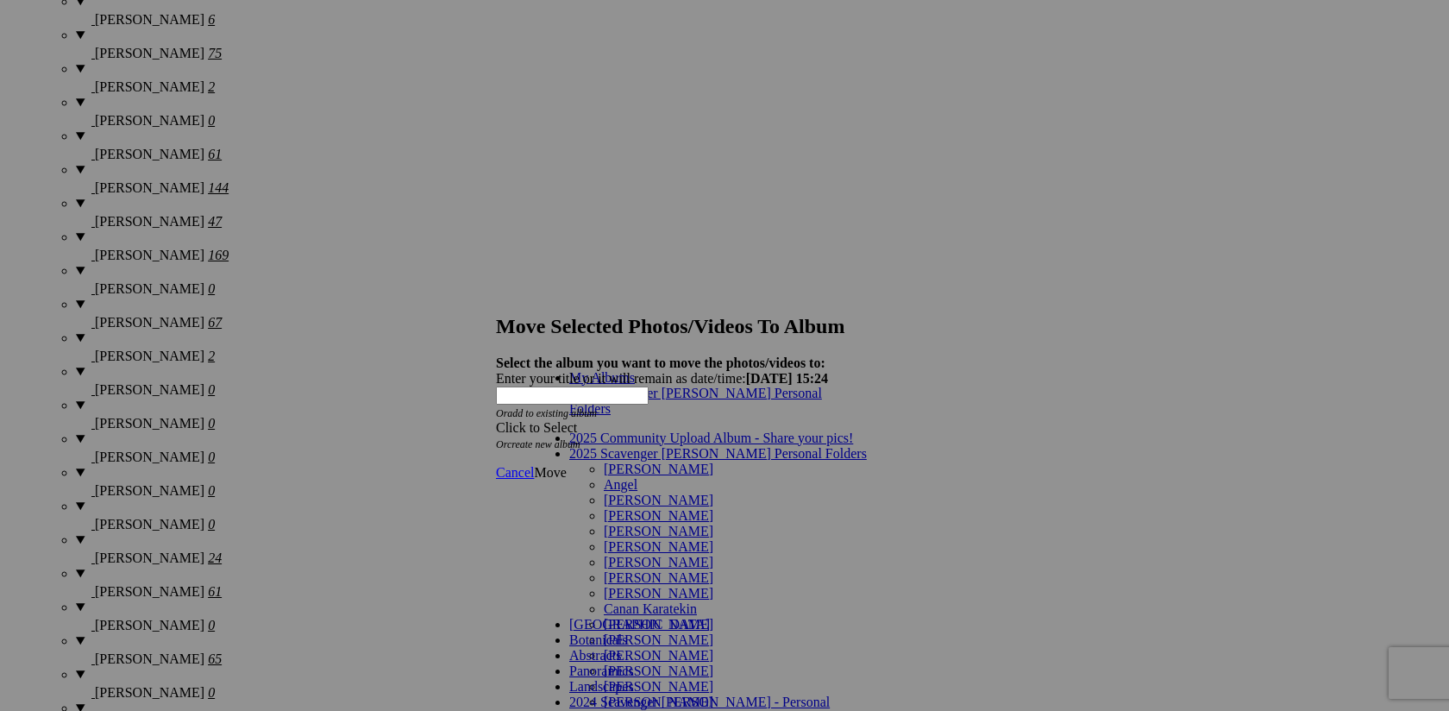
scroll to position [120, 0]
click at [713, 632] on link "[PERSON_NAME]" at bounding box center [659, 639] width 110 height 15
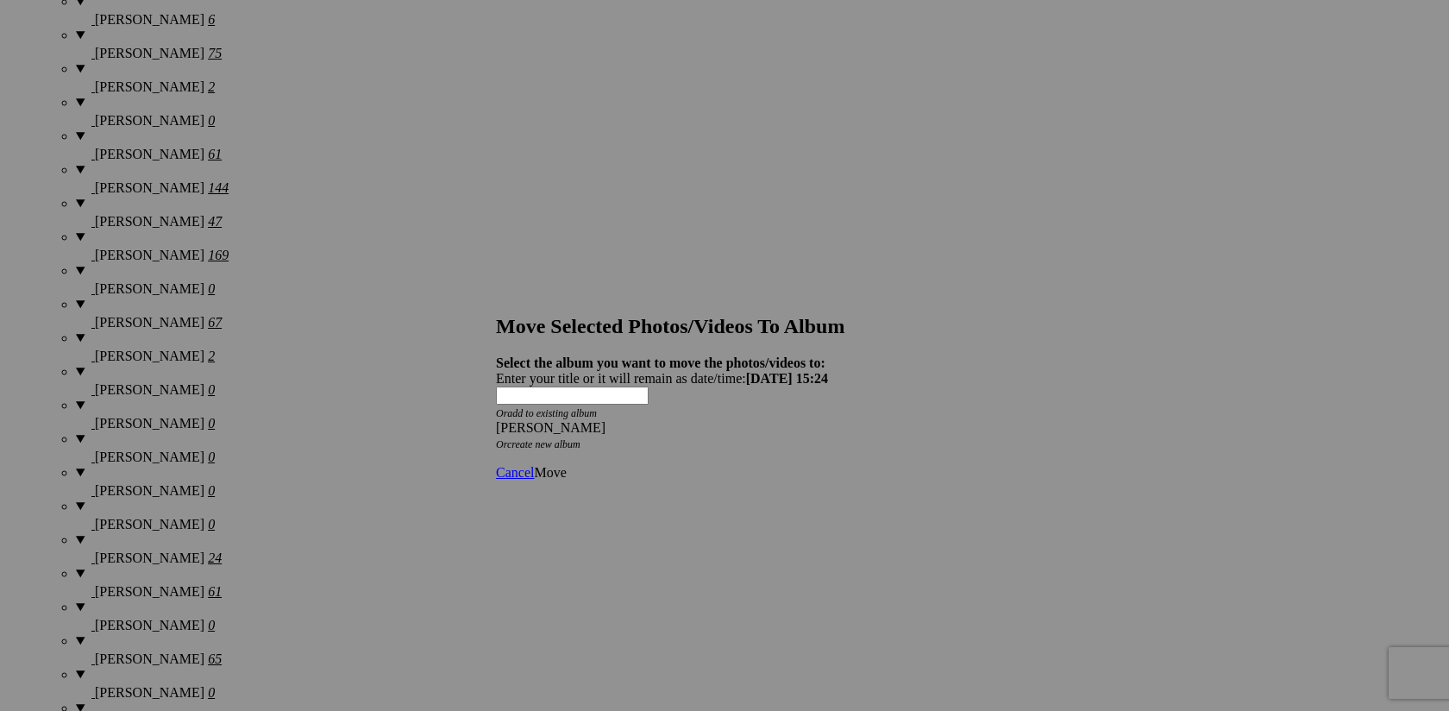
click at [566, 465] on span "Move" at bounding box center [550, 472] width 32 height 15
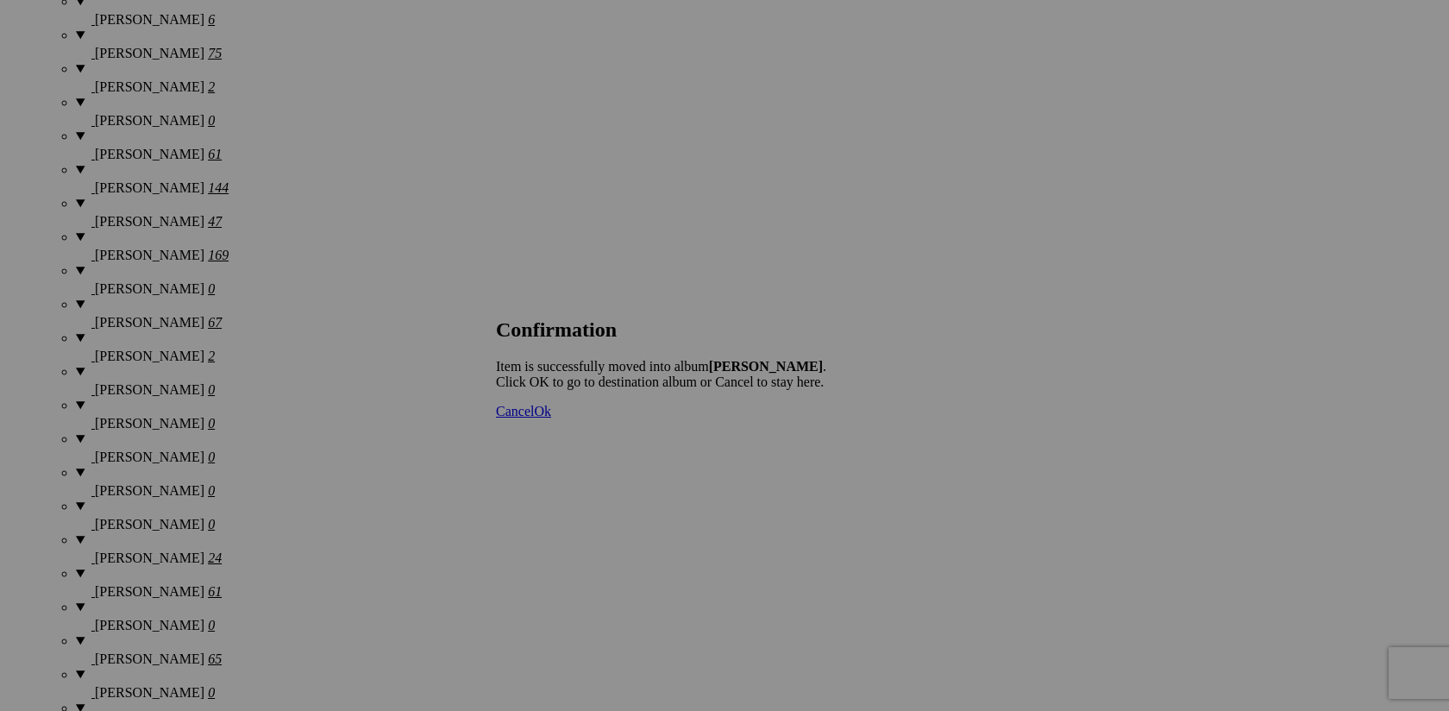
click at [534, 418] on span "Cancel" at bounding box center [515, 411] width 38 height 15
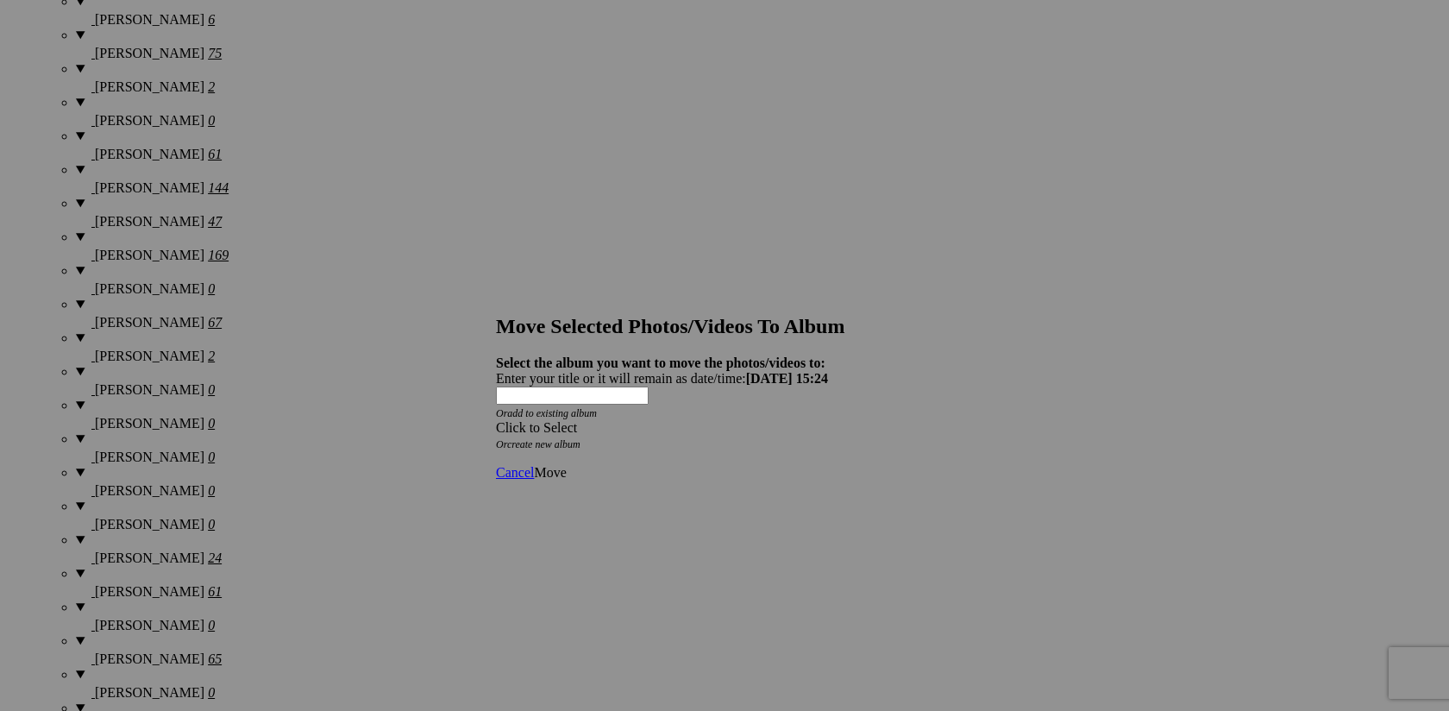
click at [496, 420] on span at bounding box center [496, 427] width 0 height 15
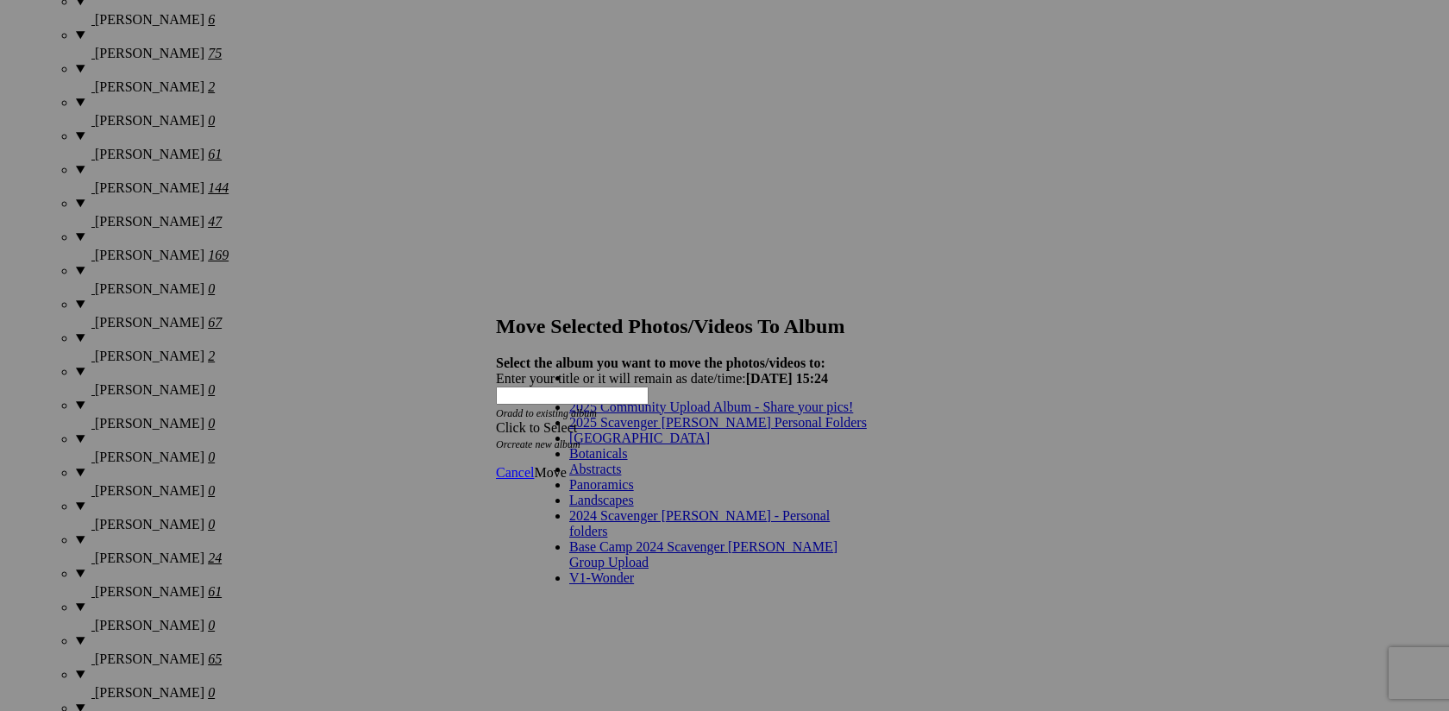
click at [763, 430] on link "2025 Scavenger [PERSON_NAME] Personal Folders" at bounding box center [718, 422] width 298 height 15
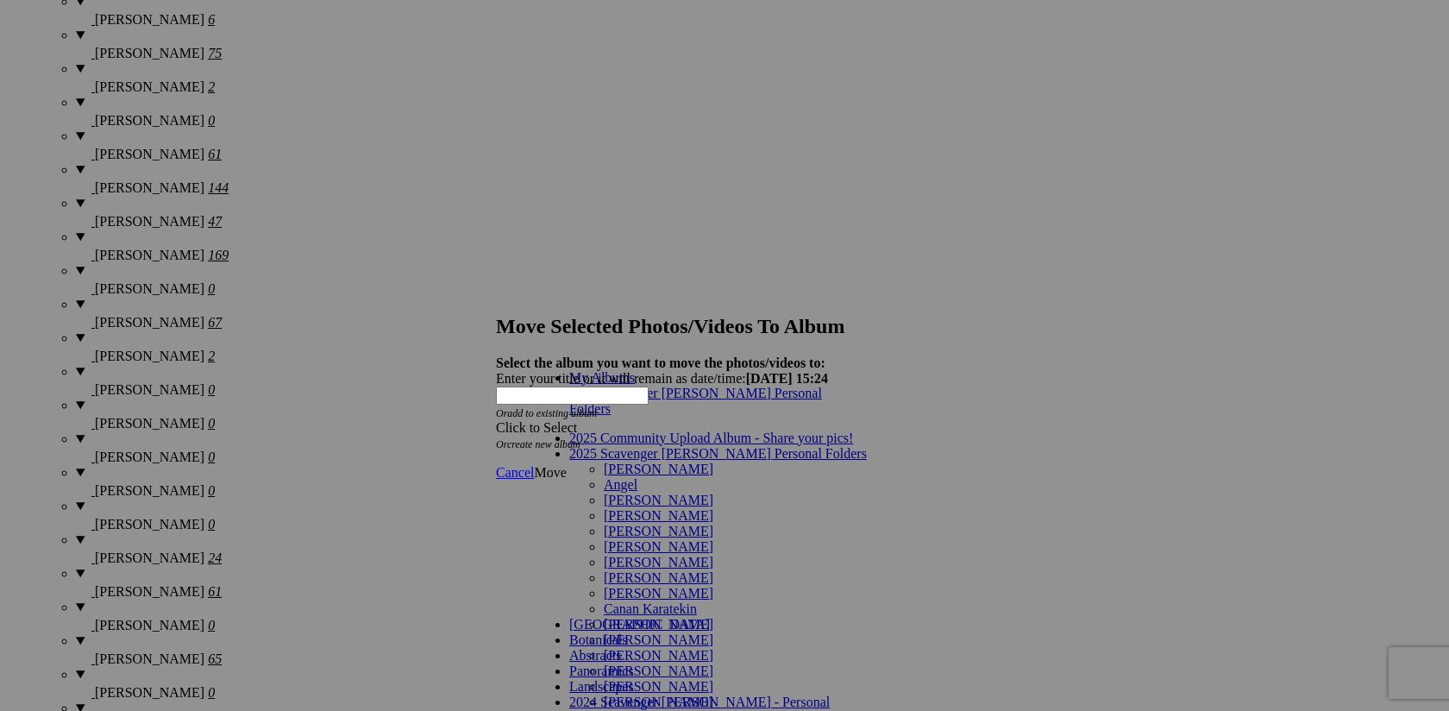
scroll to position [211, 0]
click at [713, 632] on link "[PERSON_NAME]" at bounding box center [659, 639] width 110 height 15
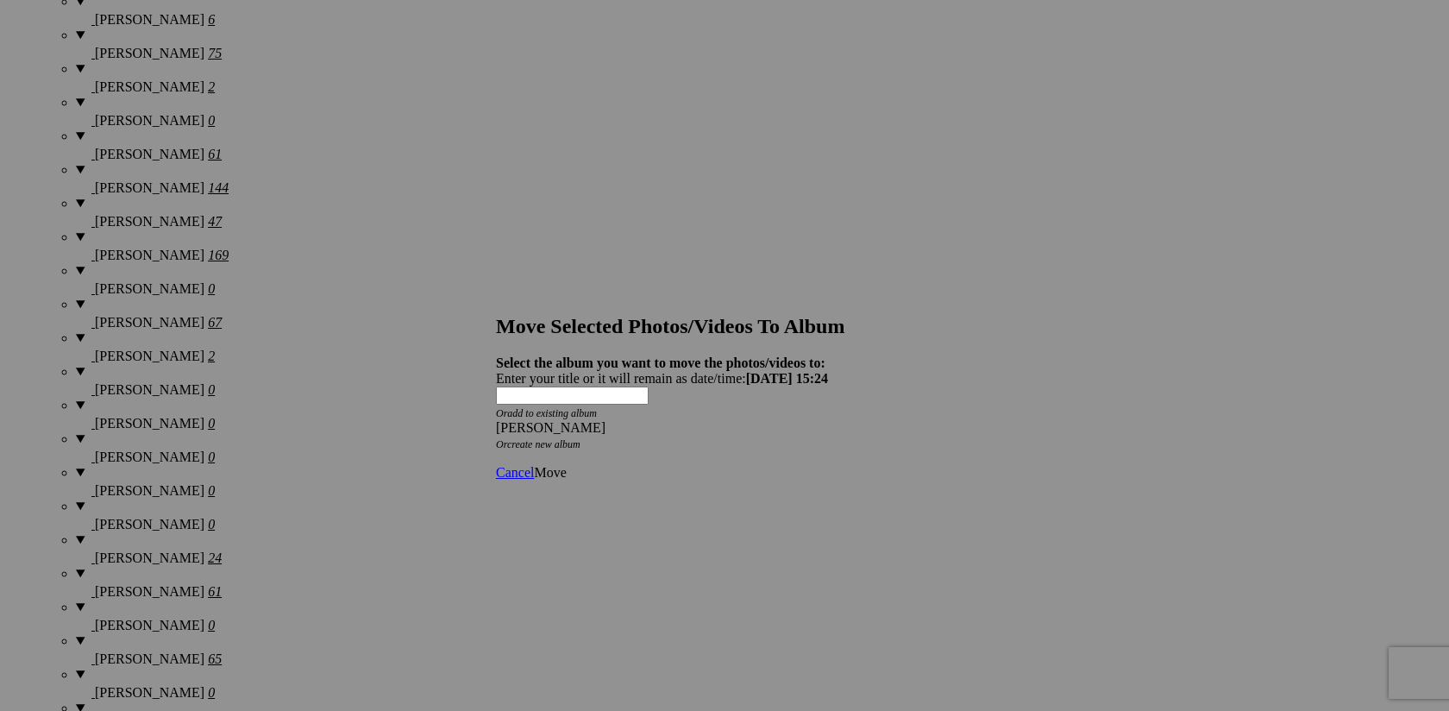
click at [566, 465] on span "Move" at bounding box center [550, 472] width 32 height 15
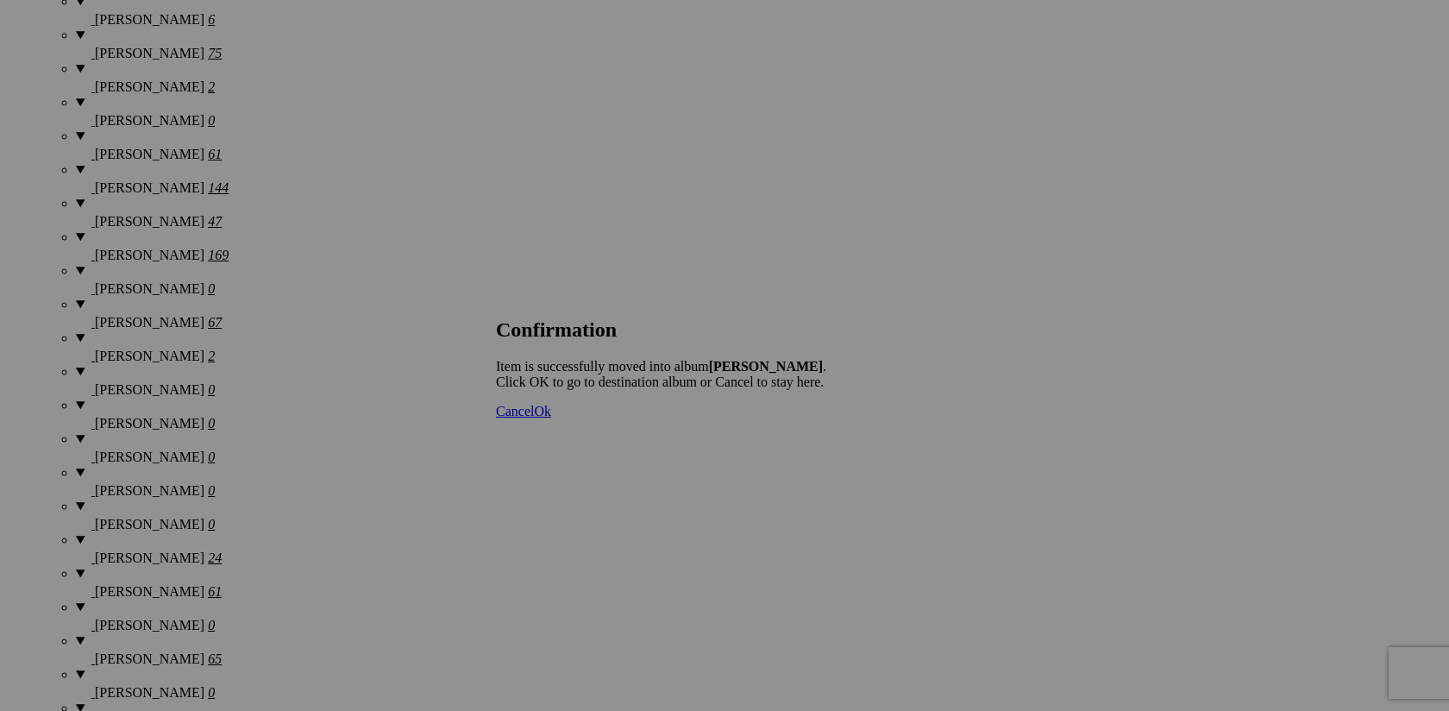
click at [534, 418] on span "Cancel" at bounding box center [515, 411] width 38 height 15
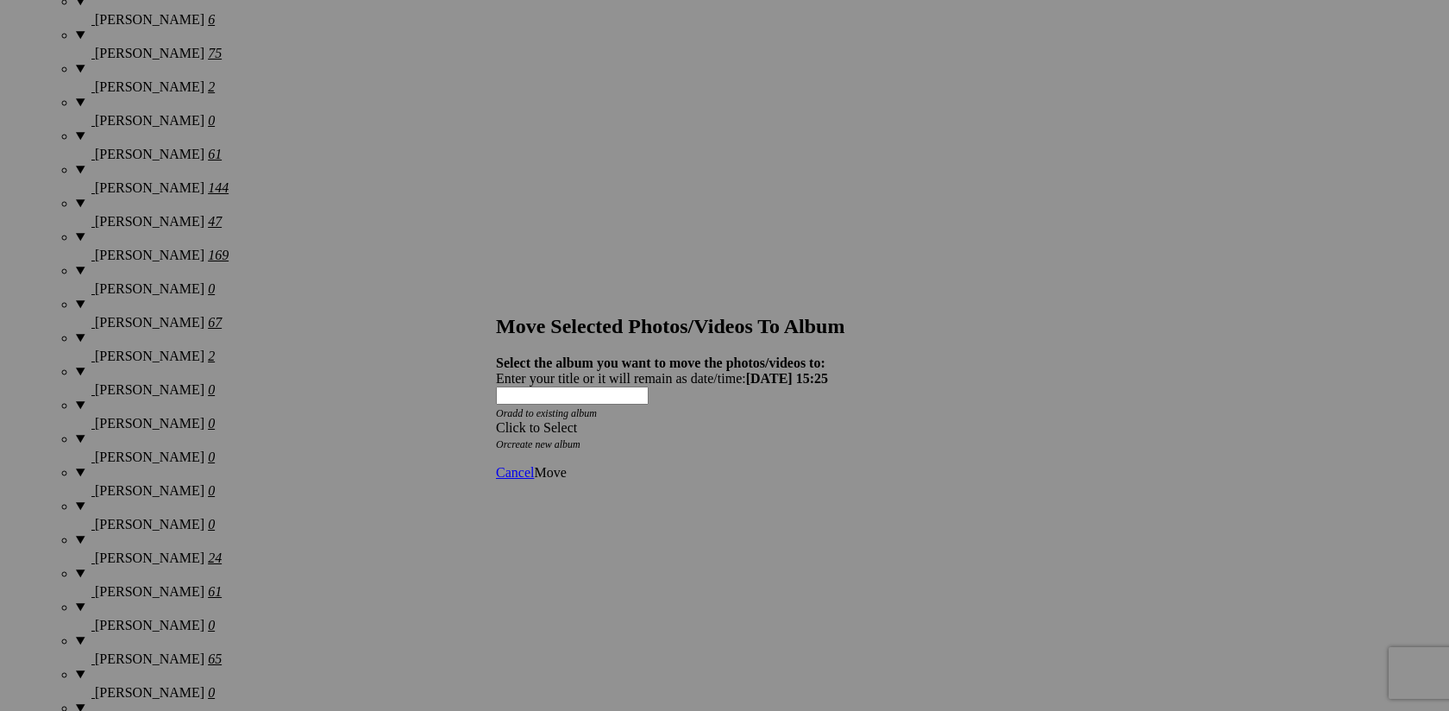
click at [496, 420] on span at bounding box center [496, 427] width 0 height 15
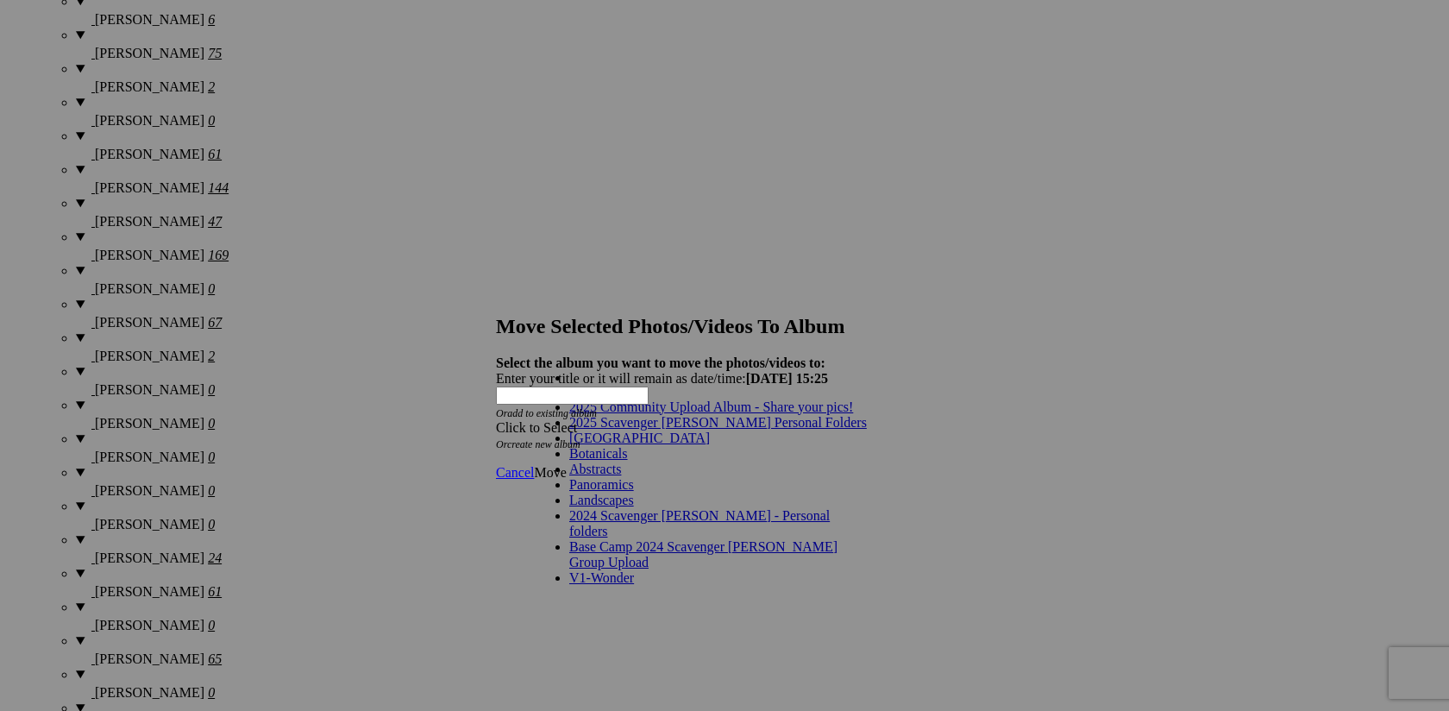
click at [756, 430] on link "2025 Scavenger [PERSON_NAME] Personal Folders" at bounding box center [718, 422] width 298 height 15
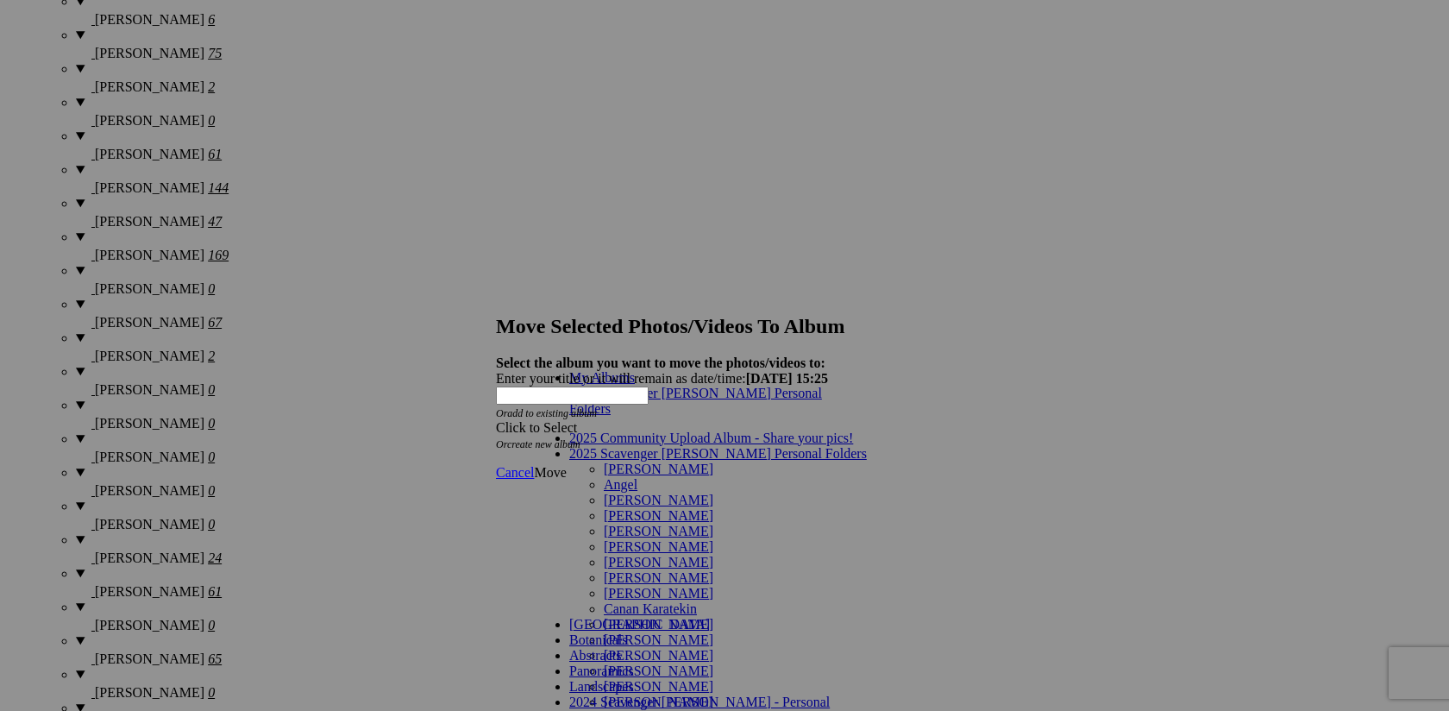
scroll to position [159, 0]
click at [696, 632] on link "[PERSON_NAME]" at bounding box center [659, 639] width 110 height 15
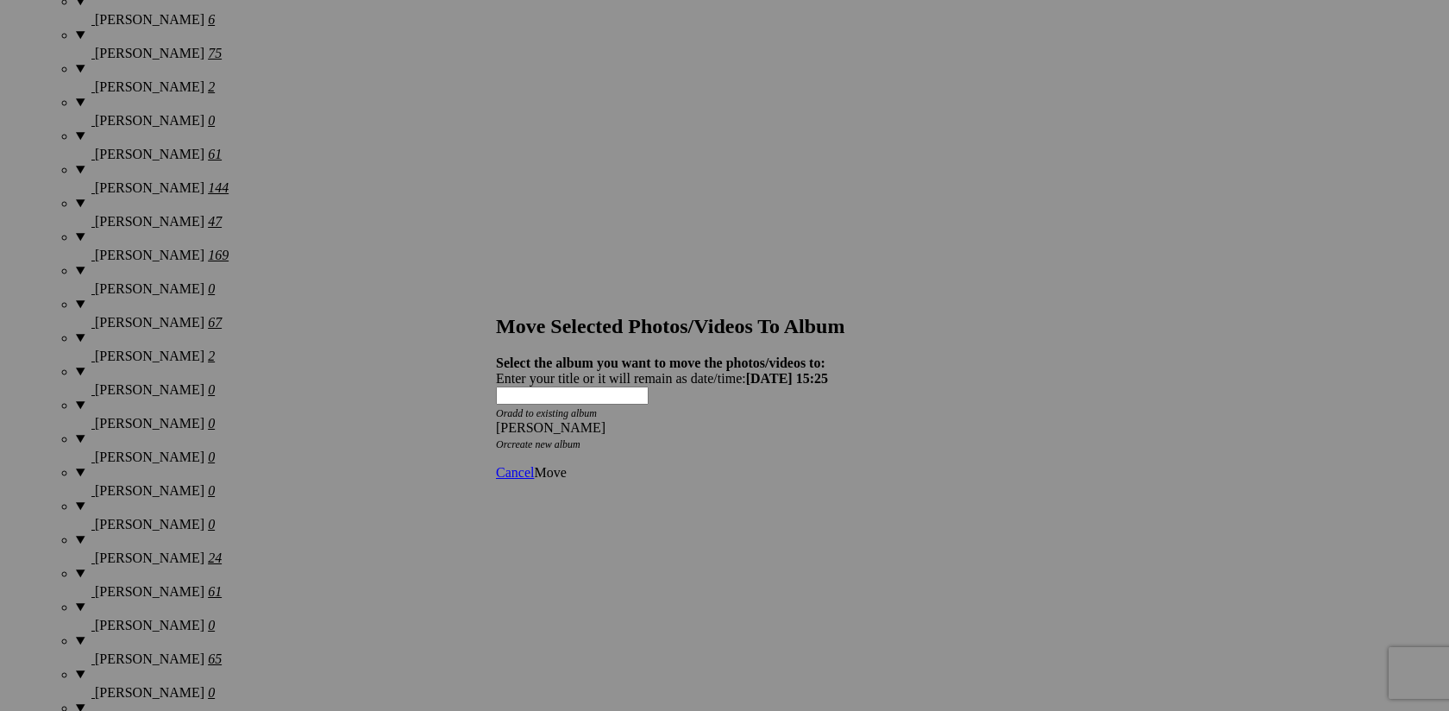
click at [566, 465] on span "Move" at bounding box center [550, 472] width 32 height 15
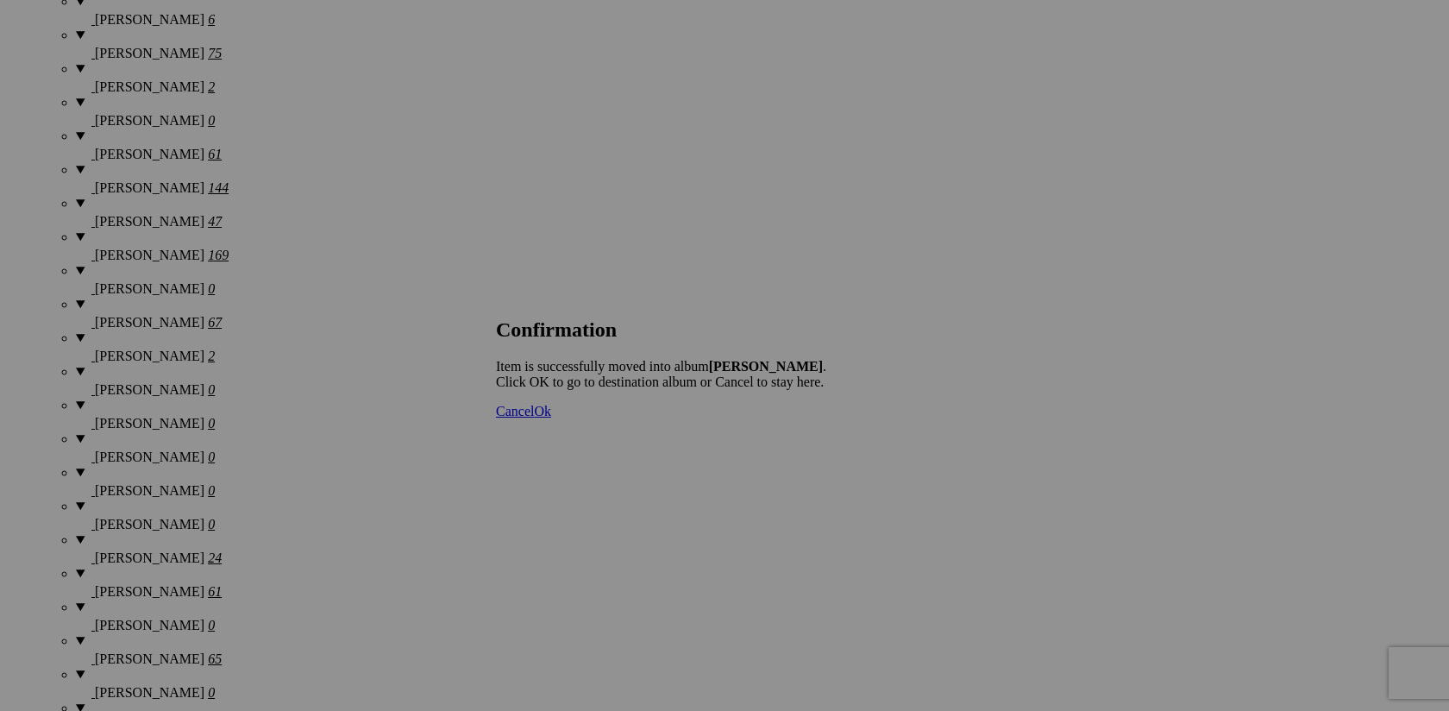
click at [534, 418] on span "Cancel" at bounding box center [515, 411] width 38 height 15
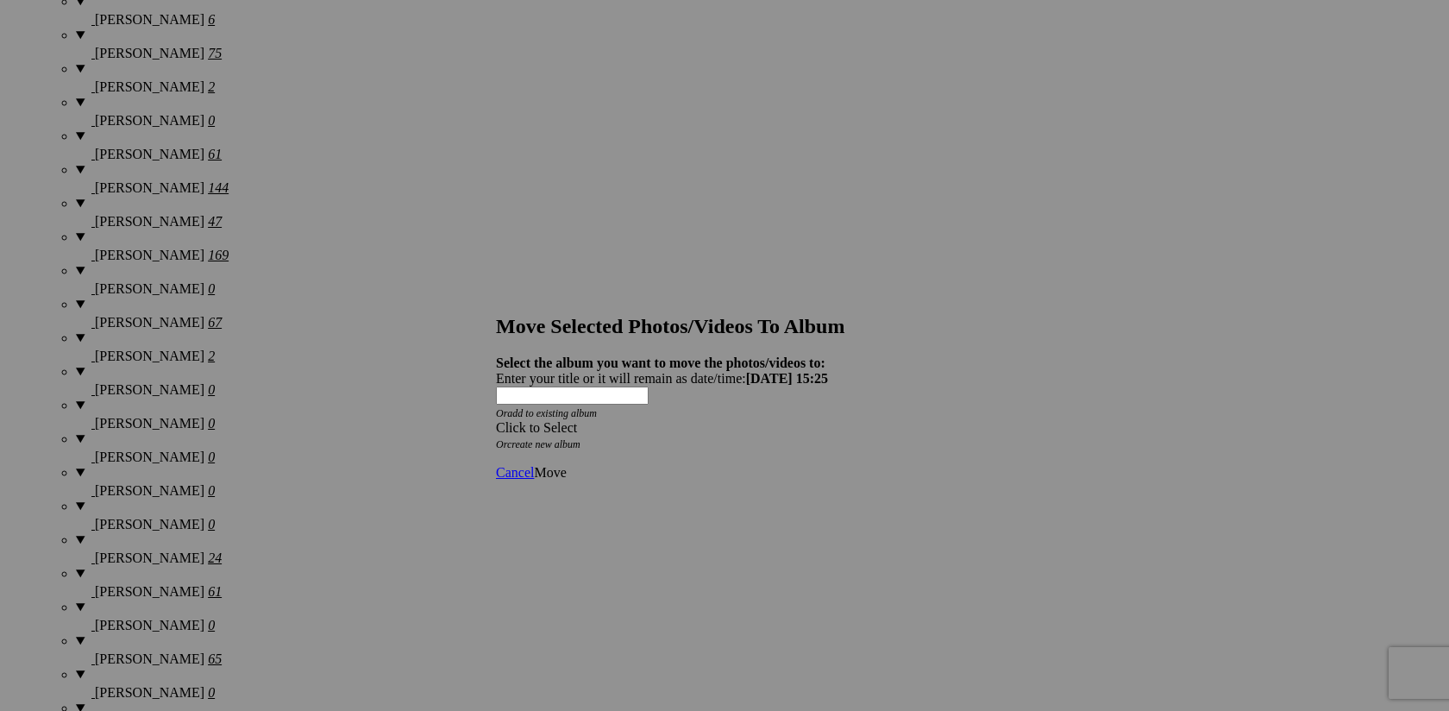
click at [496, 420] on span at bounding box center [496, 427] width 0 height 15
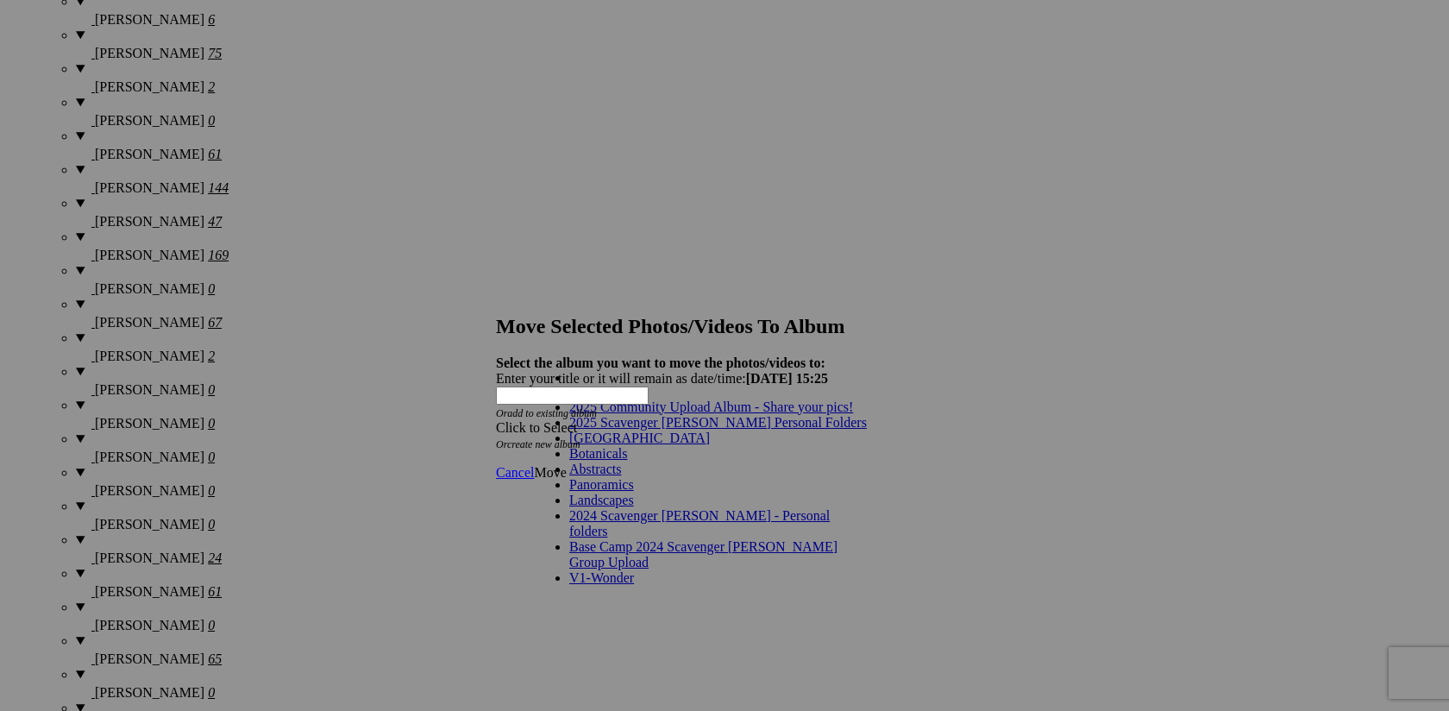
click at [776, 430] on link "2025 Scavenger [PERSON_NAME] Personal Folders" at bounding box center [718, 422] width 298 height 15
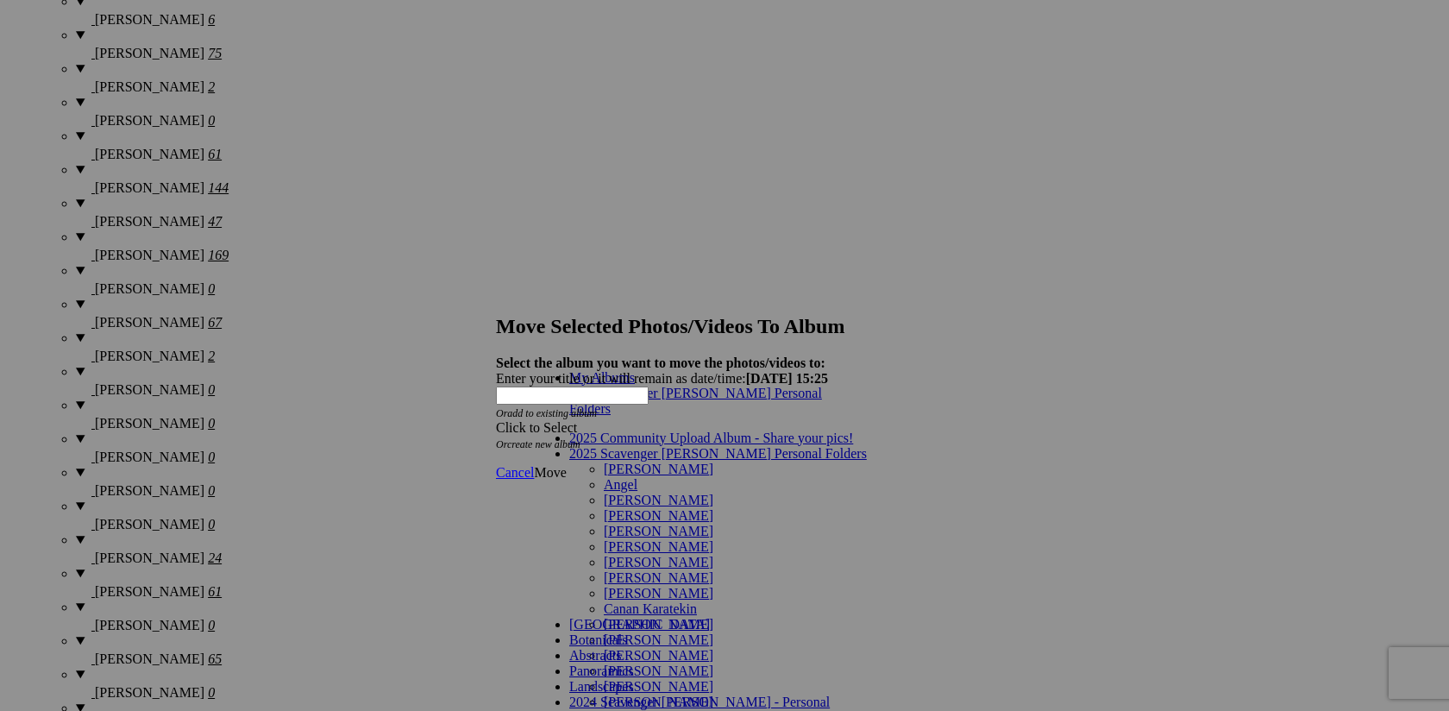
scroll to position [157, 0]
click at [706, 632] on link "[PERSON_NAME]" at bounding box center [659, 639] width 110 height 15
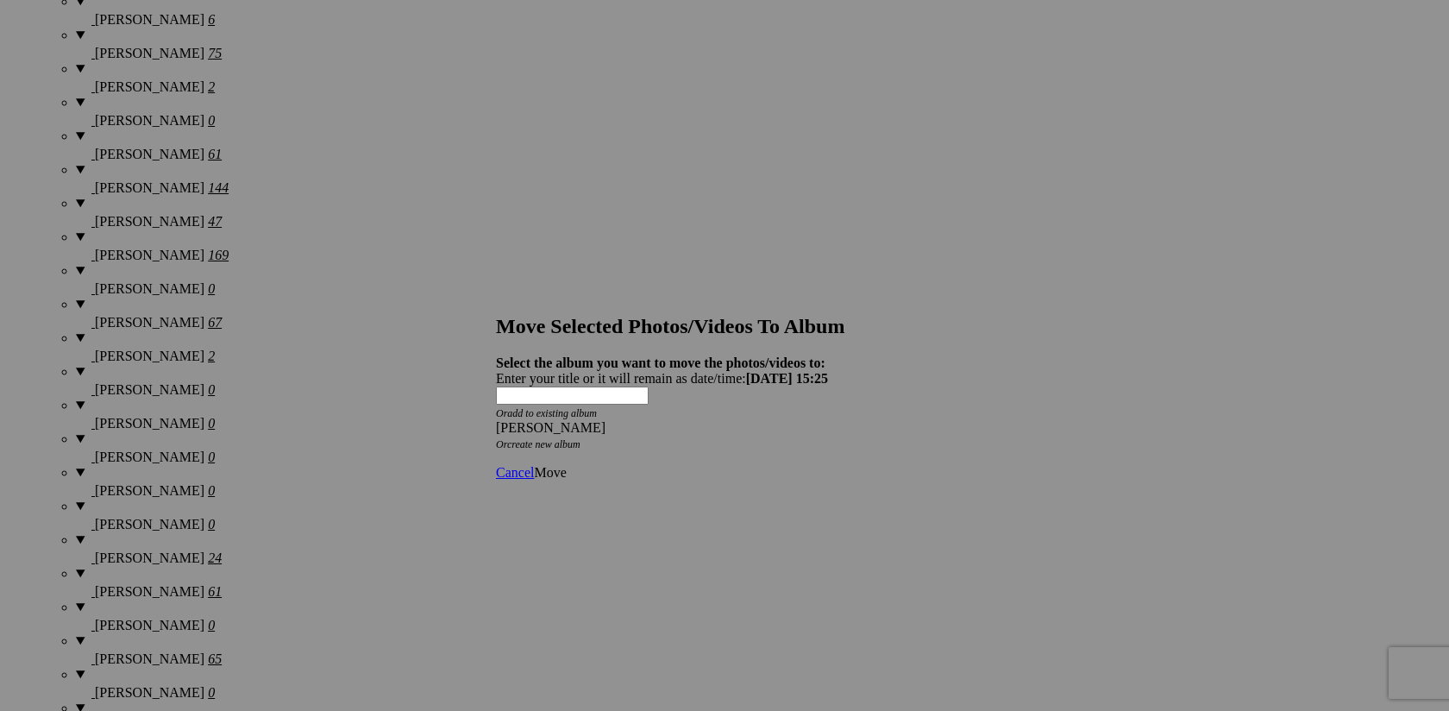
click at [566, 465] on link "Move" at bounding box center [550, 472] width 32 height 15
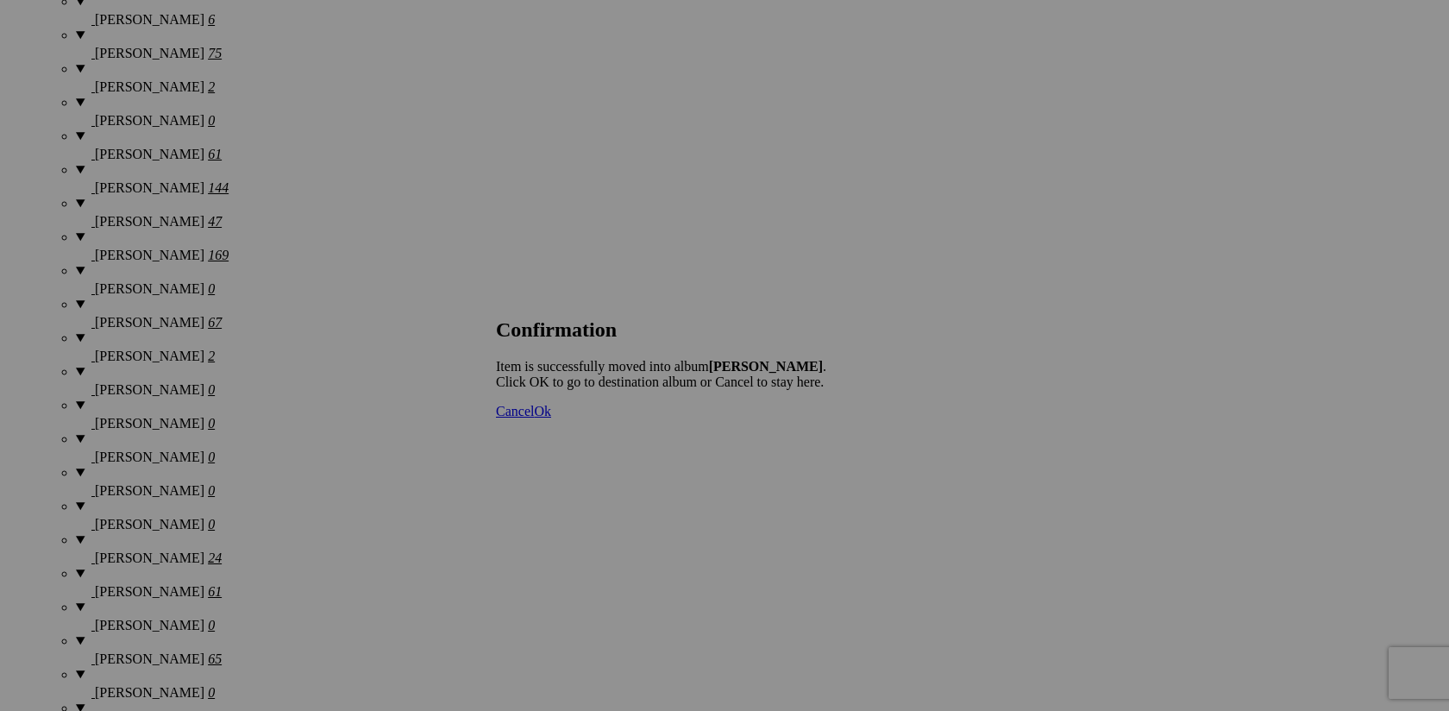
click at [534, 418] on span "Cancel" at bounding box center [515, 411] width 38 height 15
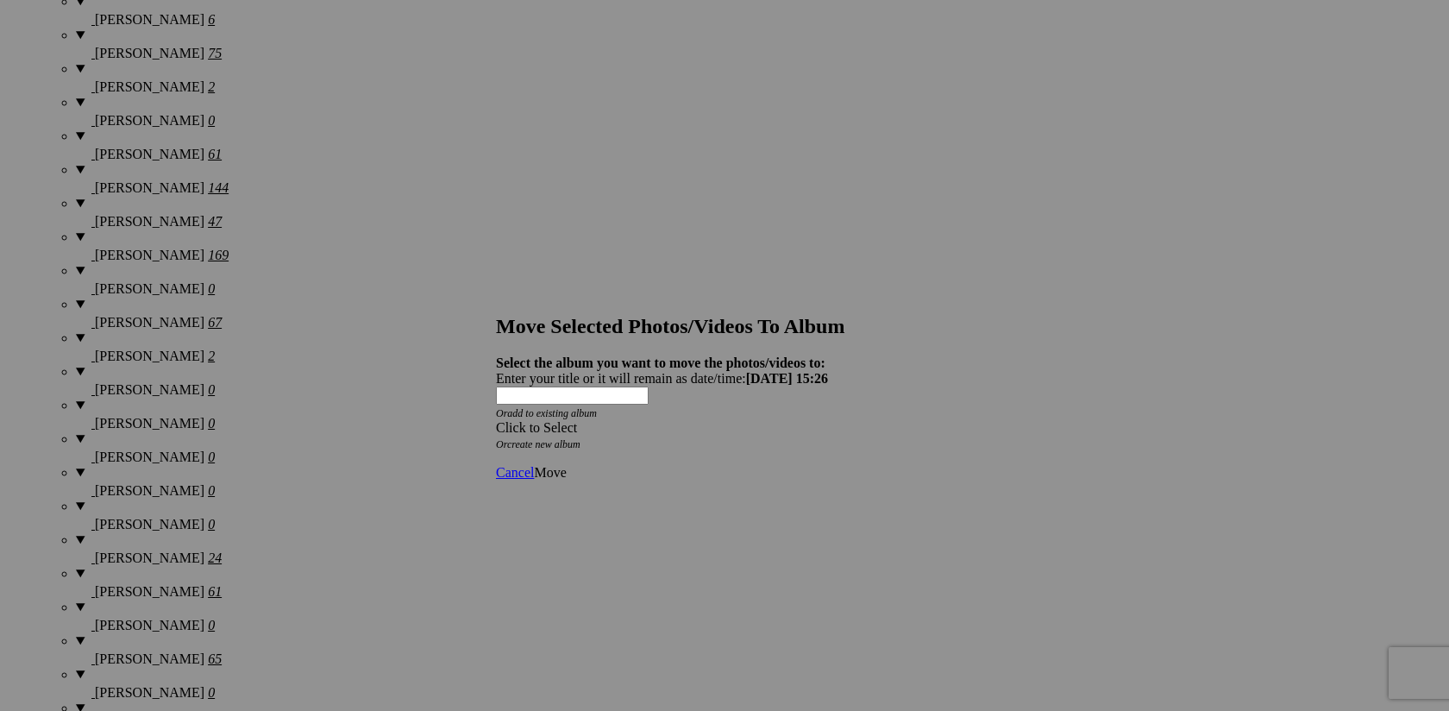
click at [496, 420] on span at bounding box center [496, 427] width 0 height 15
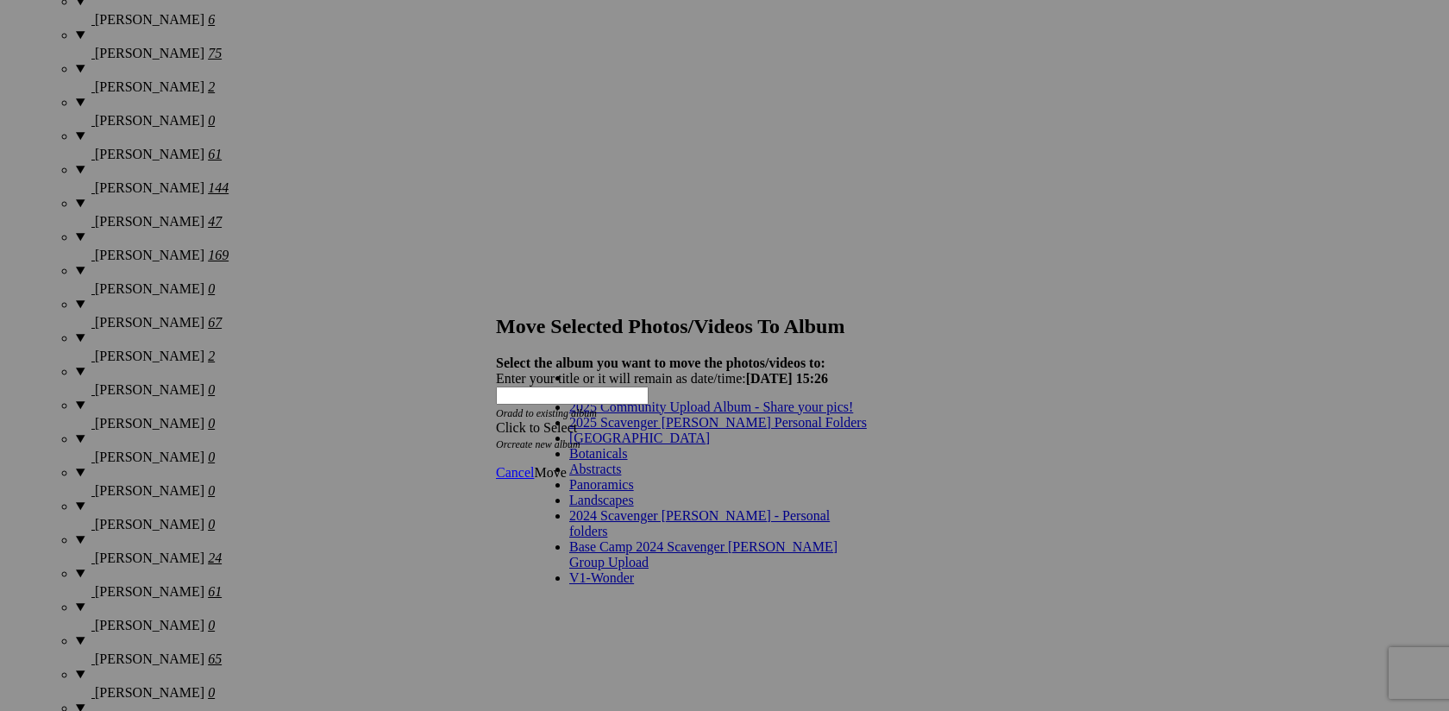
click at [769, 430] on link "2025 Scavenger [PERSON_NAME] Personal Folders" at bounding box center [718, 422] width 298 height 15
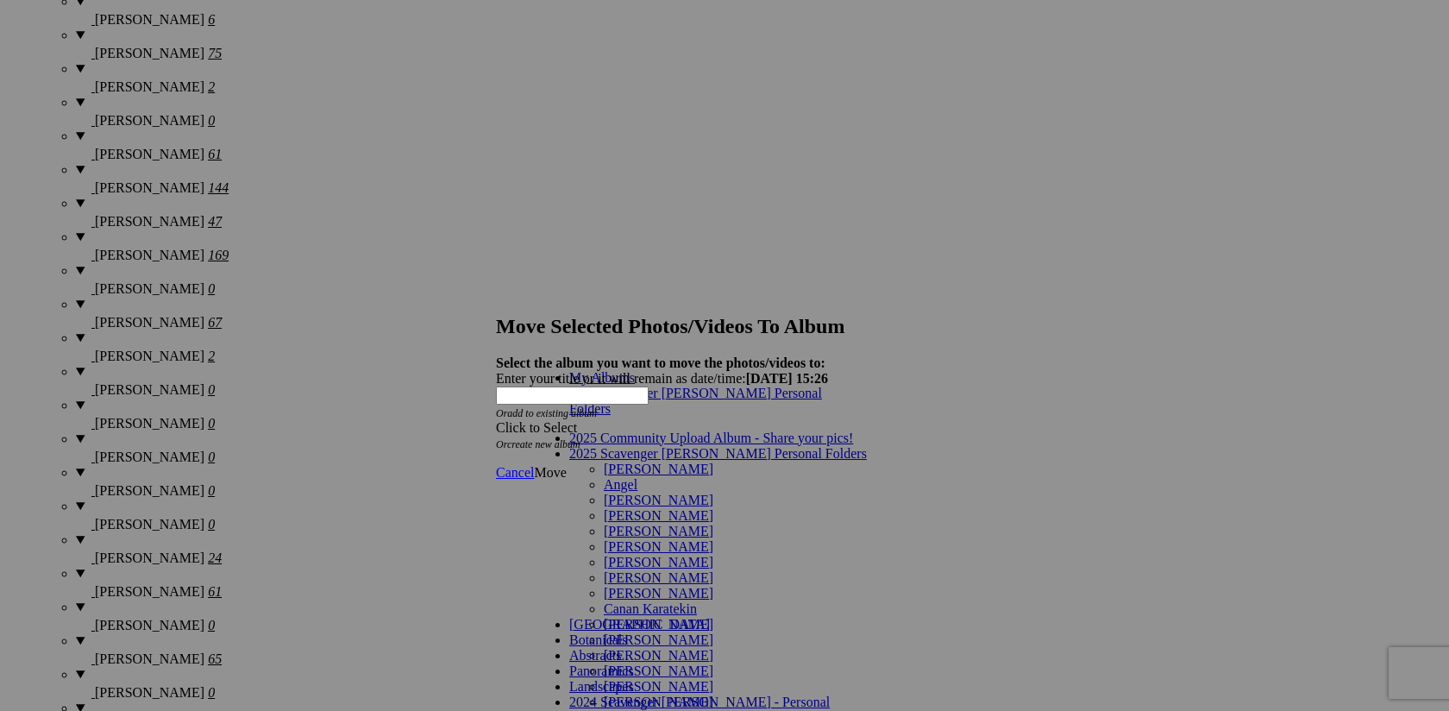
scroll to position [155, 0]
click at [692, 632] on link "[PERSON_NAME]" at bounding box center [659, 639] width 110 height 15
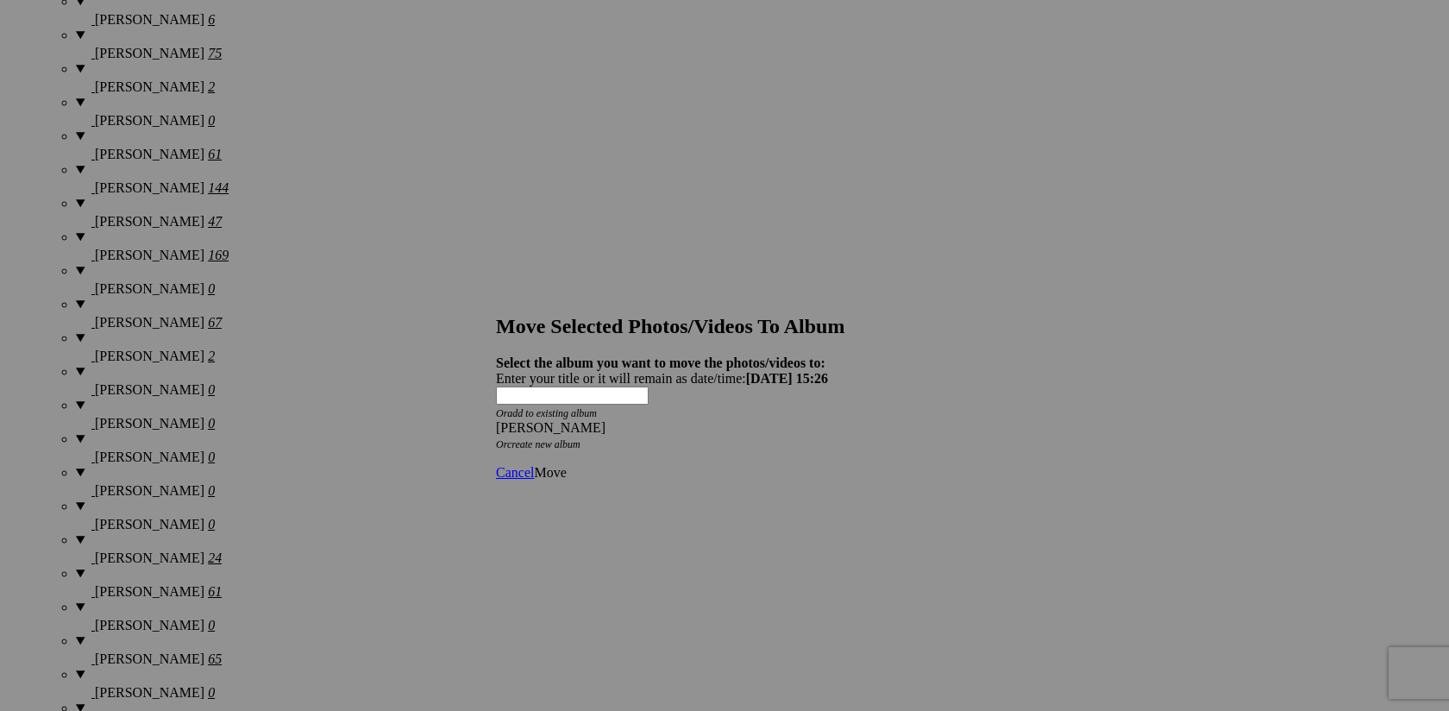
click at [566, 465] on span "Move" at bounding box center [550, 472] width 32 height 15
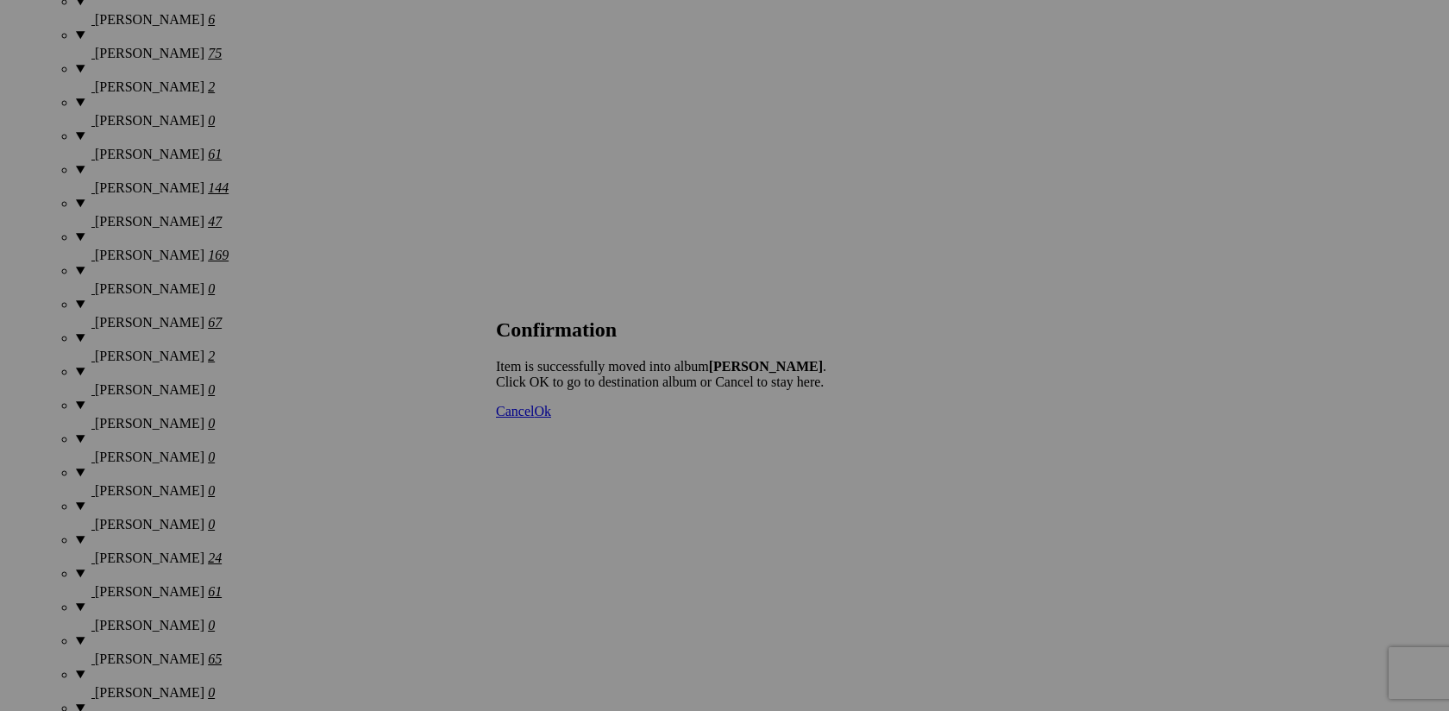
click at [534, 418] on span "Cancel" at bounding box center [515, 411] width 38 height 15
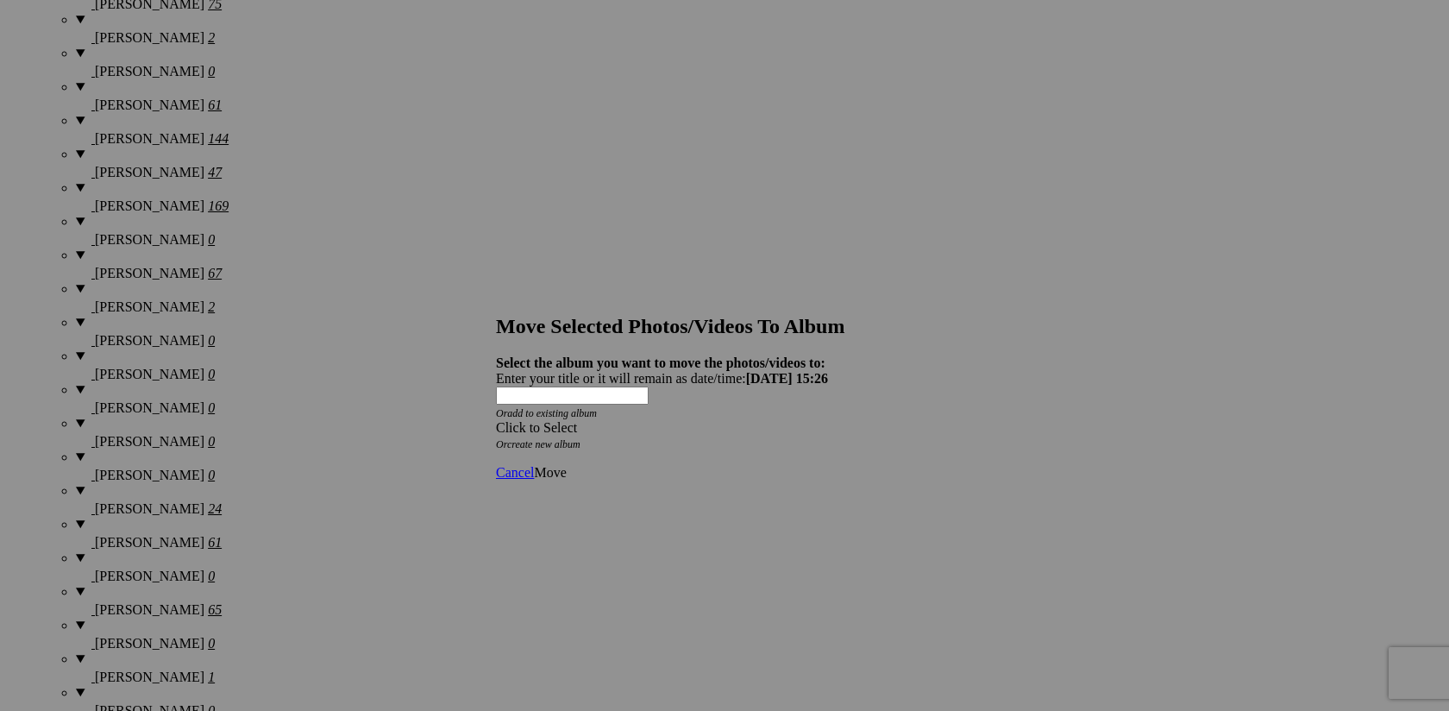
click at [496, 420] on span at bounding box center [496, 427] width 0 height 15
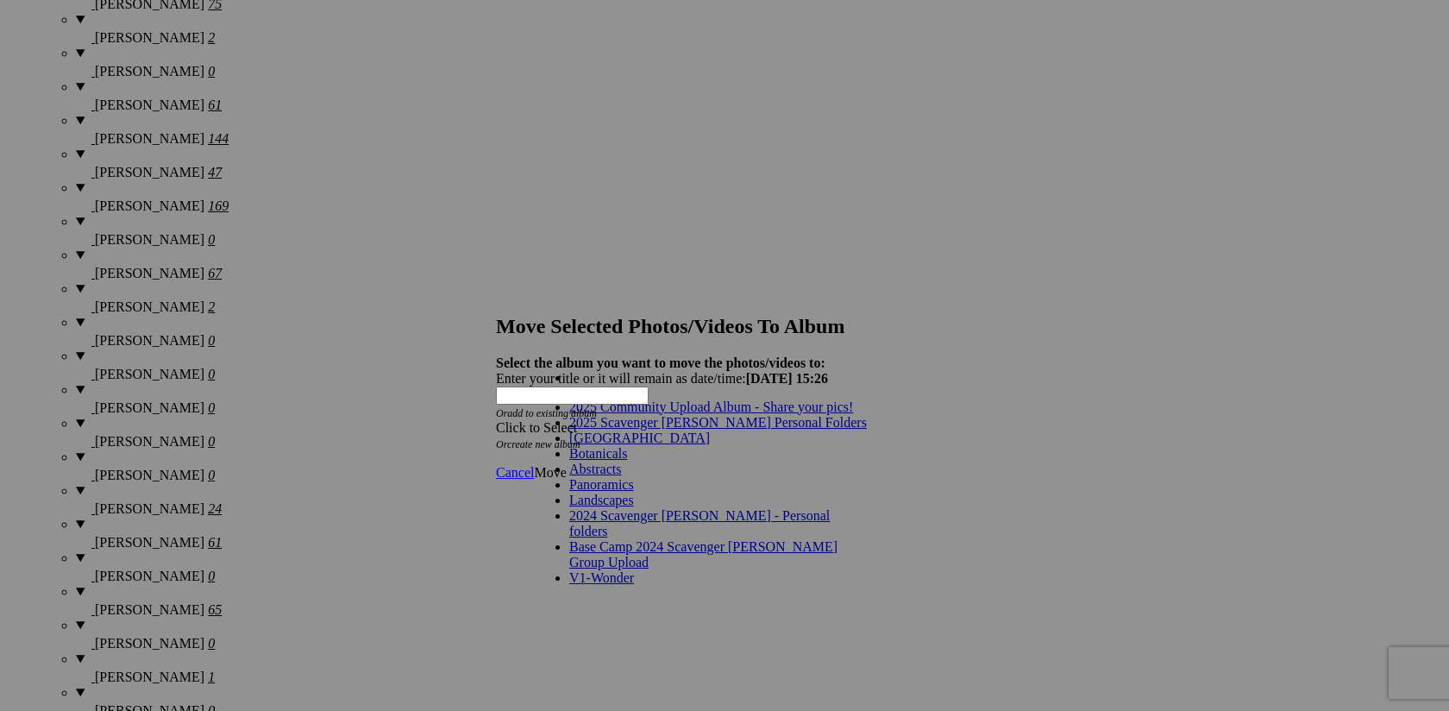
click at [708, 430] on span "2025 Scavenger [PERSON_NAME] Personal Folders" at bounding box center [718, 422] width 298 height 15
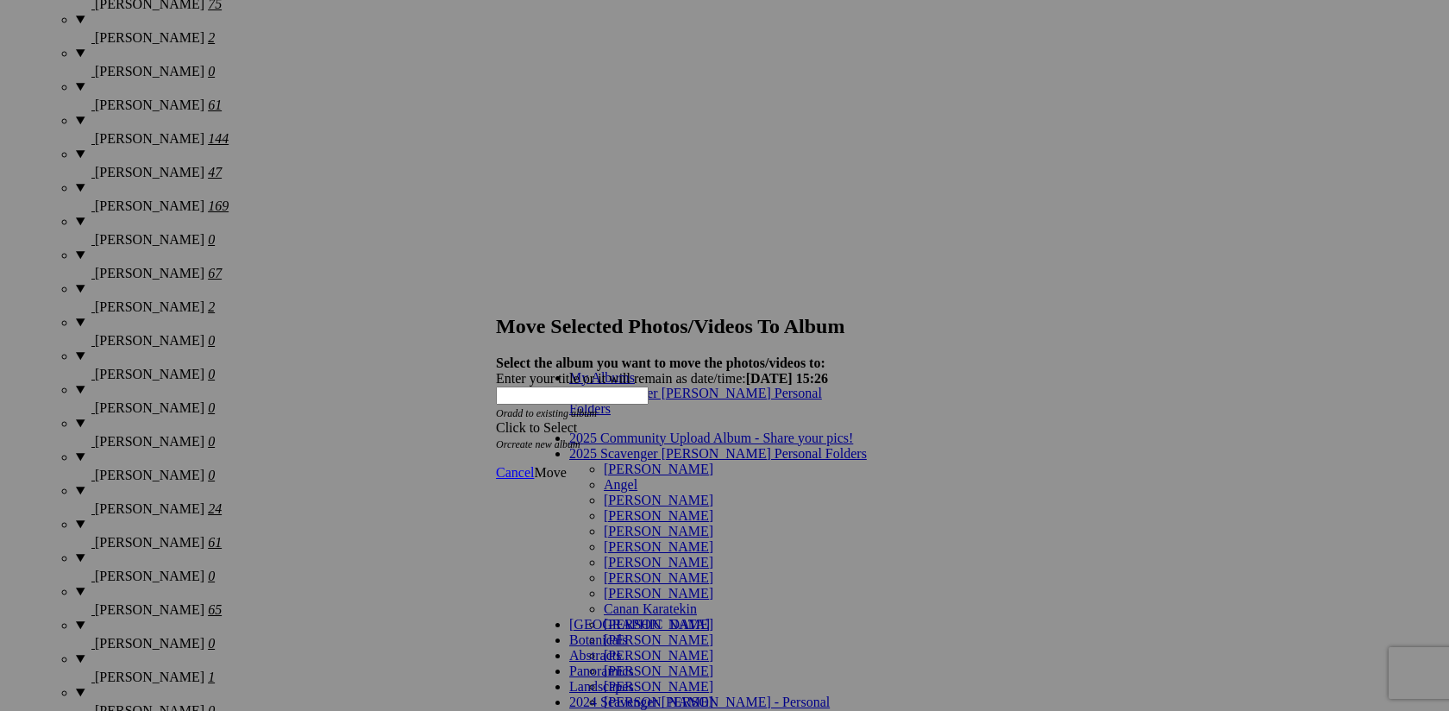
scroll to position [139, 0]
click at [662, 632] on link "[PERSON_NAME]" at bounding box center [659, 639] width 110 height 15
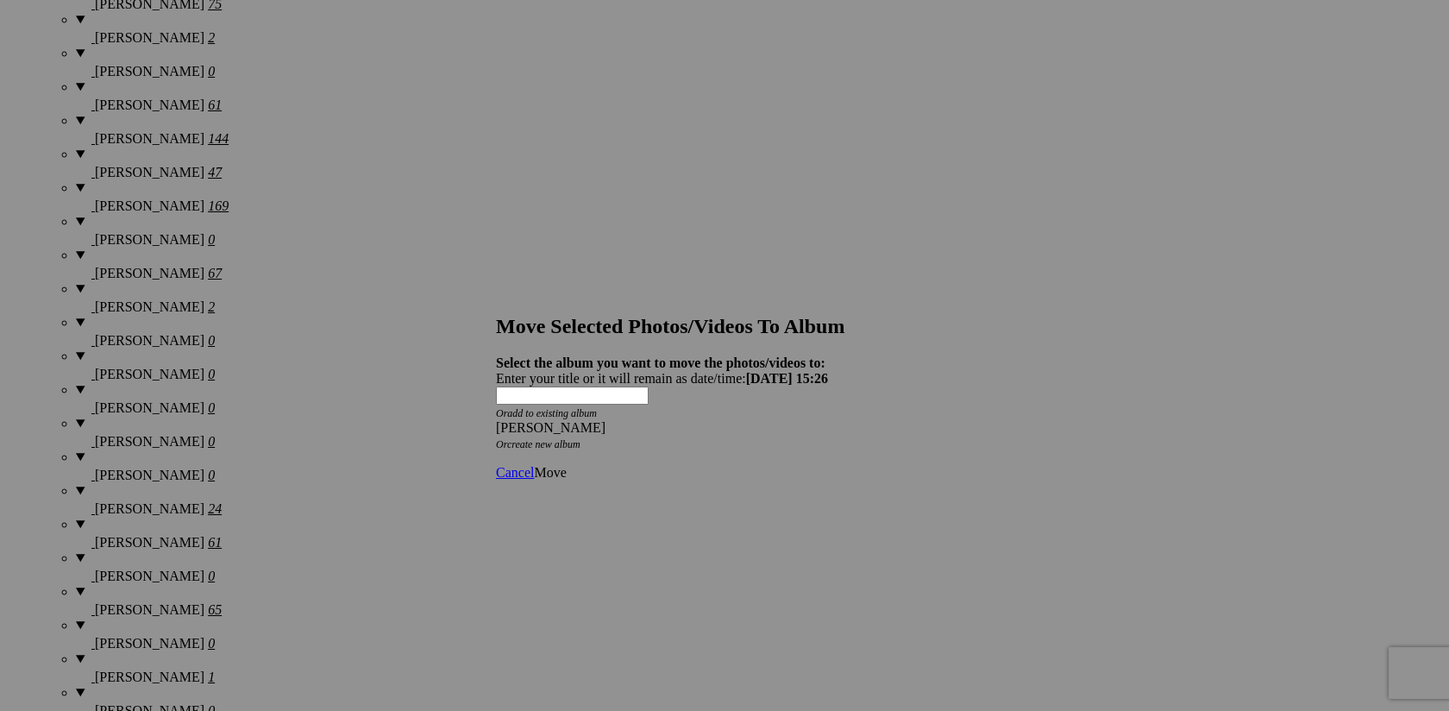
click at [566, 465] on span "Move" at bounding box center [550, 472] width 32 height 15
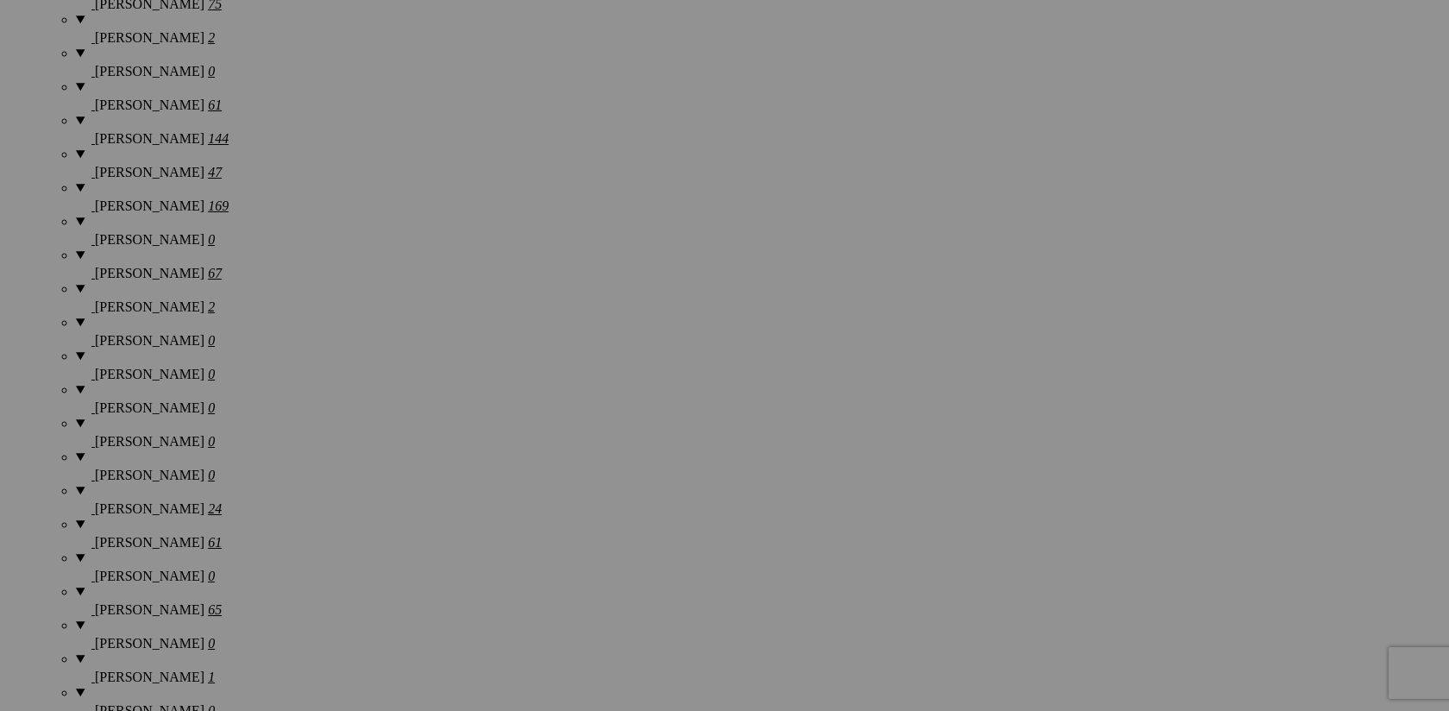
scroll to position [1841, 0]
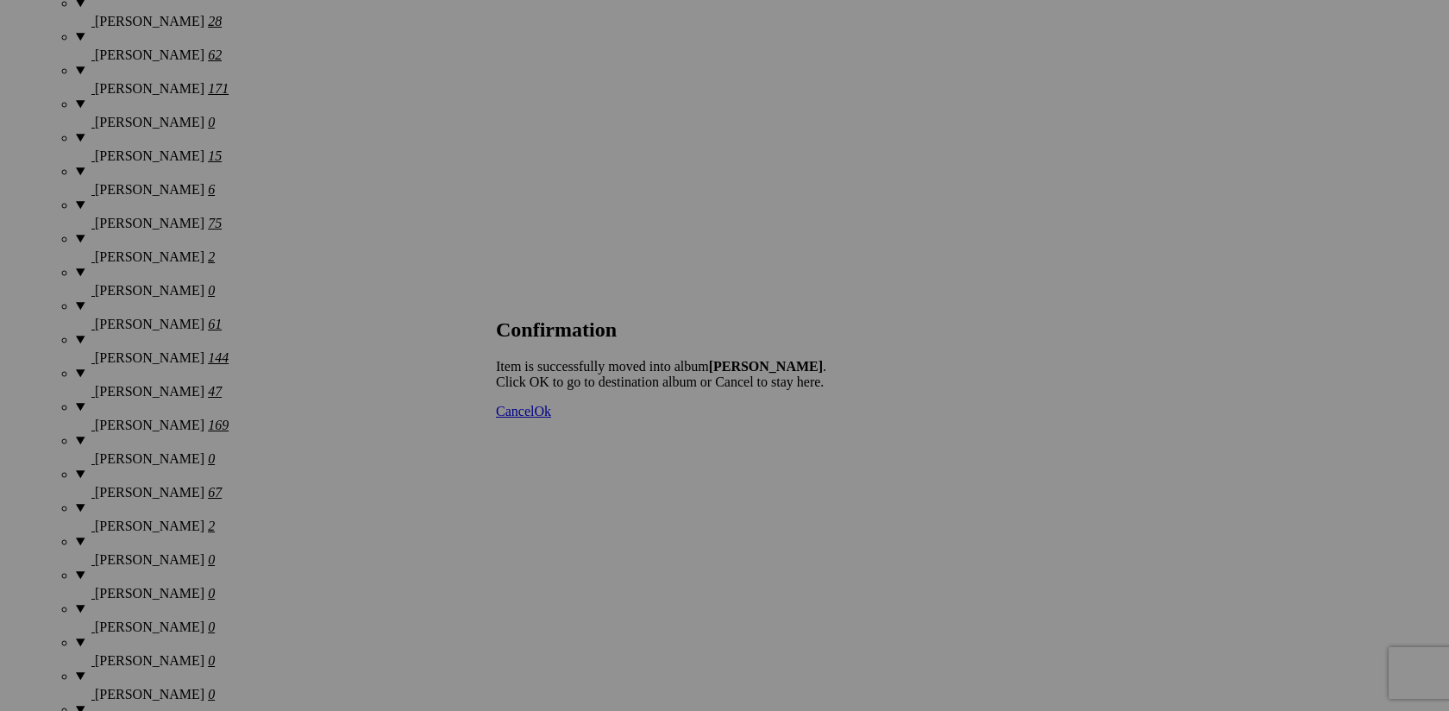
click at [534, 418] on span "Cancel" at bounding box center [515, 411] width 38 height 15
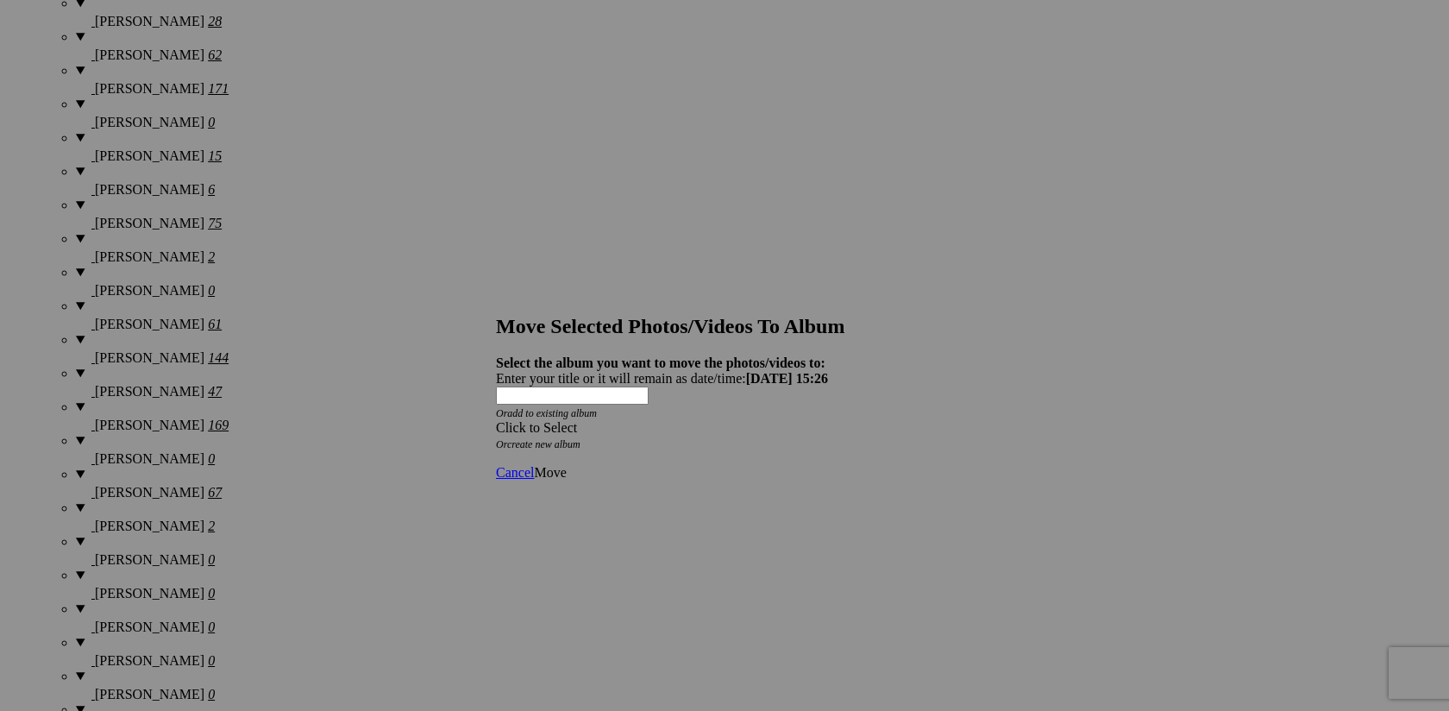
click at [496, 420] on span at bounding box center [496, 427] width 0 height 15
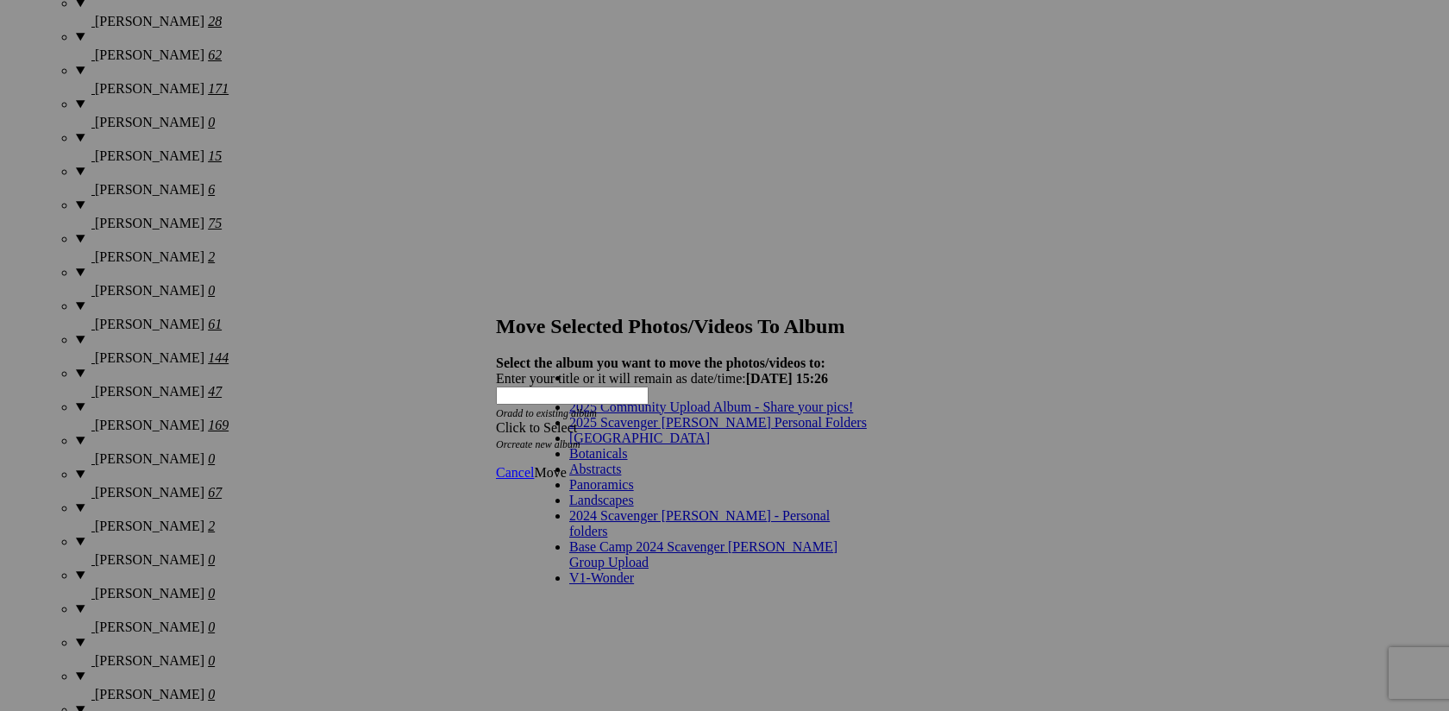
click at [760, 430] on link "2025 Scavenger [PERSON_NAME] Personal Folders" at bounding box center [718, 422] width 298 height 15
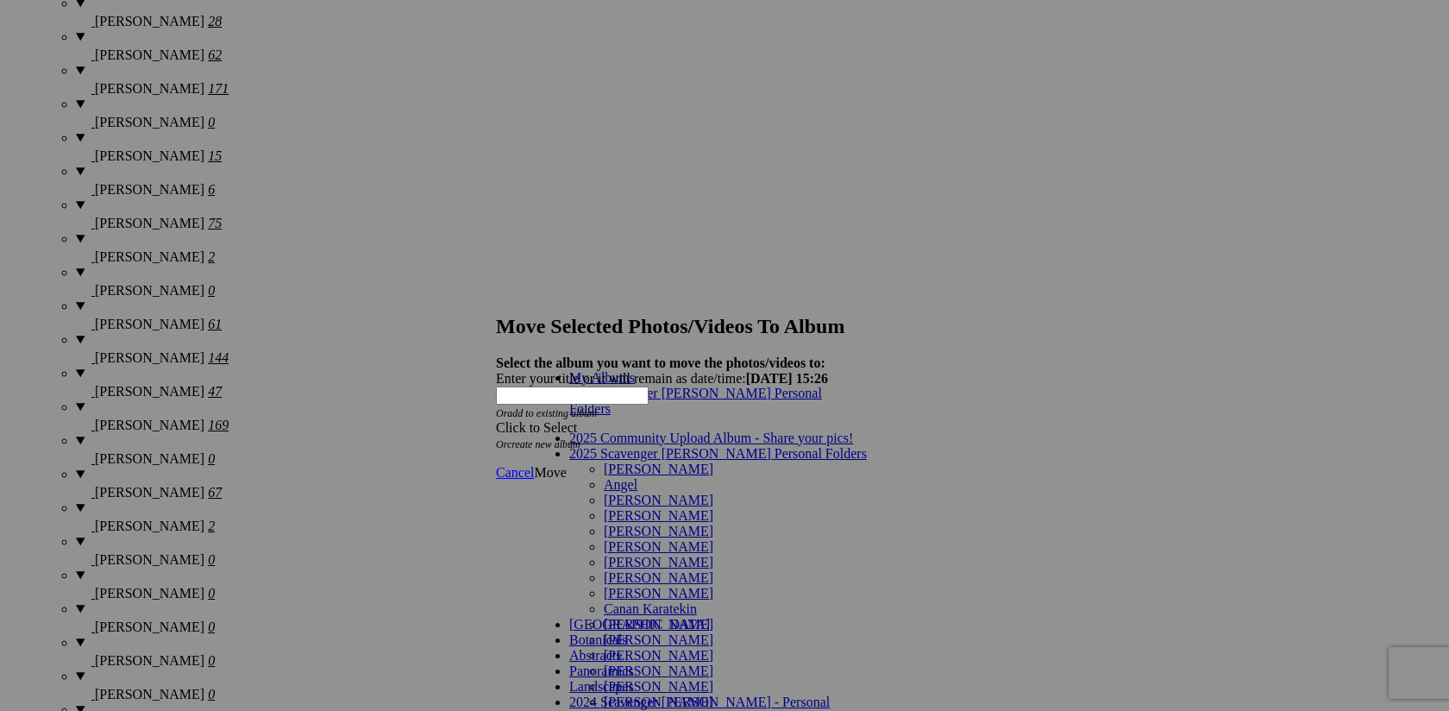
scroll to position [110, 0]
click at [654, 632] on link "[PERSON_NAME]" at bounding box center [659, 639] width 110 height 15
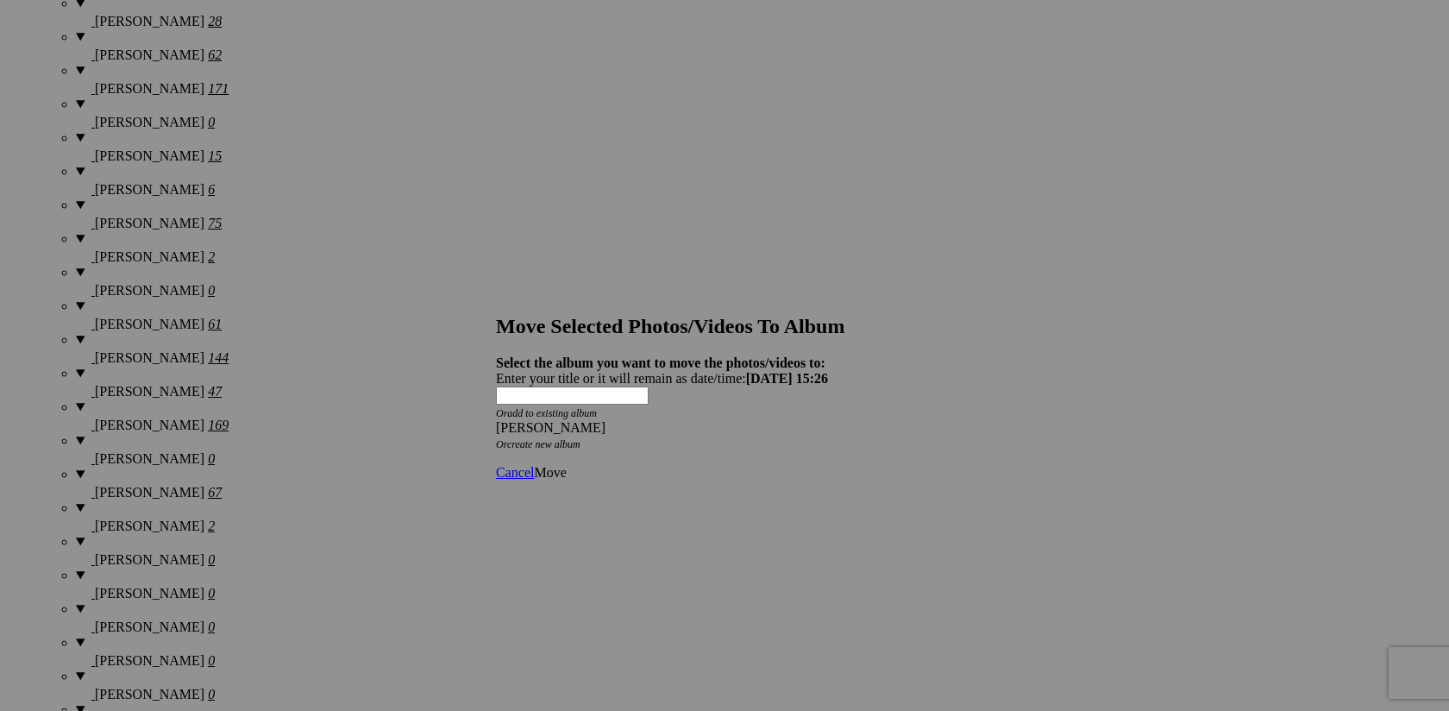
click at [566, 465] on span "Move" at bounding box center [550, 472] width 32 height 15
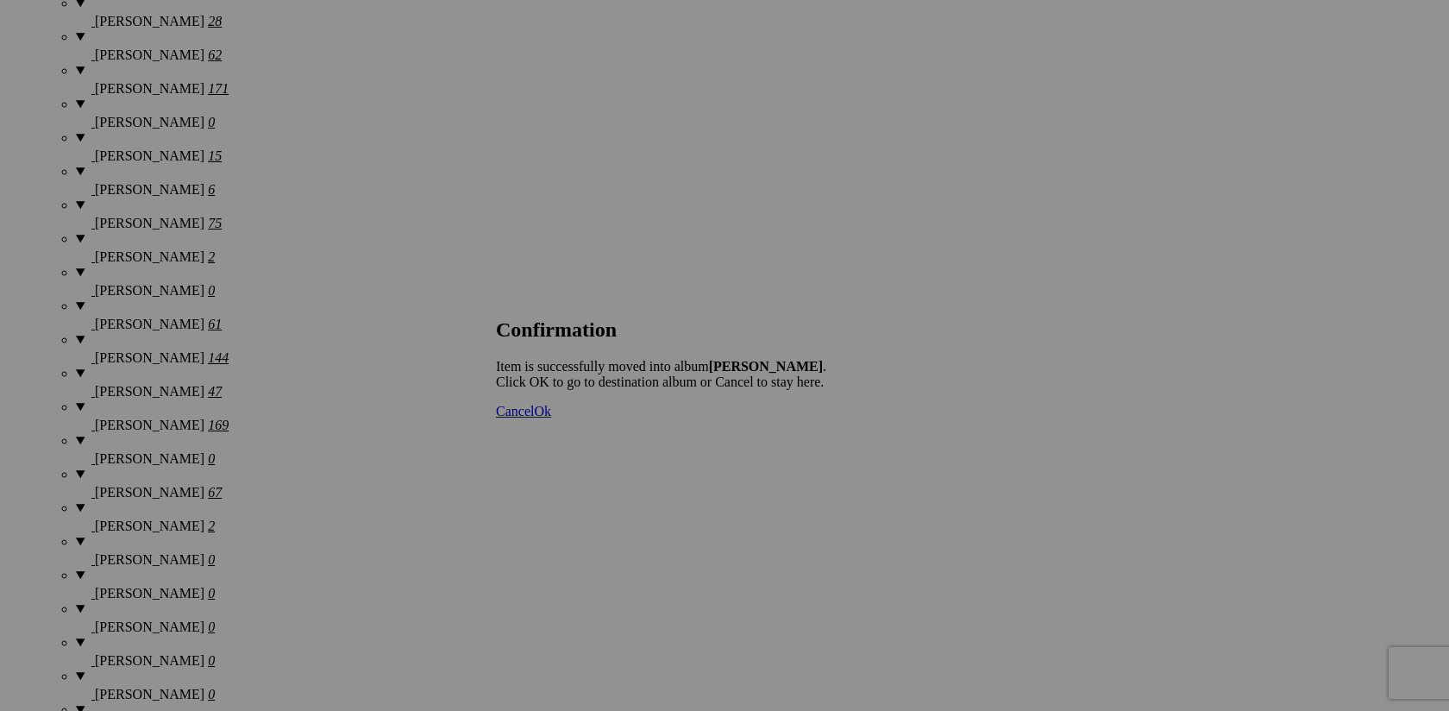
click at [534, 418] on span "Cancel" at bounding box center [515, 411] width 38 height 15
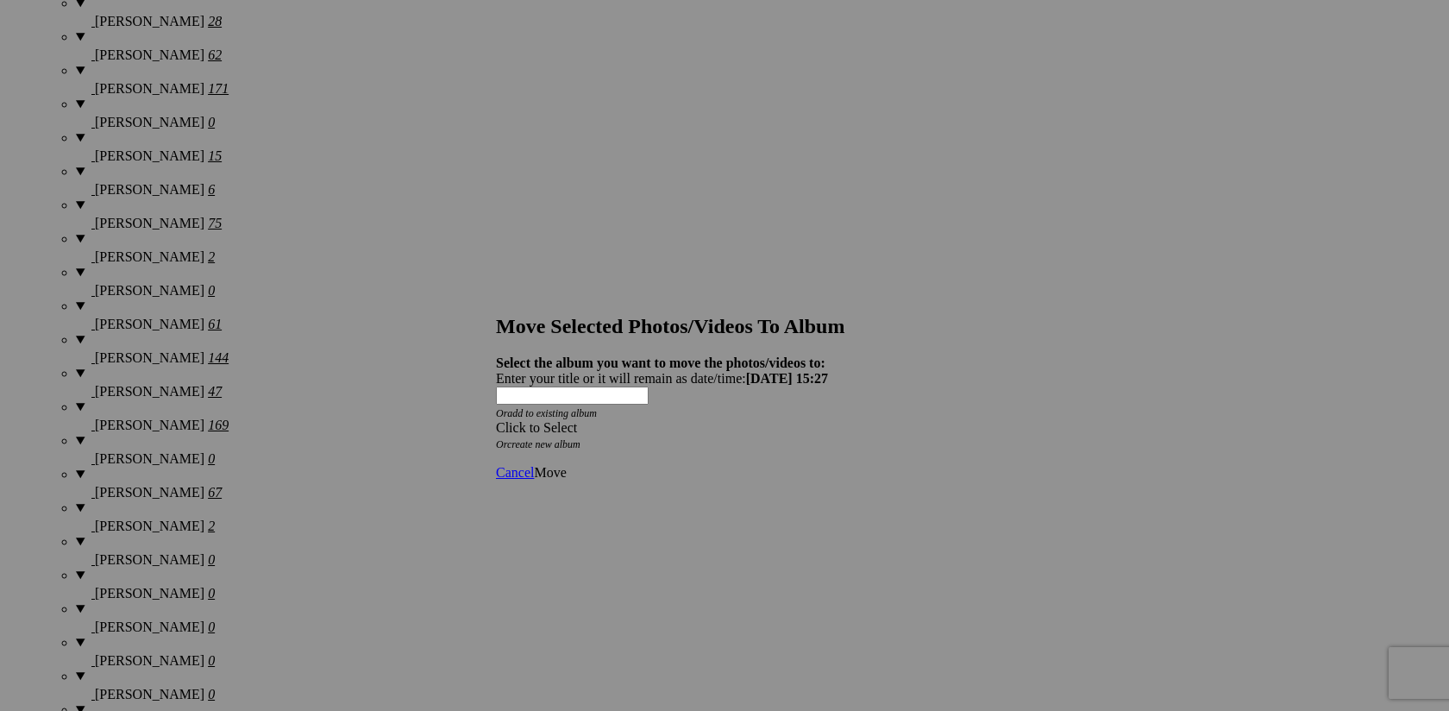
click at [496, 420] on span at bounding box center [496, 427] width 0 height 15
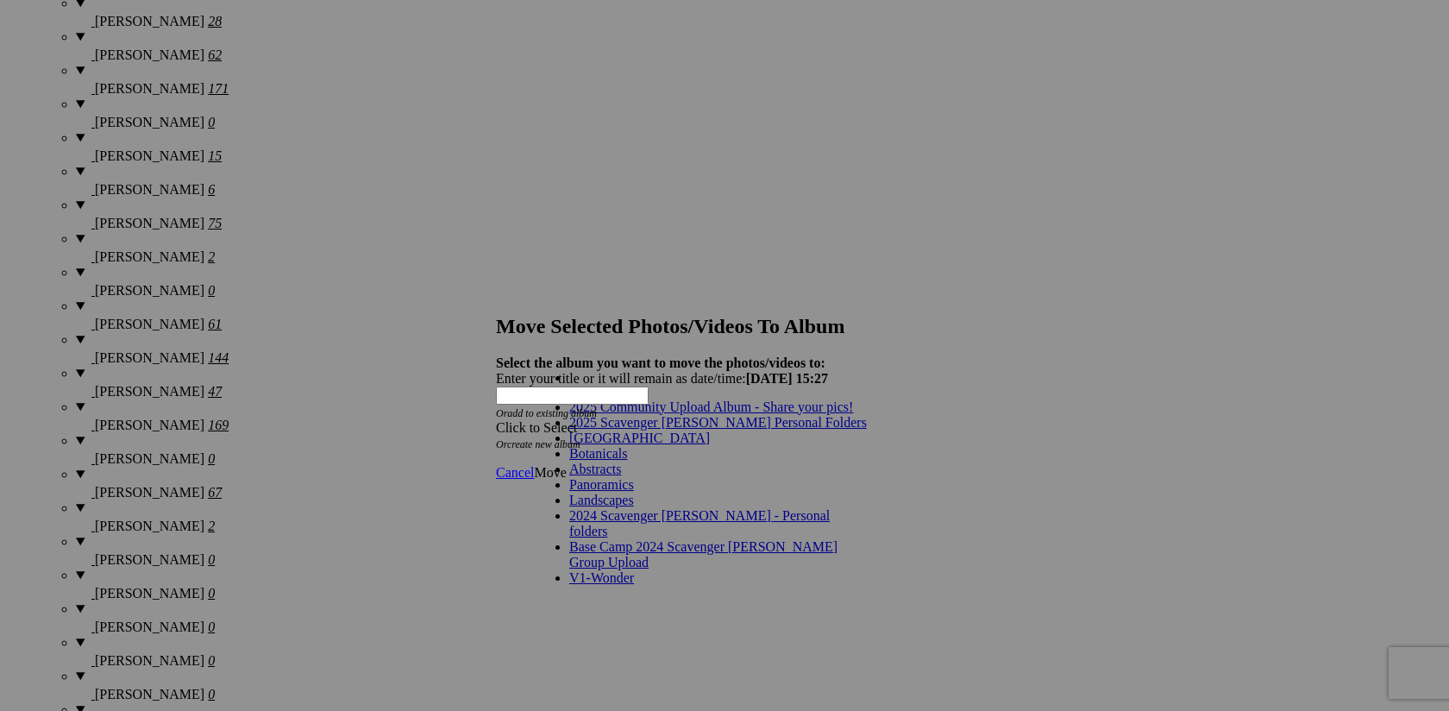
click at [748, 430] on link "2025 Scavenger [PERSON_NAME] Personal Folders" at bounding box center [718, 422] width 298 height 15
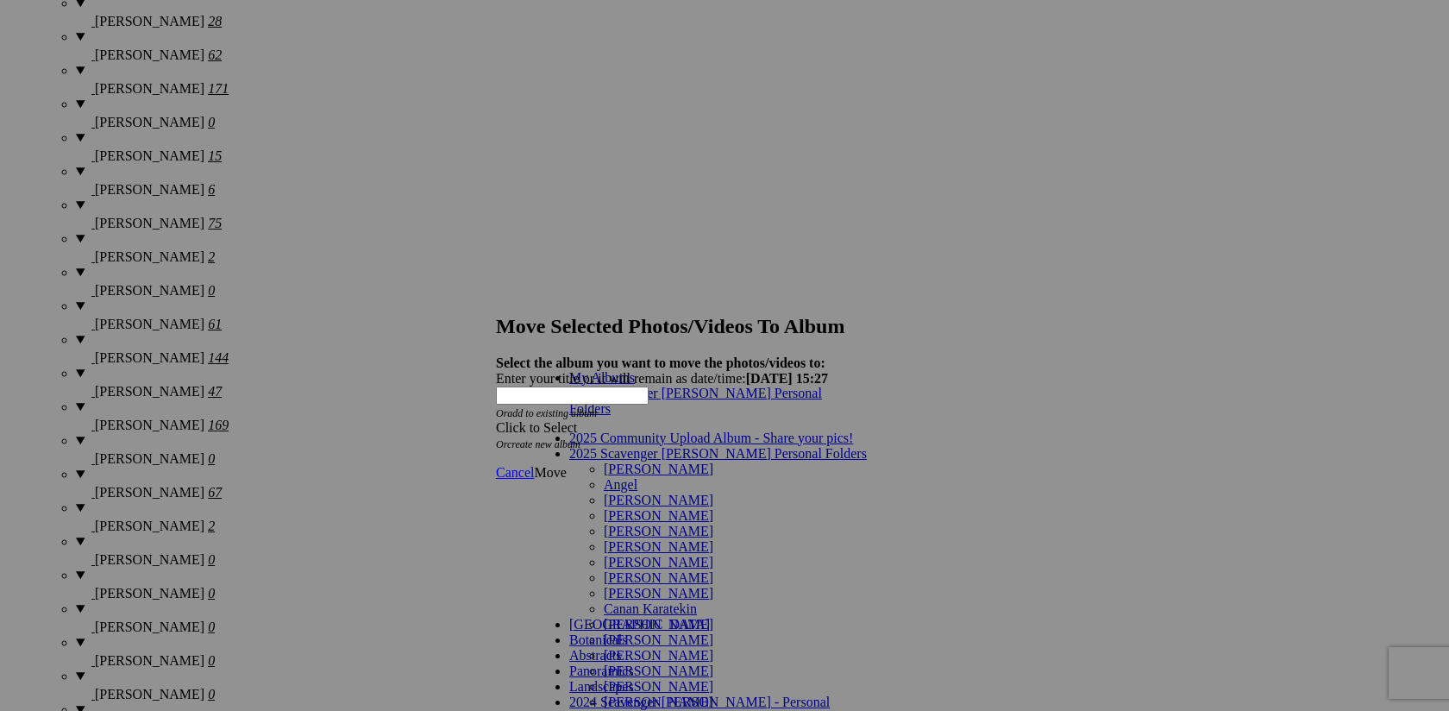
scroll to position [142, 0]
click at [708, 632] on link "[PERSON_NAME]" at bounding box center [659, 639] width 110 height 15
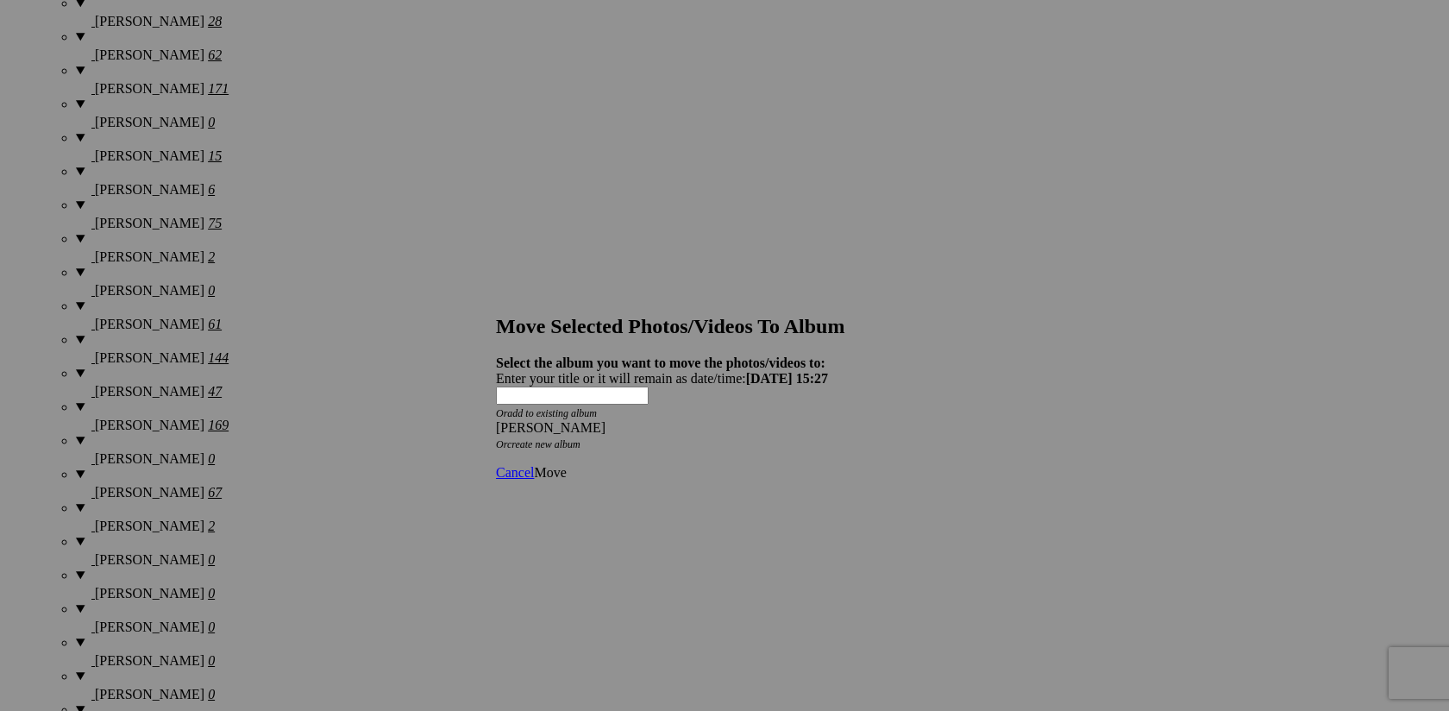
click at [566, 465] on span "Move" at bounding box center [550, 472] width 32 height 15
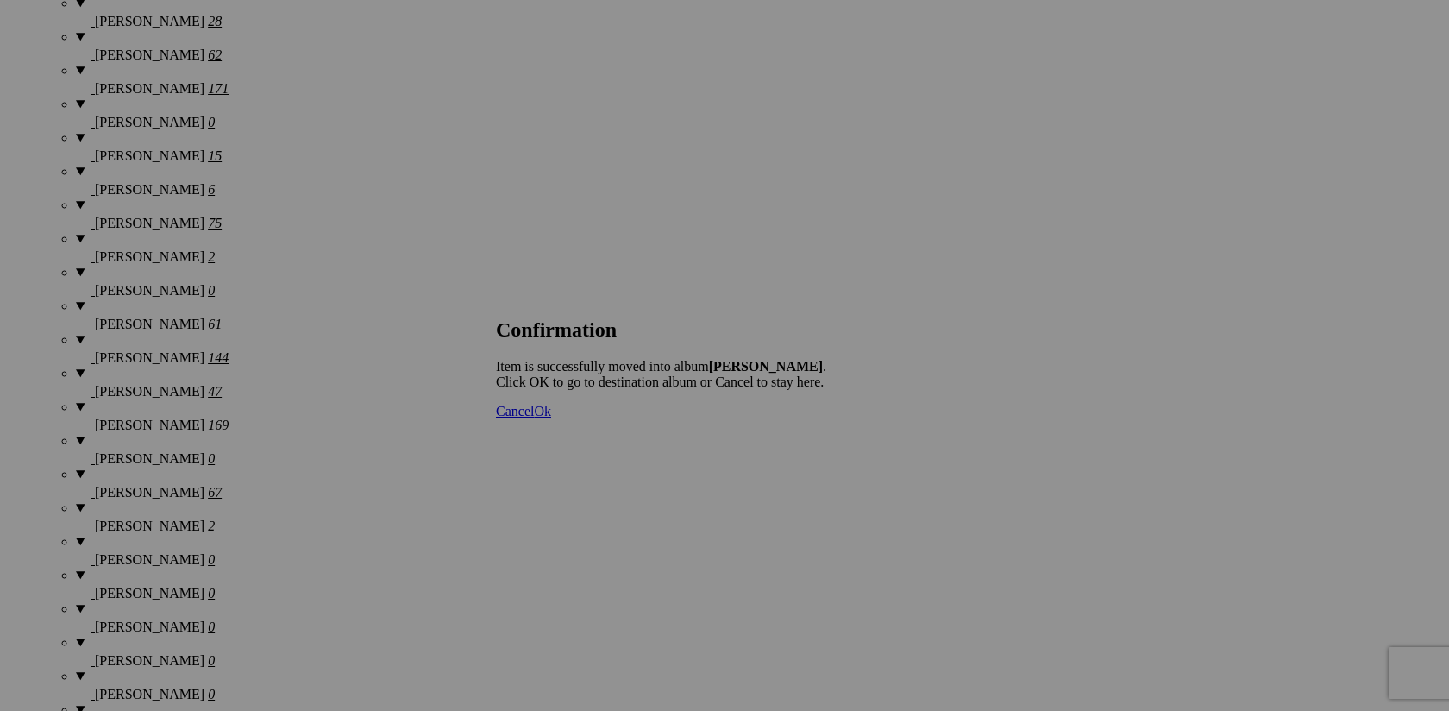
click at [534, 418] on span "Cancel" at bounding box center [515, 411] width 38 height 15
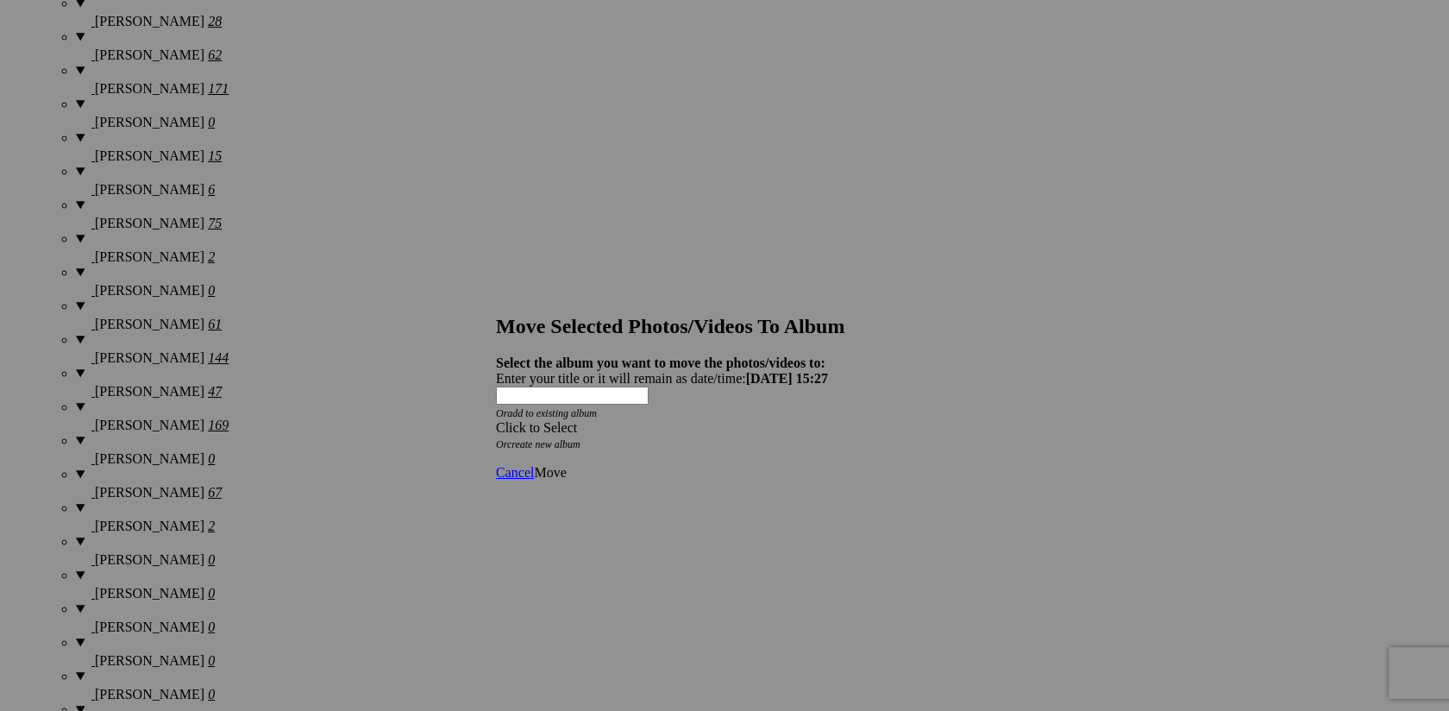
click at [496, 420] on span at bounding box center [496, 427] width 0 height 15
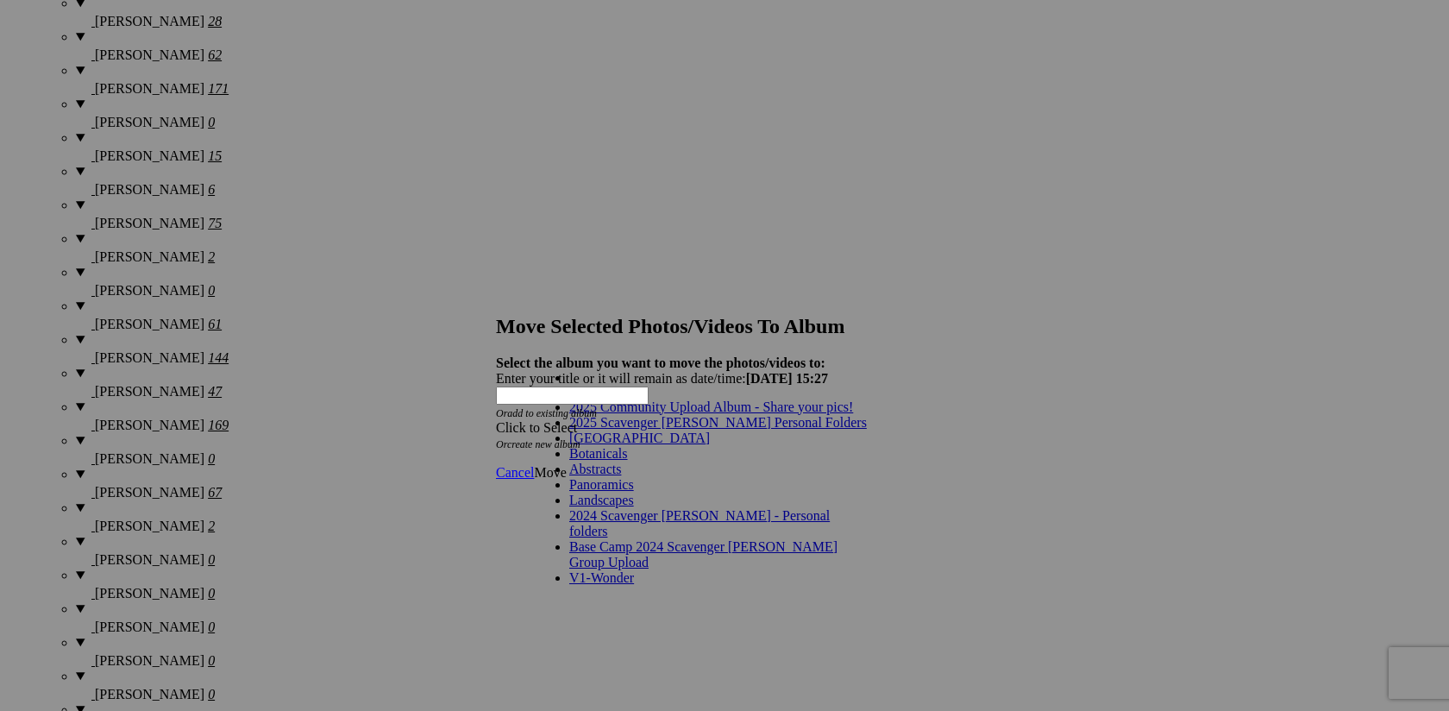
click at [749, 430] on link "2025 Scavenger [PERSON_NAME] Personal Folders" at bounding box center [718, 422] width 298 height 15
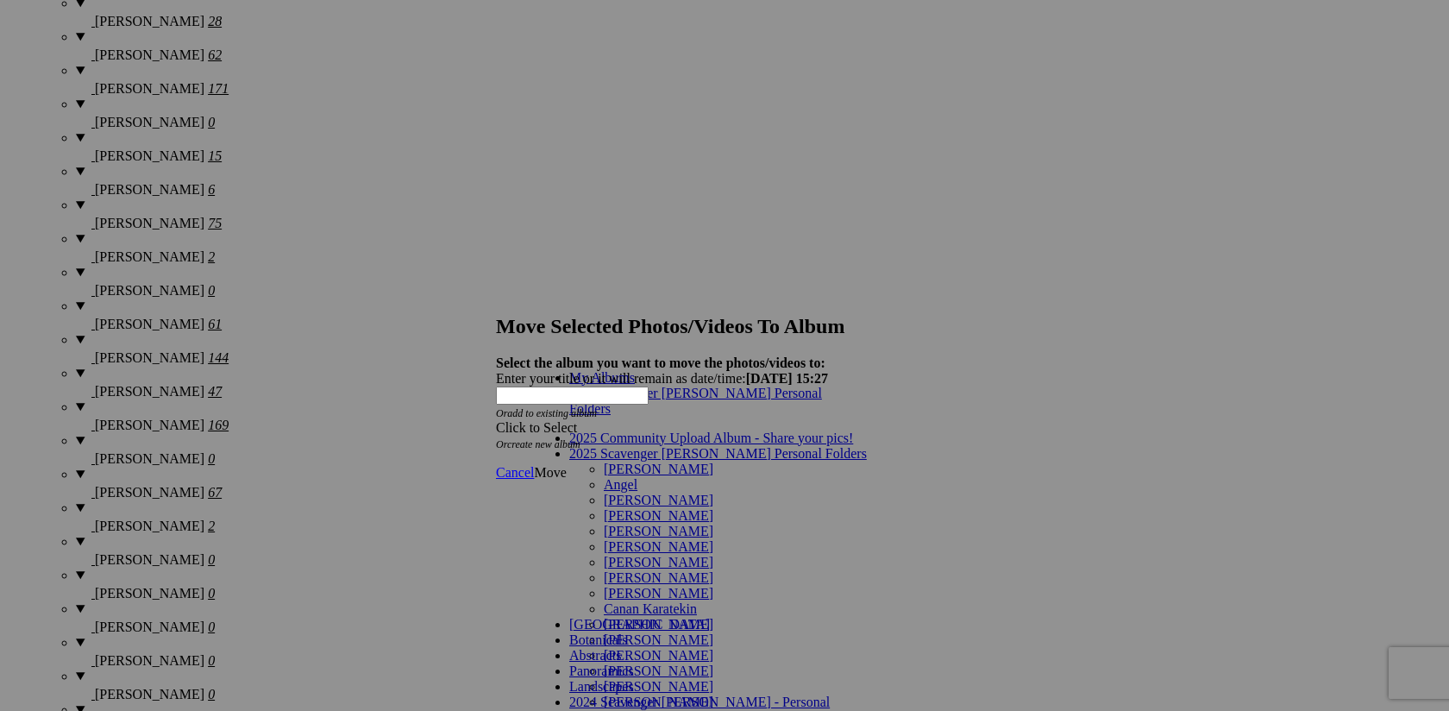
scroll to position [155, 0]
click at [699, 632] on link "[PERSON_NAME]" at bounding box center [659, 639] width 110 height 15
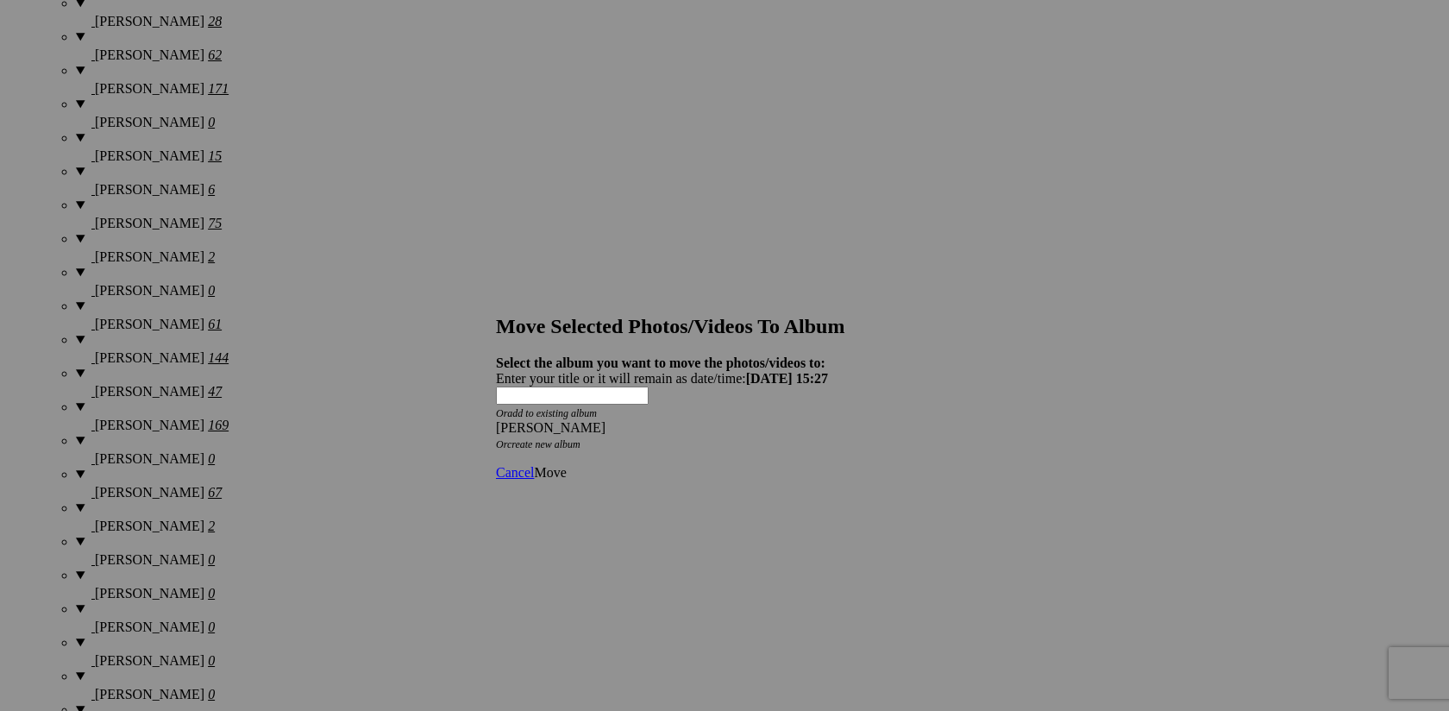
click at [566, 465] on span "Move" at bounding box center [550, 472] width 32 height 15
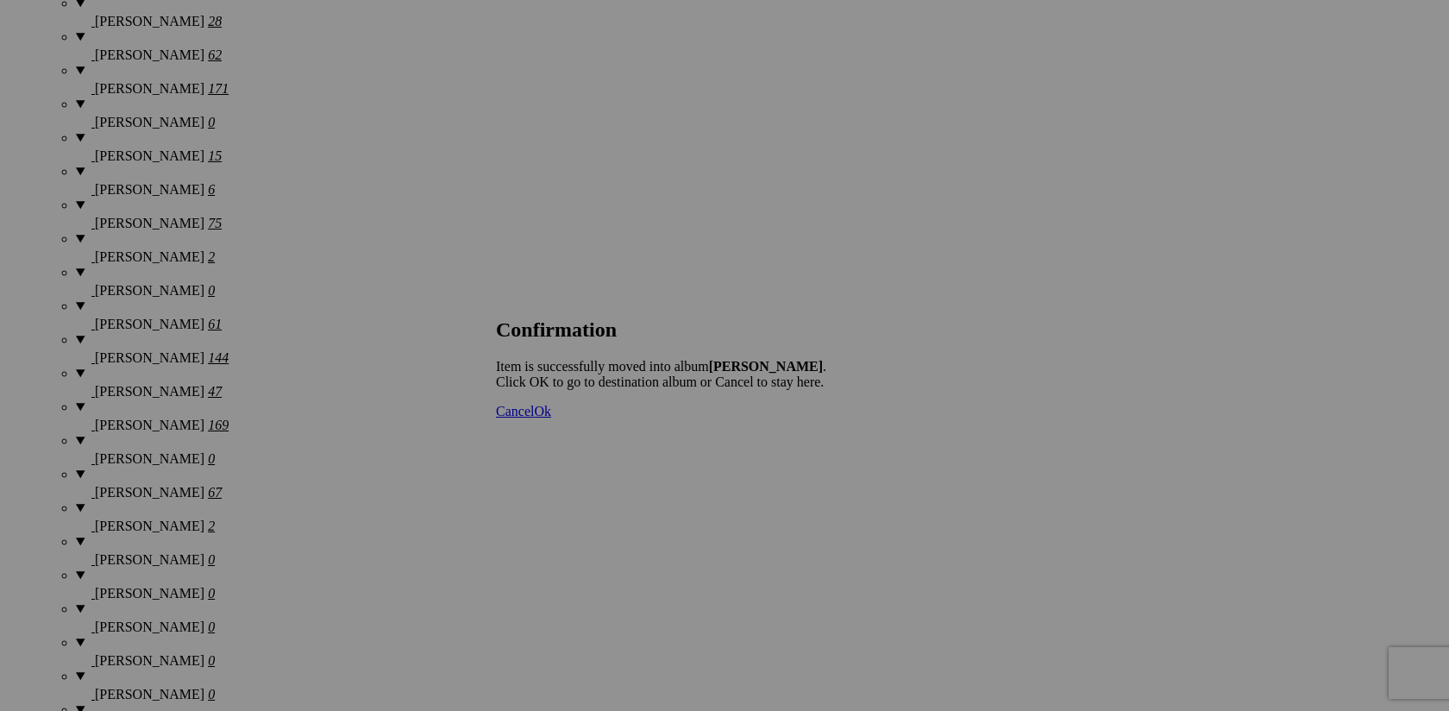
click at [534, 418] on span "Cancel" at bounding box center [515, 411] width 38 height 15
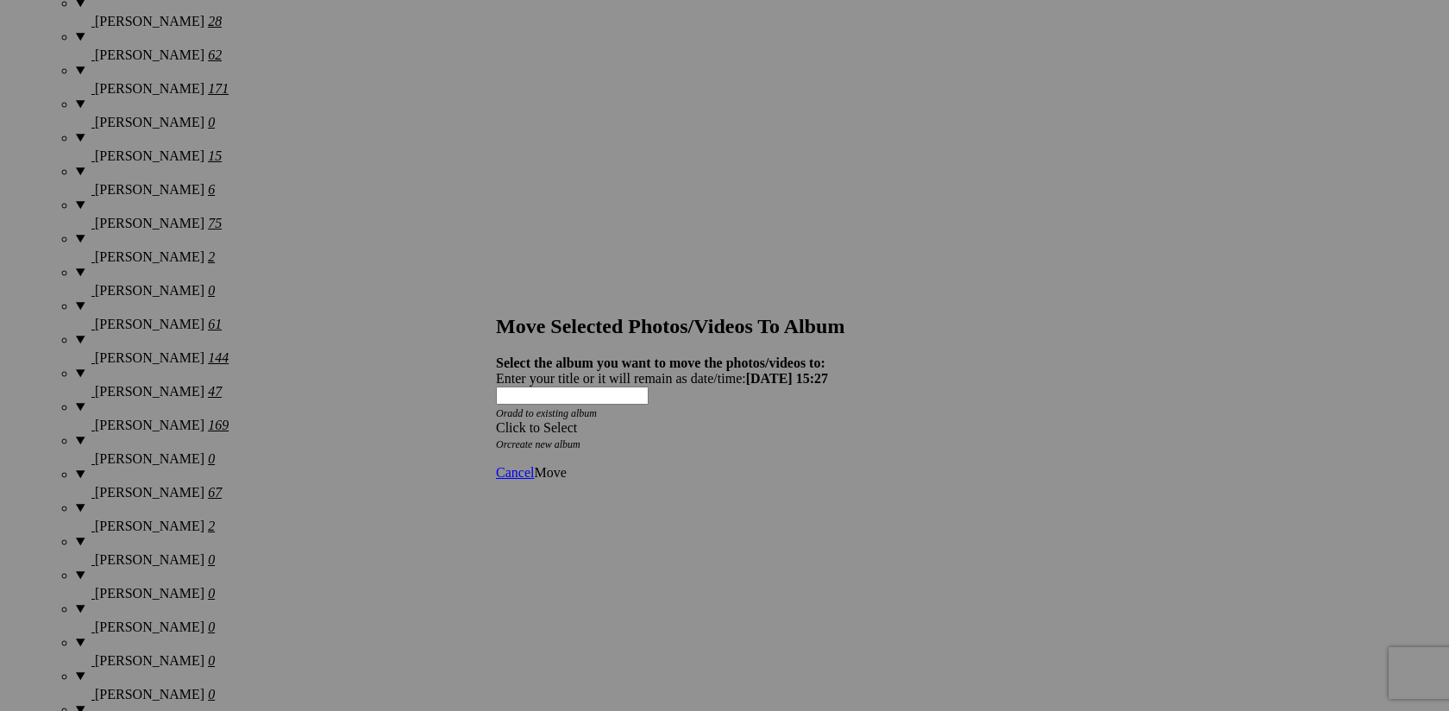
click at [496, 420] on span at bounding box center [496, 427] width 0 height 15
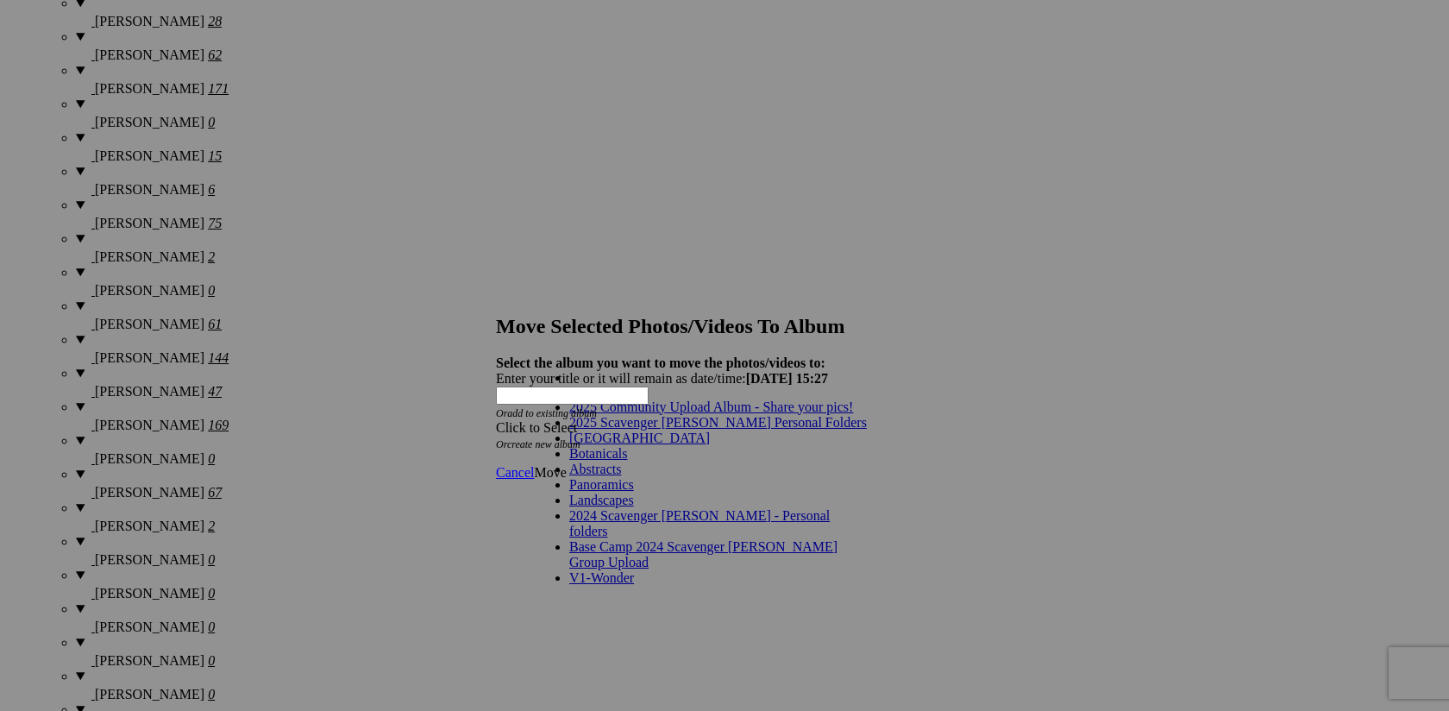
click at [740, 430] on link "2025 Scavenger [PERSON_NAME] Personal Folders" at bounding box center [718, 422] width 298 height 15
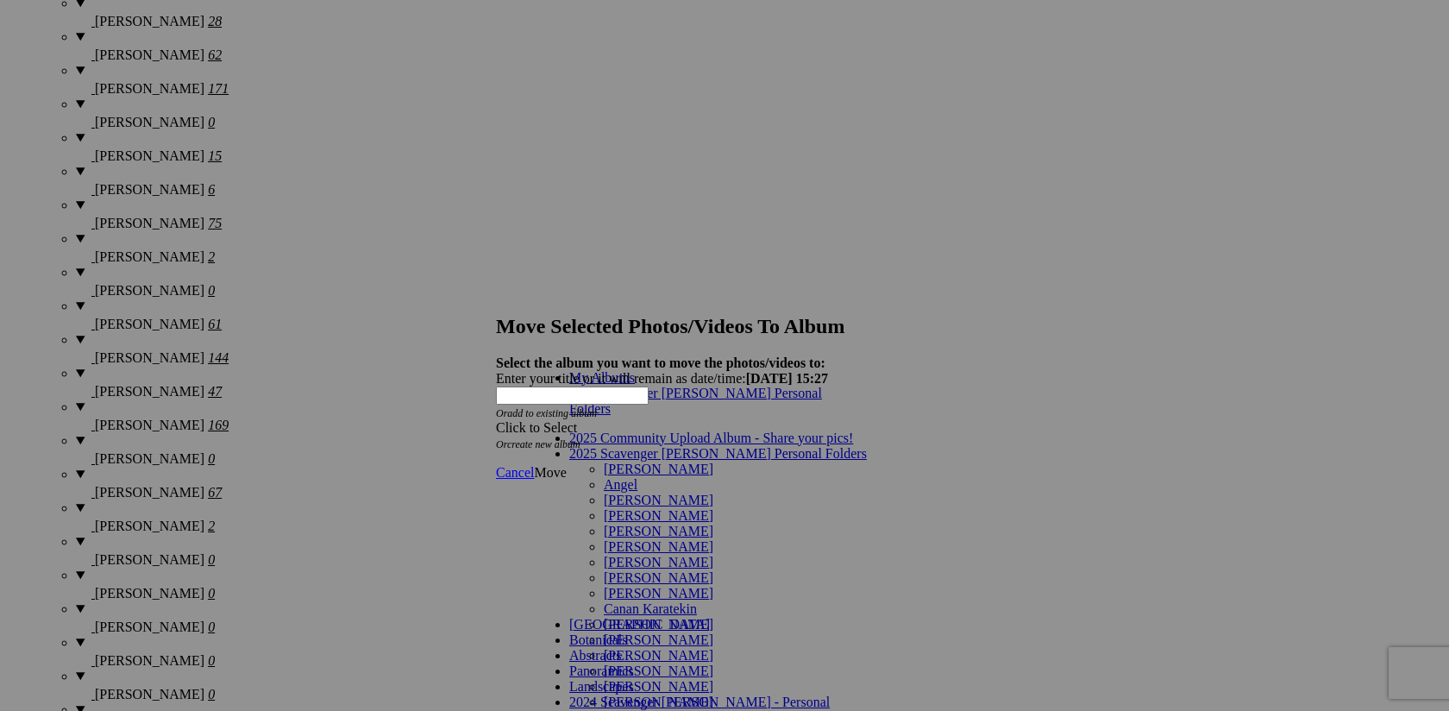
scroll to position [132, 0]
click at [643, 632] on link "[PERSON_NAME]" at bounding box center [659, 639] width 110 height 15
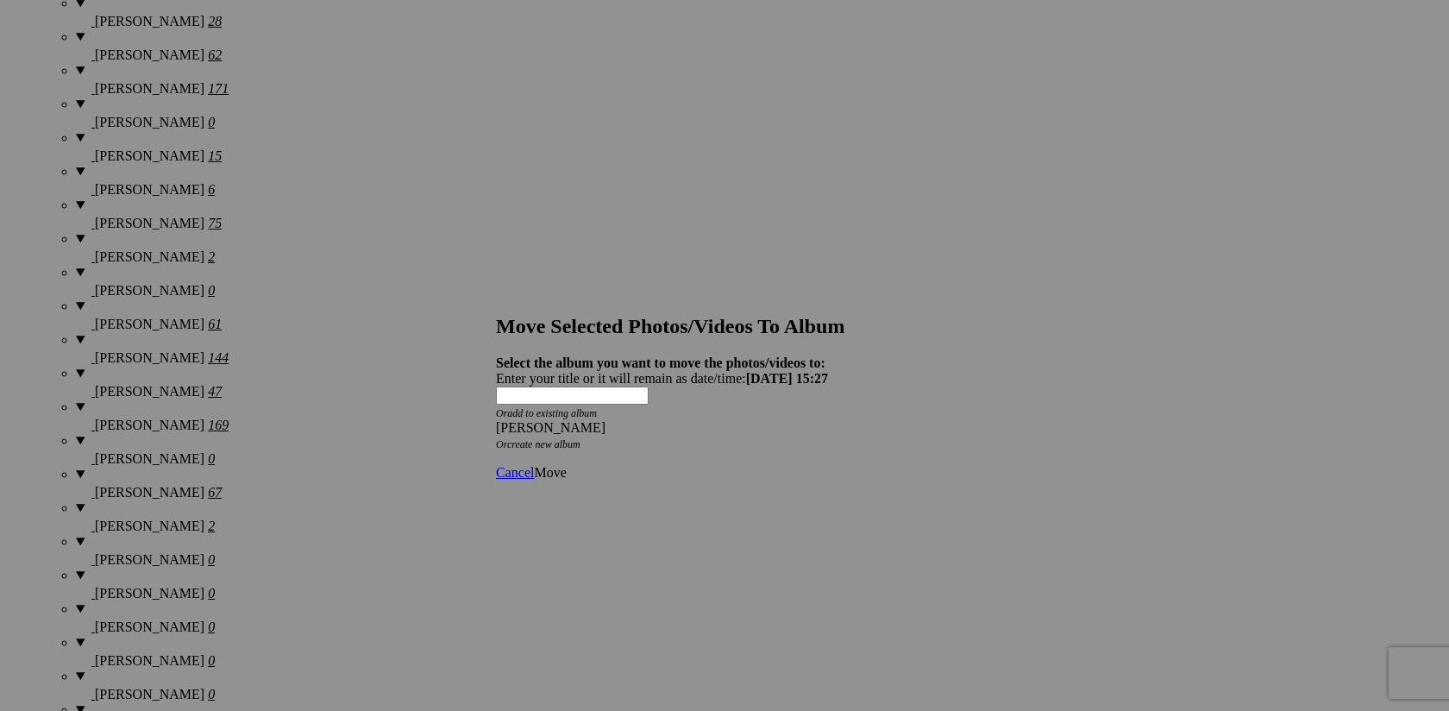
click at [566, 465] on span "Move" at bounding box center [550, 472] width 32 height 15
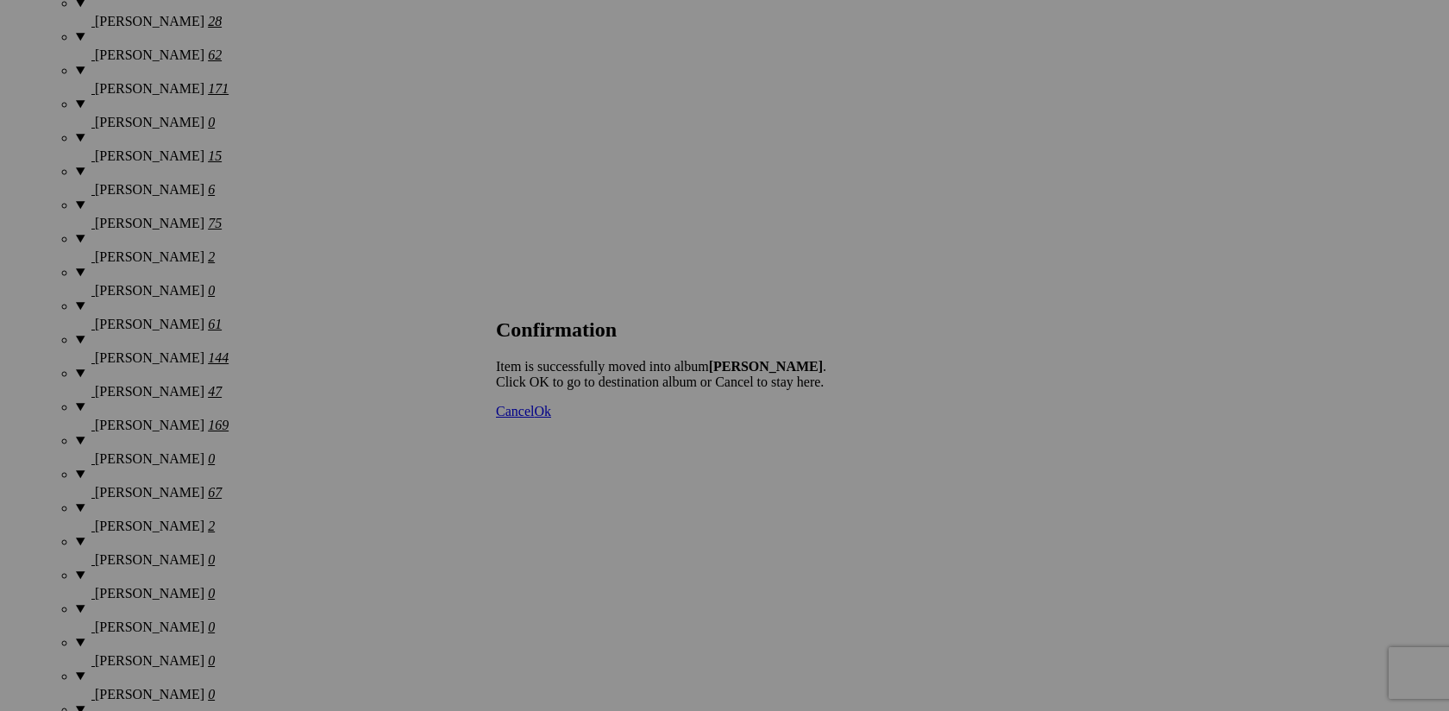
click at [534, 418] on span "Cancel" at bounding box center [515, 411] width 38 height 15
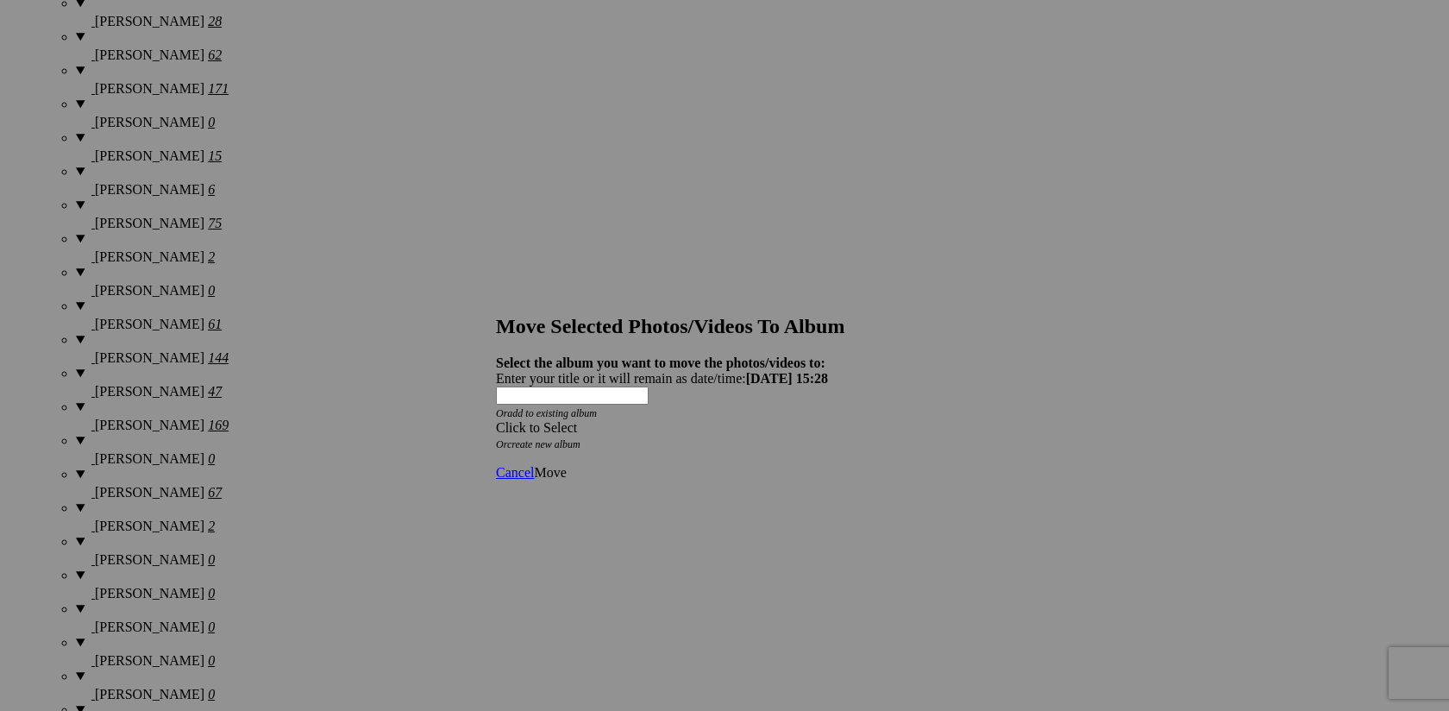
click at [496, 420] on span at bounding box center [496, 427] width 0 height 15
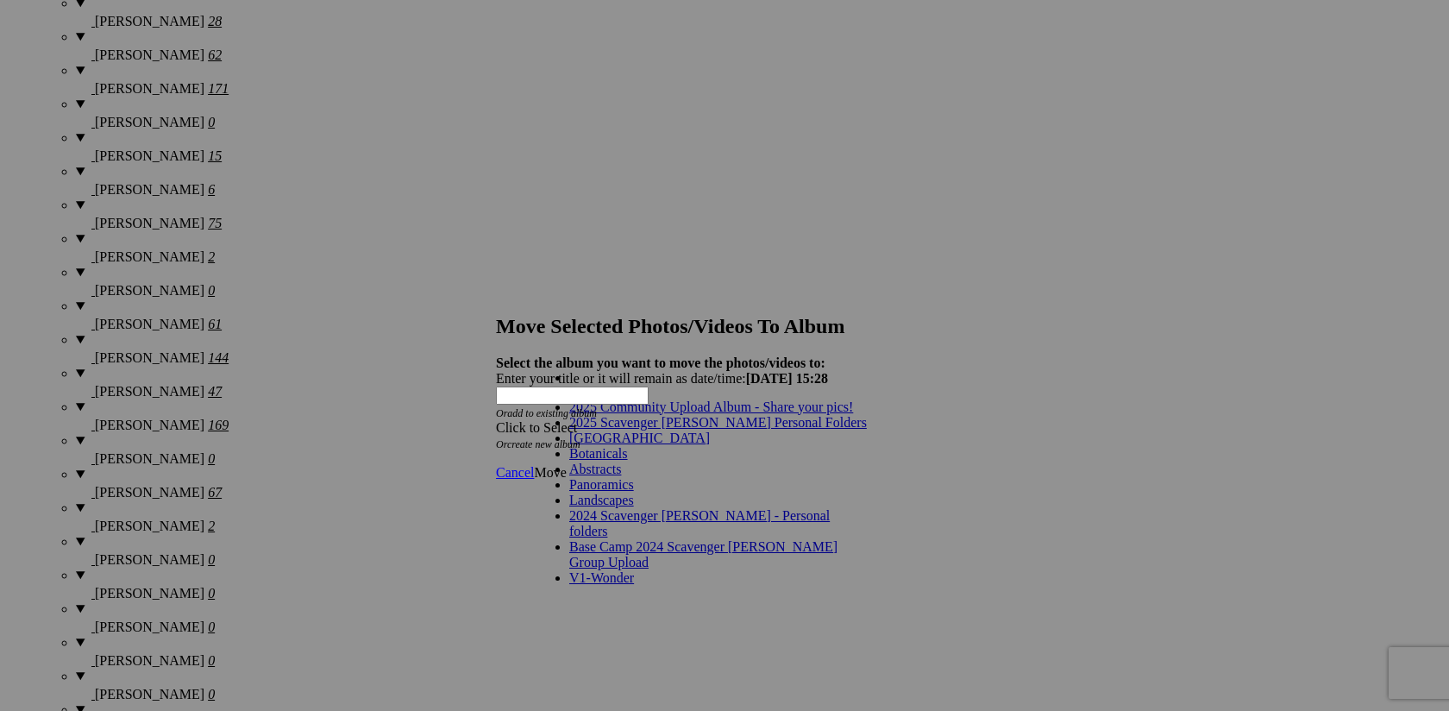
click at [732, 430] on link "2025 Scavenger [PERSON_NAME] Personal Folders" at bounding box center [718, 422] width 298 height 15
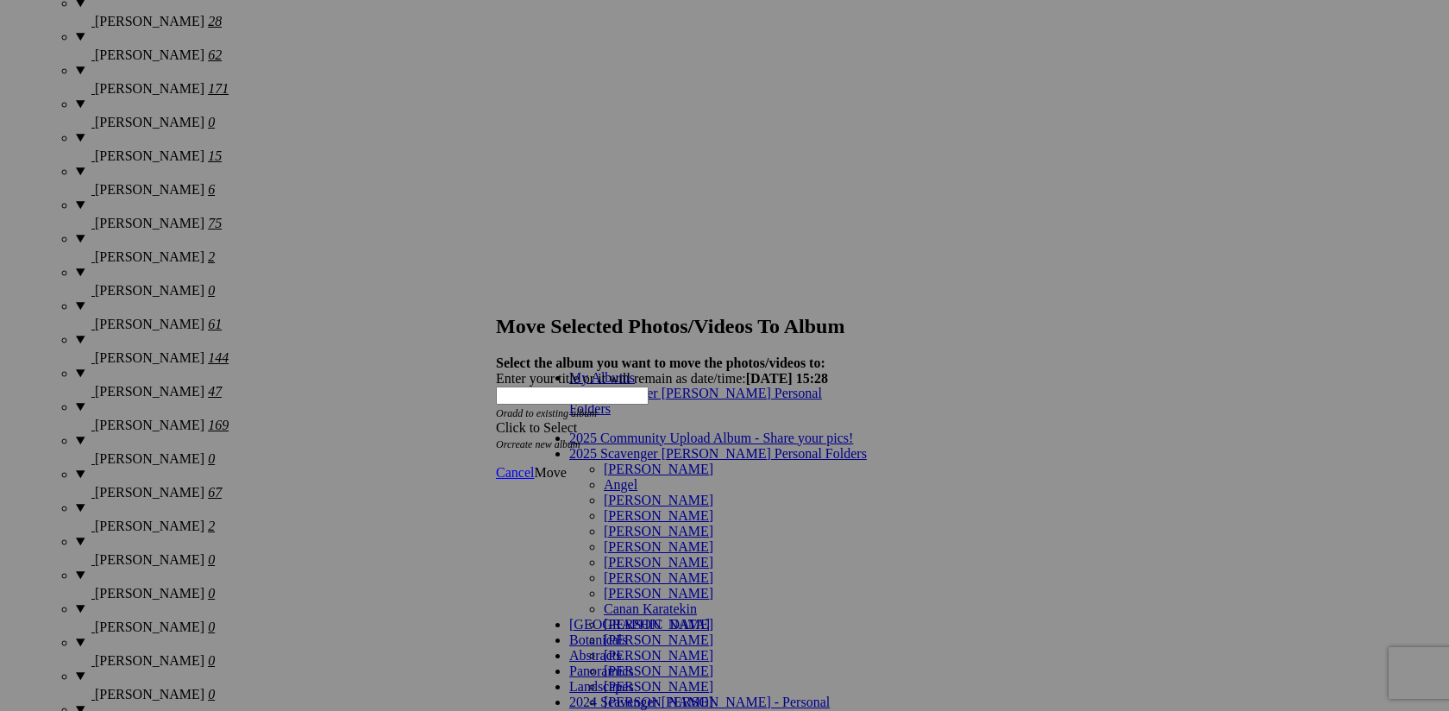
scroll to position [191, 0]
click at [705, 632] on link "[PERSON_NAME]" at bounding box center [659, 639] width 110 height 15
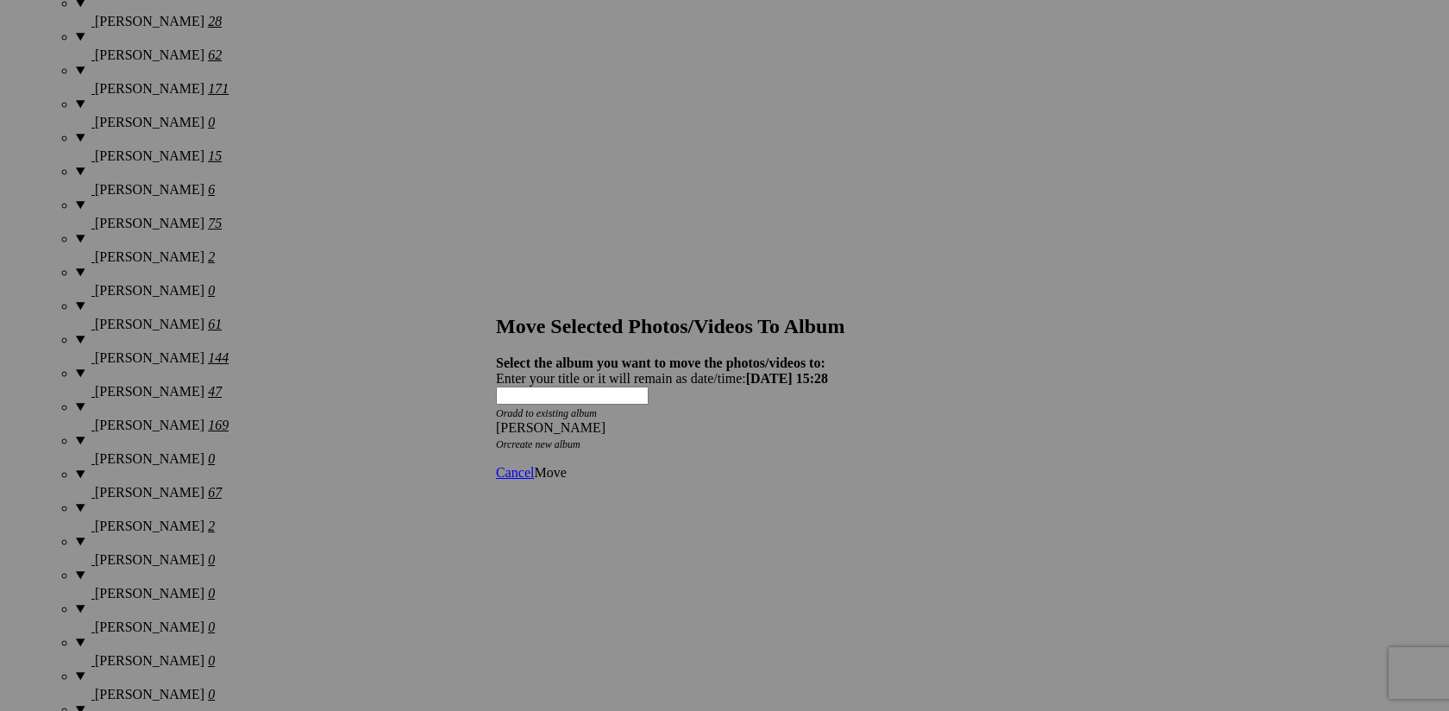
click at [566, 465] on span "Move" at bounding box center [550, 472] width 32 height 15
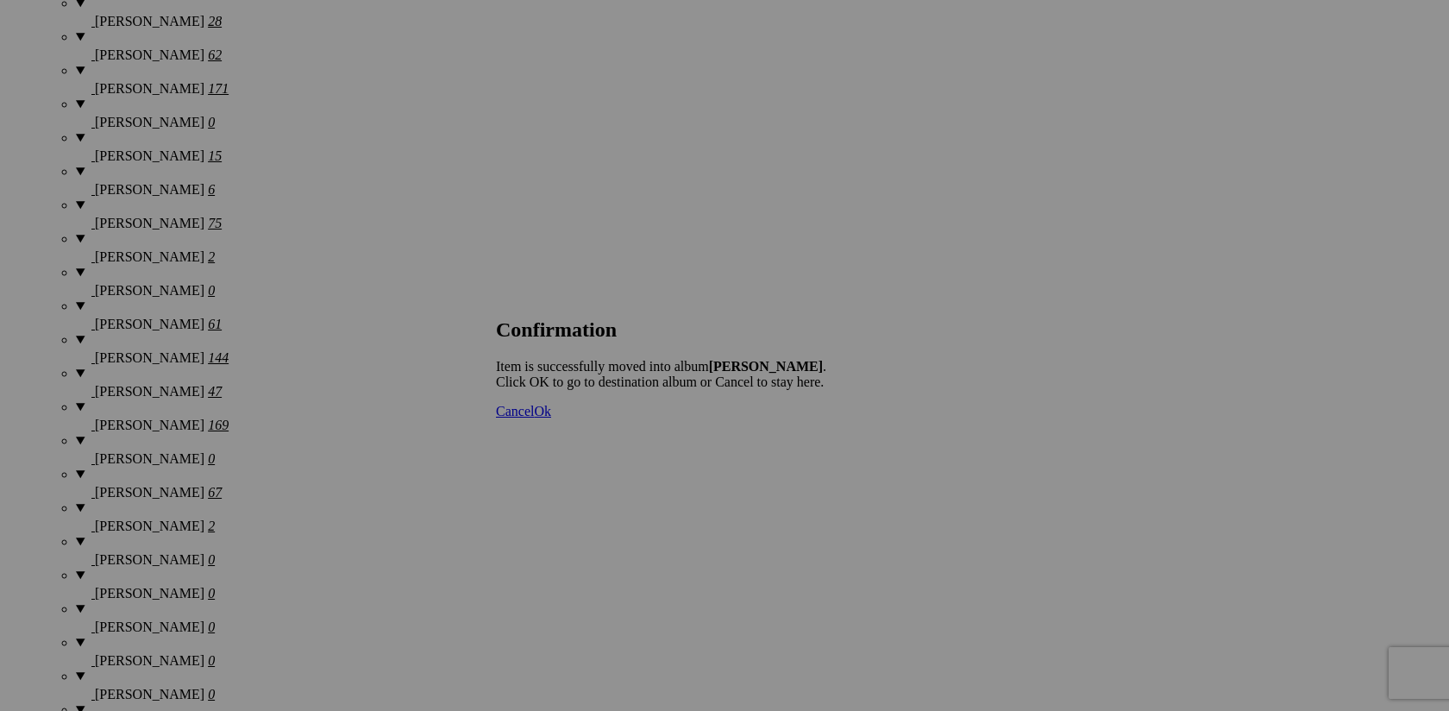
click at [534, 418] on span "Cancel" at bounding box center [515, 411] width 38 height 15
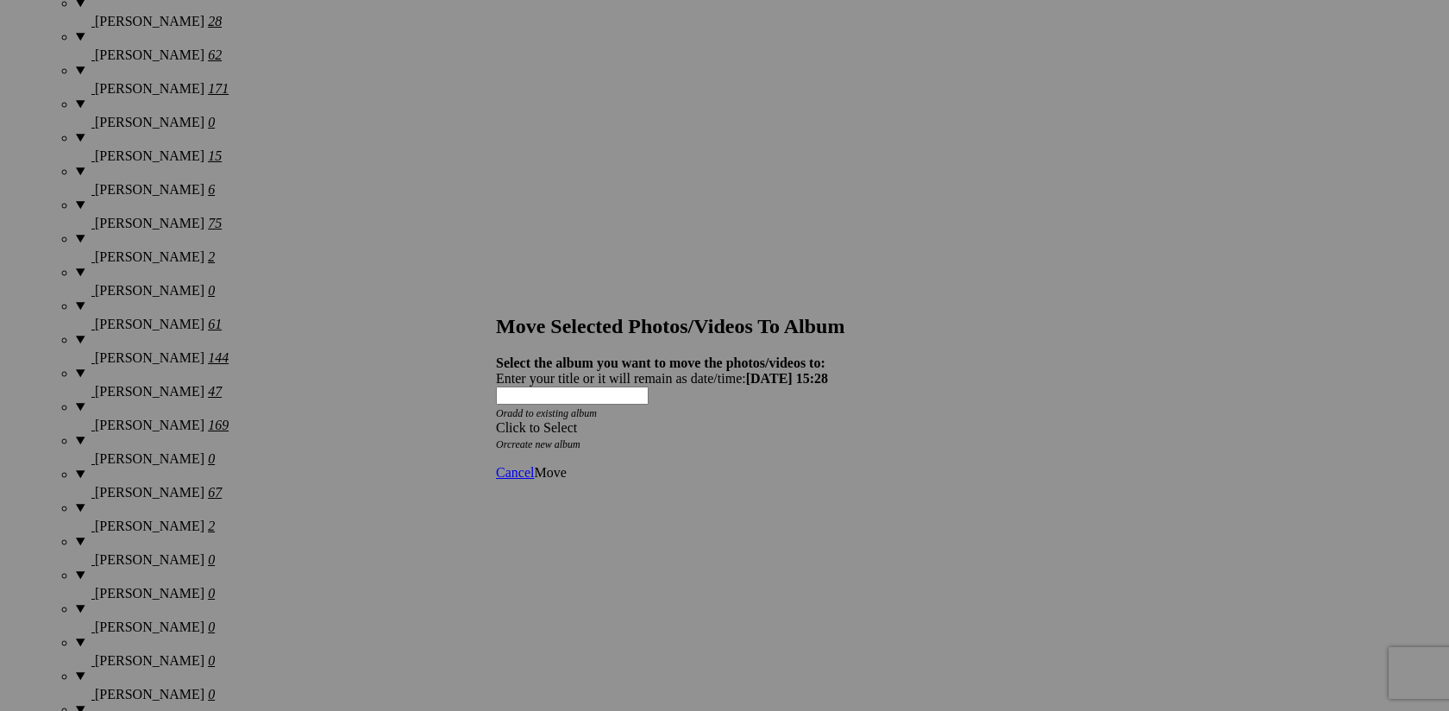
click at [496, 420] on span at bounding box center [496, 427] width 0 height 15
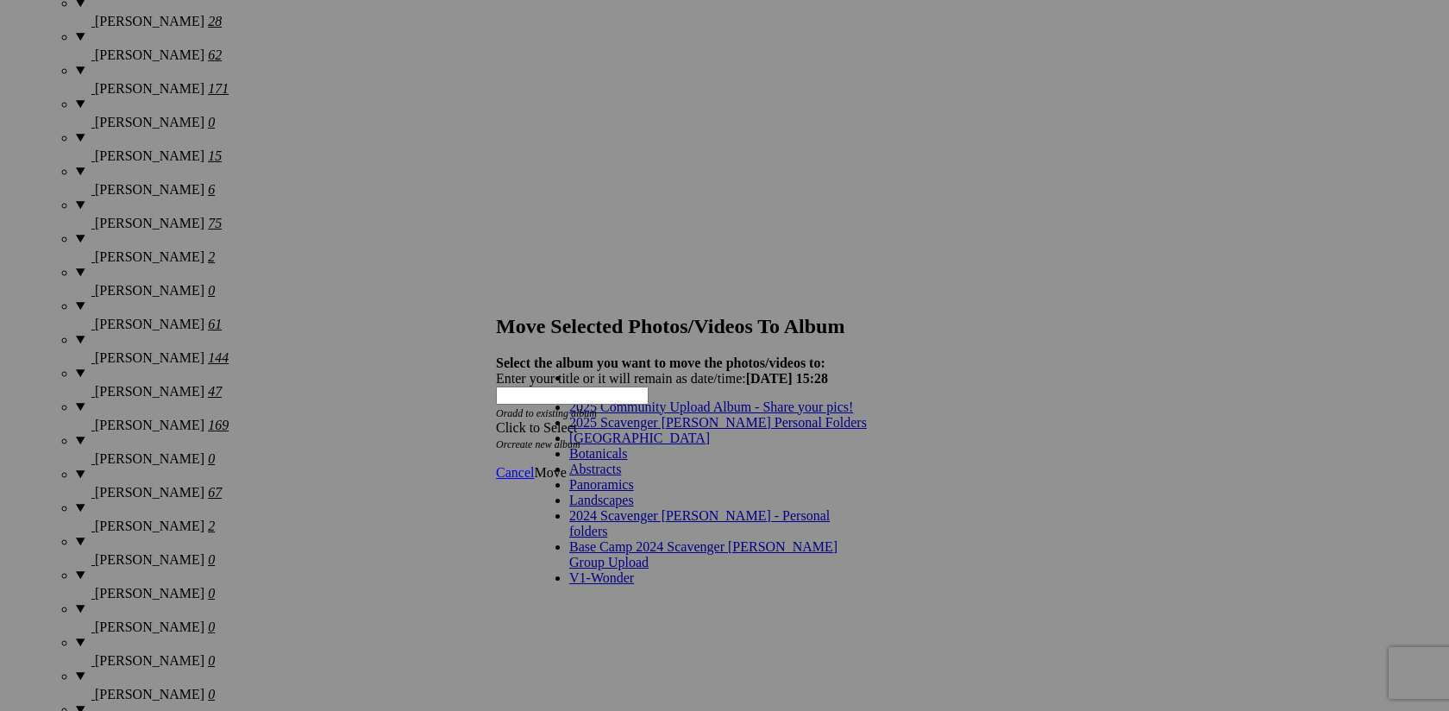
click at [764, 430] on link "2025 Scavenger [PERSON_NAME] Personal Folders" at bounding box center [718, 422] width 298 height 15
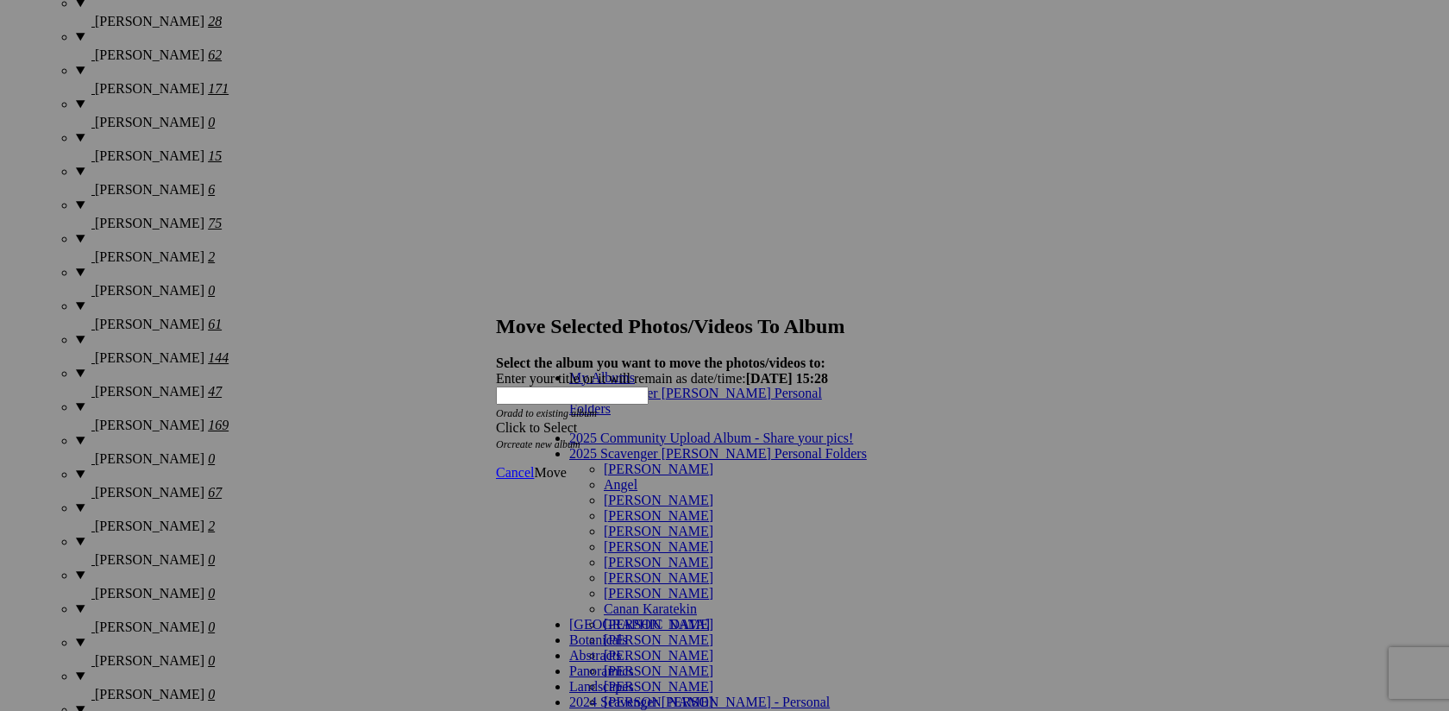
scroll to position [133, 0]
click at [708, 632] on link "[PERSON_NAME]" at bounding box center [659, 639] width 110 height 15
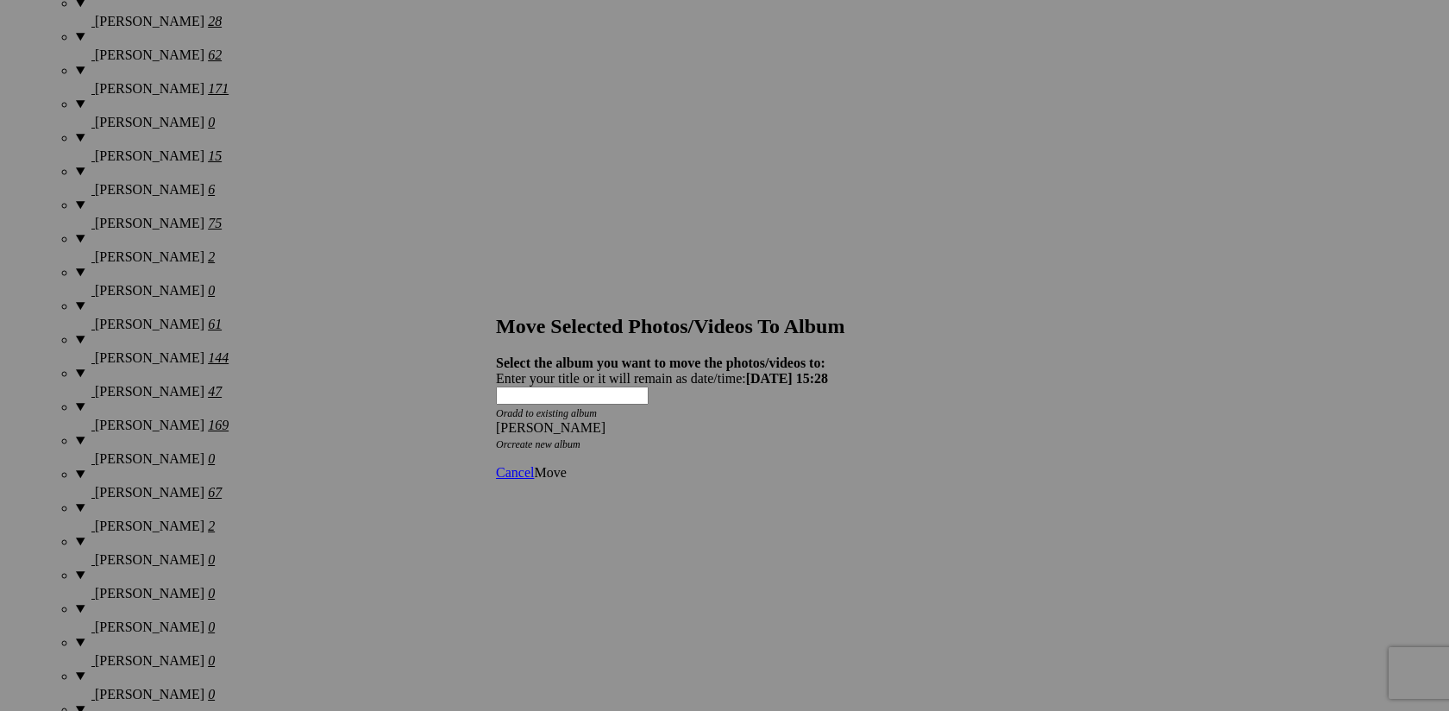
click at [566, 465] on link "Move" at bounding box center [550, 472] width 32 height 15
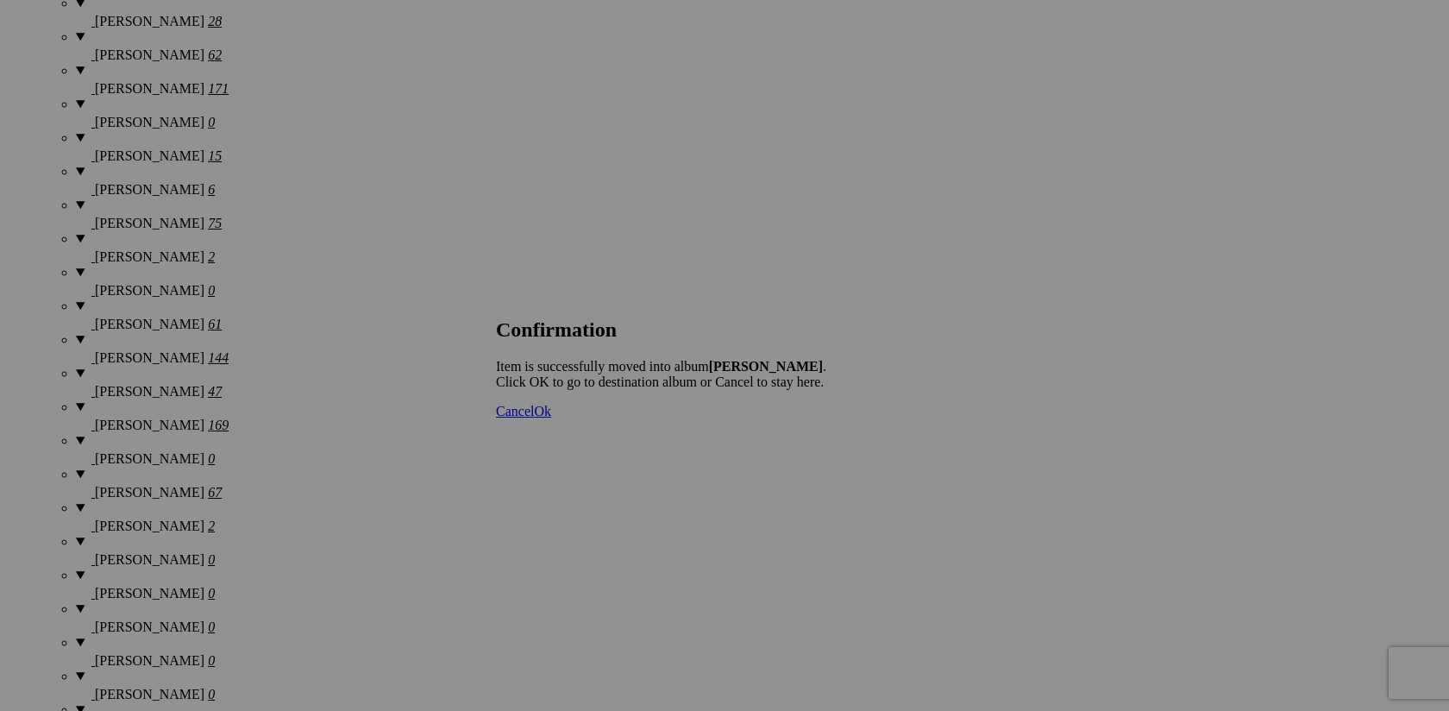
click at [534, 418] on span "Cancel" at bounding box center [515, 411] width 38 height 15
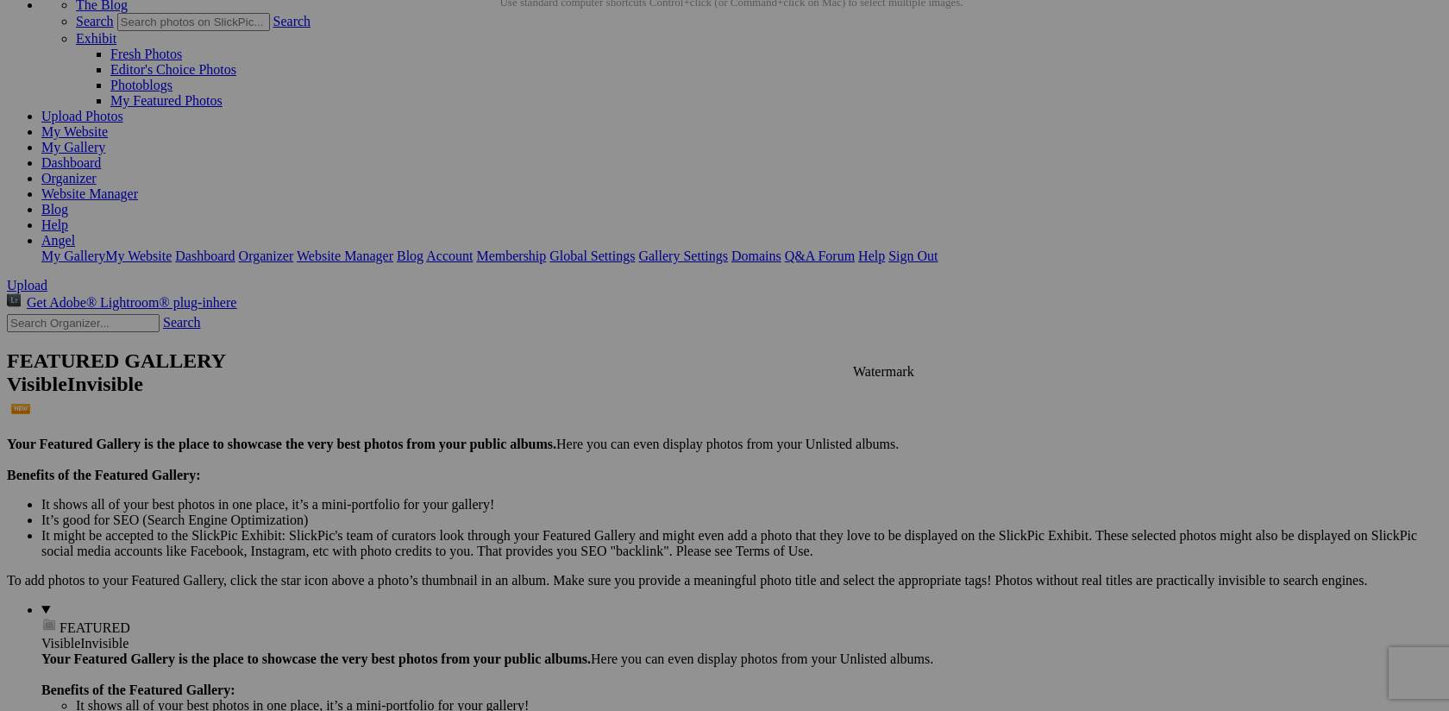
scroll to position [0, 0]
